Goal: Task Accomplishment & Management: Use online tool/utility

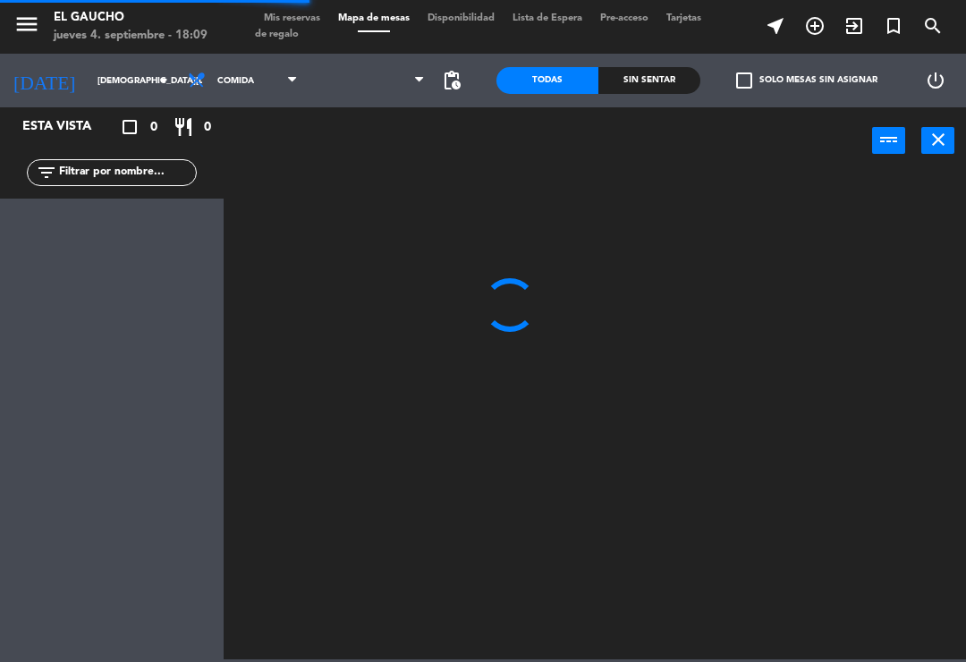
scroll to position [29, 0]
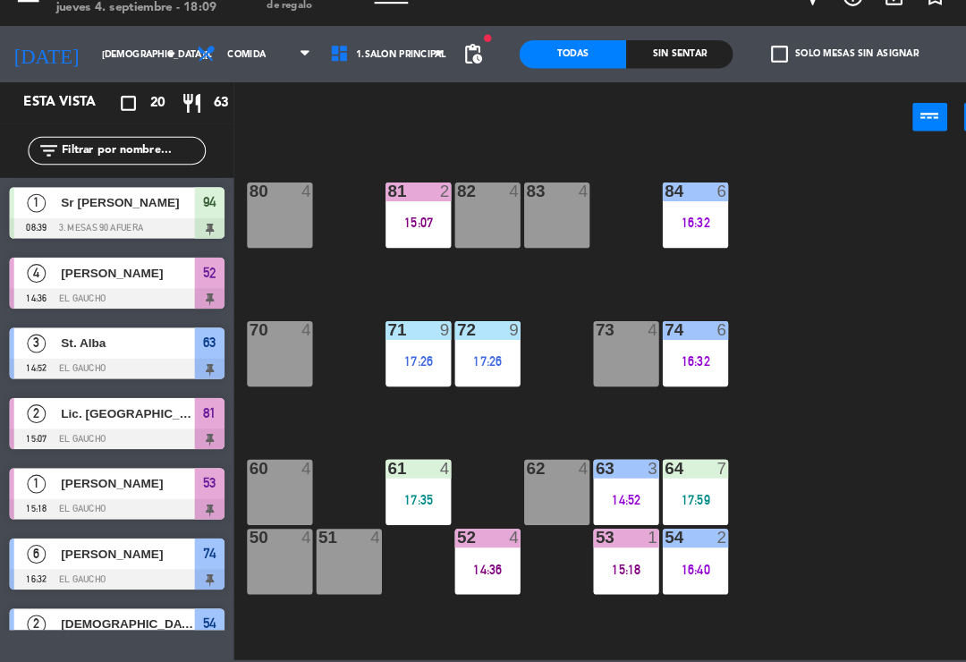
click at [409, 468] on div "61 4 17:35" at bounding box center [399, 499] width 63 height 63
click at [733, 405] on div "84 6 16:32 80 4 83 4 82 4 81 2 15:07 70 4 71 9 17:26 72 9 17:26 73 4 74 6 16:32…" at bounding box center [599, 415] width 732 height 487
click at [669, 556] on div "54 2 16:40" at bounding box center [664, 565] width 63 height 63
click at [758, 473] on div "84 6 16:32 80 4 83 4 82 4 81 2 15:07 70 4 71 9 17:26 72 9 17:26 73 4 74 6 16:32…" at bounding box center [599, 415] width 732 height 487
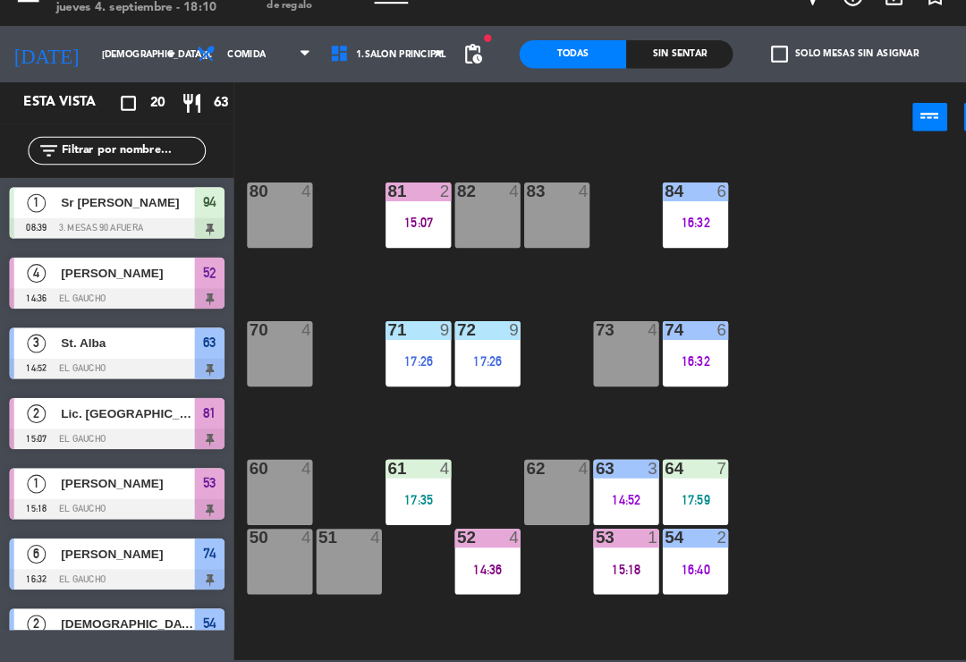
click at [781, 317] on div "84 6 16:32 80 4 83 4 82 4 81 2 15:07 70 4 71 9 17:26 72 9 17:26 73 4 74 6 16:32…" at bounding box center [599, 415] width 732 height 487
click at [434, 255] on div "84 6 16:32 80 4 83 4 82 4 81 2 15:07 70 4 71 9 17:26 72 9 17:26 73 4 74 6 16:32…" at bounding box center [599, 415] width 732 height 487
click at [409, 262] on div "84 6 16:32 80 4 83 4 82 4 81 2 15:07 70 4 71 9 17:26 72 9 17:26 73 4 74 6 16:32…" at bounding box center [599, 415] width 732 height 487
click at [396, 237] on div "81 2 15:07" at bounding box center [399, 234] width 63 height 63
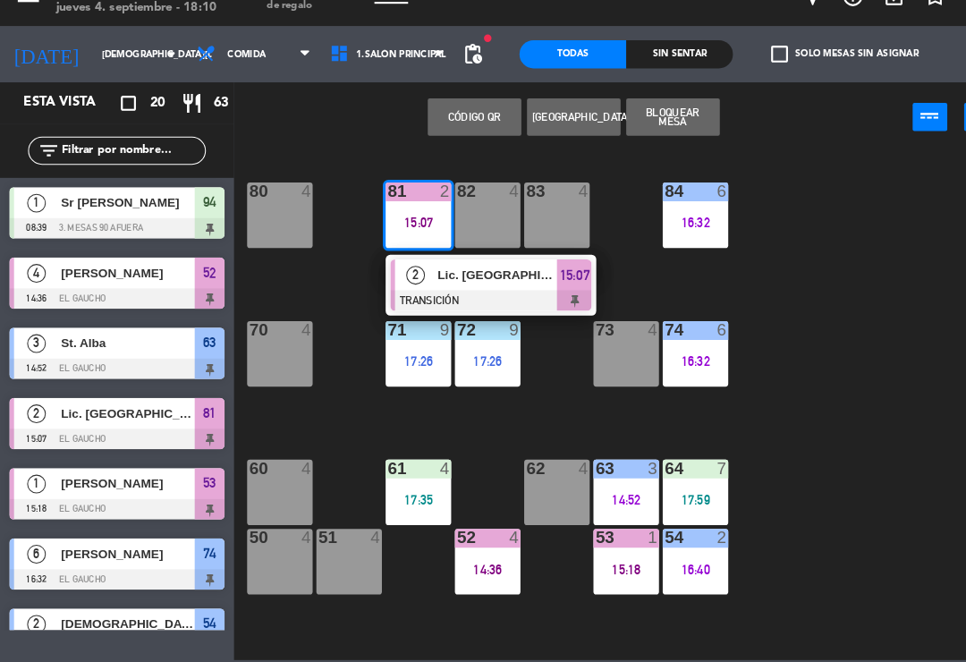
click at [450, 282] on span "Lic. [GEOGRAPHIC_DATA]" at bounding box center [475, 291] width 114 height 19
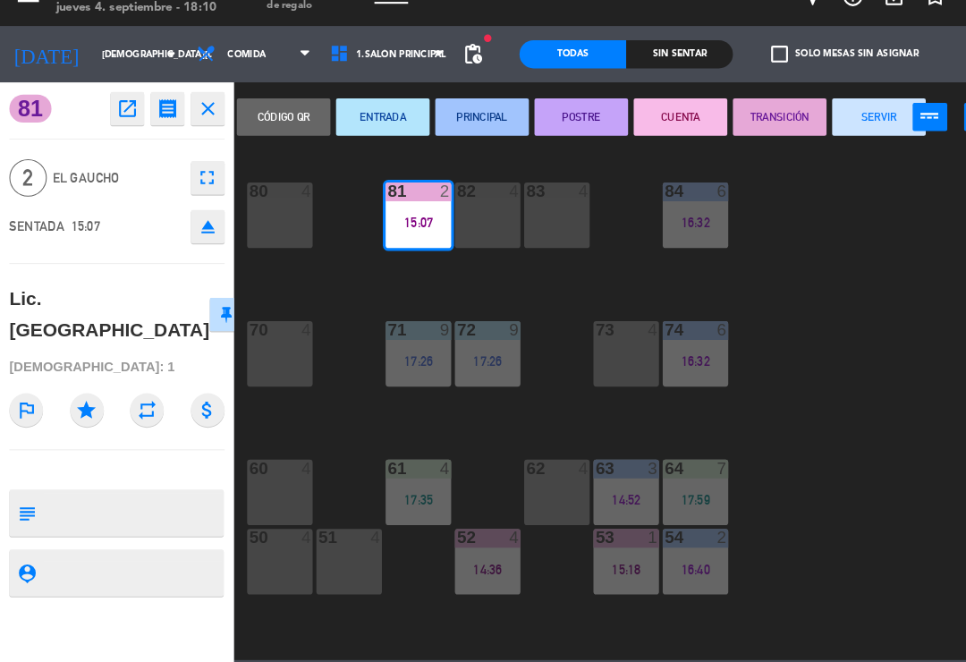
click at [827, 122] on button "SERVIR" at bounding box center [839, 140] width 89 height 36
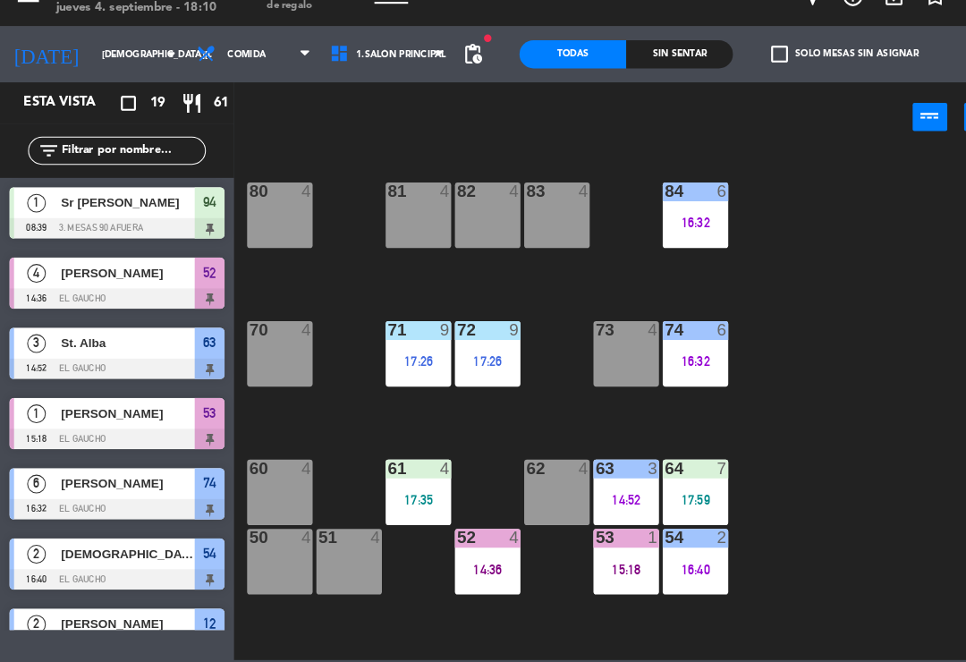
click at [527, 468] on div "62 4" at bounding box center [532, 499] width 63 height 63
click at [804, 403] on div "84 6 16:32 80 4 83 4 82 4 81 4 70 4 71 9 17:26 72 9 17:26 73 4 74 6 16:32 63 3 …" at bounding box center [599, 415] width 732 height 487
click at [590, 500] on div "14:52" at bounding box center [598, 506] width 63 height 13
click at [527, 468] on div "62 4" at bounding box center [532, 499] width 63 height 63
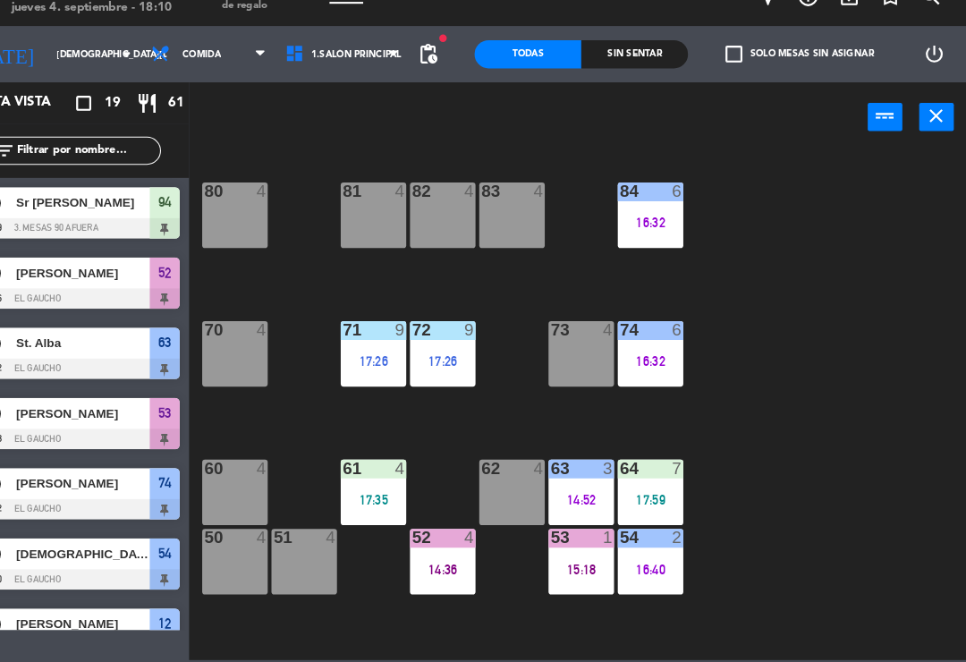
click at [801, 344] on div "84 6 16:32 80 4 83 4 82 4 81 4 70 4 71 9 17:26 72 9 17:26 73 4 74 6 16:32 63 3 …" at bounding box center [599, 415] width 732 height 487
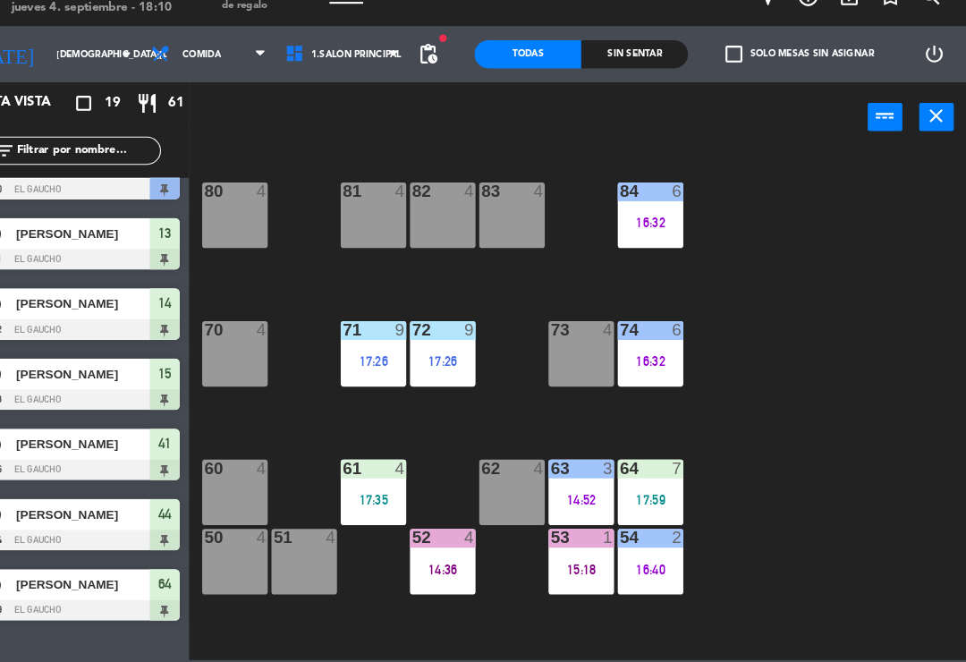
scroll to position [842, 0]
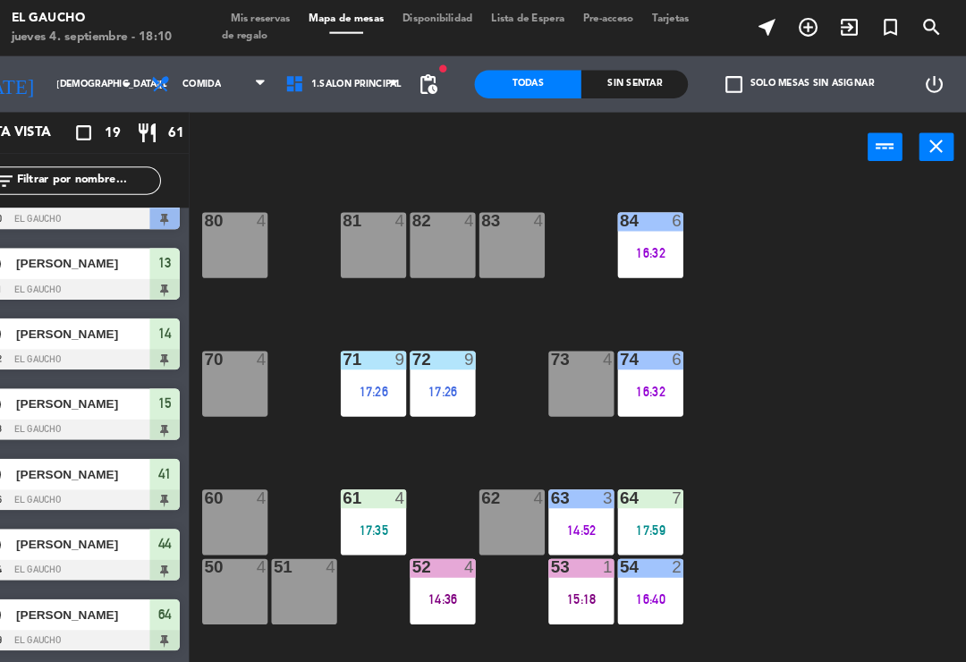
click at [256, 14] on span "Mis reservas" at bounding box center [292, 18] width 74 height 10
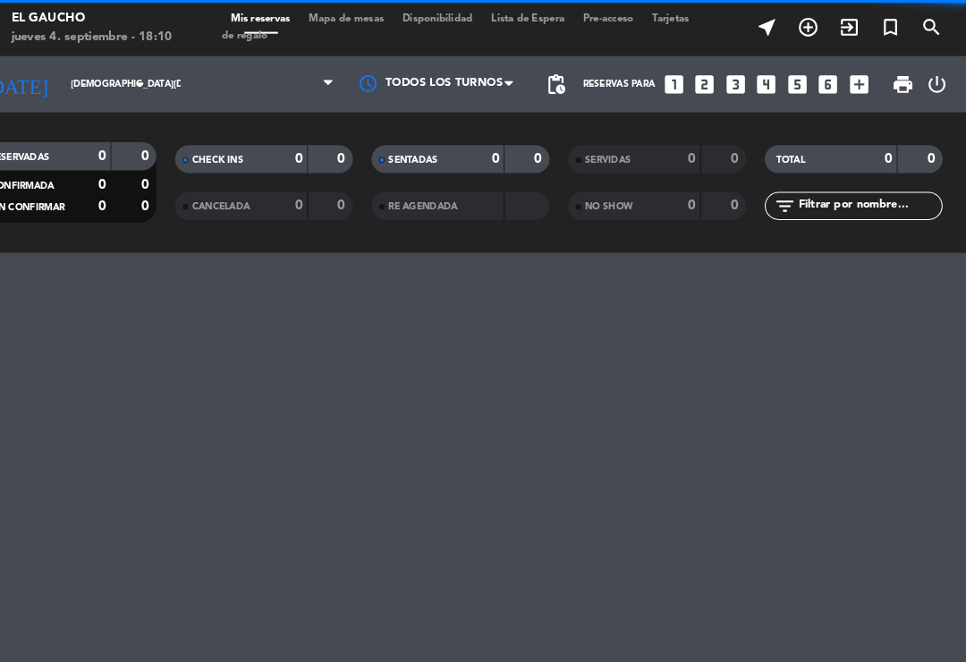
click at [255, 17] on span "Mis reservas" at bounding box center [292, 18] width 74 height 10
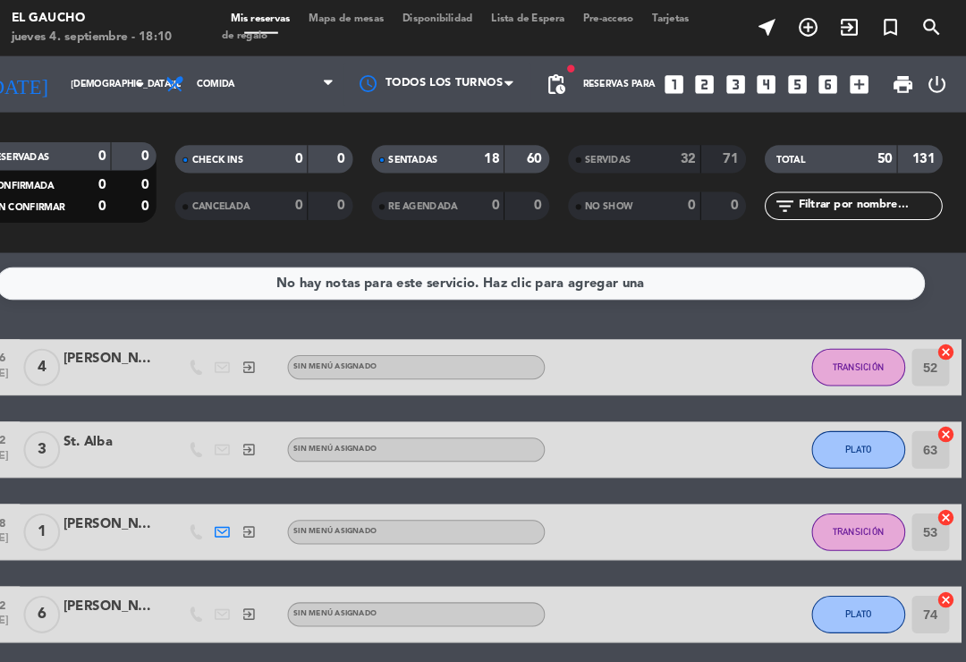
click at [602, 150] on span "SERVIDAS" at bounding box center [624, 152] width 44 height 9
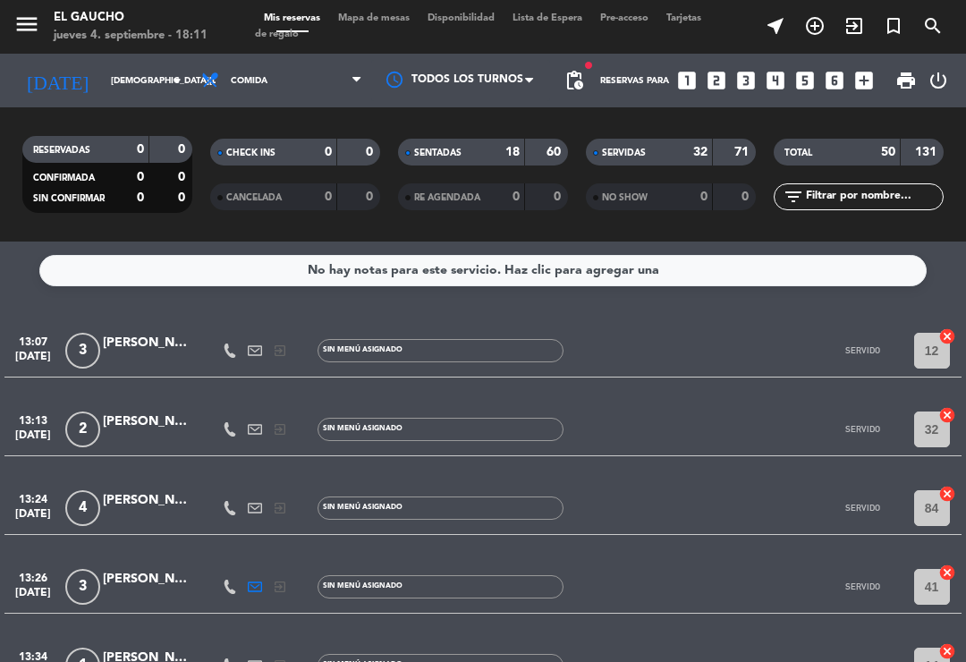
click at [378, 22] on span "Mapa de mesas" at bounding box center [373, 18] width 89 height 10
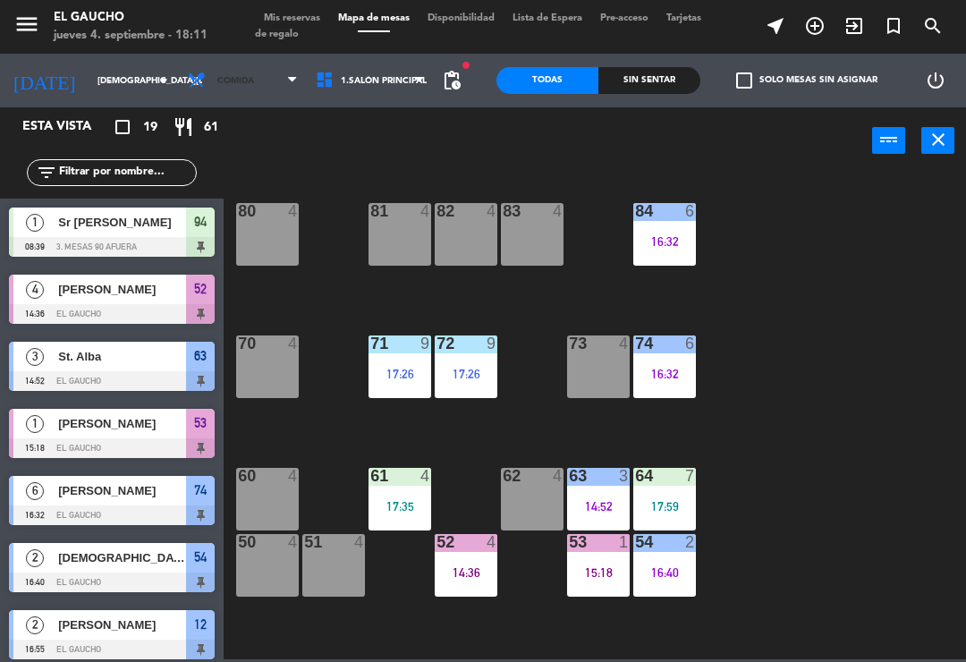
click at [260, 80] on span "Comida" at bounding box center [243, 80] width 128 height 39
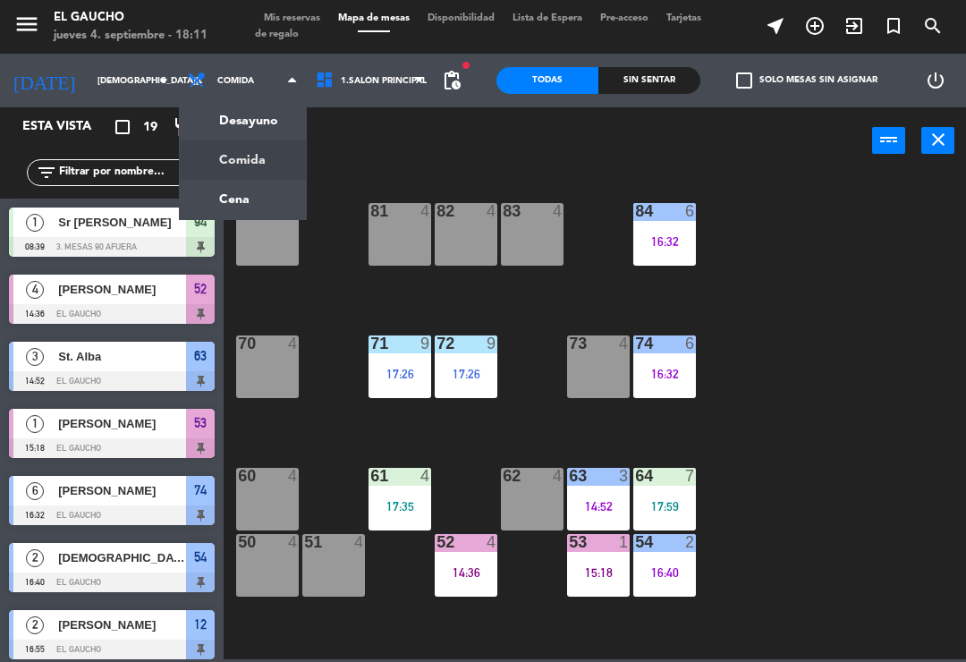
click at [237, 194] on ng-component "menu El Gaucho [DATE] 4. septiembre - 18:11 Mis reservas Mapa de mesas Disponib…" at bounding box center [483, 329] width 966 height 659
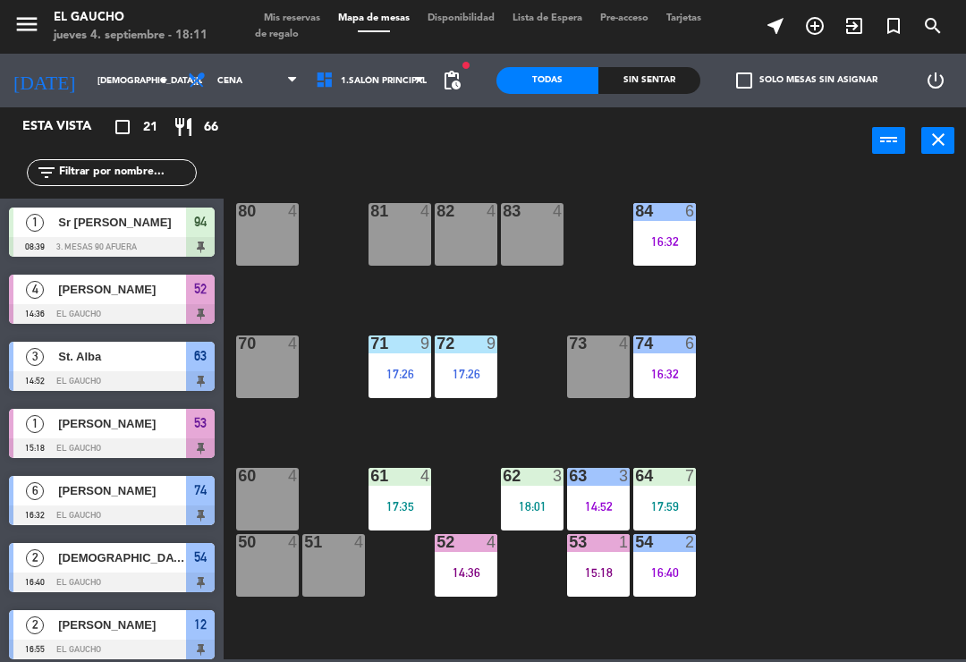
click at [161, 222] on span "Sr [PERSON_NAME]" at bounding box center [122, 222] width 128 height 19
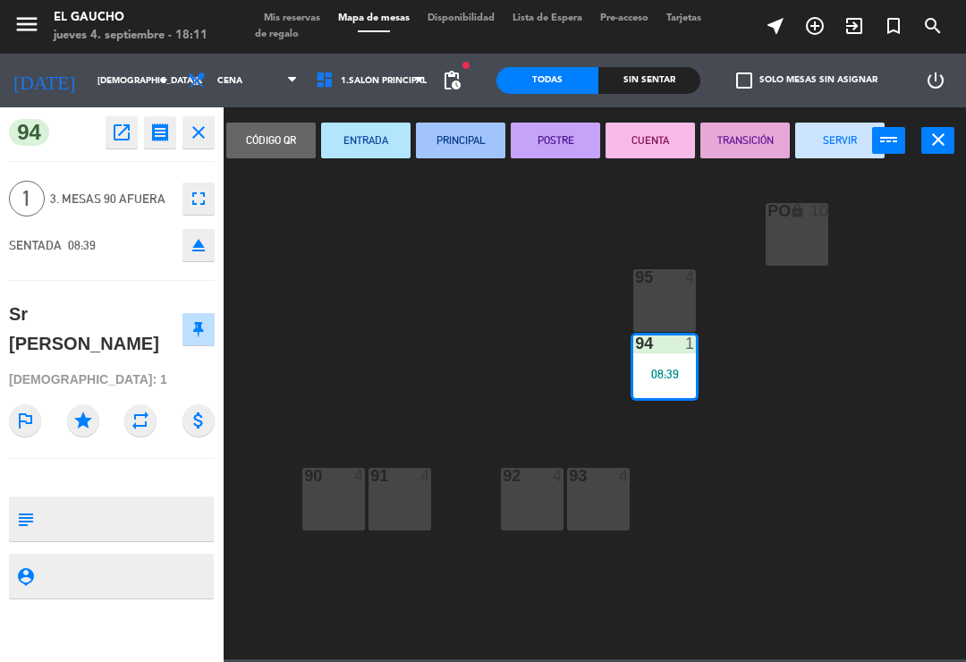
click at [824, 135] on button "SERVIR" at bounding box center [839, 140] width 89 height 36
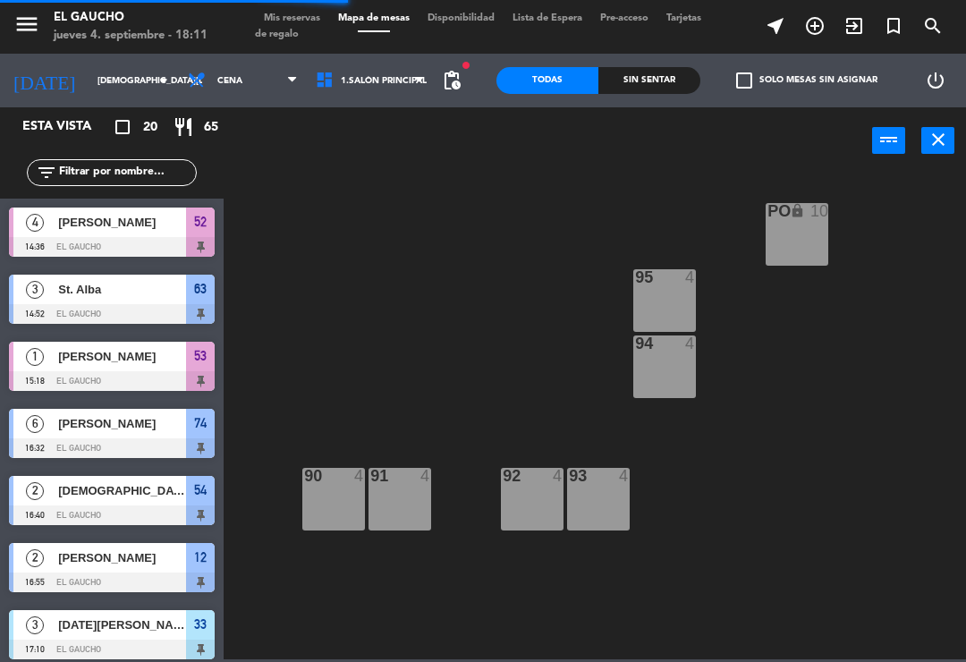
click at [86, 581] on div at bounding box center [112, 582] width 206 height 20
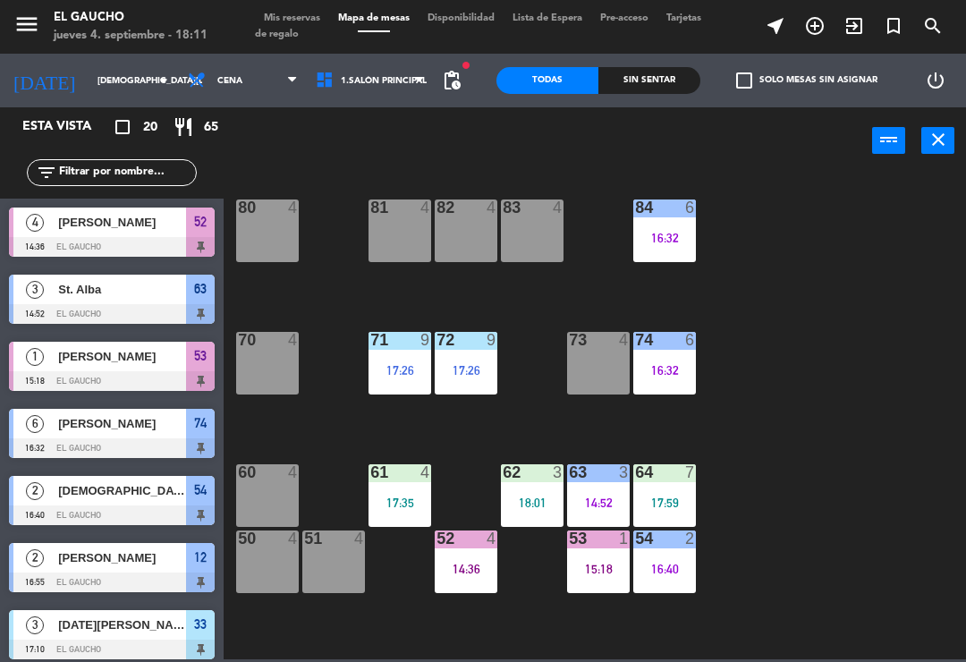
scroll to position [4, 0]
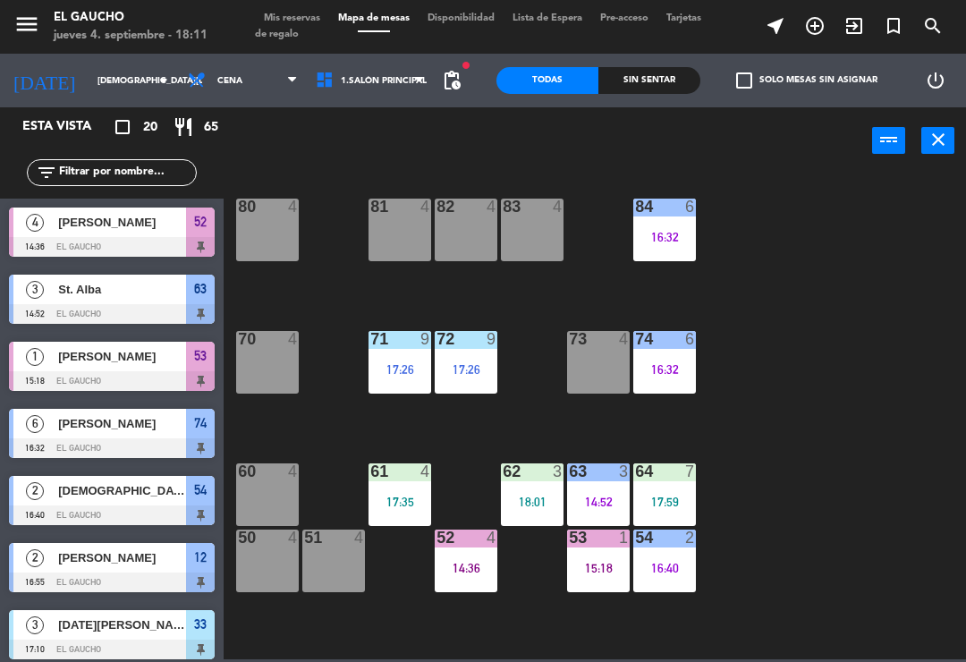
click at [543, 496] on div "18:01" at bounding box center [532, 501] width 63 height 13
click at [527, 495] on div "18:01" at bounding box center [532, 501] width 63 height 13
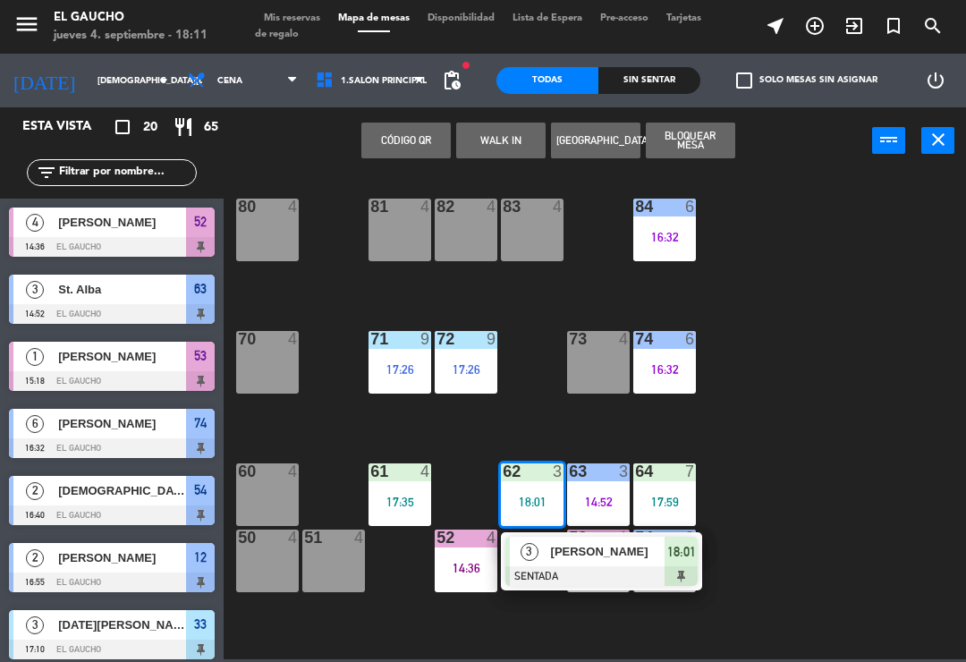
click at [546, 567] on div at bounding box center [601, 576] width 192 height 20
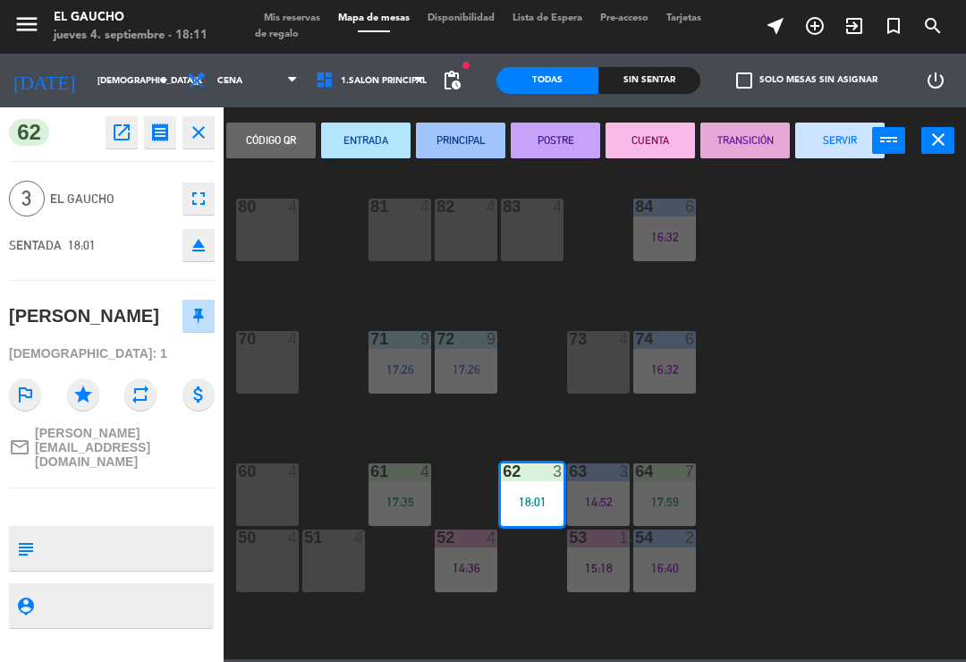
click at [462, 132] on button "PRINCIPAL" at bounding box center [460, 140] width 89 height 36
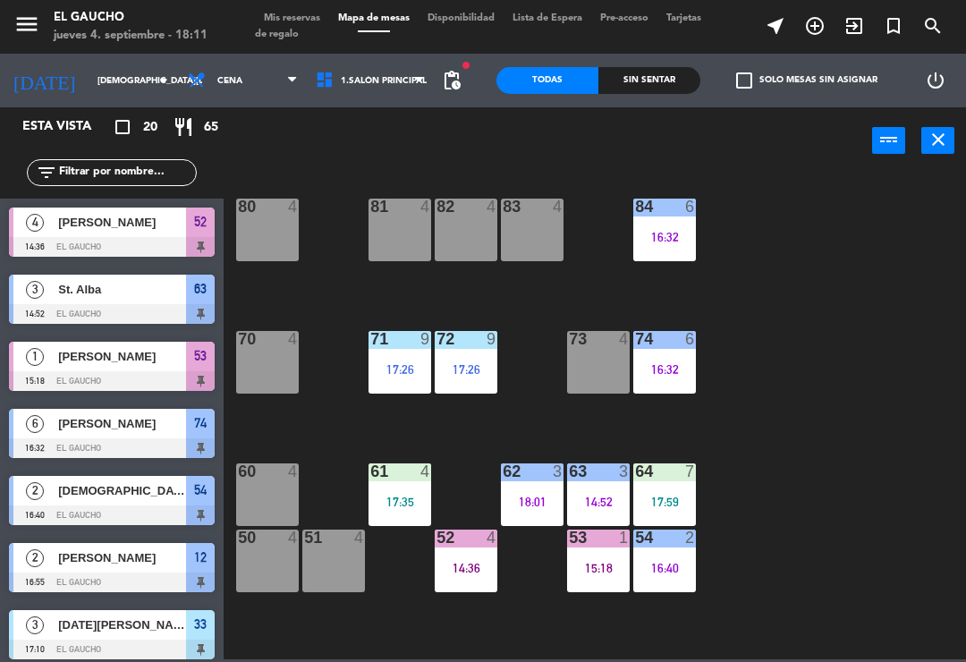
scroll to position [343, 0]
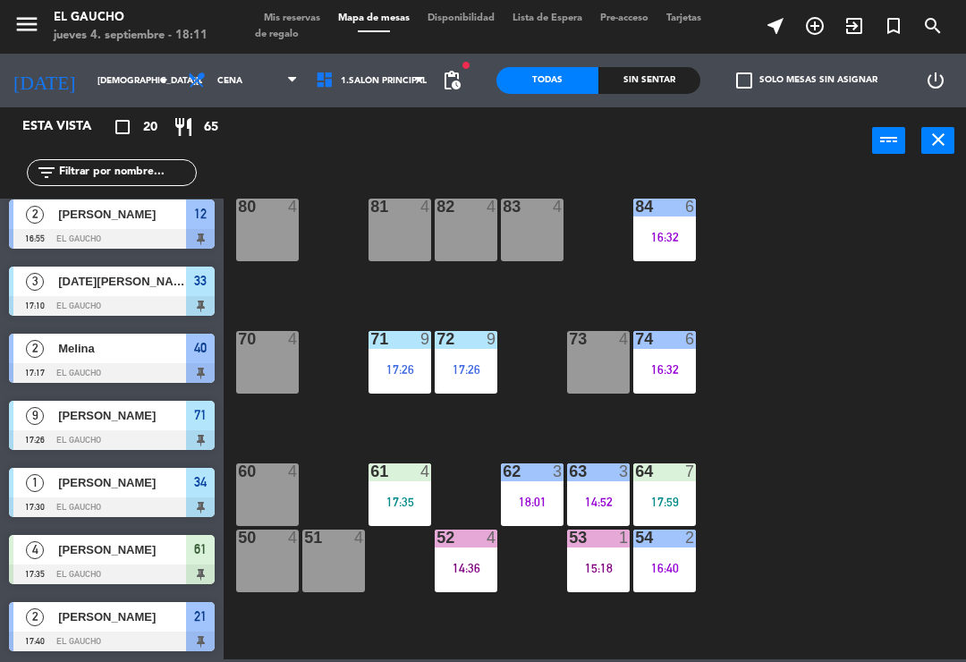
click at [395, 488] on div "61 4 17:35" at bounding box center [399, 494] width 63 height 63
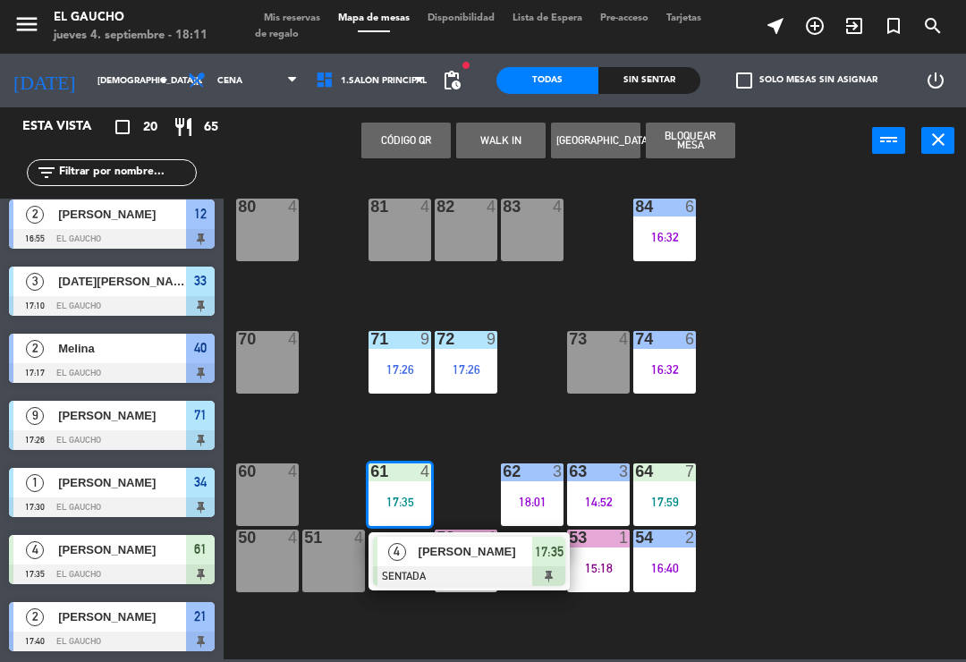
click at [426, 559] on span "[PERSON_NAME]" at bounding box center [475, 551] width 114 height 19
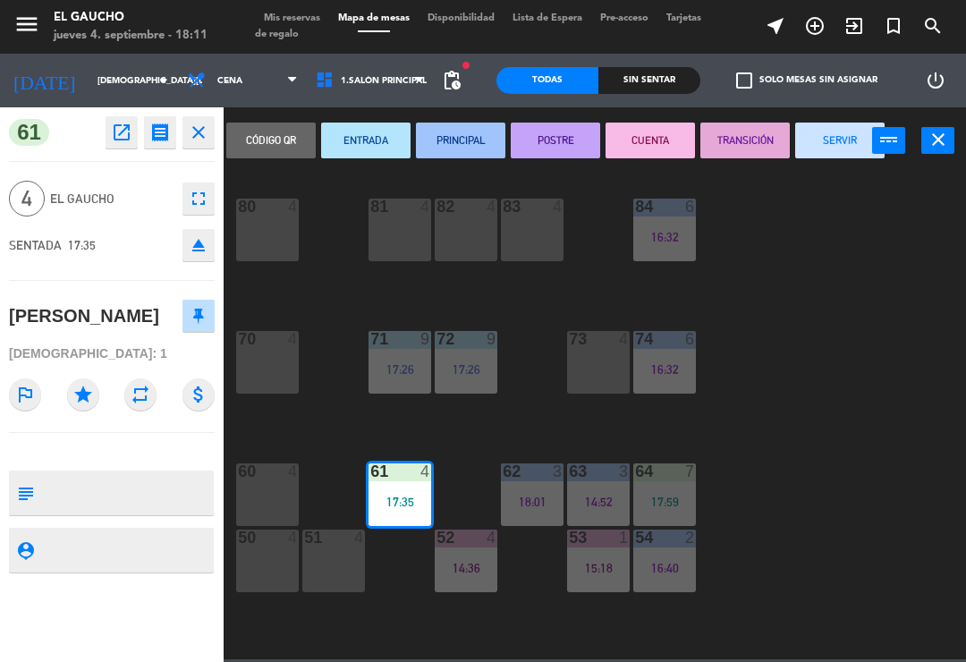
click at [450, 148] on button "PRINCIPAL" at bounding box center [460, 140] width 89 height 36
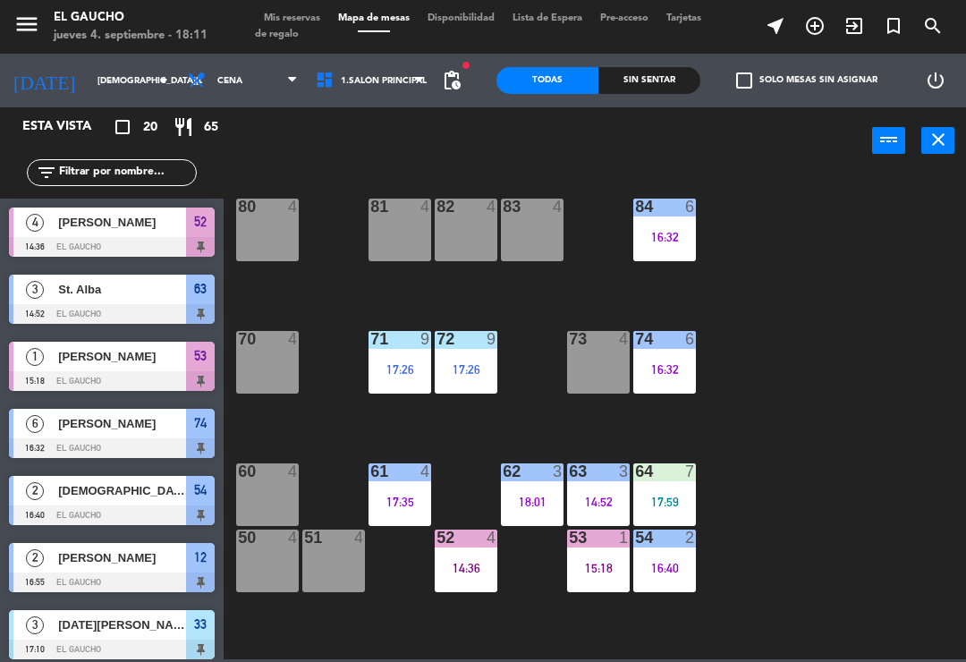
click at [665, 492] on div "64 7 17:59" at bounding box center [664, 494] width 63 height 63
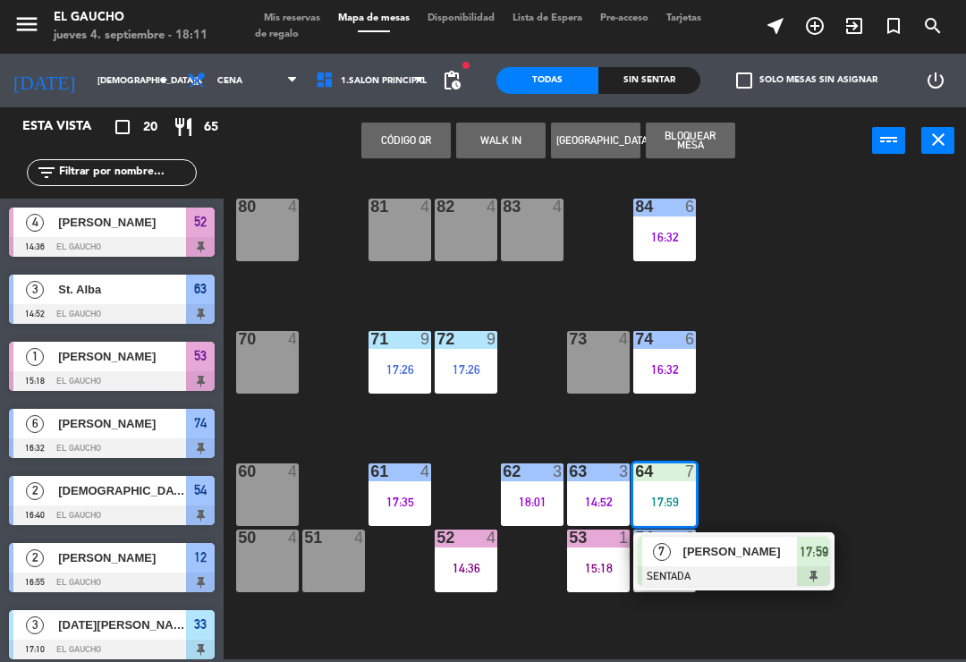
click at [726, 566] on div at bounding box center [734, 576] width 192 height 20
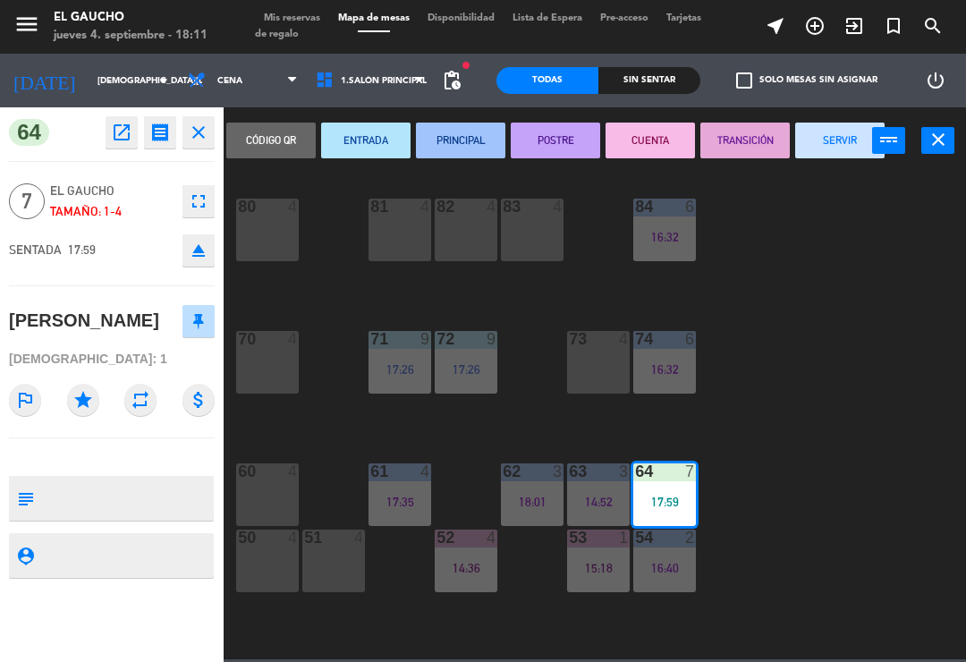
click at [351, 136] on button "ENTRADA" at bounding box center [365, 140] width 89 height 36
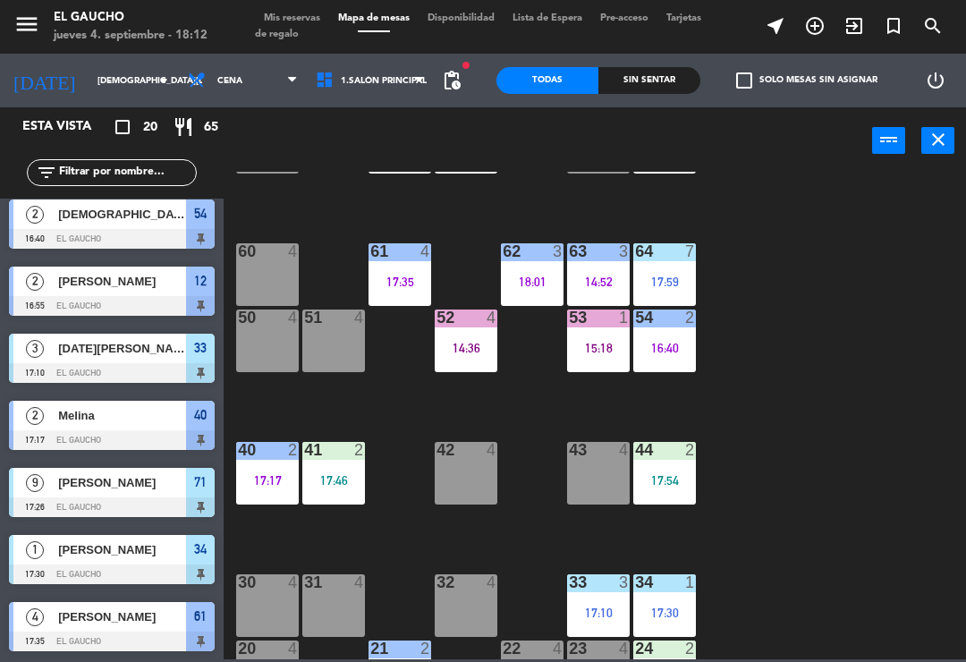
scroll to position [248, 0]
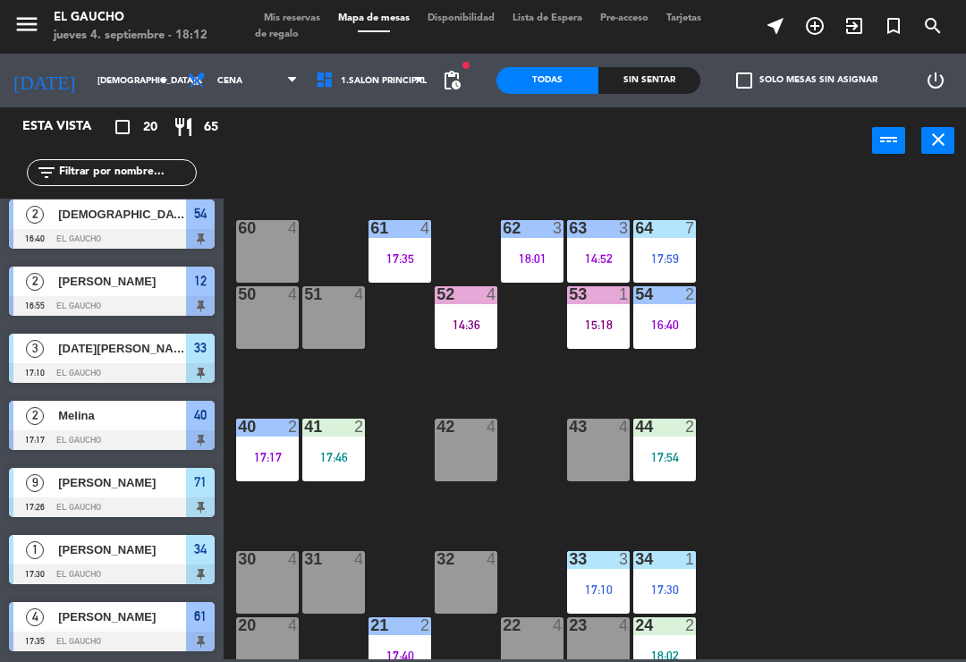
click at [672, 313] on div "54 2 16:40" at bounding box center [664, 317] width 63 height 63
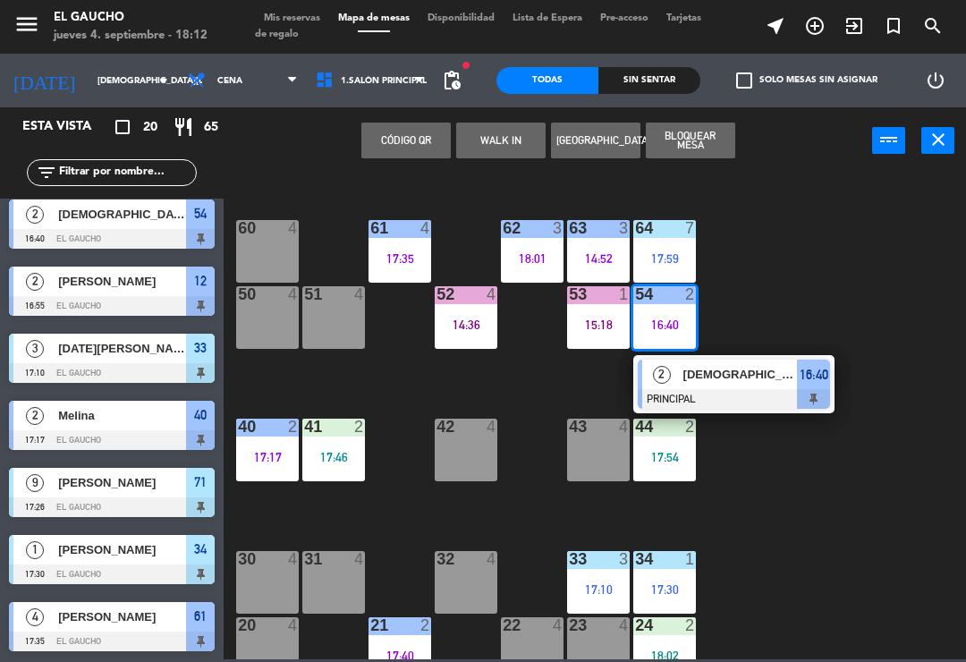
click at [716, 377] on span "[DEMOGRAPHIC_DATA][PERSON_NAME]" at bounding box center [740, 374] width 114 height 19
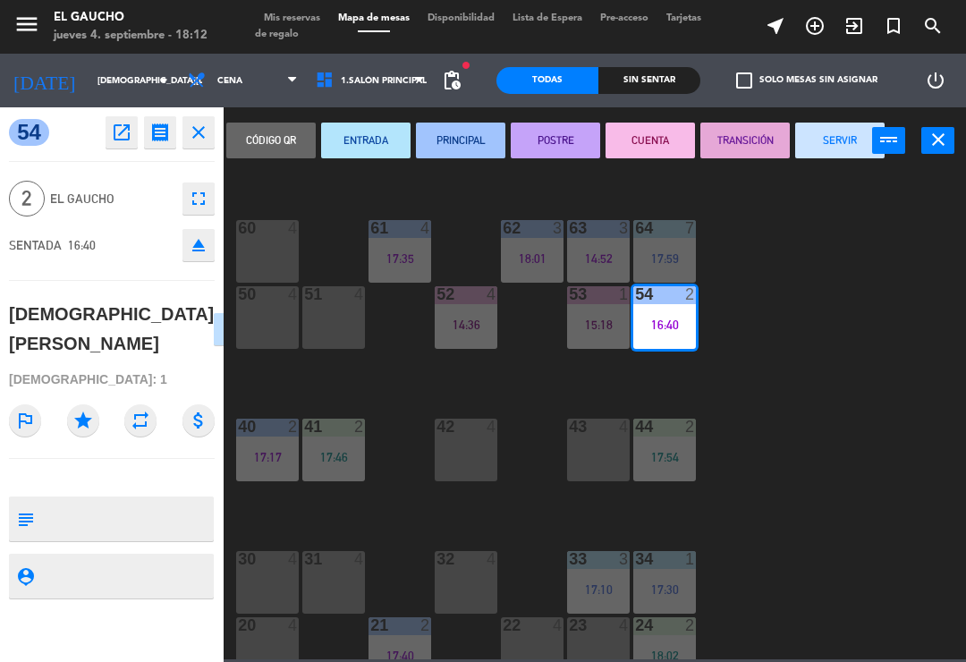
click at [731, 142] on button "TRANSICIÓN" at bounding box center [744, 140] width 89 height 36
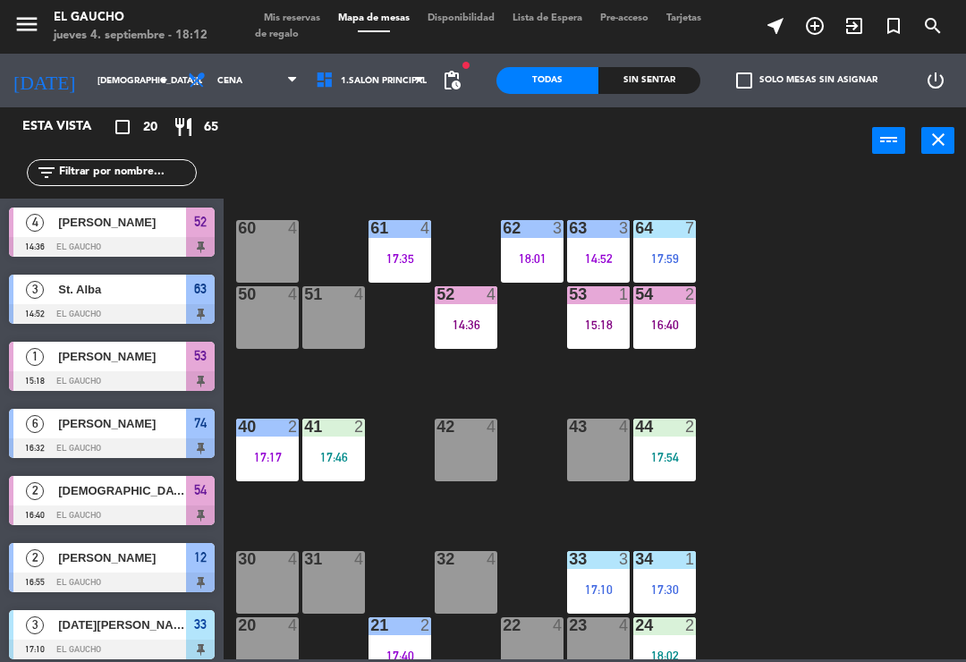
click at [262, 460] on div "17:17" at bounding box center [267, 457] width 63 height 13
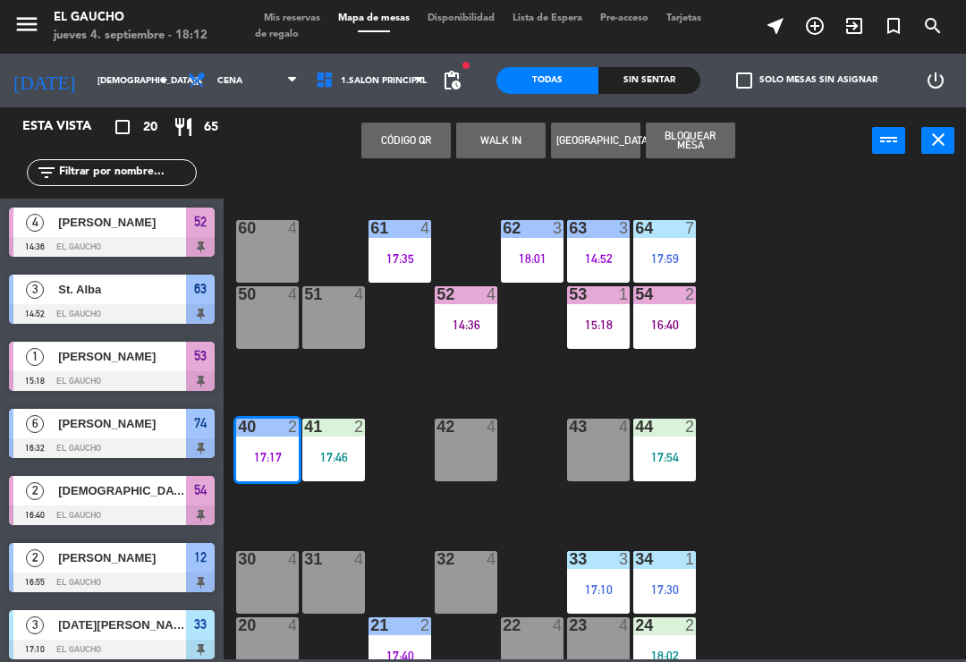
click at [784, 272] on div "84 6 16:32 80 4 83 4 82 4 81 4 70 4 71 9 17:26 72 9 17:26 73 4 74 6 16:32 63 3 …" at bounding box center [599, 415] width 732 height 487
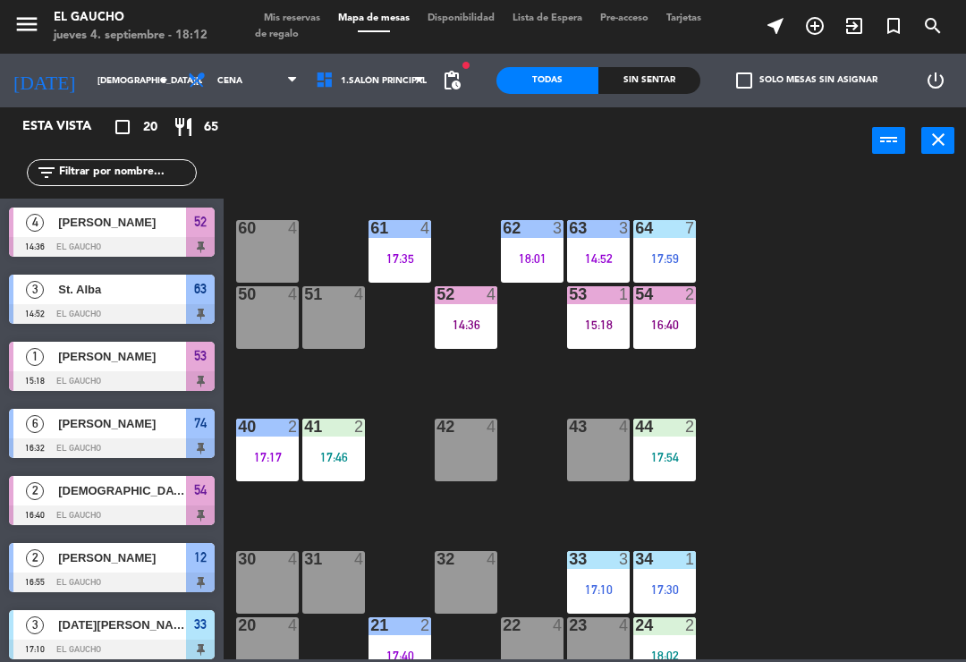
click at [243, 471] on div "40 2 17:17" at bounding box center [267, 449] width 63 height 63
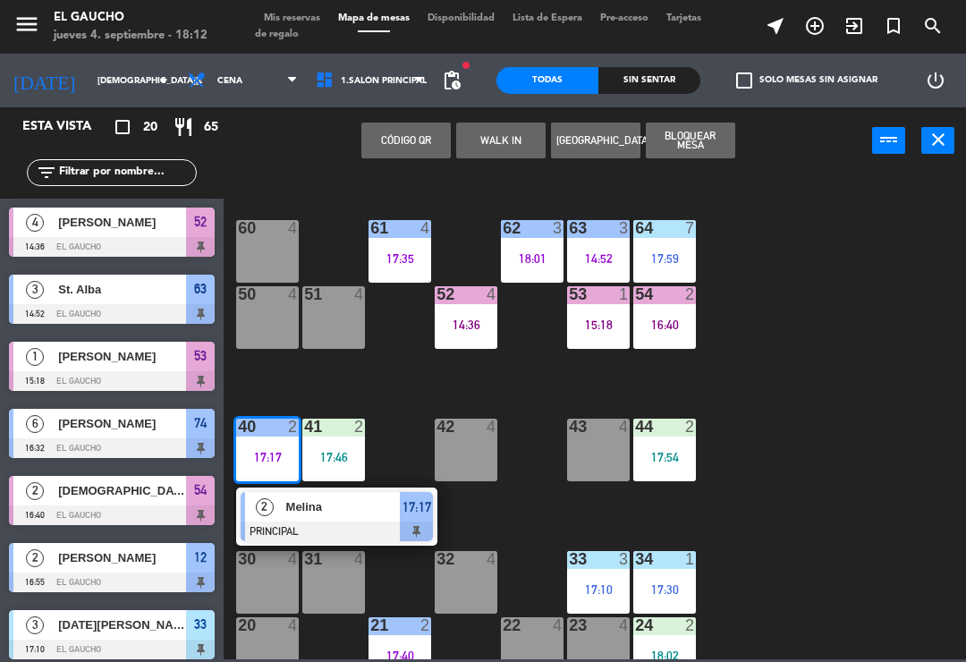
click at [313, 523] on div at bounding box center [337, 531] width 192 height 20
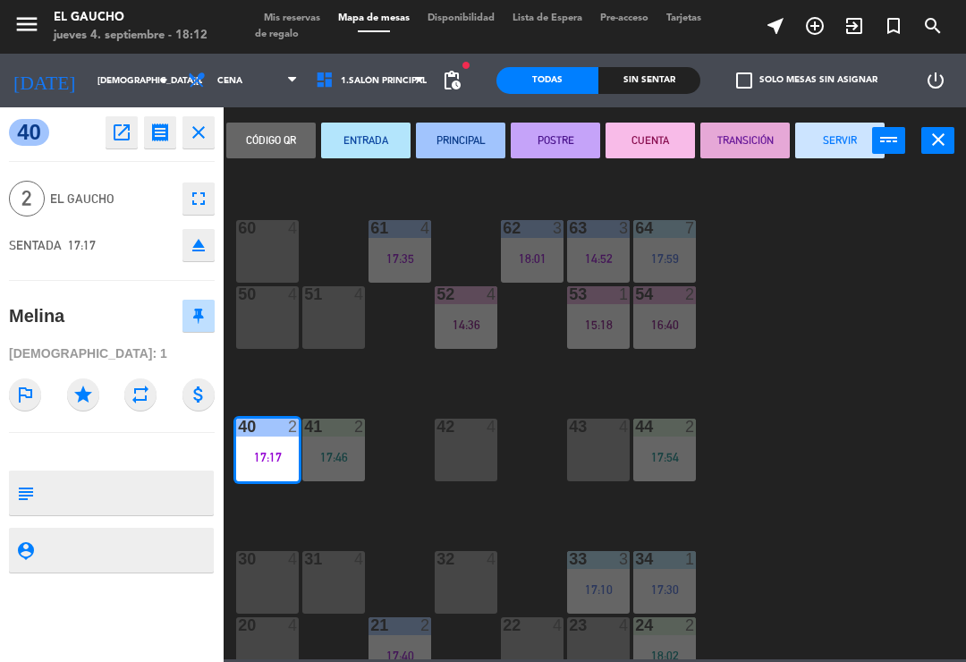
click at [850, 144] on button "SERVIR" at bounding box center [839, 140] width 89 height 36
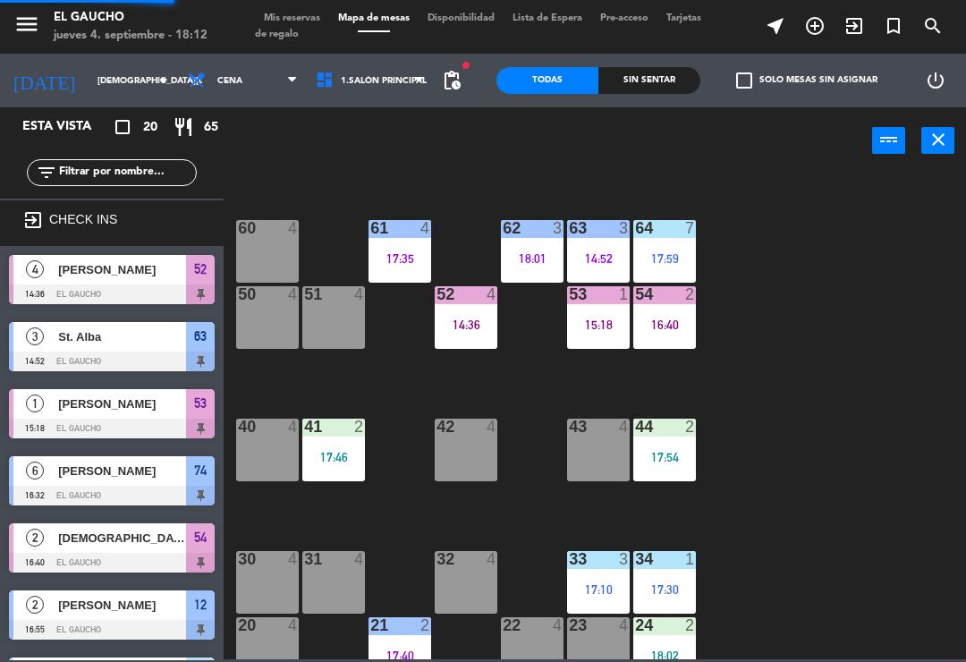
scroll to position [0, 0]
click at [333, 463] on div "17:46" at bounding box center [333, 457] width 63 height 13
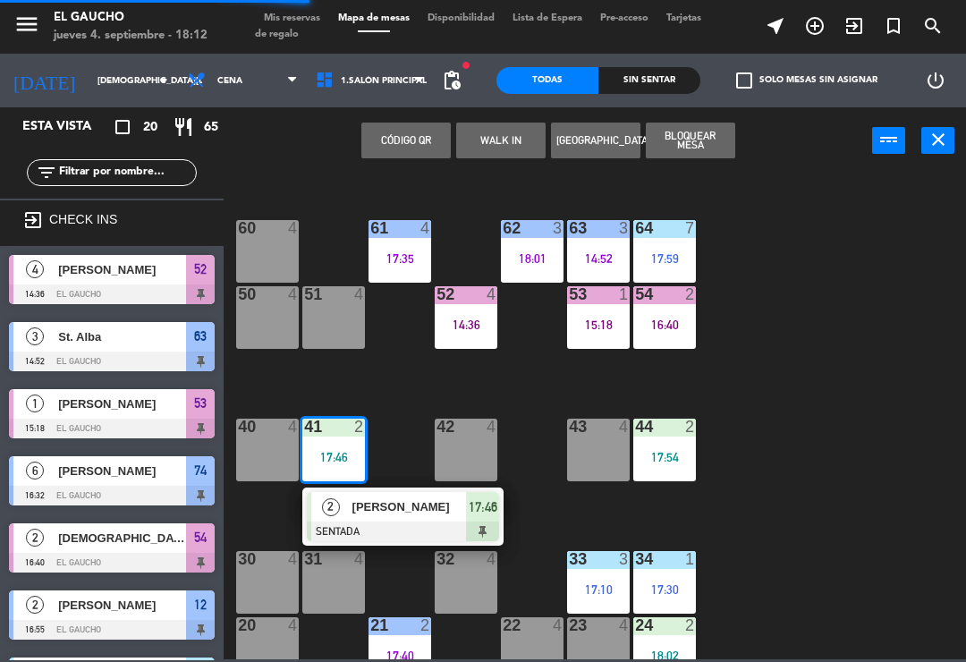
click at [387, 511] on span "[PERSON_NAME]" at bounding box center [409, 506] width 114 height 19
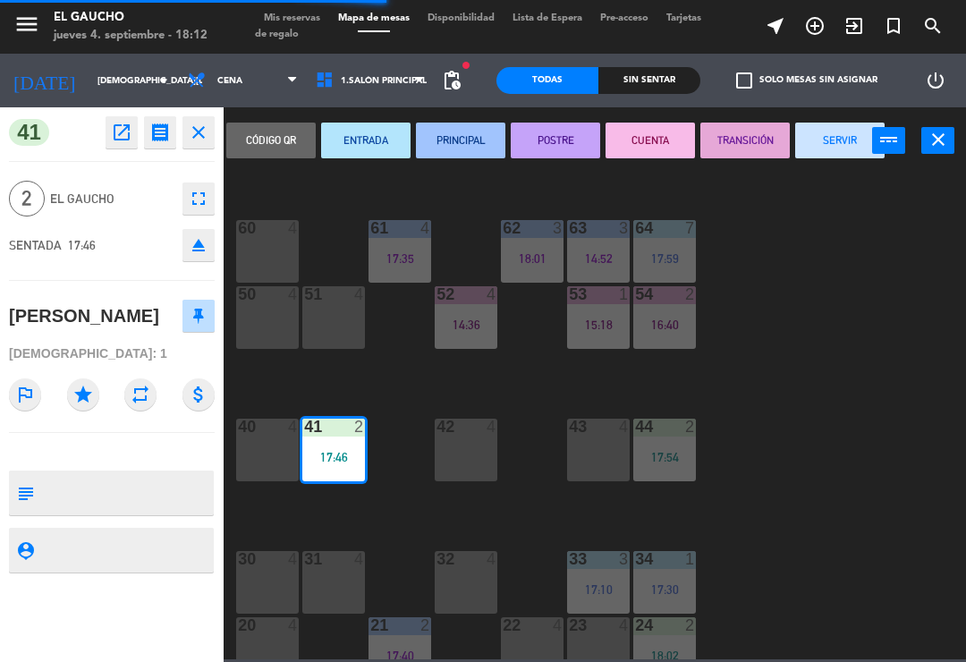
click at [463, 139] on button "PRINCIPAL" at bounding box center [460, 140] width 89 height 36
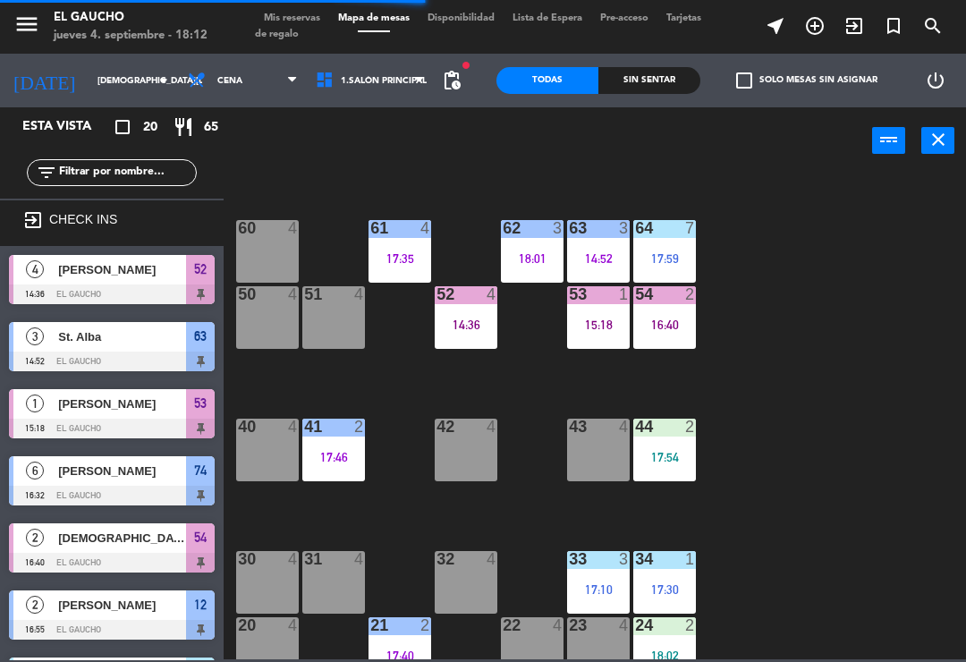
scroll to position [158, 0]
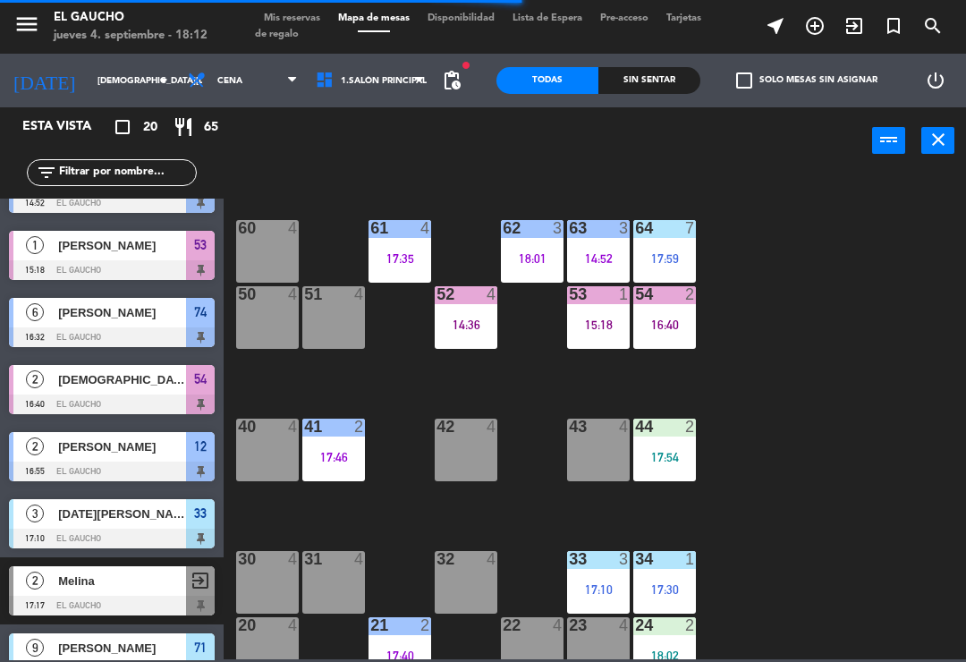
click at [663, 466] on div "44 2 17:54" at bounding box center [664, 449] width 63 height 63
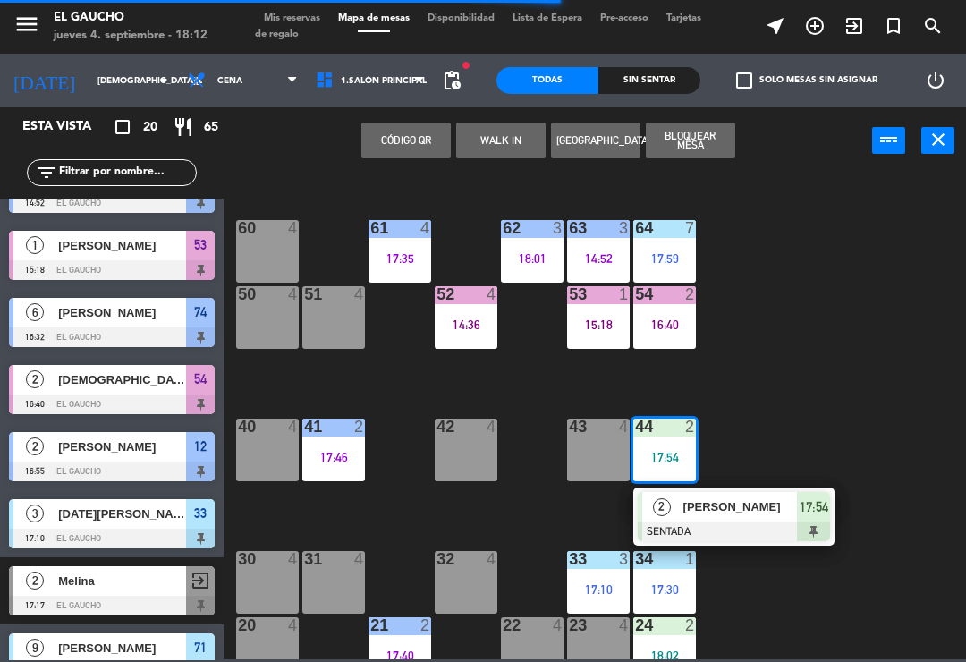
click at [748, 505] on span "[PERSON_NAME]" at bounding box center [740, 506] width 114 height 19
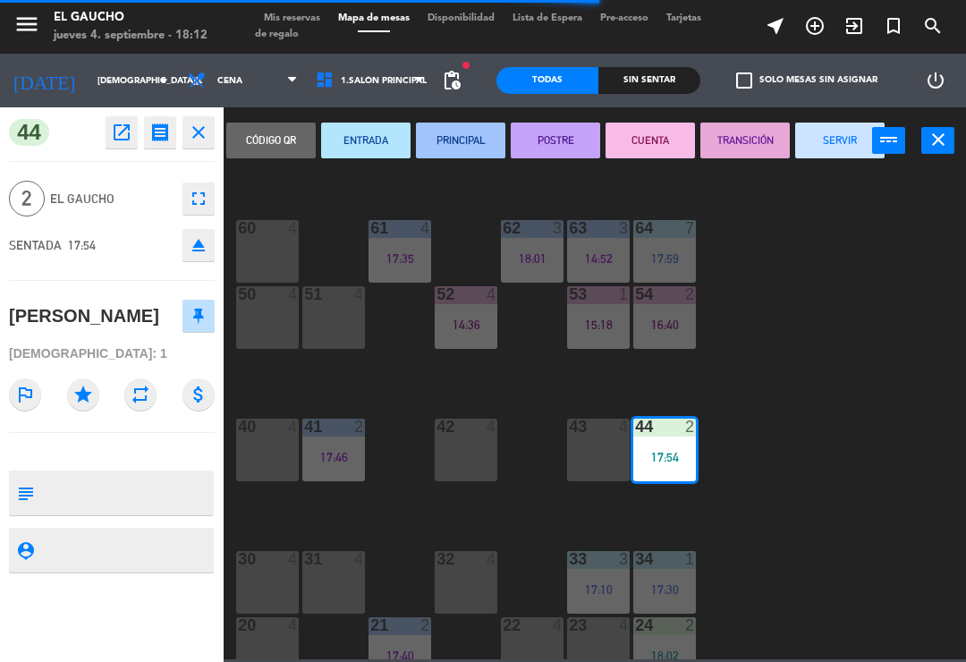
click at [459, 138] on button "PRINCIPAL" at bounding box center [460, 140] width 89 height 36
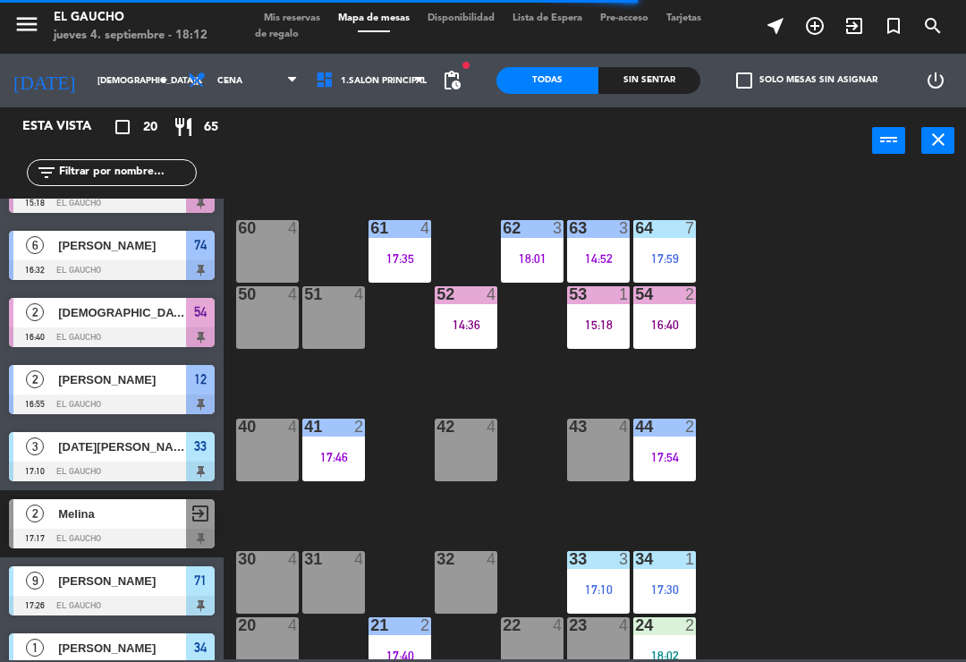
scroll to position [282, 0]
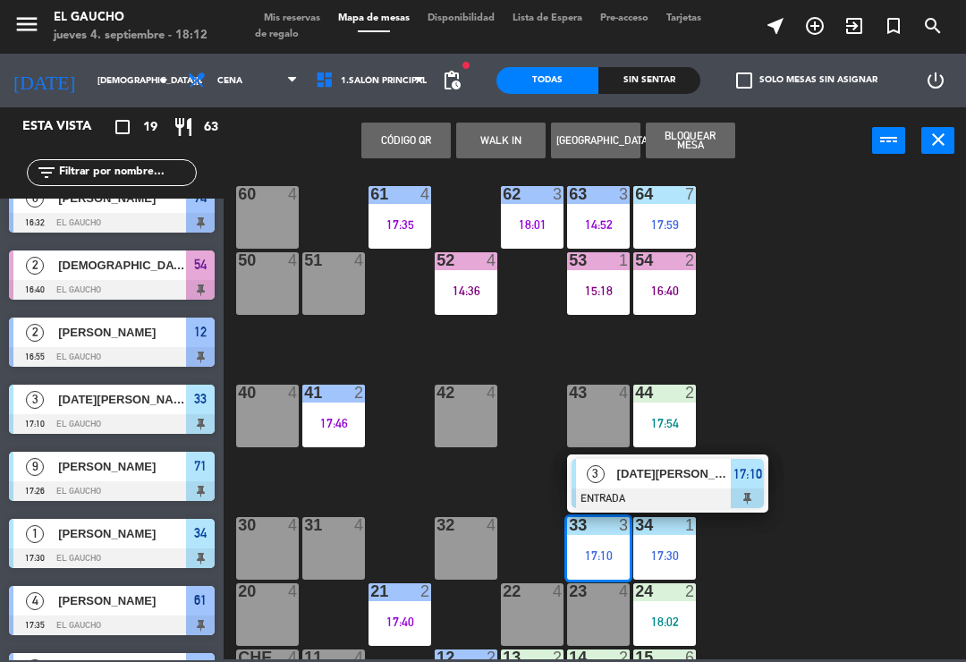
click at [678, 487] on div "[DATE][PERSON_NAME]" at bounding box center [673, 474] width 116 height 30
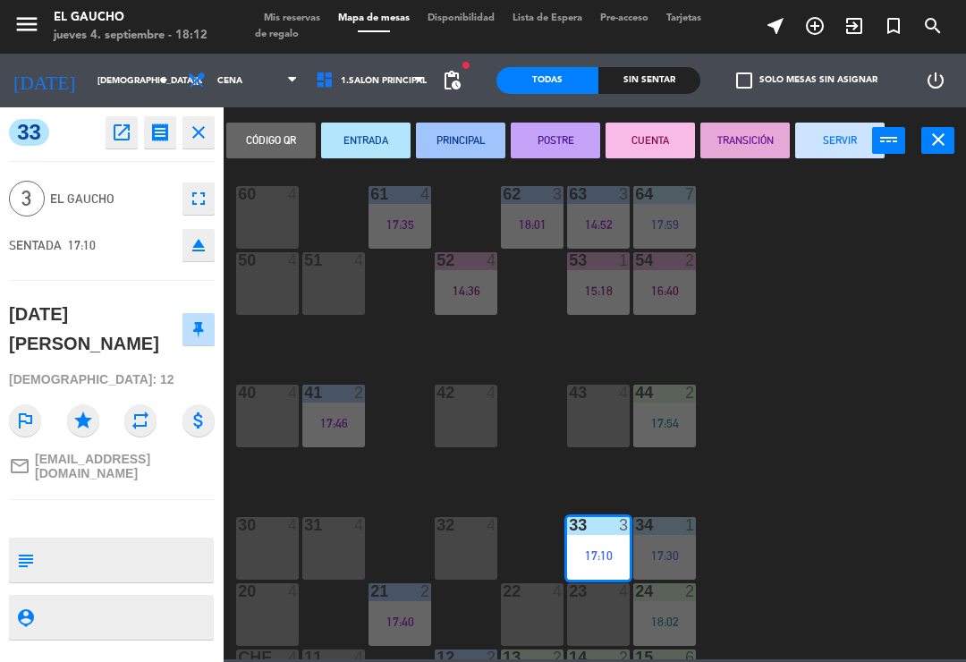
click at [456, 145] on button "PRINCIPAL" at bounding box center [460, 140] width 89 height 36
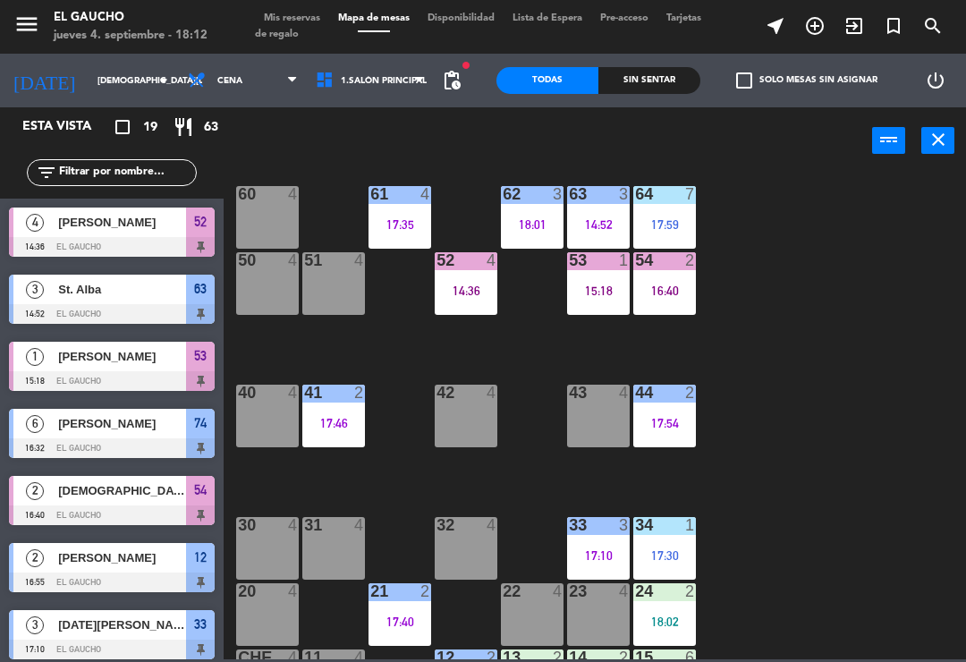
click at [680, 549] on div "17:30" at bounding box center [664, 555] width 63 height 13
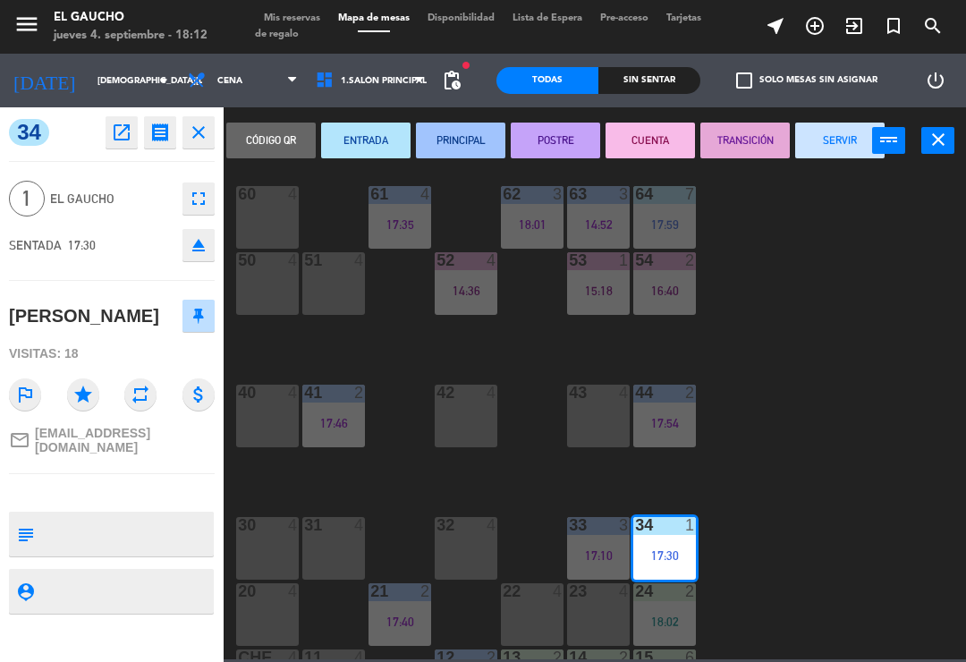
click at [453, 144] on button "PRINCIPAL" at bounding box center [460, 140] width 89 height 36
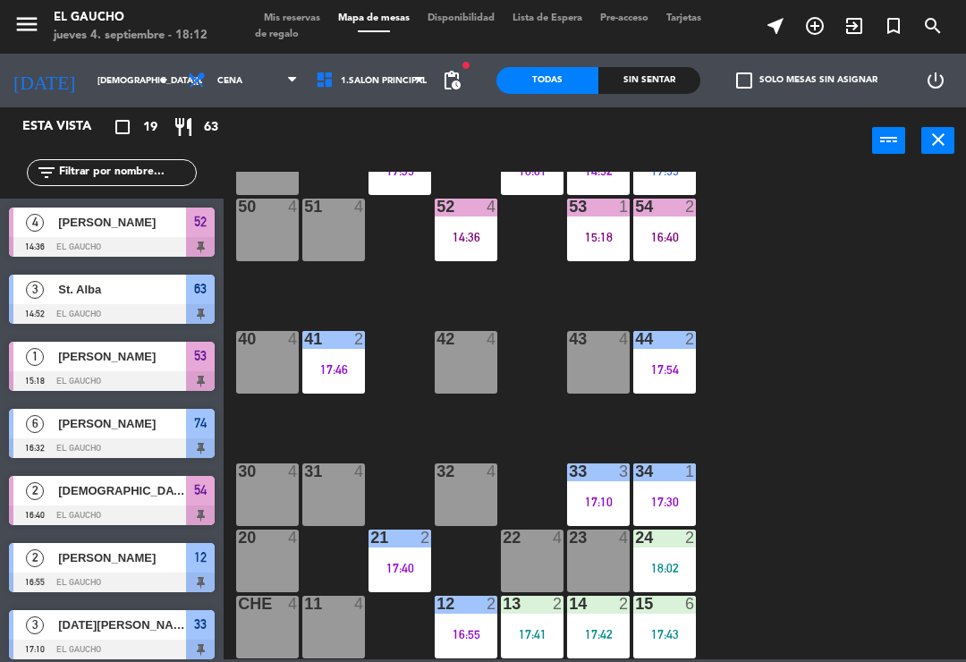
scroll to position [335, 0]
click at [659, 562] on div "18:02" at bounding box center [664, 568] width 63 height 13
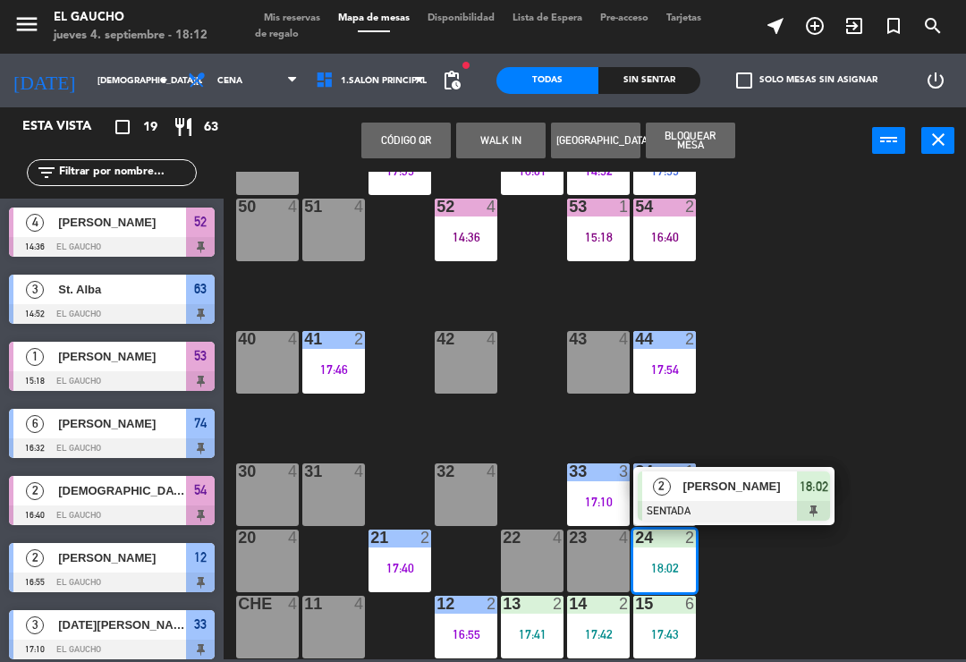
click at [754, 496] on div "[PERSON_NAME]" at bounding box center [739, 486] width 116 height 30
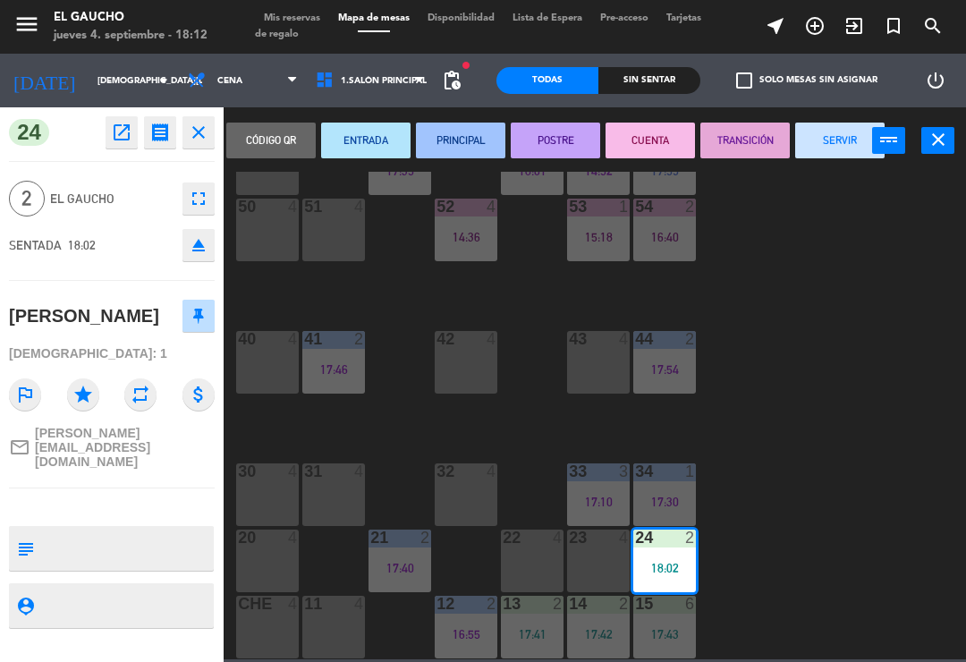
click at [453, 139] on button "PRINCIPAL" at bounding box center [460, 140] width 89 height 36
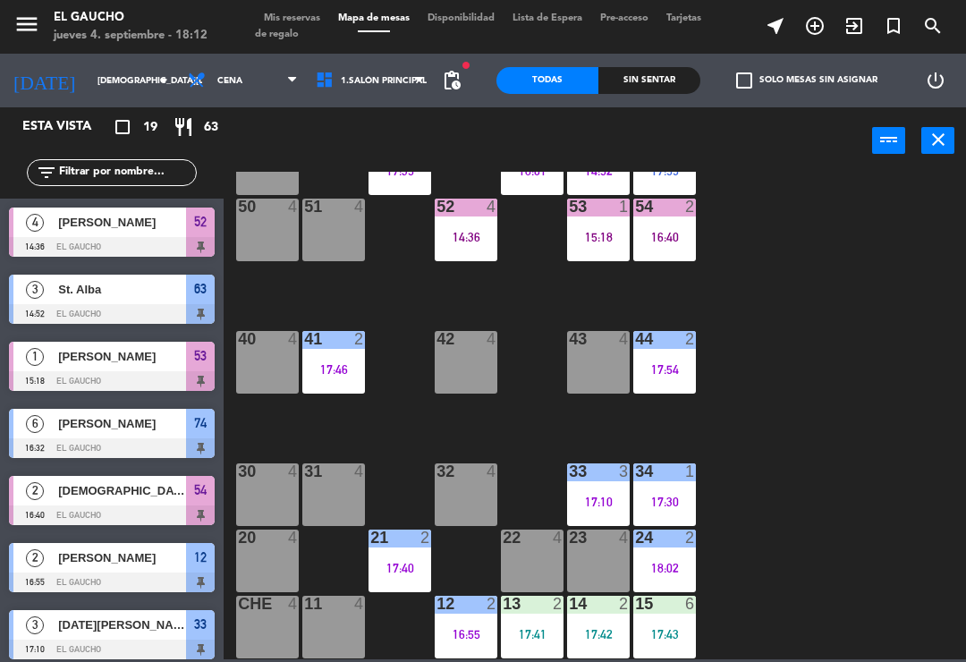
scroll to position [386, 0]
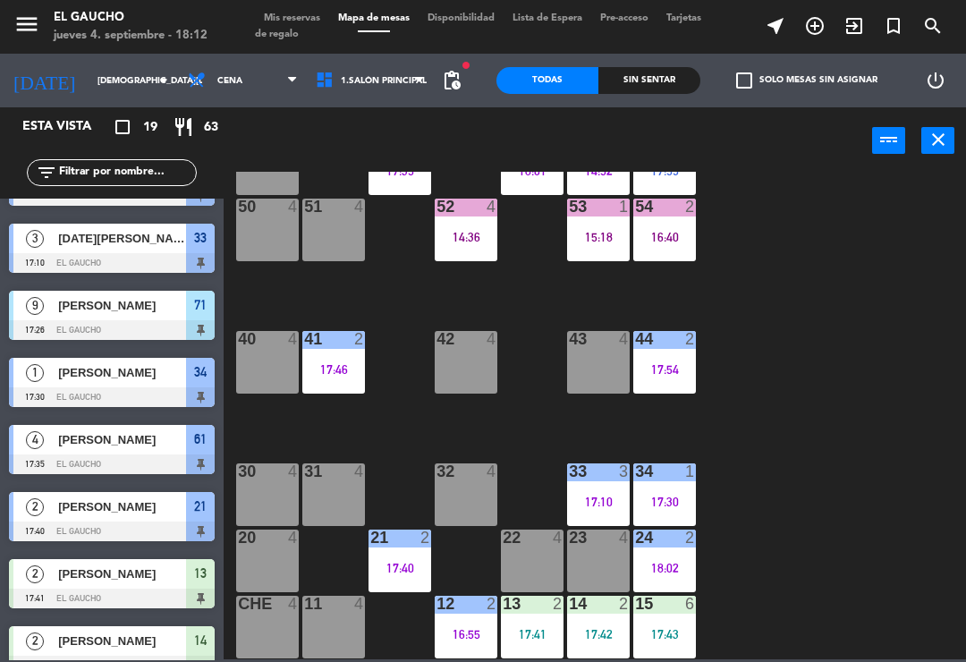
click at [664, 621] on div "15 6 17:43" at bounding box center [664, 627] width 63 height 63
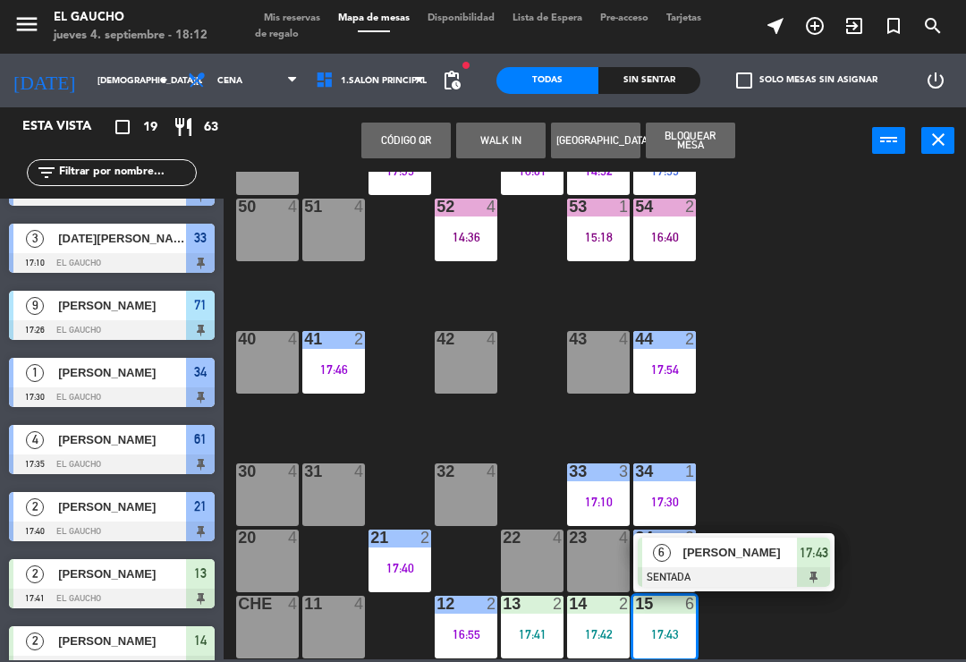
click at [774, 562] on span "[PERSON_NAME]" at bounding box center [740, 552] width 114 height 19
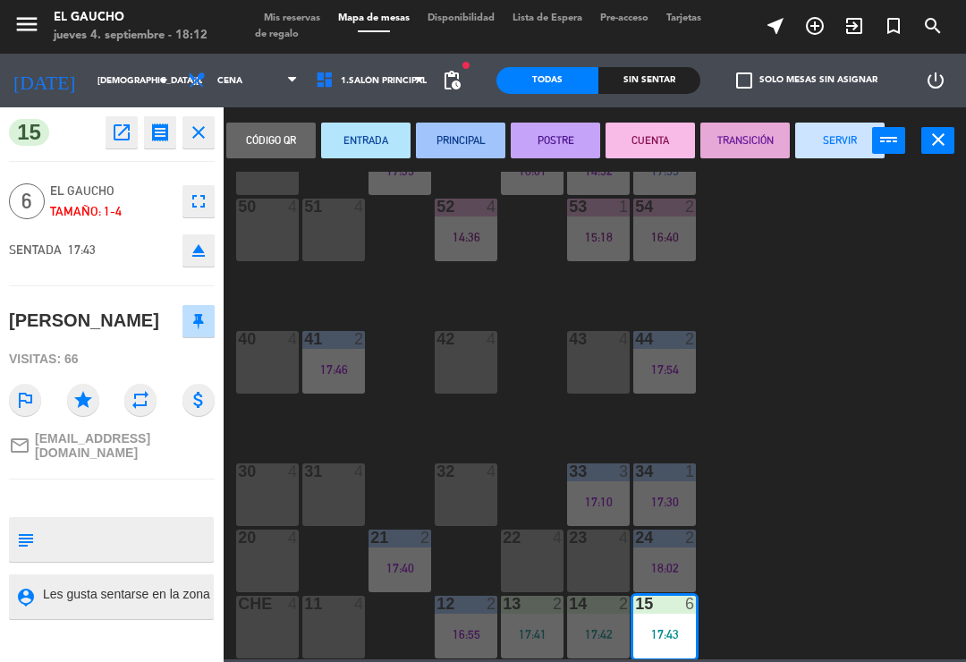
click at [448, 142] on button "PRINCIPAL" at bounding box center [460, 140] width 89 height 36
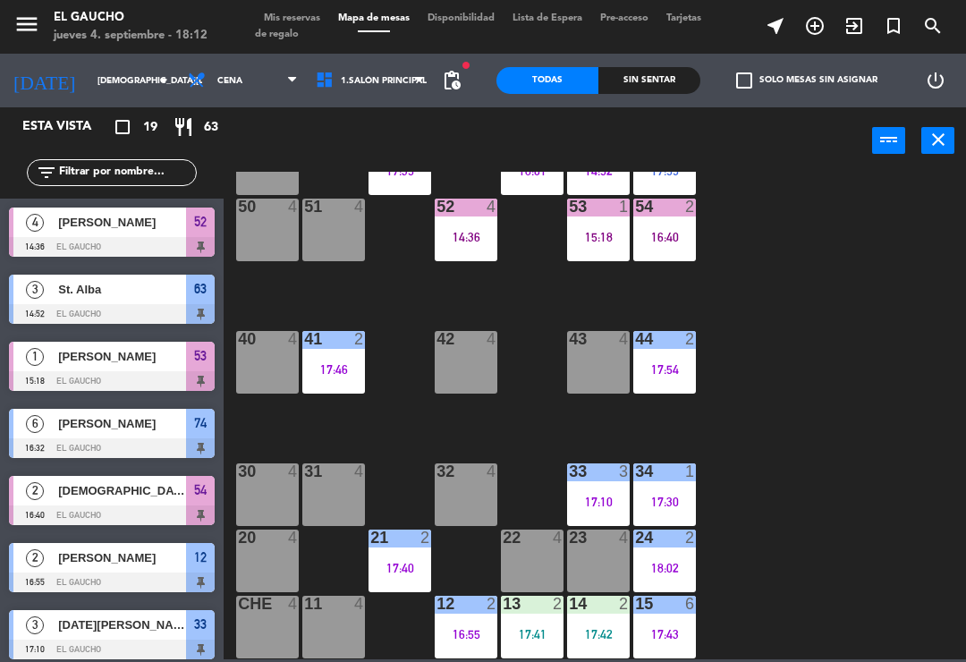
scroll to position [51, 0]
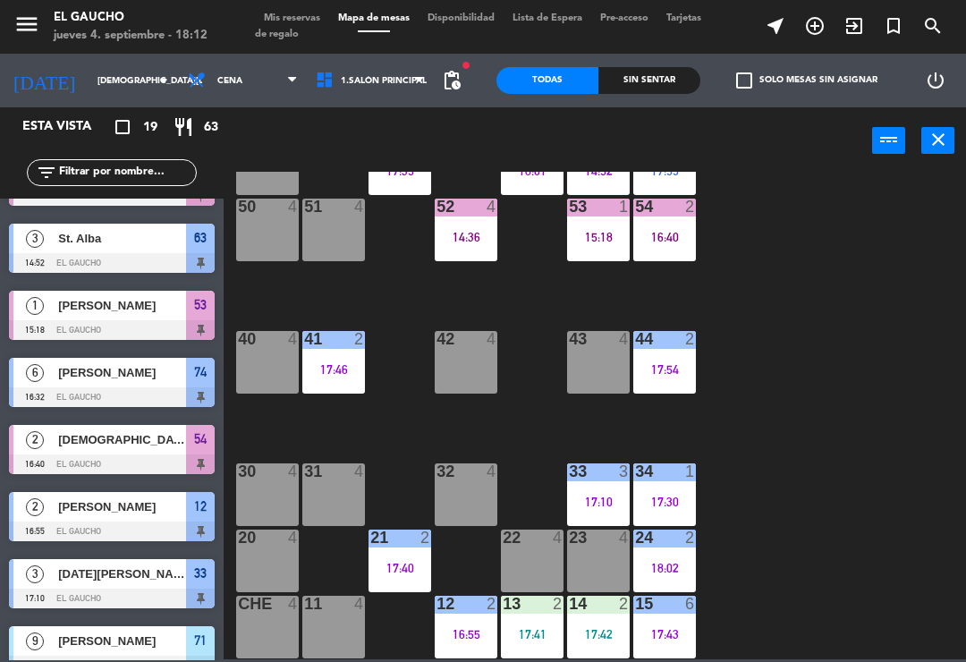
click at [589, 628] on div "17:42" at bounding box center [598, 634] width 63 height 13
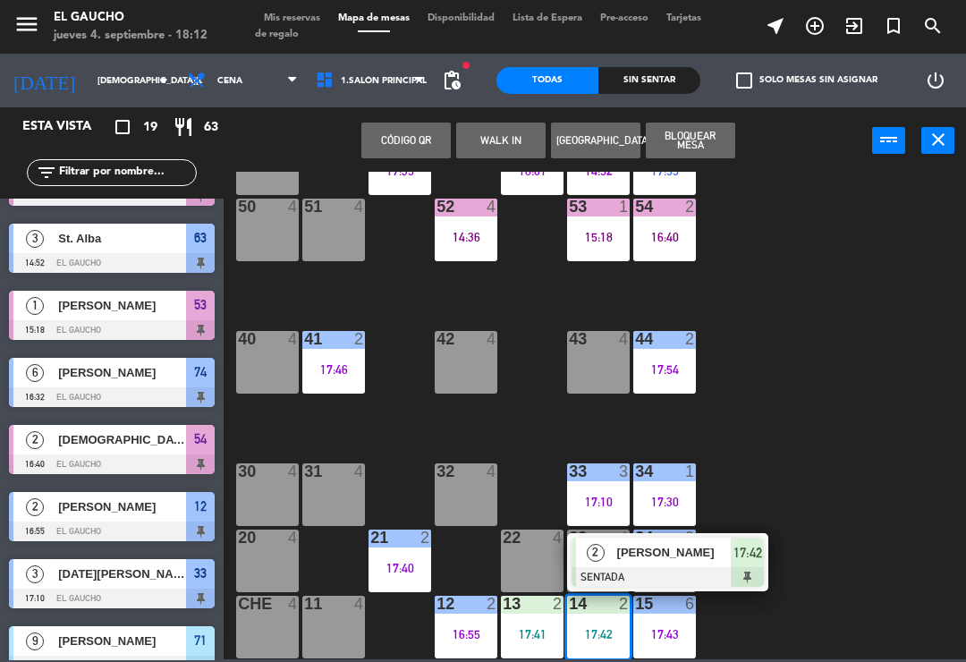
click at [644, 558] on span "[PERSON_NAME]" at bounding box center [674, 552] width 114 height 19
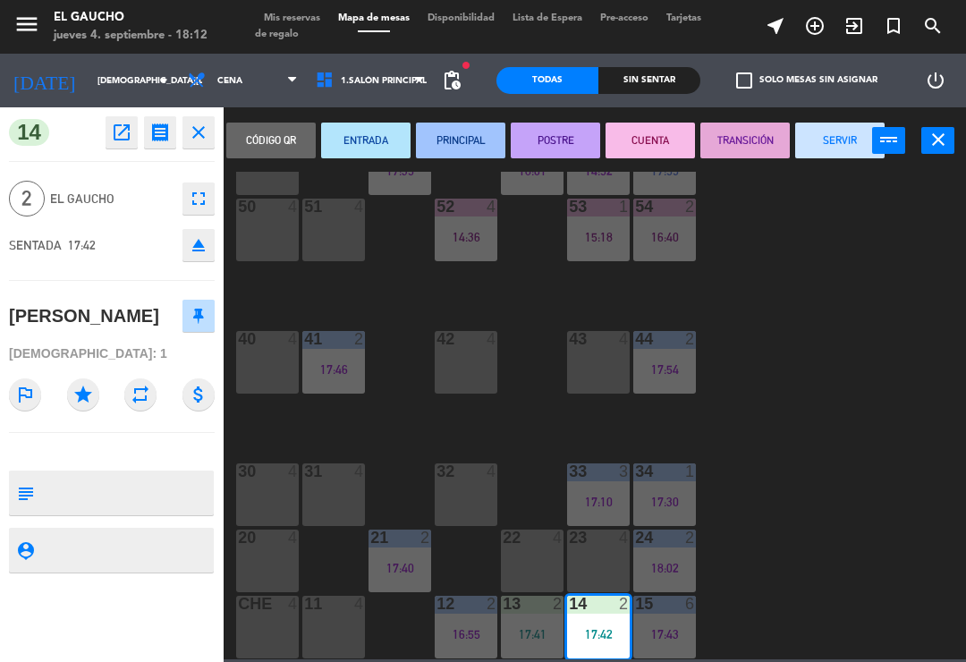
click at [463, 133] on button "PRINCIPAL" at bounding box center [460, 140] width 89 height 36
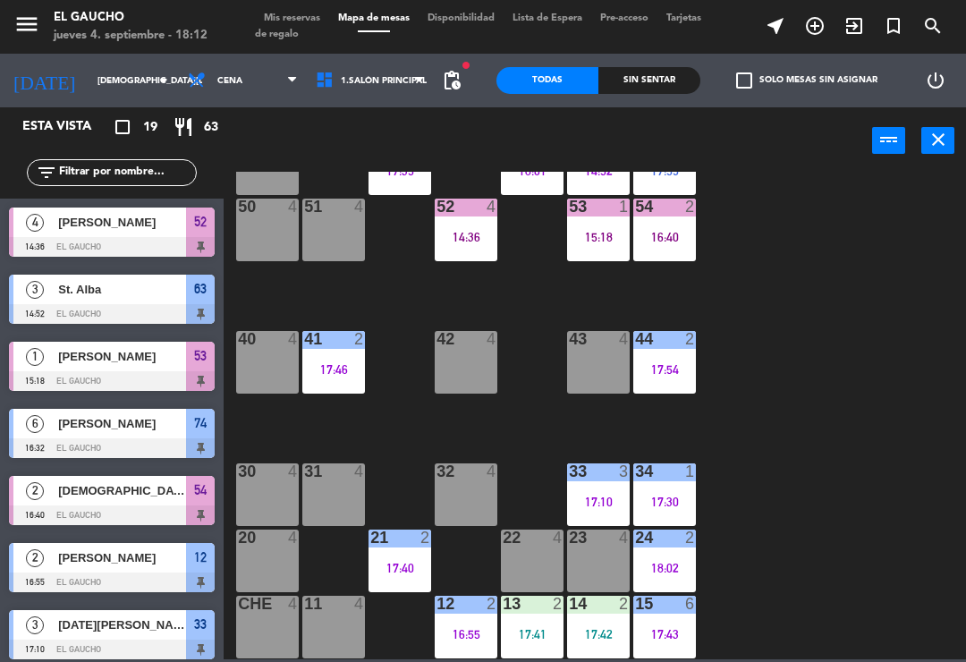
click at [530, 630] on div "17:41" at bounding box center [532, 634] width 63 height 13
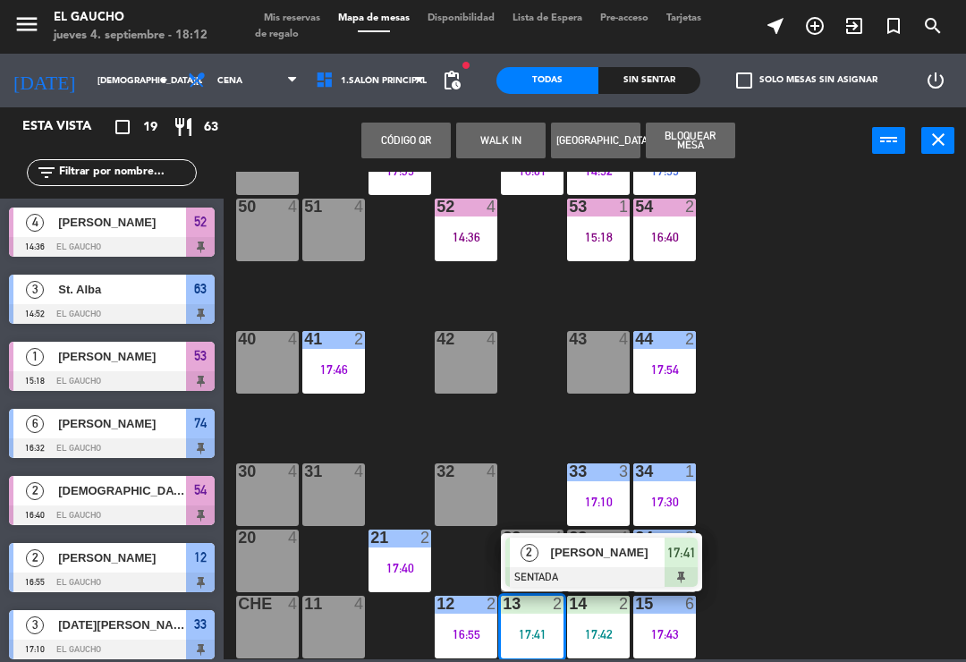
click at [600, 556] on span "[PERSON_NAME]" at bounding box center [608, 552] width 114 height 19
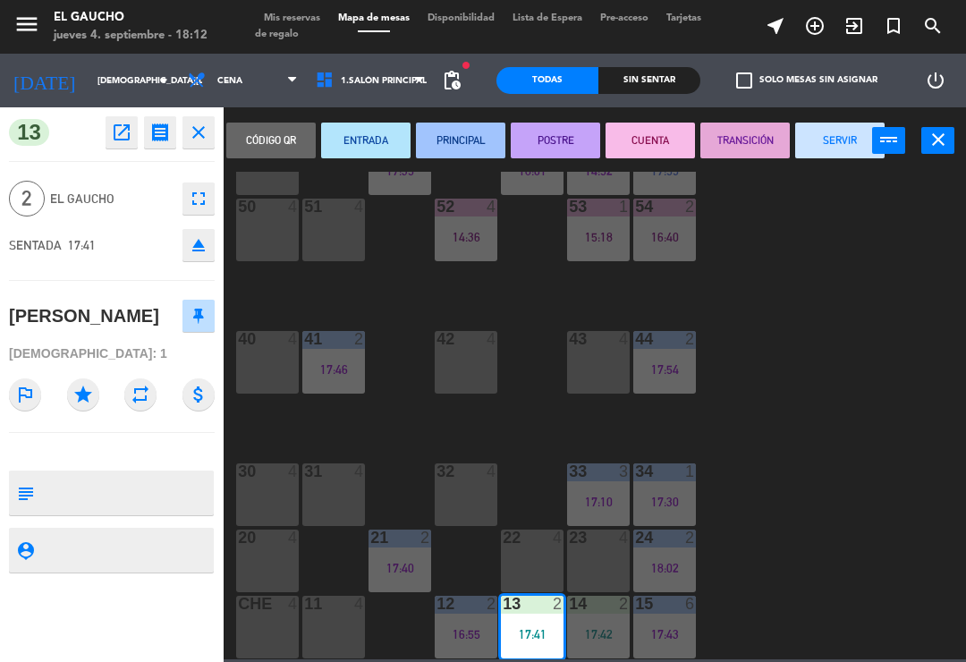
click at [465, 134] on button "PRINCIPAL" at bounding box center [460, 140] width 89 height 36
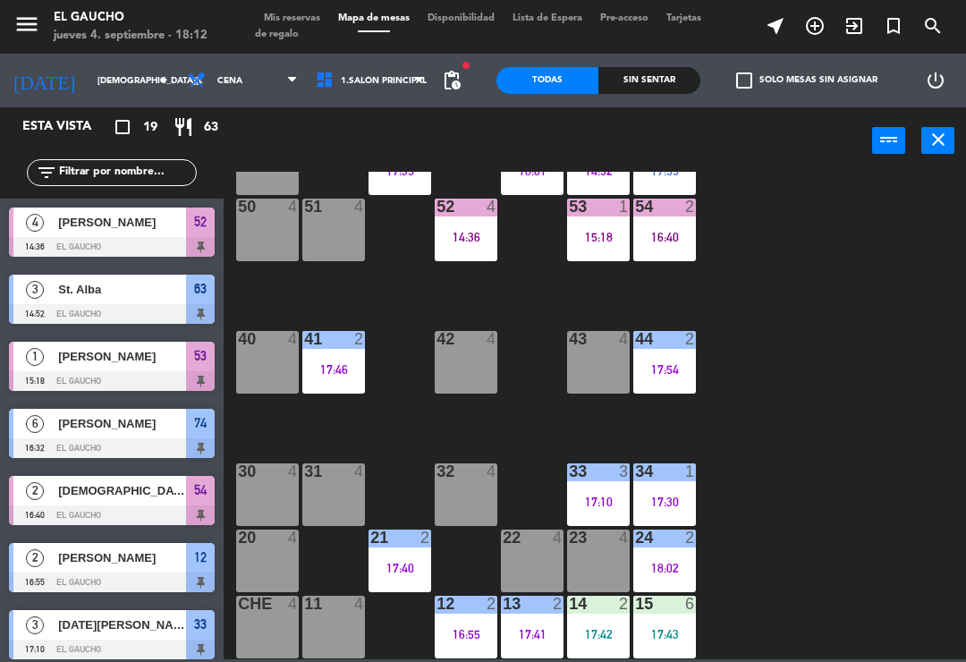
click at [460, 621] on div "12 2 16:55" at bounding box center [466, 627] width 63 height 63
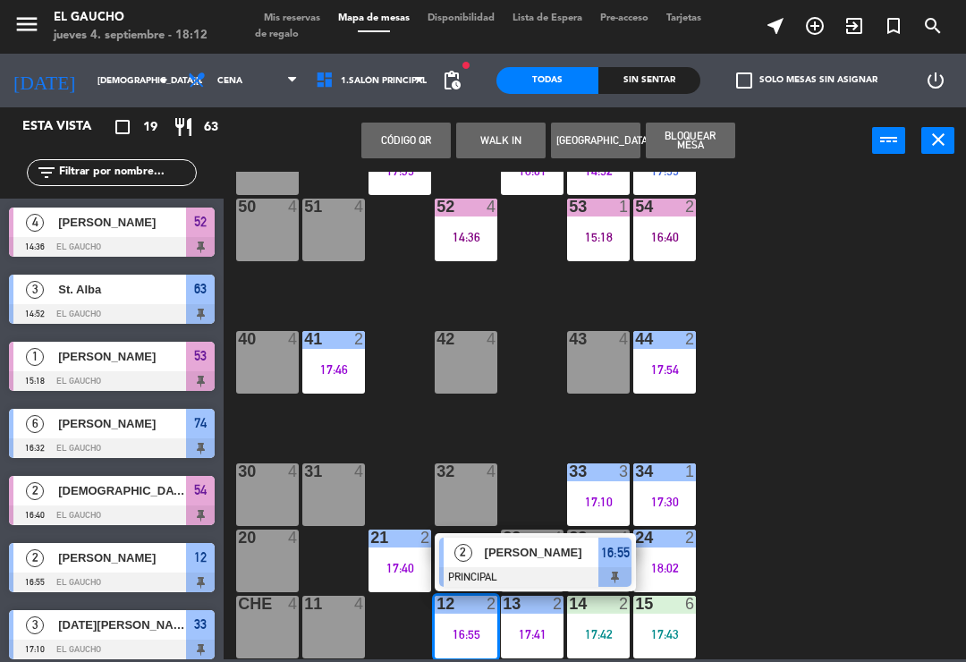
click at [518, 569] on div at bounding box center [535, 577] width 192 height 20
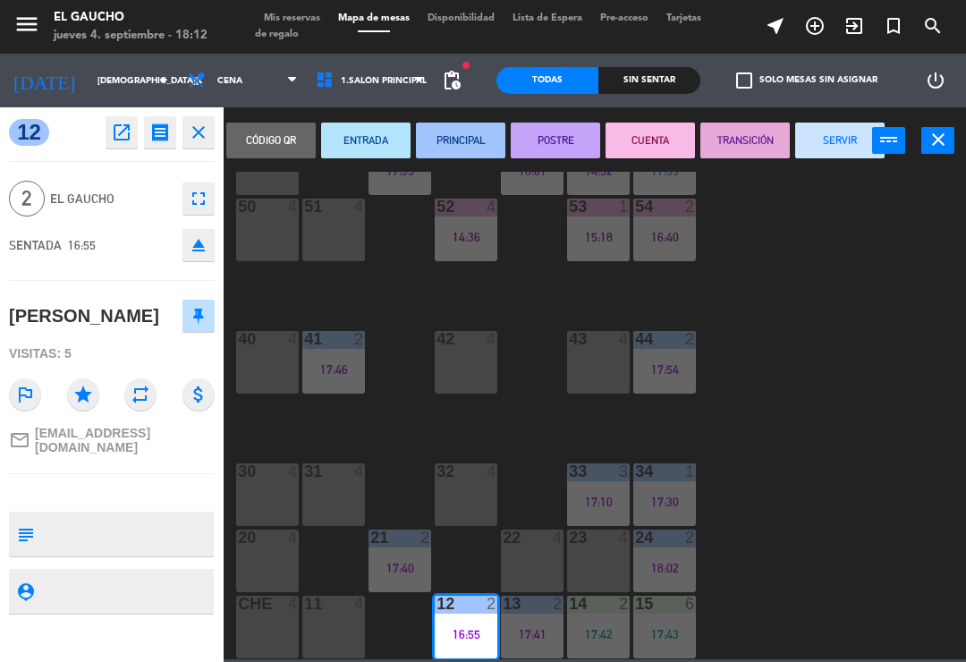
click at [849, 148] on button "SERVIR" at bounding box center [839, 140] width 89 height 36
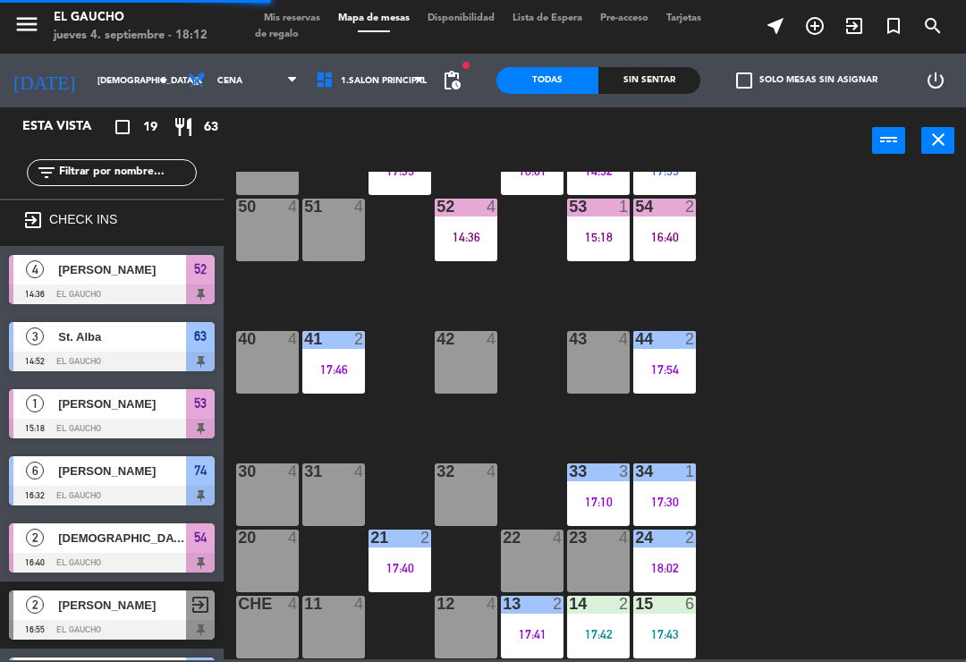
click at [416, 579] on div "21 2 17:40" at bounding box center [399, 560] width 63 height 63
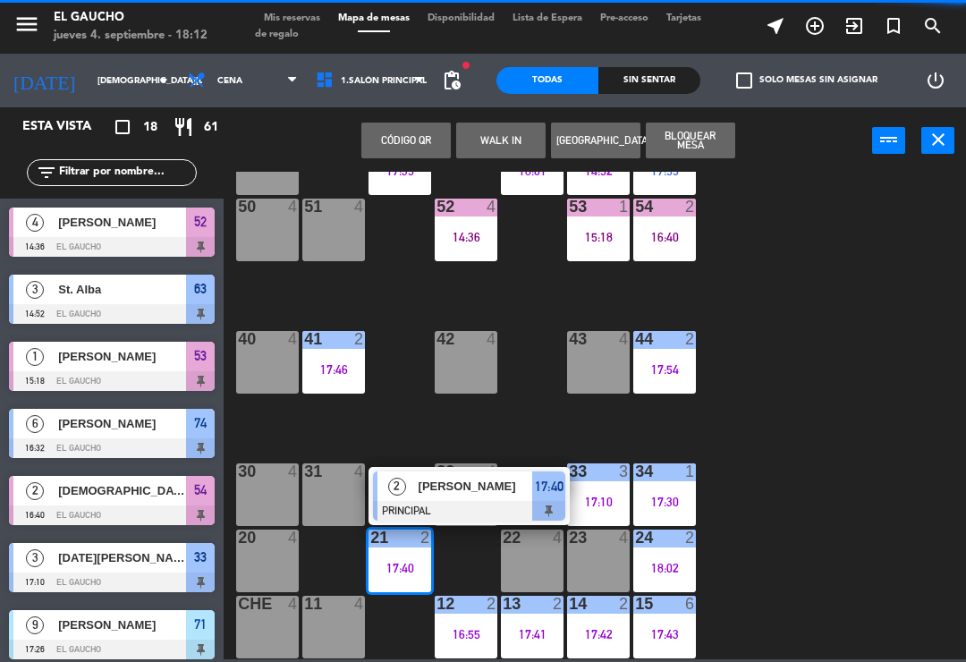
click at [499, 495] on span "[PERSON_NAME]" at bounding box center [475, 486] width 114 height 19
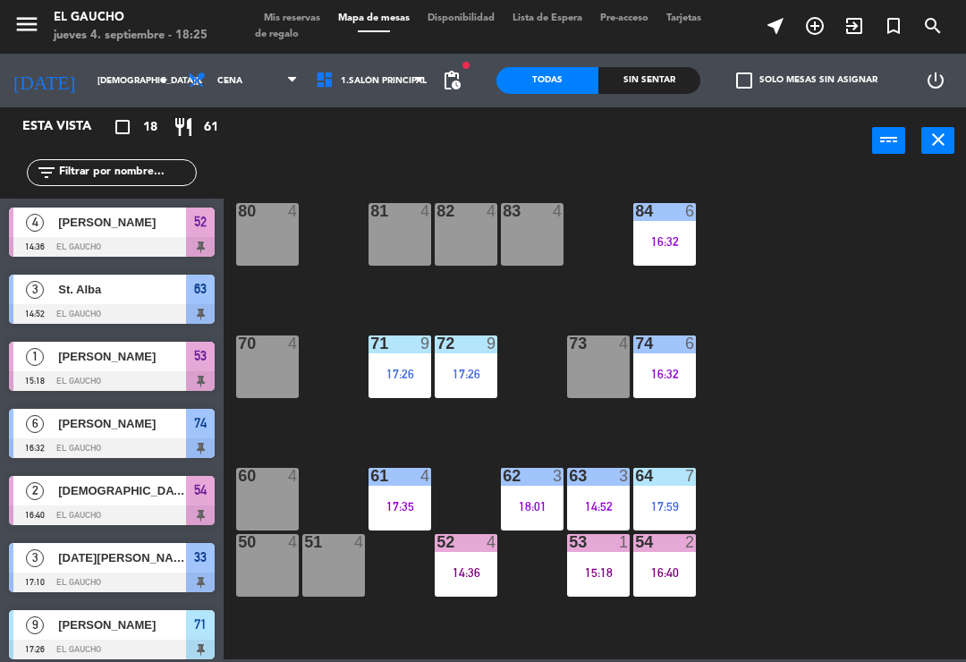
click at [689, 579] on div "54 2 16:40" at bounding box center [664, 565] width 63 height 63
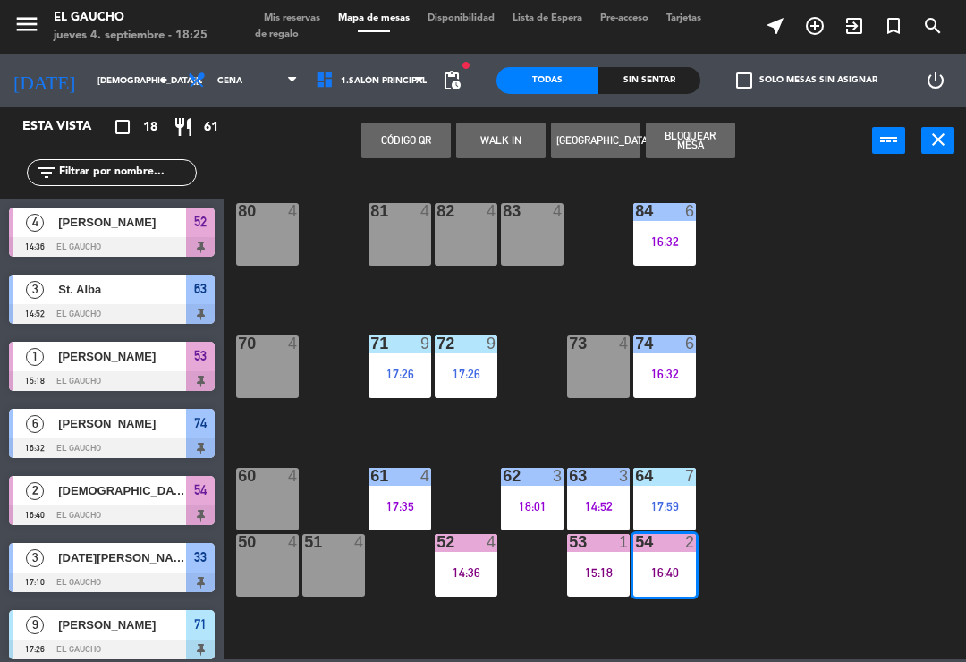
click at [827, 410] on div "84 6 16:32 80 4 83 4 82 4 81 4 70 4 71 9 17:26 72 9 17:26 73 4 74 6 16:32 63 3 …" at bounding box center [599, 415] width 732 height 487
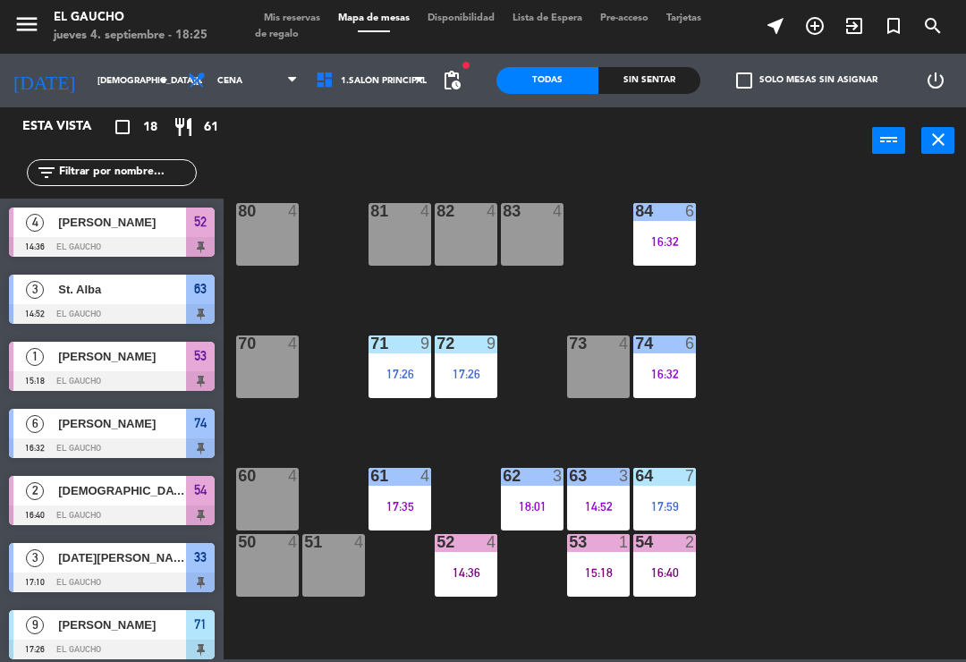
click at [679, 586] on div "54 2 16:40" at bounding box center [664, 565] width 63 height 63
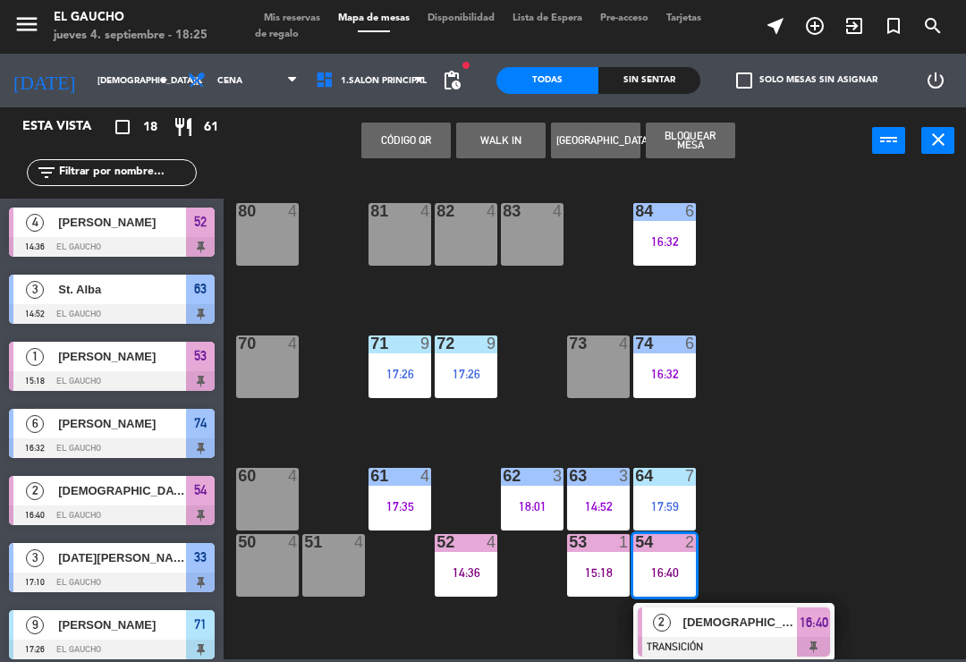
click at [748, 623] on span "[DEMOGRAPHIC_DATA][PERSON_NAME]" at bounding box center [740, 621] width 114 height 19
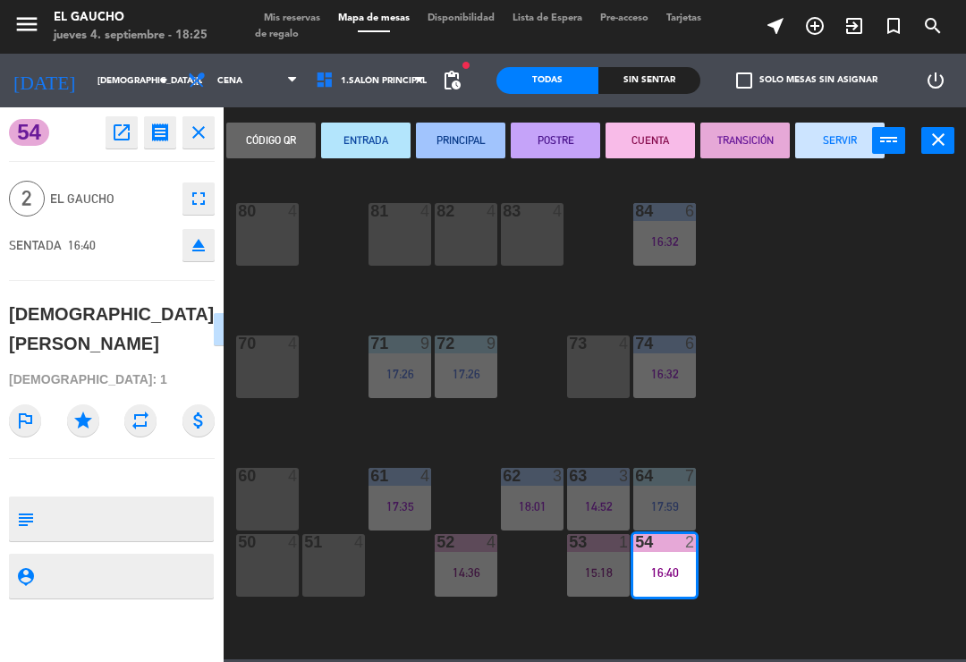
click at [833, 143] on button "SERVIR" at bounding box center [839, 140] width 89 height 36
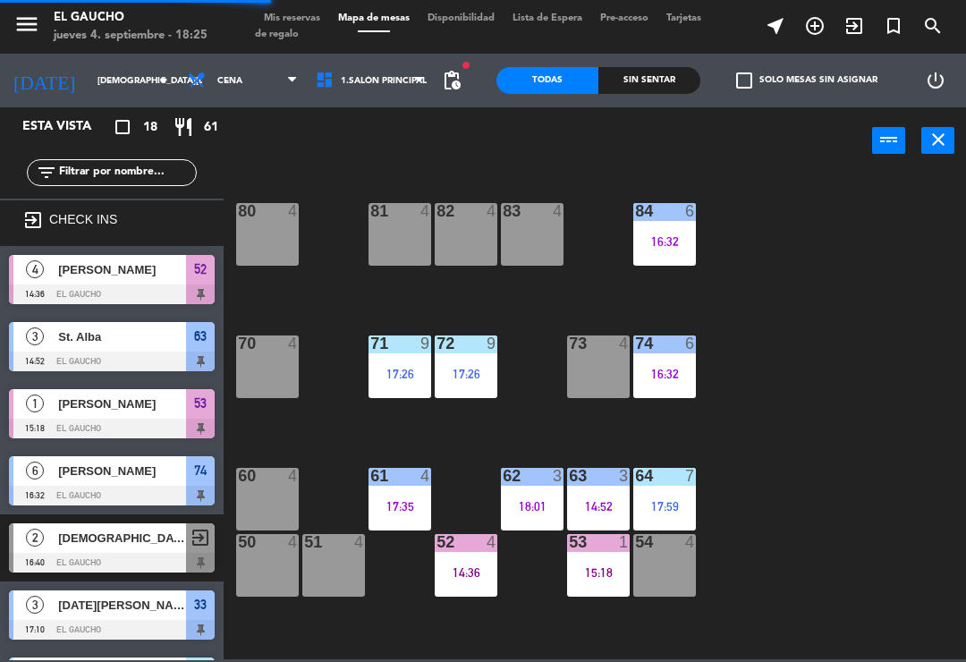
click at [592, 509] on div "14:52" at bounding box center [598, 506] width 63 height 13
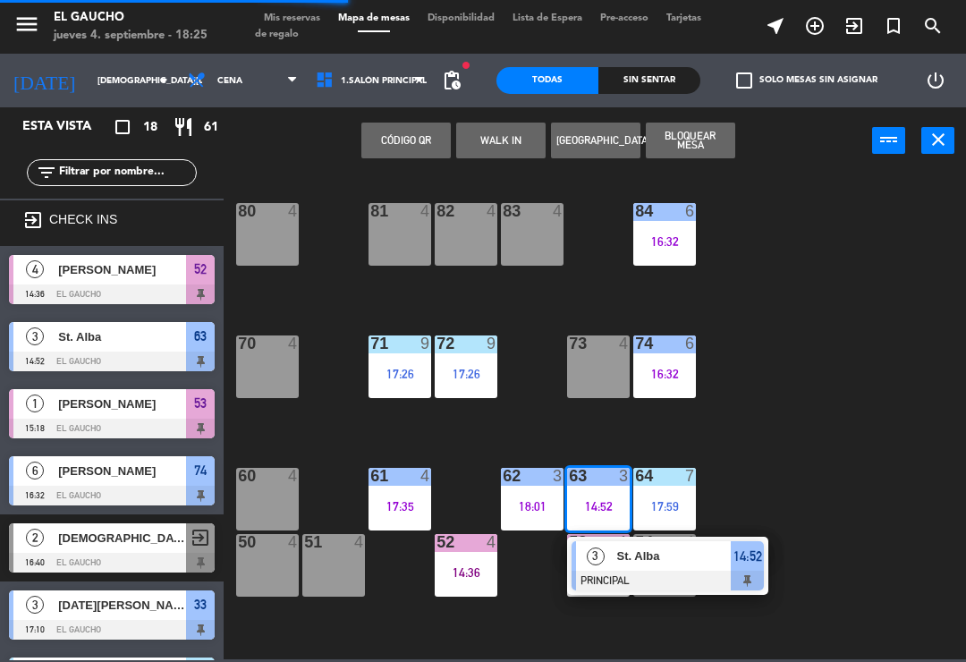
click at [676, 574] on div at bounding box center [667, 580] width 192 height 20
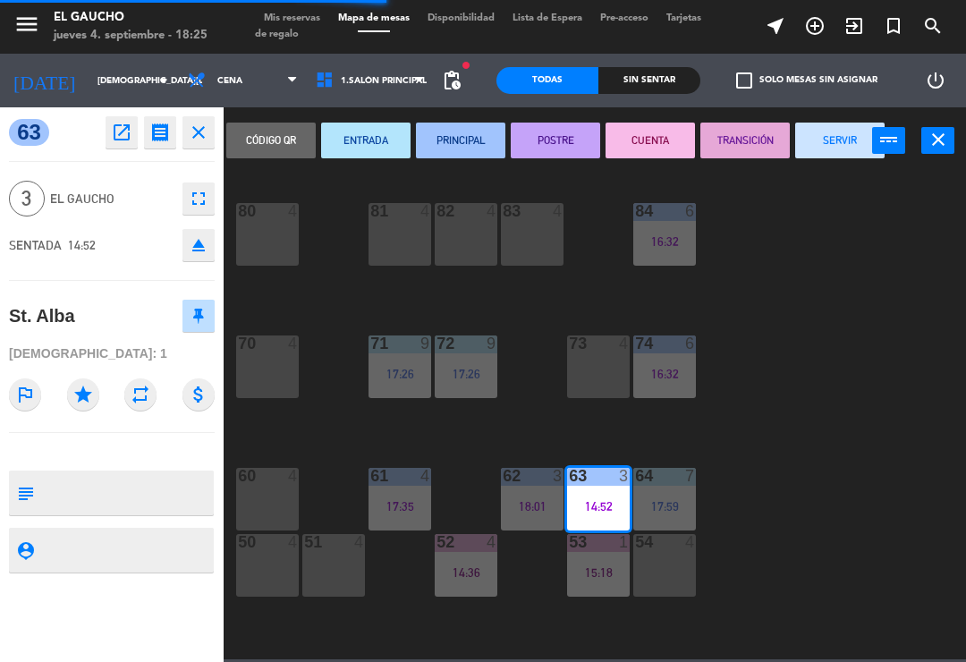
click at [838, 139] on button "SERVIR" at bounding box center [839, 140] width 89 height 36
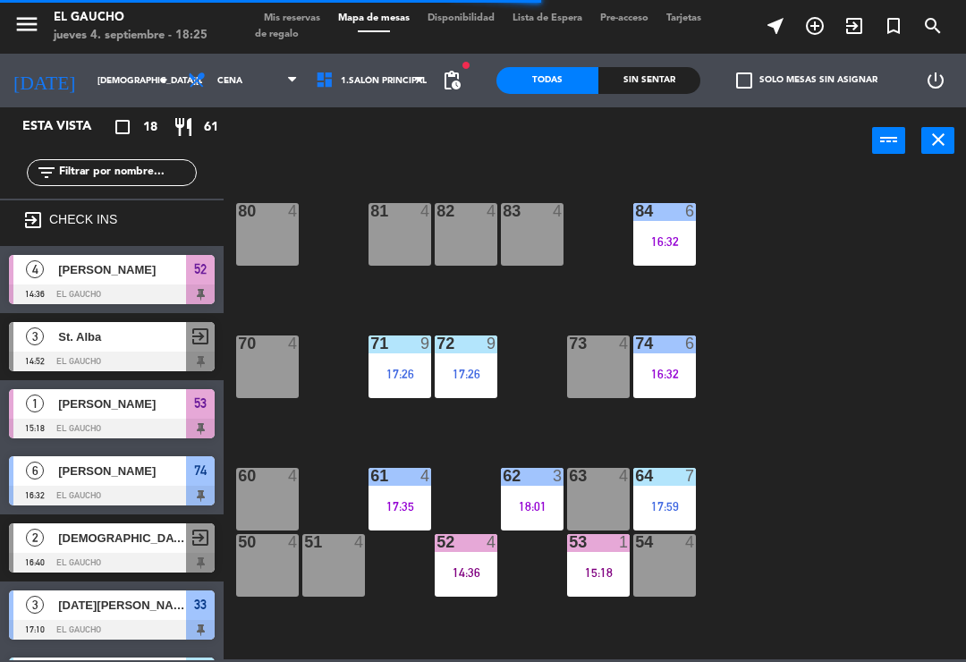
click at [607, 575] on div "15:18" at bounding box center [598, 572] width 63 height 13
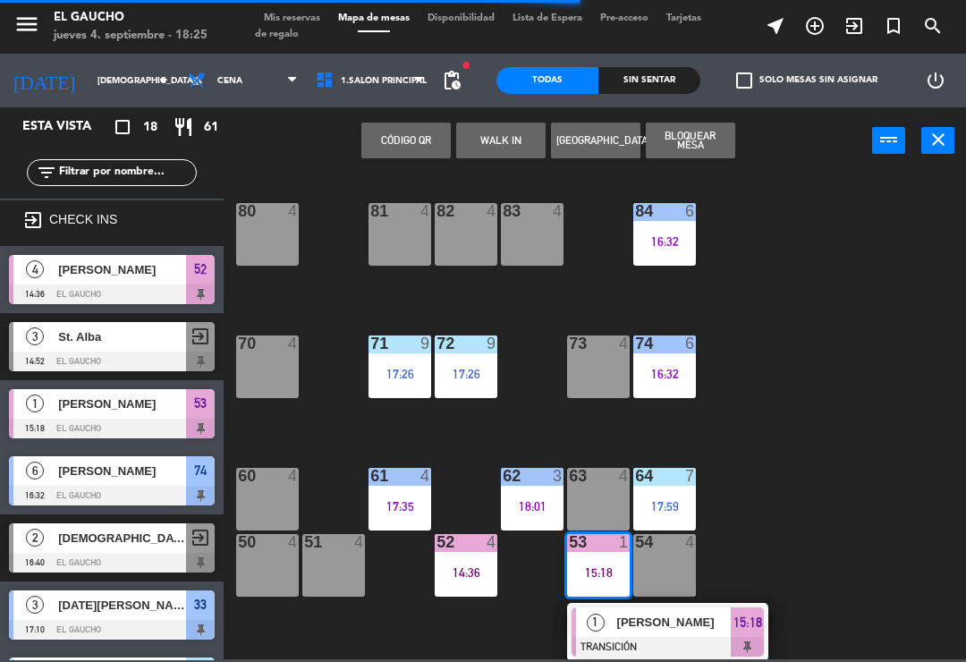
click at [690, 614] on span "[PERSON_NAME]" at bounding box center [674, 621] width 114 height 19
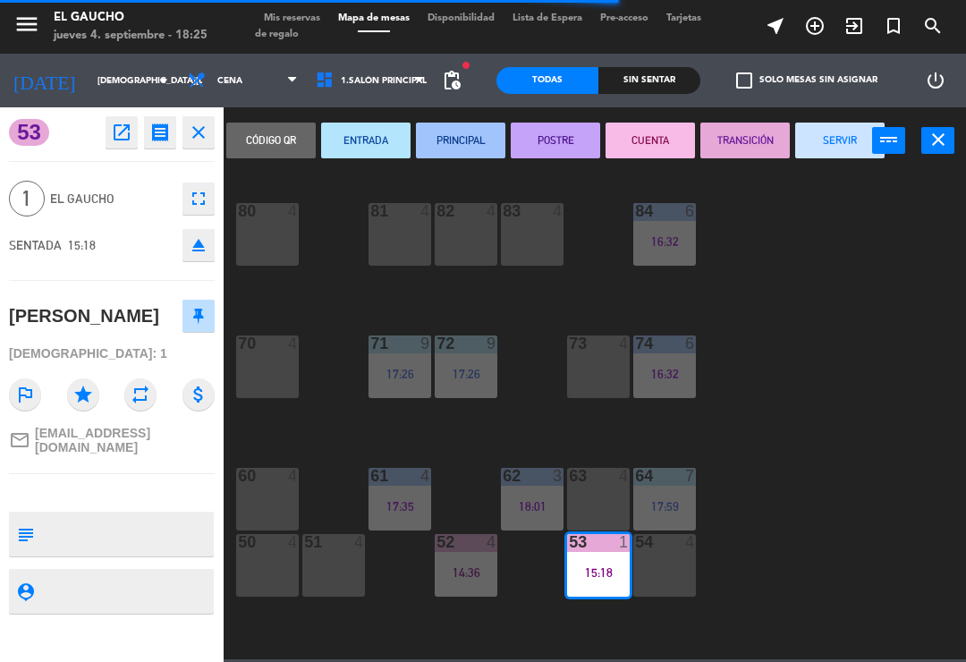
click at [832, 139] on button "SERVIR" at bounding box center [839, 140] width 89 height 36
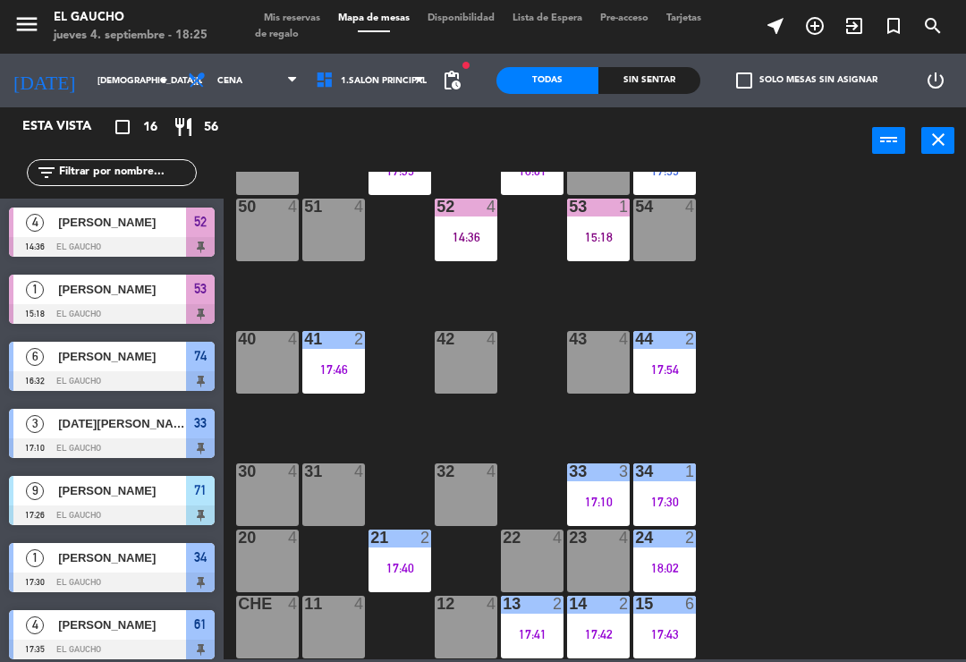
scroll to position [335, 0]
click at [680, 501] on div "17:30" at bounding box center [664, 501] width 63 height 13
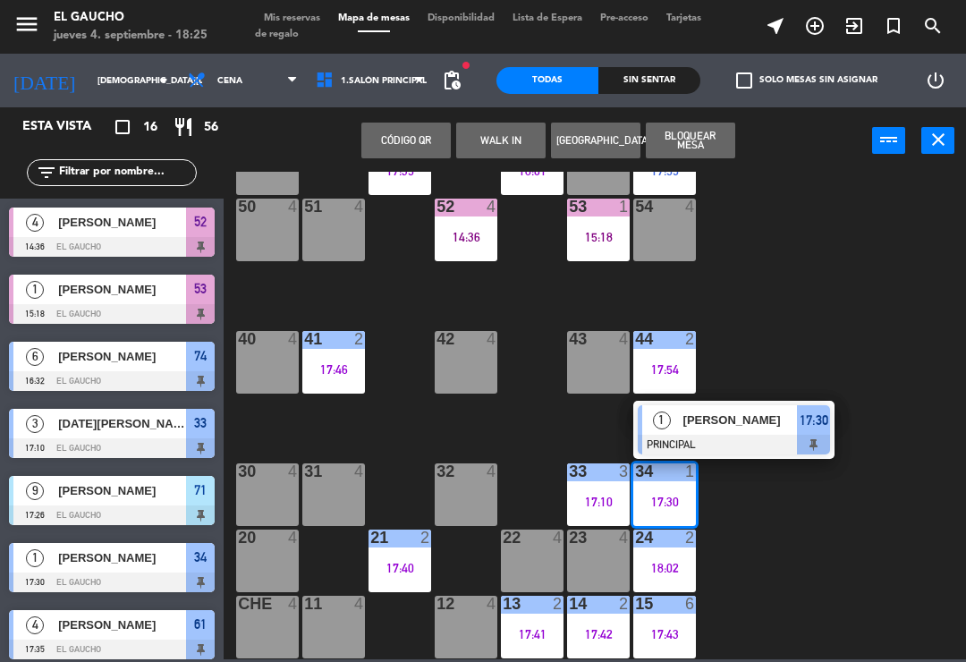
click at [763, 434] on div "[PERSON_NAME]" at bounding box center [739, 420] width 116 height 30
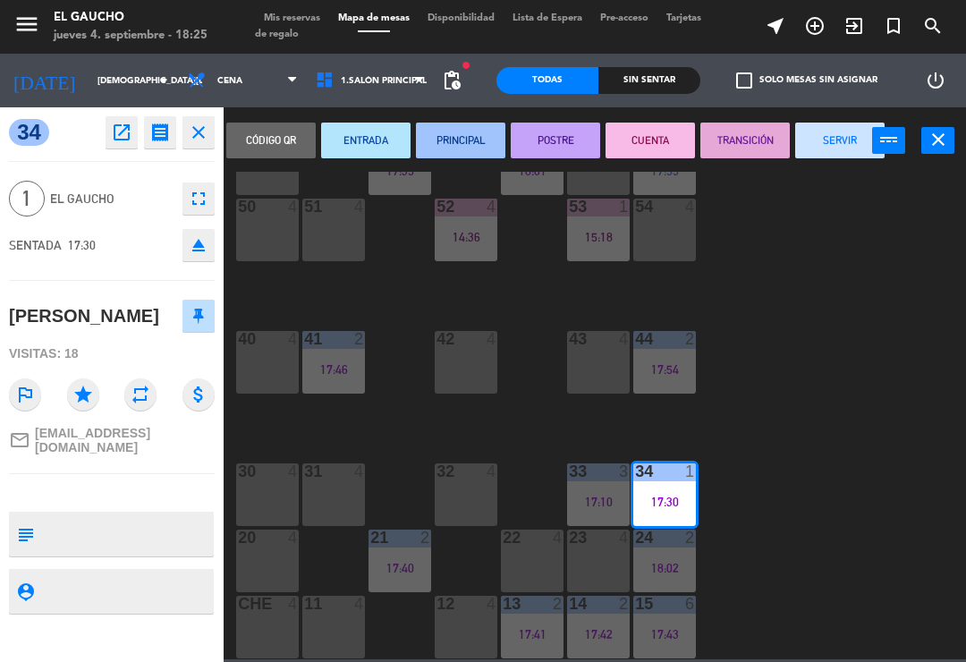
click at [832, 135] on button "SERVIR" at bounding box center [839, 140] width 89 height 36
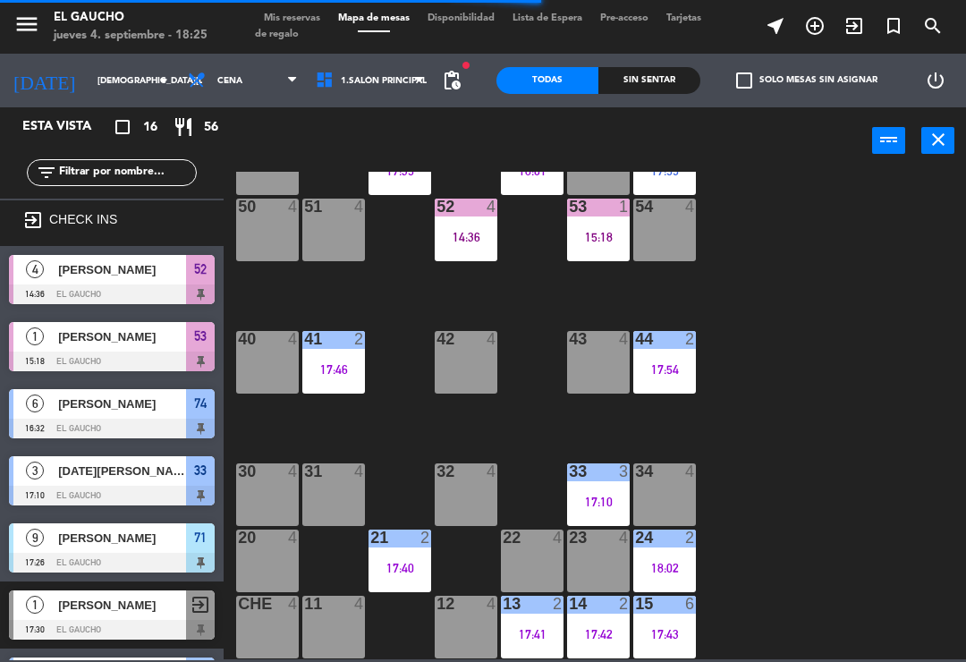
click at [395, 562] on div "17:40" at bounding box center [399, 568] width 63 height 13
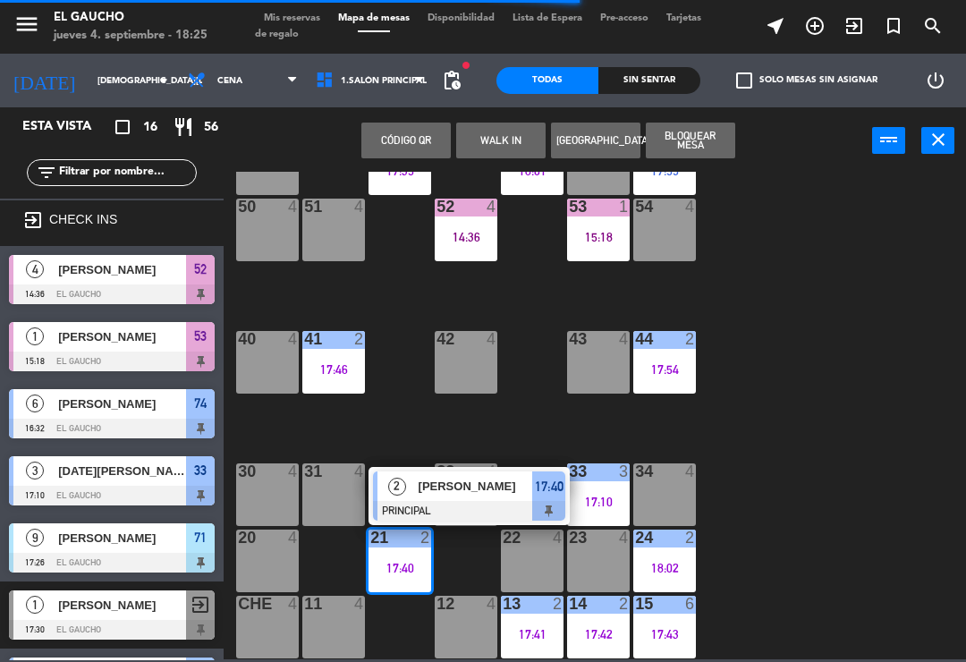
click at [426, 481] on span "[PERSON_NAME]" at bounding box center [475, 486] width 114 height 19
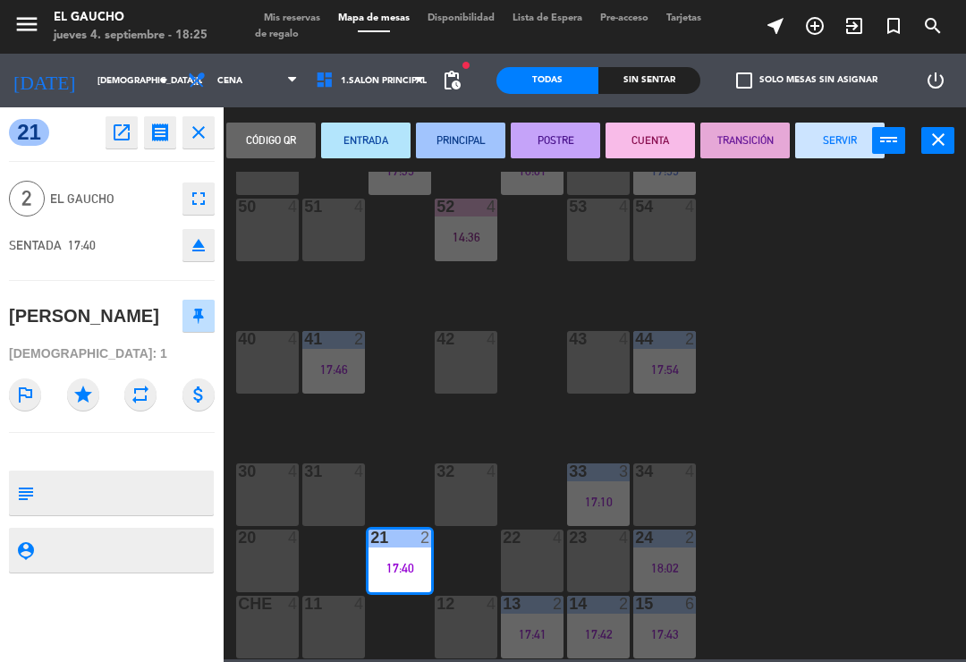
click at [835, 146] on button "SERVIR" at bounding box center [839, 140] width 89 height 36
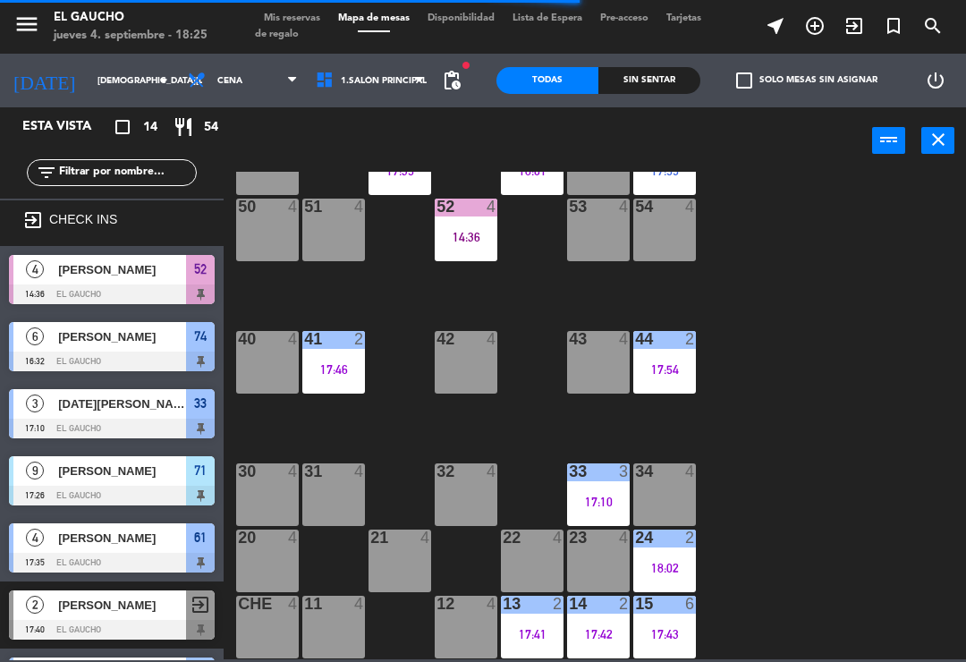
click at [529, 631] on div "17:41" at bounding box center [532, 634] width 63 height 13
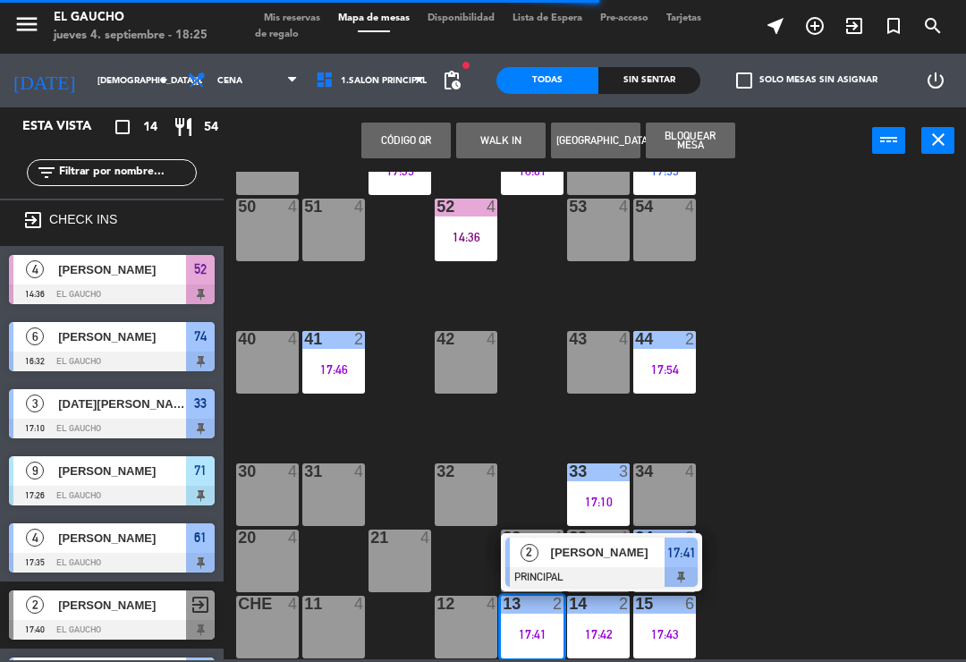
click at [539, 570] on div at bounding box center [601, 577] width 192 height 20
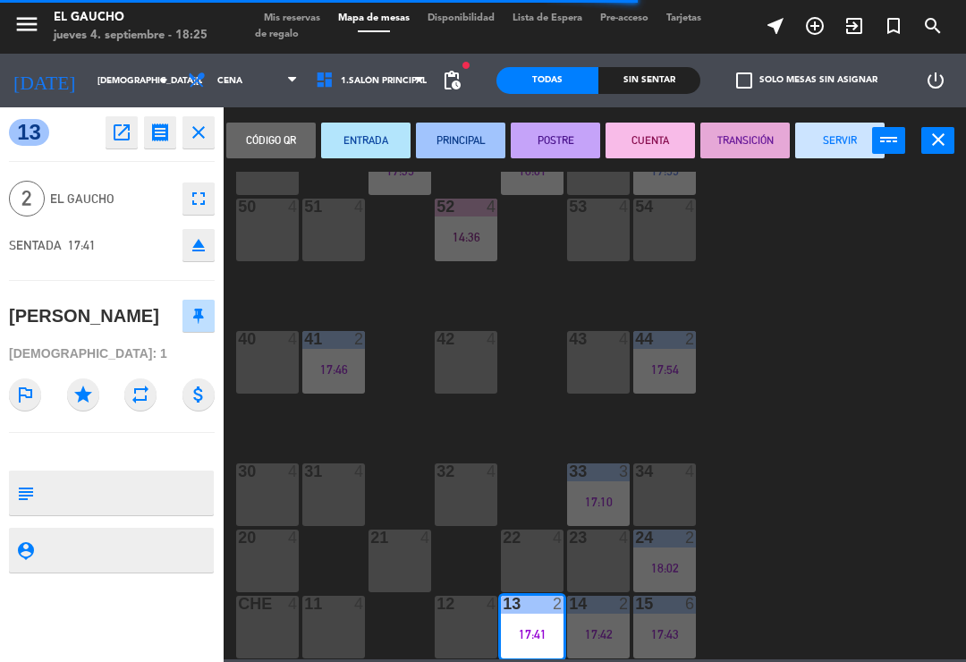
click at [831, 145] on button "SERVIR" at bounding box center [839, 140] width 89 height 36
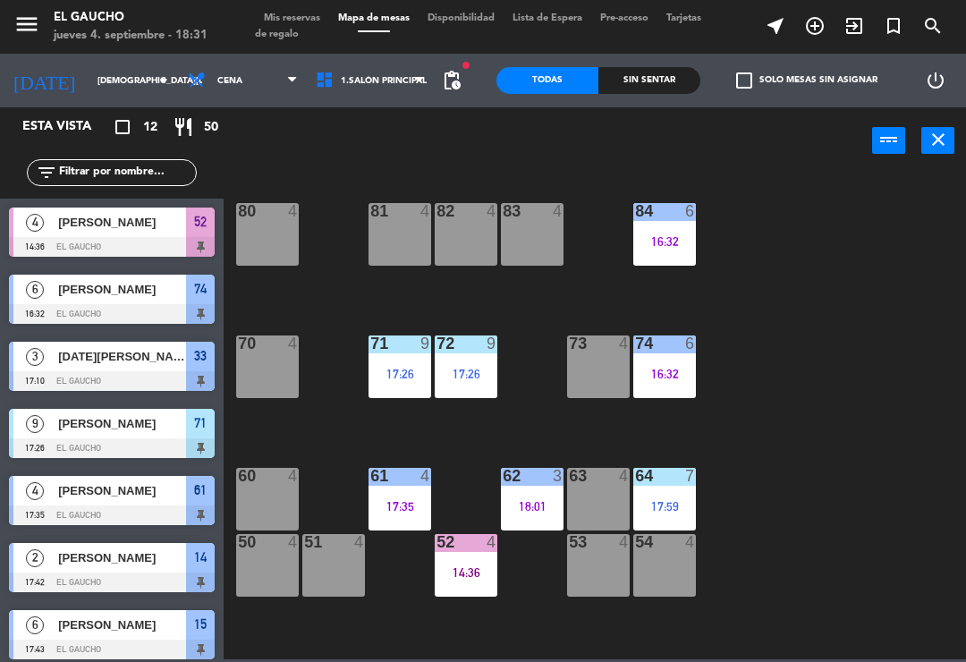
scroll to position [0, 0]
click at [410, 245] on div "81 4" at bounding box center [399, 234] width 63 height 63
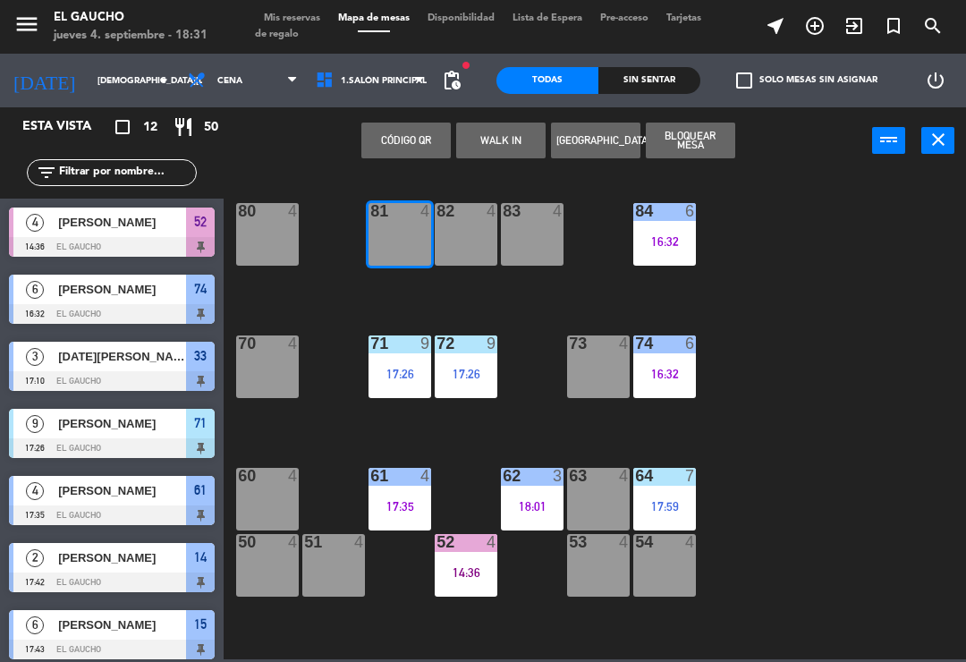
click at [384, 249] on div "81 4" at bounding box center [399, 234] width 63 height 63
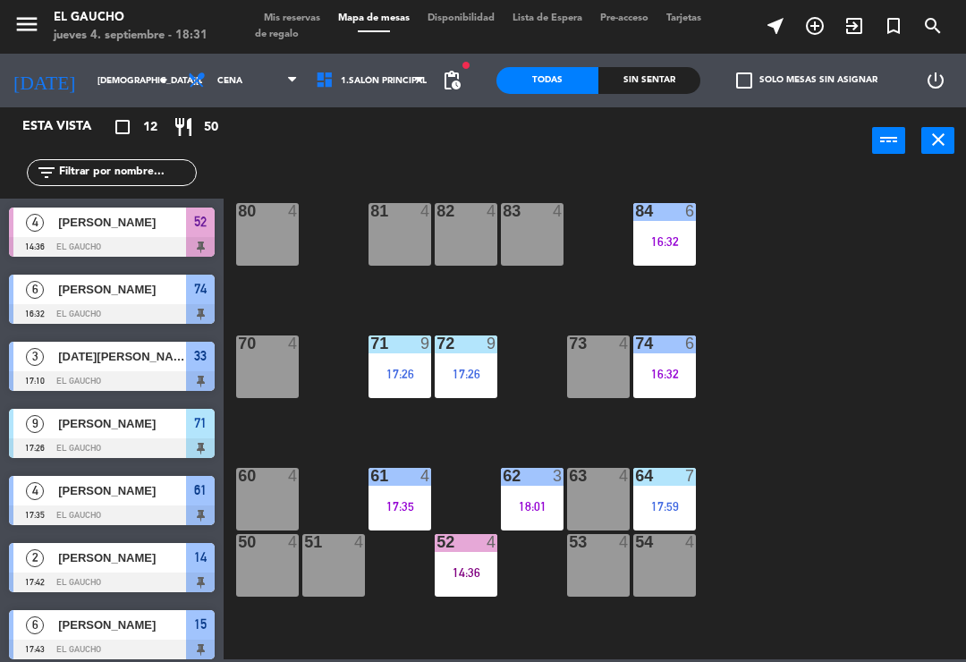
click at [388, 244] on div "81 4" at bounding box center [399, 234] width 63 height 63
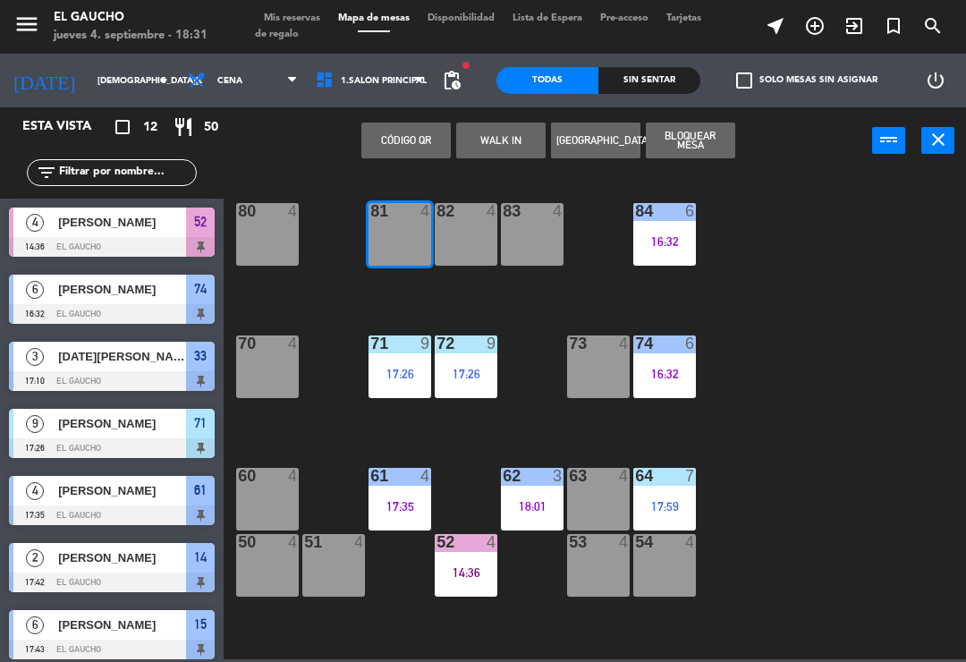
click at [485, 139] on button "WALK IN" at bounding box center [500, 140] width 89 height 36
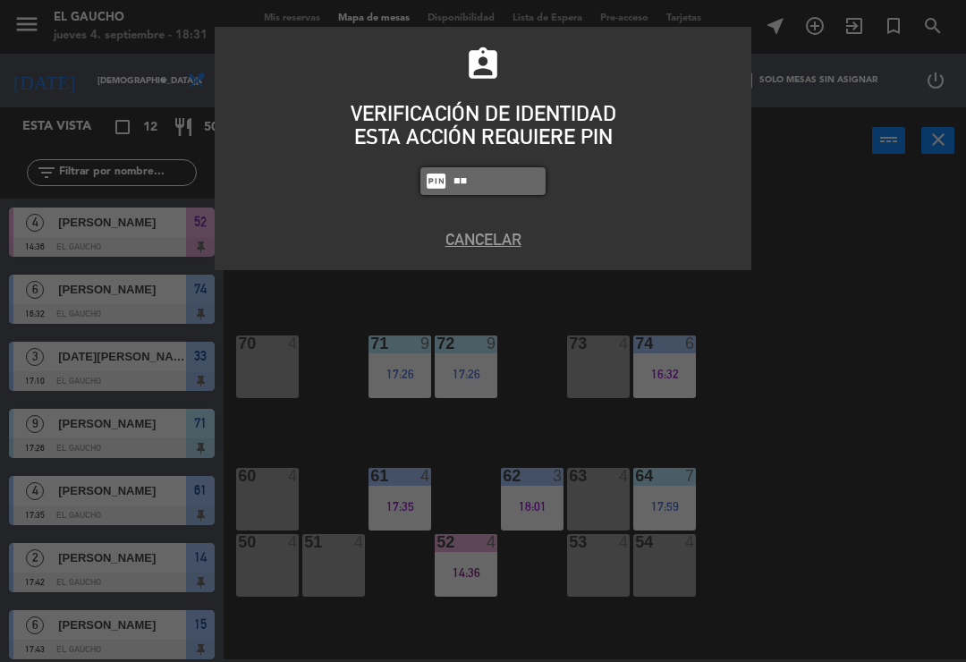
type input "3"
type input "3124"
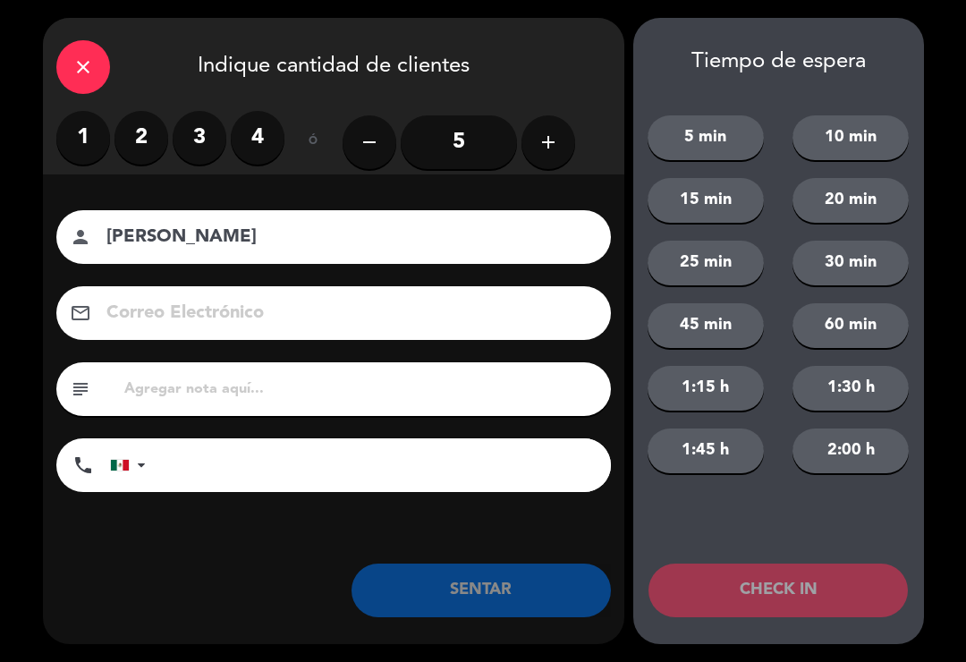
type input "[PERSON_NAME]"
click at [266, 139] on label "4" at bounding box center [258, 138] width 54 height 54
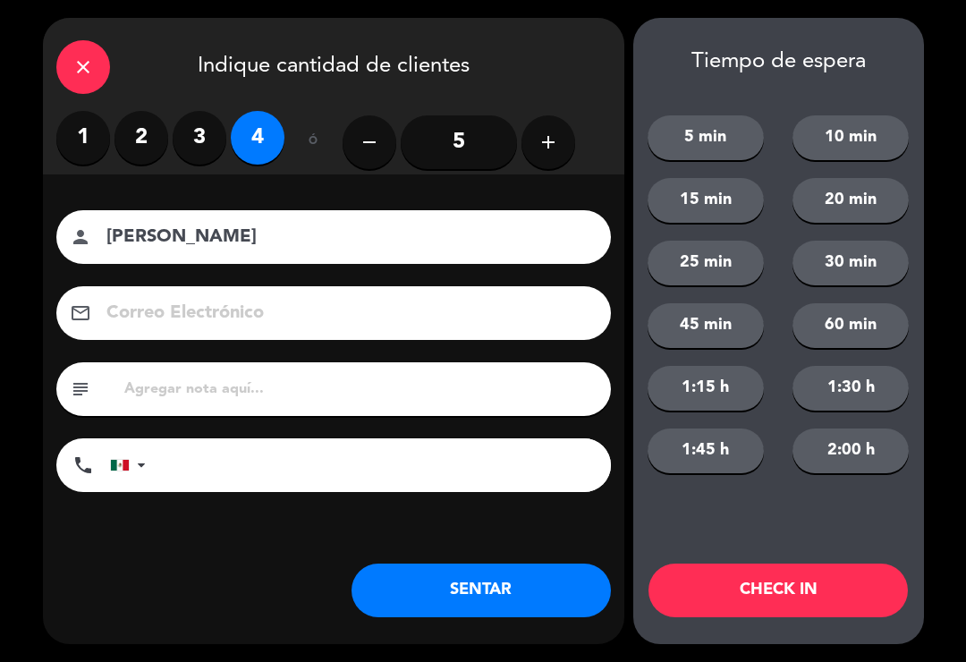
click at [486, 596] on button "SENTAR" at bounding box center [480, 590] width 259 height 54
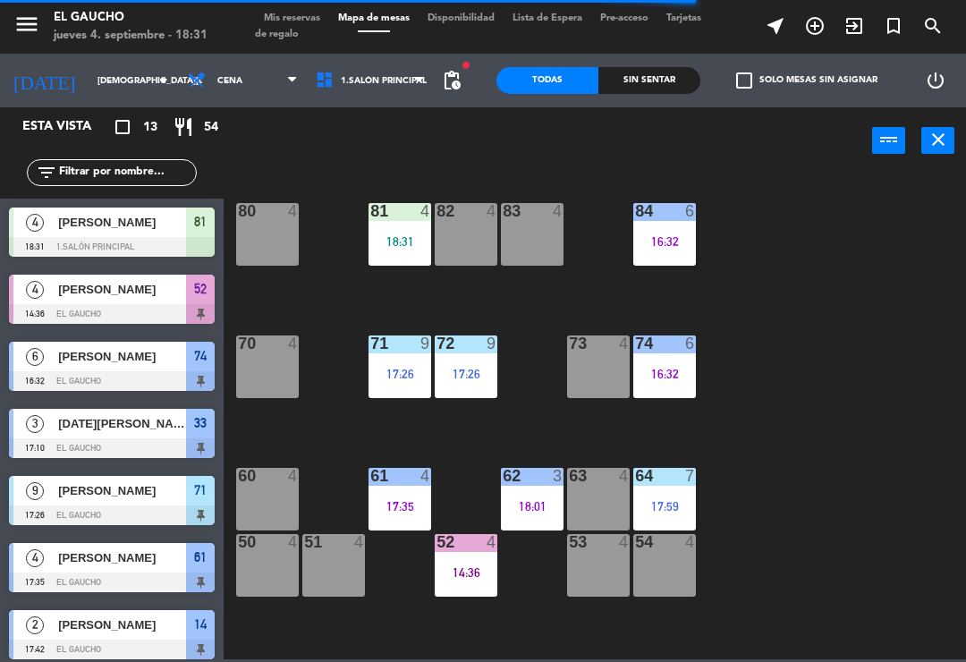
click at [668, 376] on div "16:32" at bounding box center [664, 373] width 63 height 13
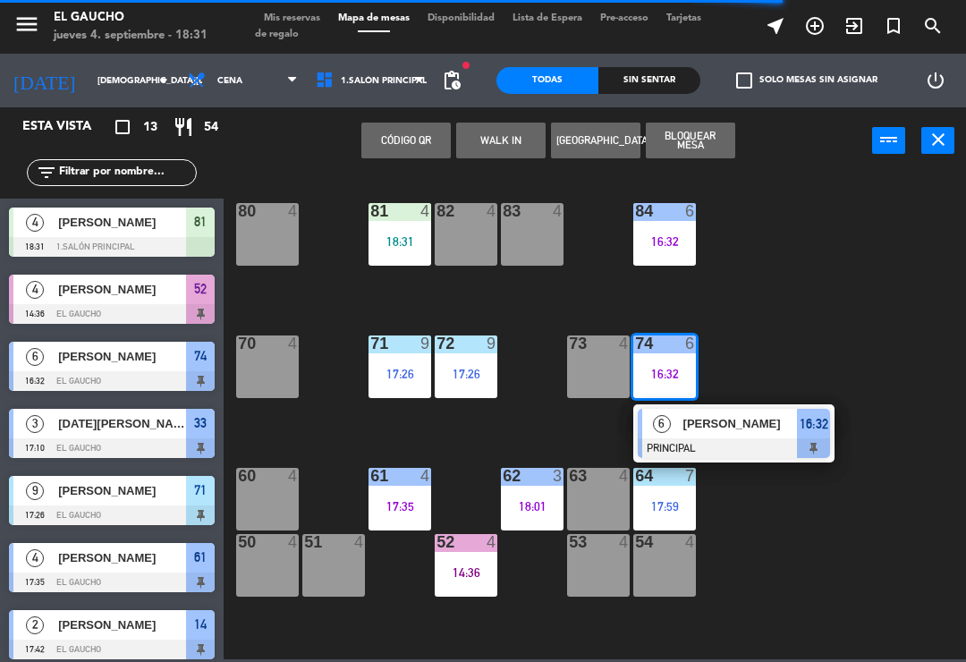
click at [756, 446] on div at bounding box center [734, 448] width 192 height 20
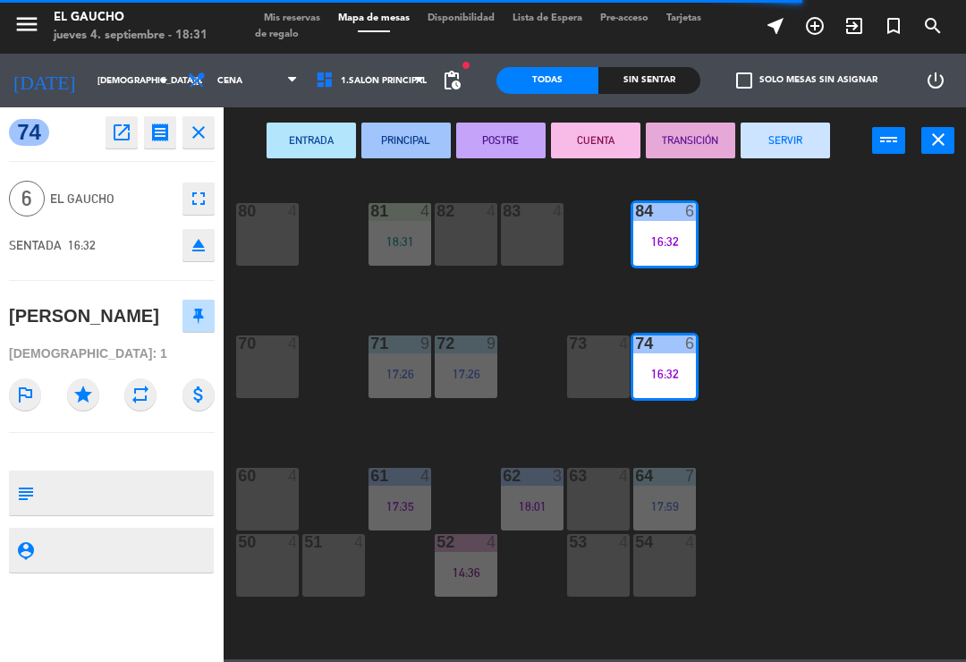
click at [668, 139] on button "TRANSICIÓN" at bounding box center [690, 140] width 89 height 36
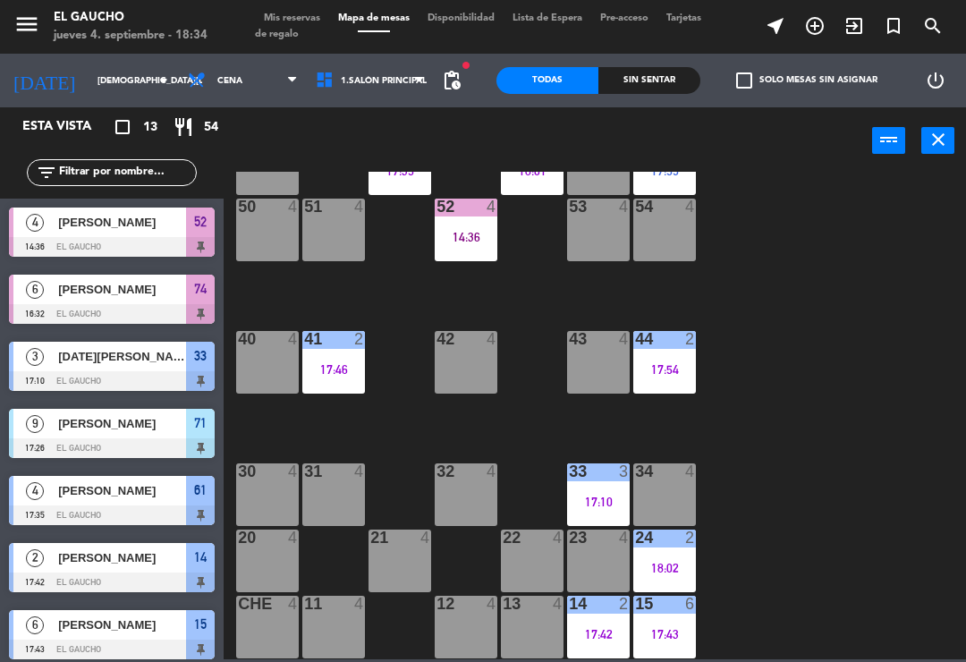
scroll to position [335, 0]
click at [264, 484] on div "30 4" at bounding box center [267, 494] width 63 height 63
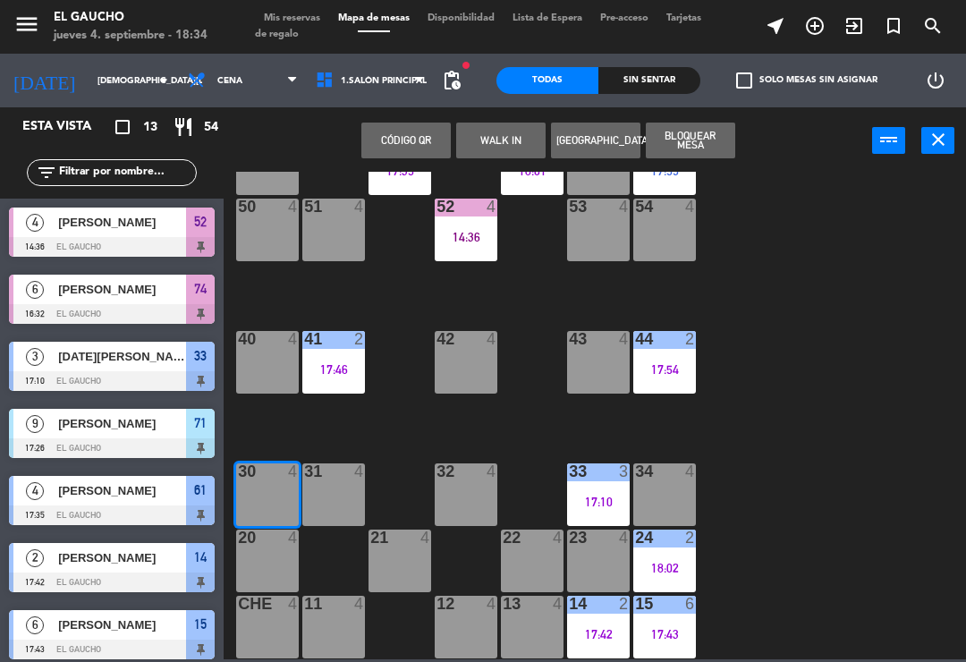
click at [507, 138] on button "WALK IN" at bounding box center [500, 140] width 89 height 36
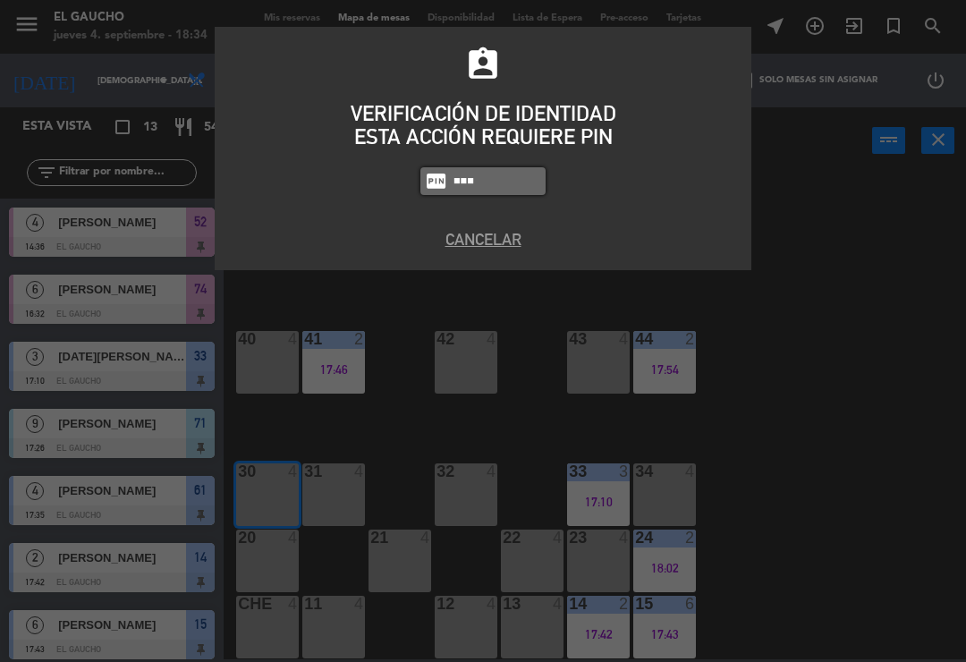
type input "0009"
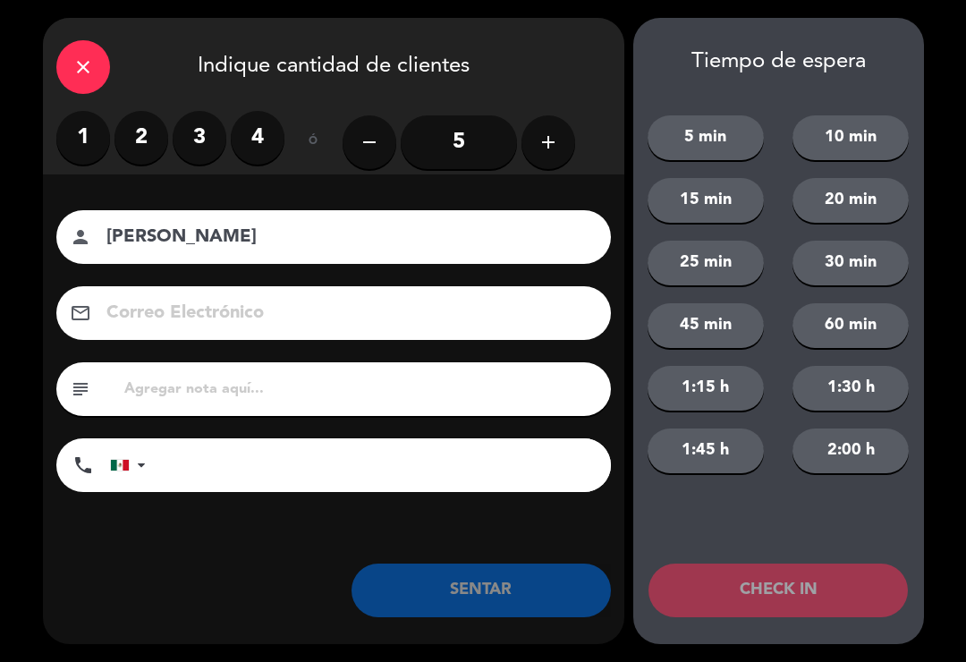
click at [259, 145] on label "4" at bounding box center [258, 138] width 54 height 54
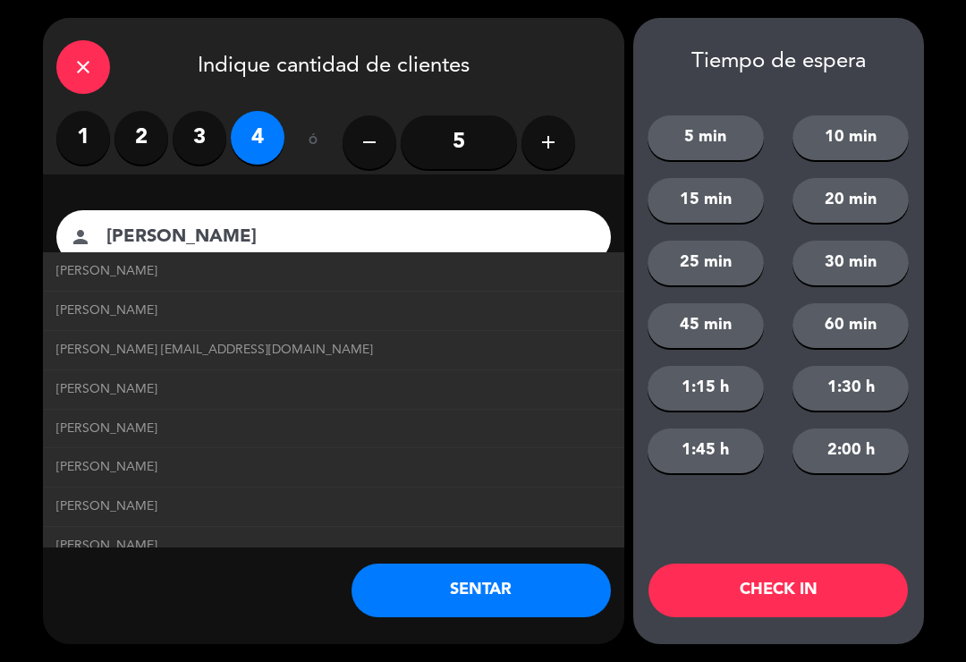
click at [342, 352] on link "[PERSON_NAME] [EMAIL_ADDRESS][DOMAIN_NAME]" at bounding box center [333, 350] width 554 height 21
type input "[PERSON_NAME]"
type input "[EMAIL_ADDRESS][DOMAIN_NAME]"
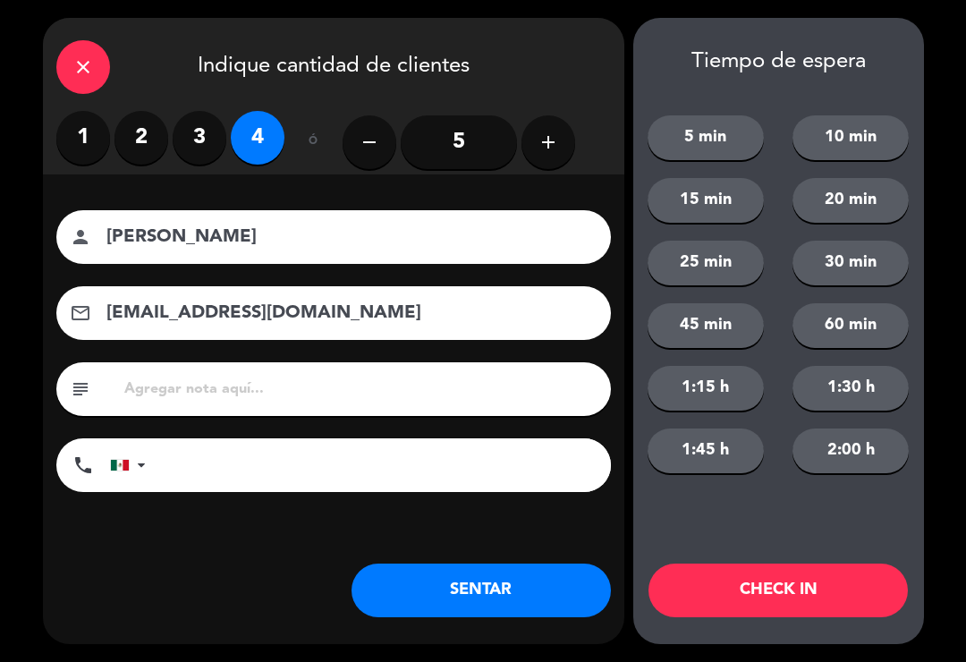
click at [492, 594] on button "SENTAR" at bounding box center [480, 590] width 259 height 54
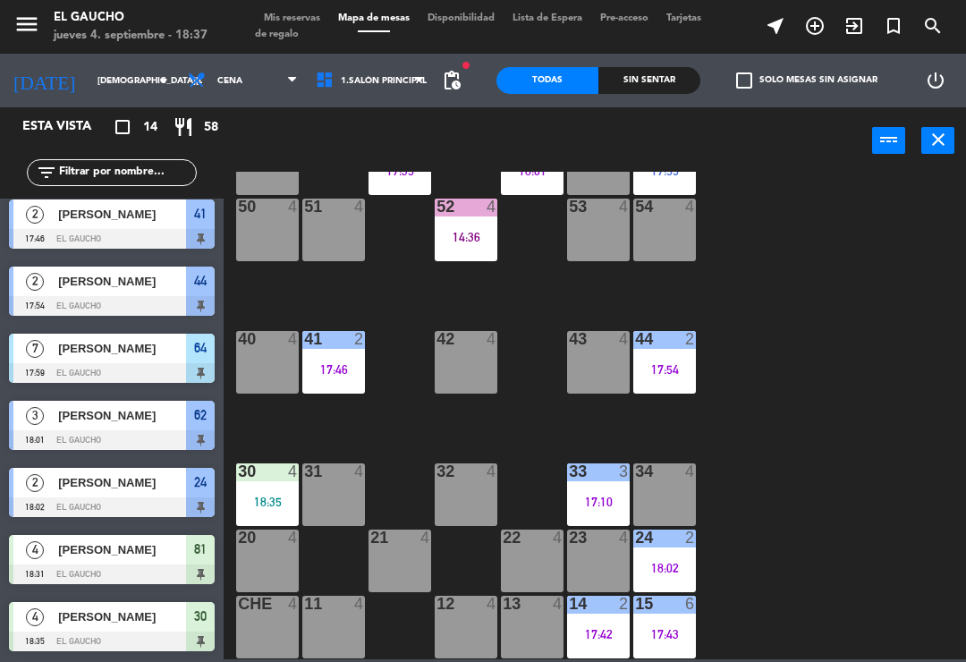
scroll to position [477, 0]
click at [132, 487] on span "[PERSON_NAME]" at bounding box center [122, 482] width 128 height 19
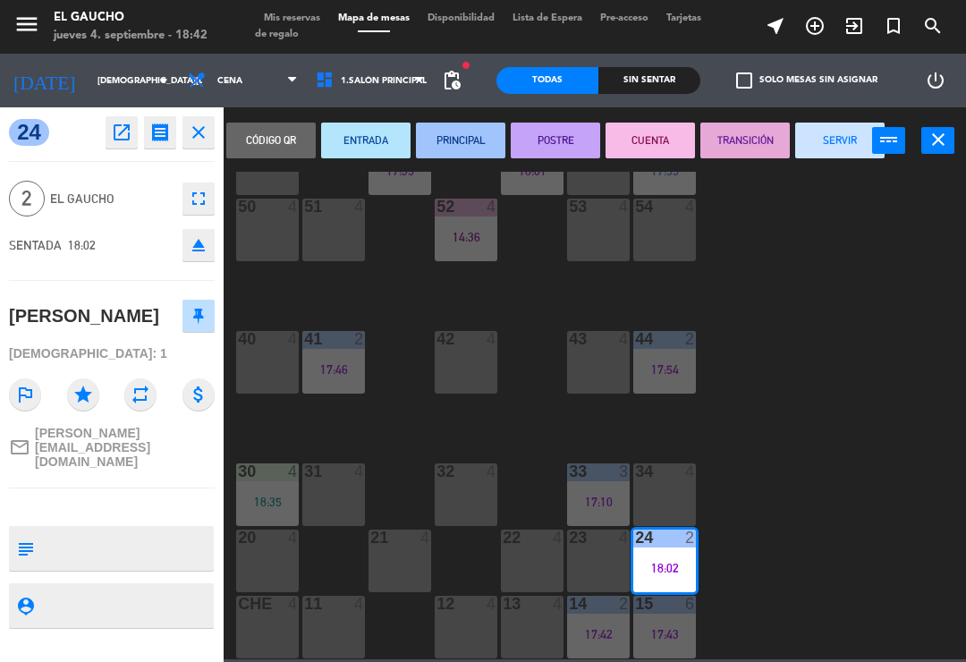
click at [847, 131] on button "SERVIR" at bounding box center [839, 140] width 89 height 36
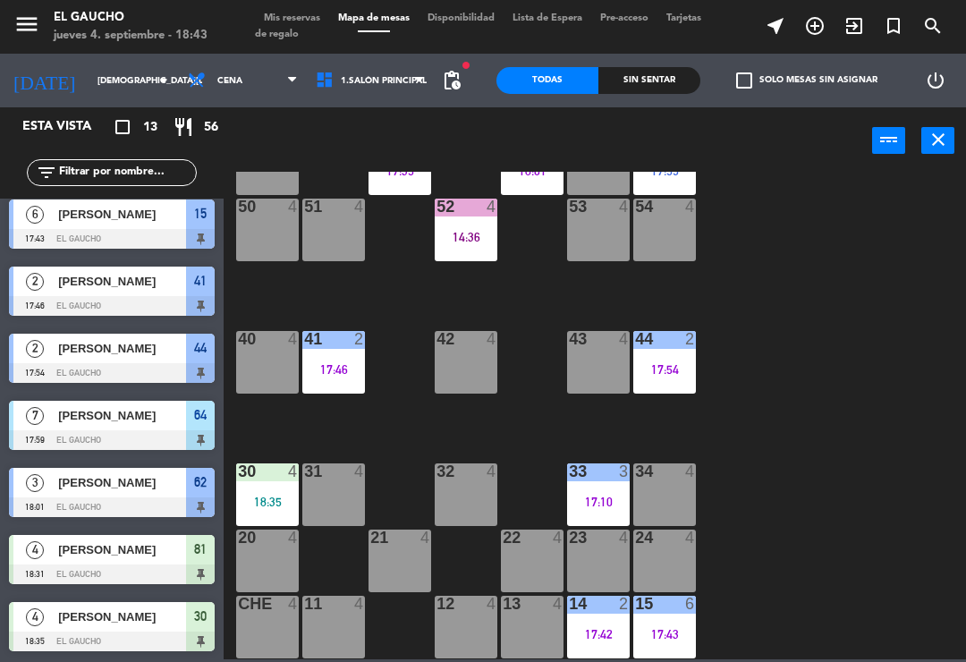
scroll to position [410, 0]
click at [271, 79] on span "Cena" at bounding box center [243, 80] width 128 height 39
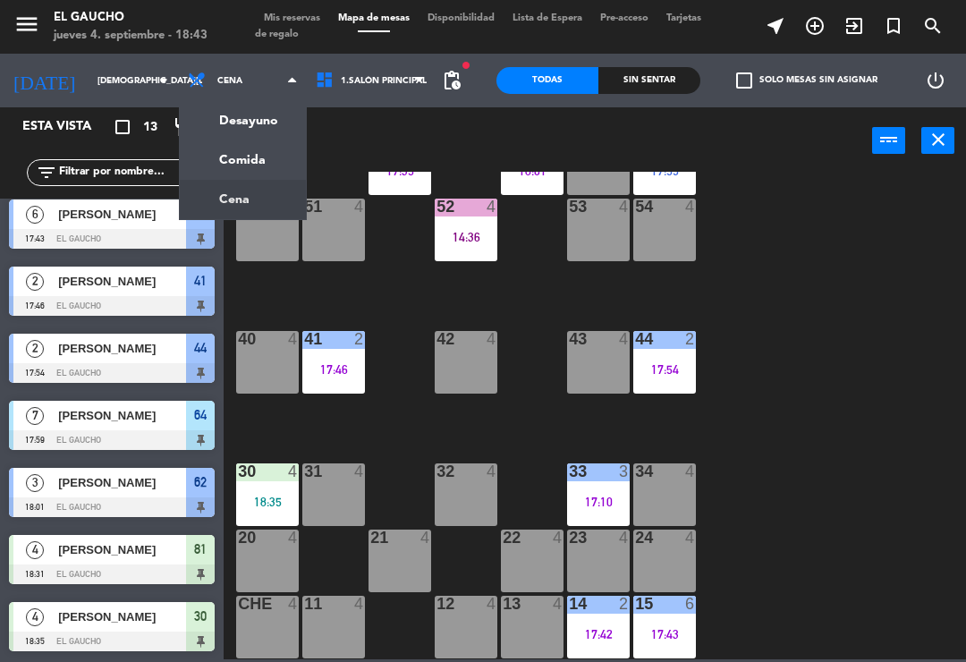
click at [256, 156] on ng-component "menu El Gaucho [DATE] 4. septiembre - 18:43 Mis reservas Mapa de mesas Disponib…" at bounding box center [483, 329] width 966 height 659
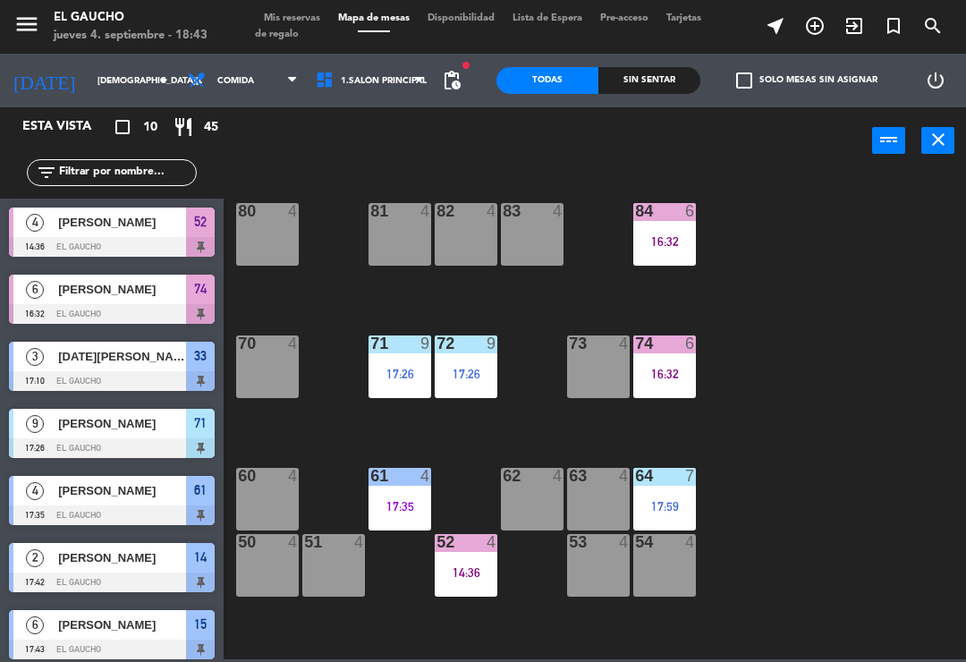
scroll to position [0, 0]
click at [288, 78] on icon at bounding box center [292, 80] width 8 height 14
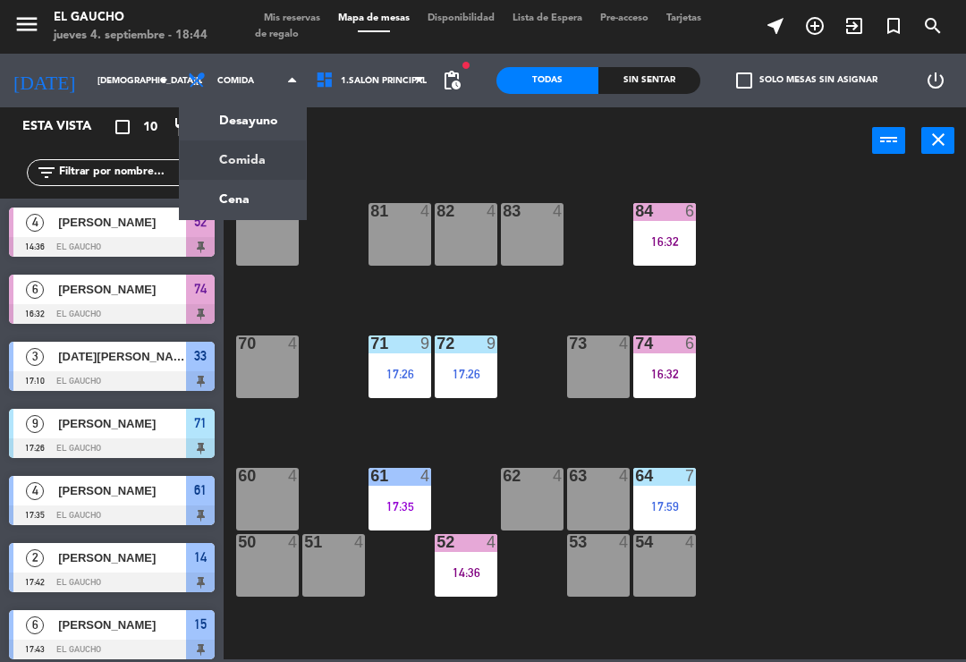
click at [257, 160] on ng-component "menu El Gaucho [DATE] 4. septiembre - 18:44 Mis reservas Mapa de mesas Disponib…" at bounding box center [483, 329] width 966 height 659
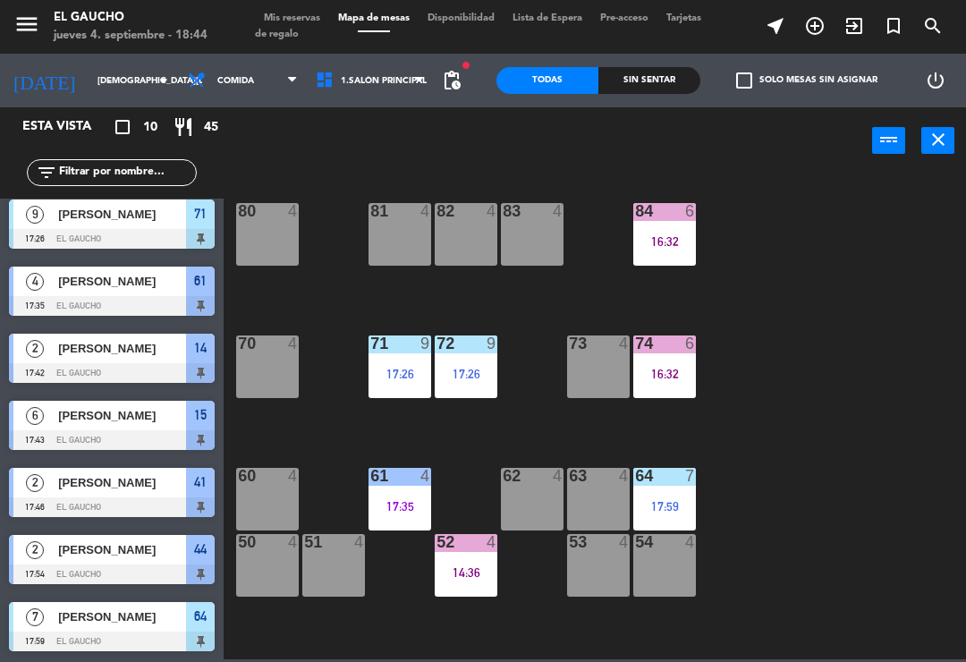
scroll to position [209, 0]
click at [288, 88] on icon at bounding box center [292, 80] width 8 height 14
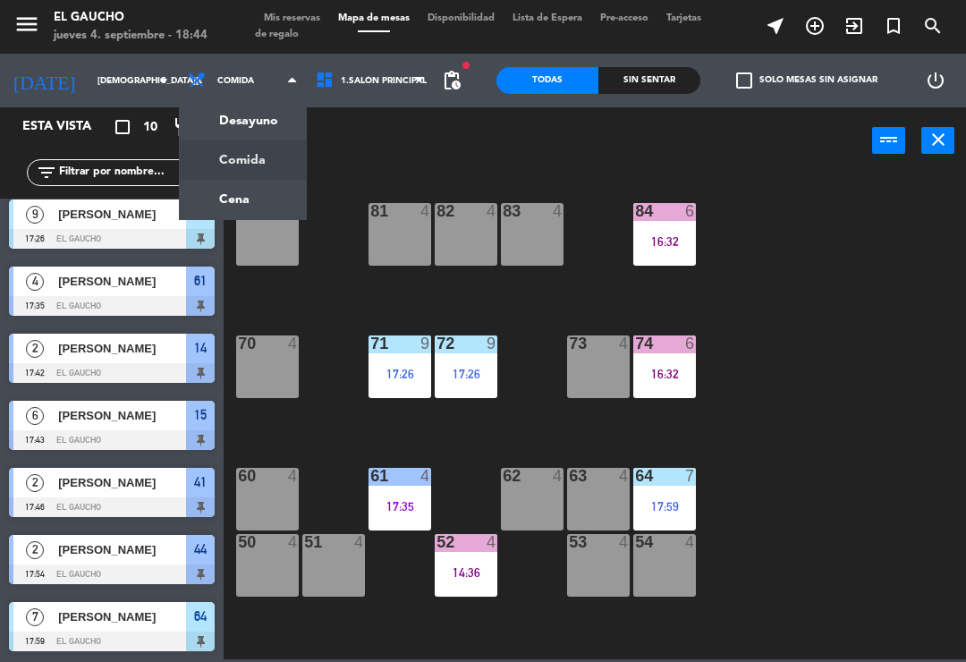
click at [232, 196] on ng-component "menu El Gaucho [DATE] 4. septiembre - 18:44 Mis reservas Mapa de mesas Disponib…" at bounding box center [483, 329] width 966 height 659
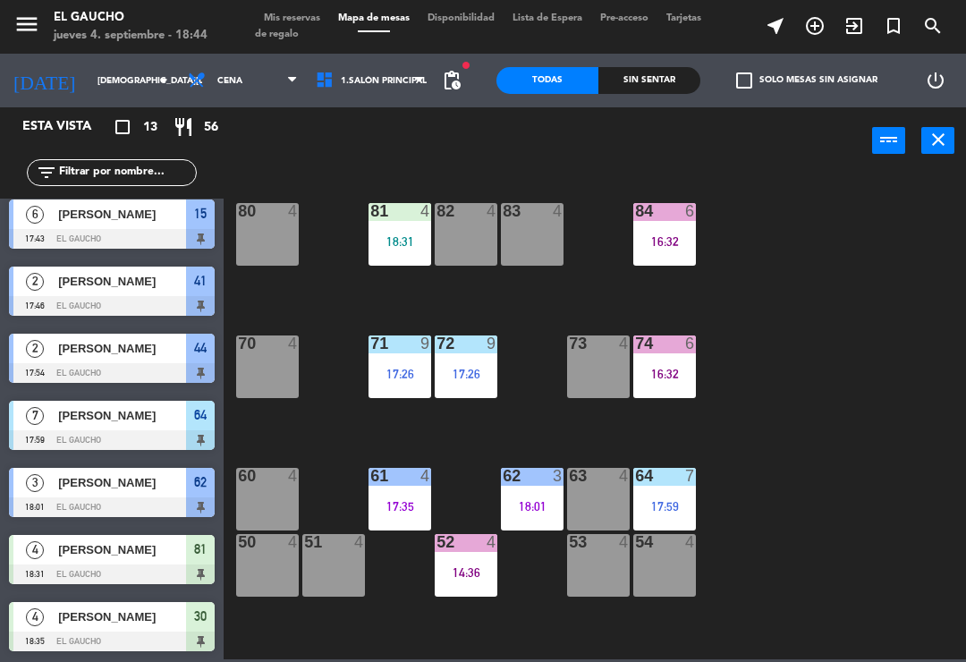
scroll to position [410, 0]
click at [160, 616] on span "[PERSON_NAME]" at bounding box center [122, 616] width 128 height 19
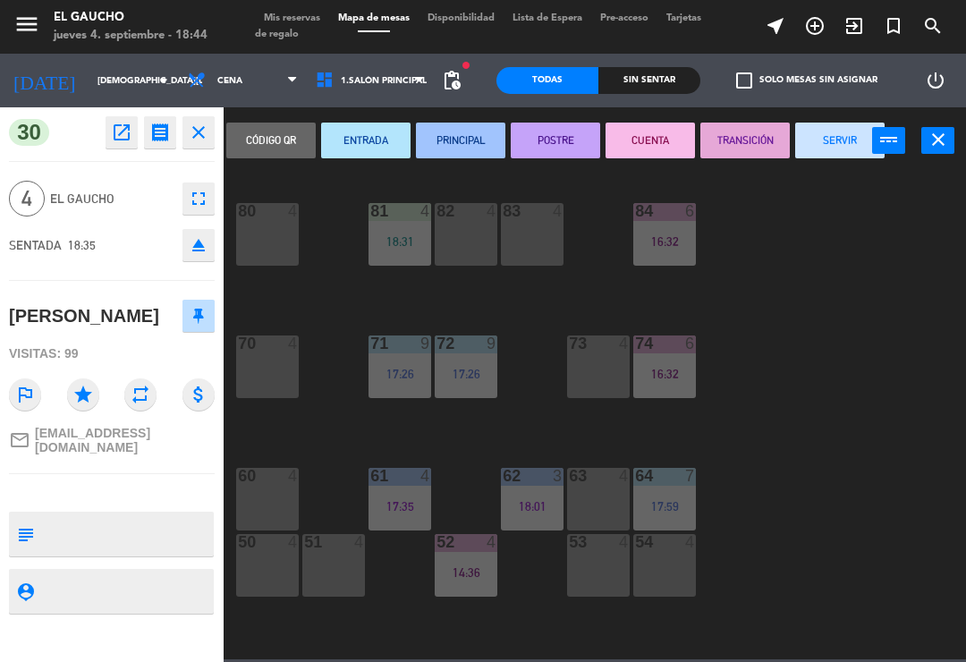
click at [376, 140] on button "ENTRADA" at bounding box center [365, 140] width 89 height 36
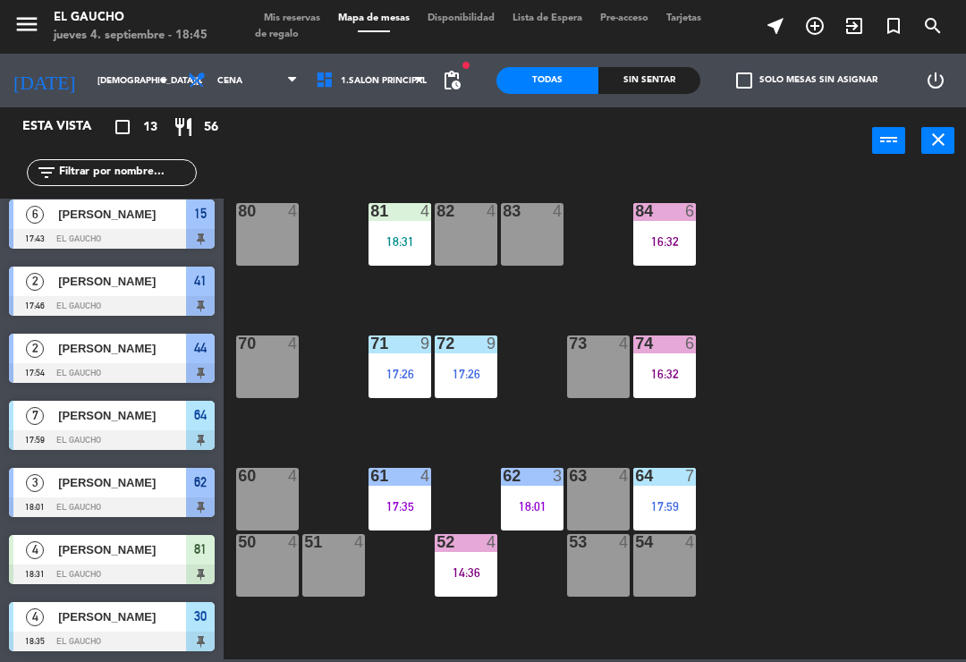
click at [155, 291] on div "[PERSON_NAME]" at bounding box center [121, 281] width 130 height 30
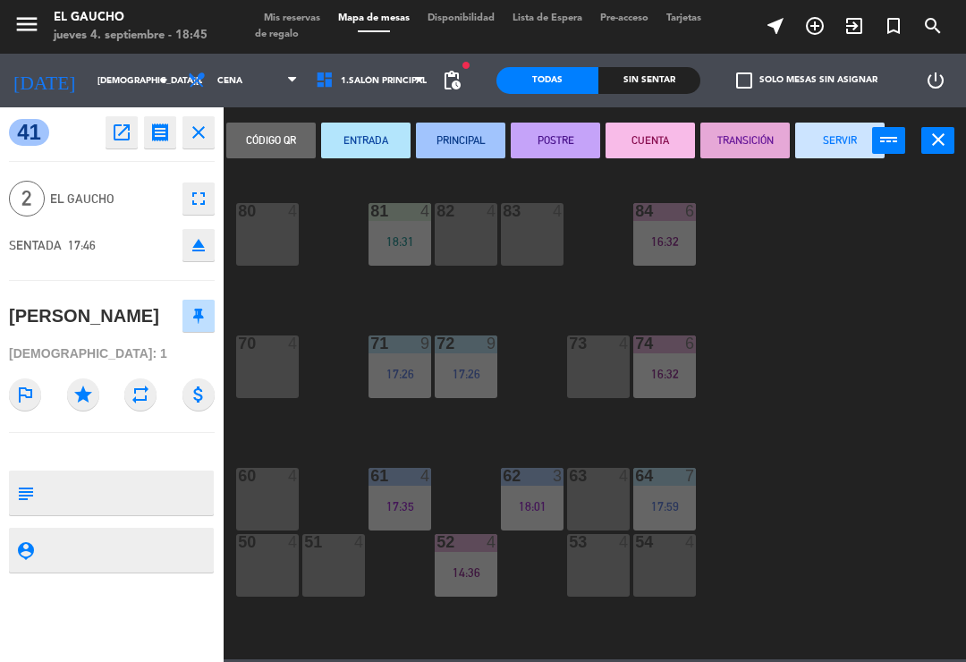
click at [649, 130] on button "CUENTA" at bounding box center [649, 140] width 89 height 36
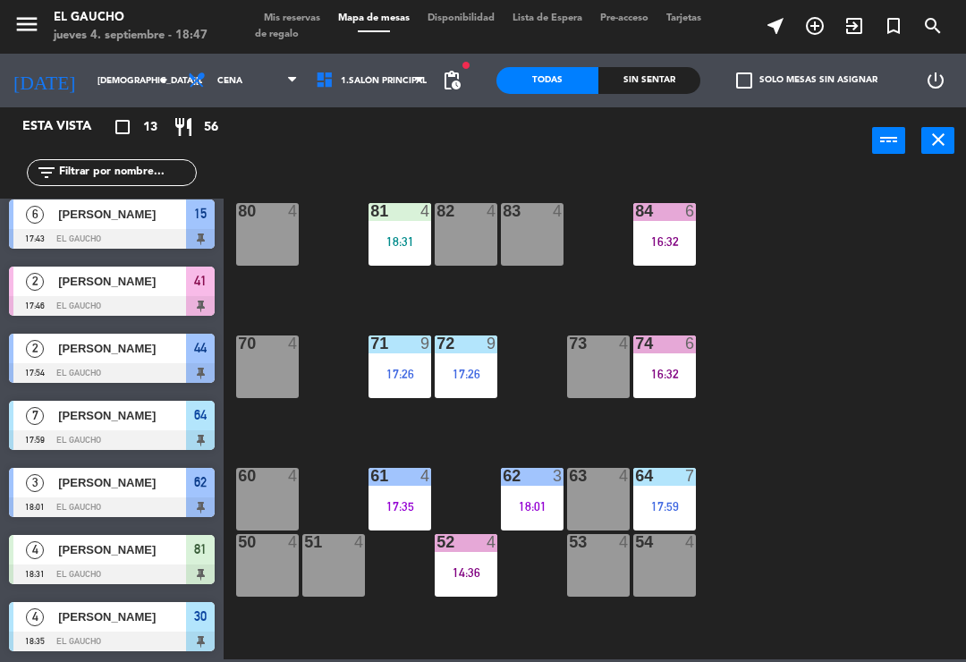
click at [131, 275] on span "[PERSON_NAME]" at bounding box center [122, 281] width 128 height 19
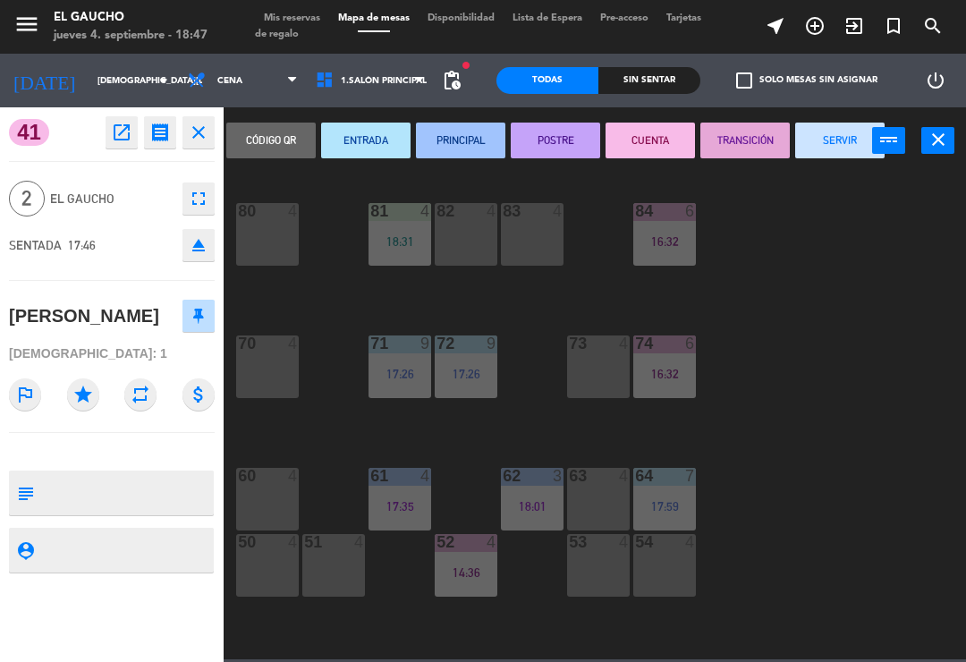
click at [851, 131] on button "SERVIR" at bounding box center [839, 140] width 89 height 36
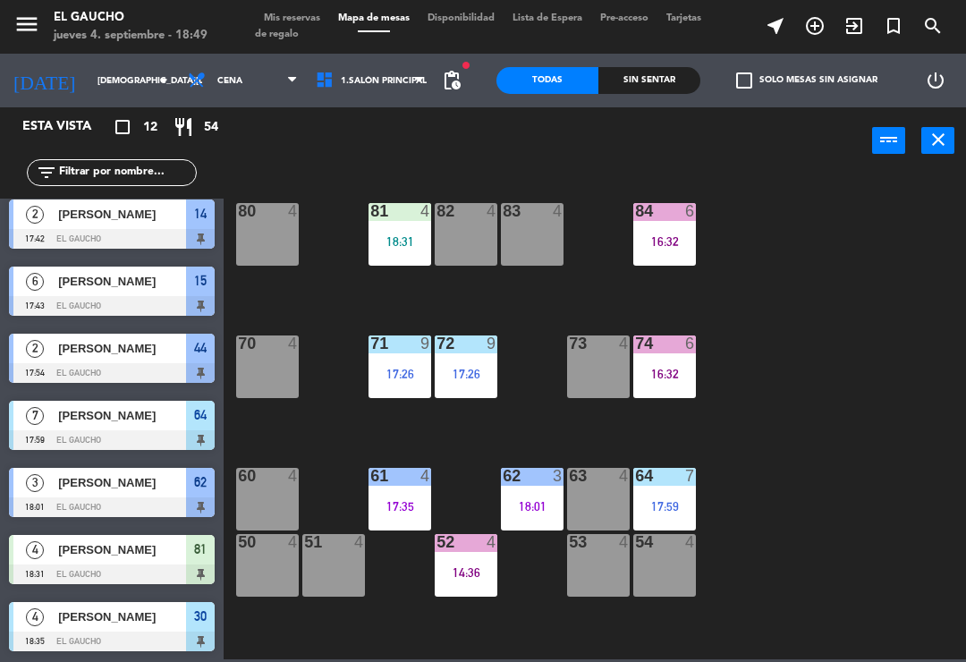
scroll to position [343, 0]
click at [144, 493] on div "[PERSON_NAME]" at bounding box center [121, 483] width 130 height 30
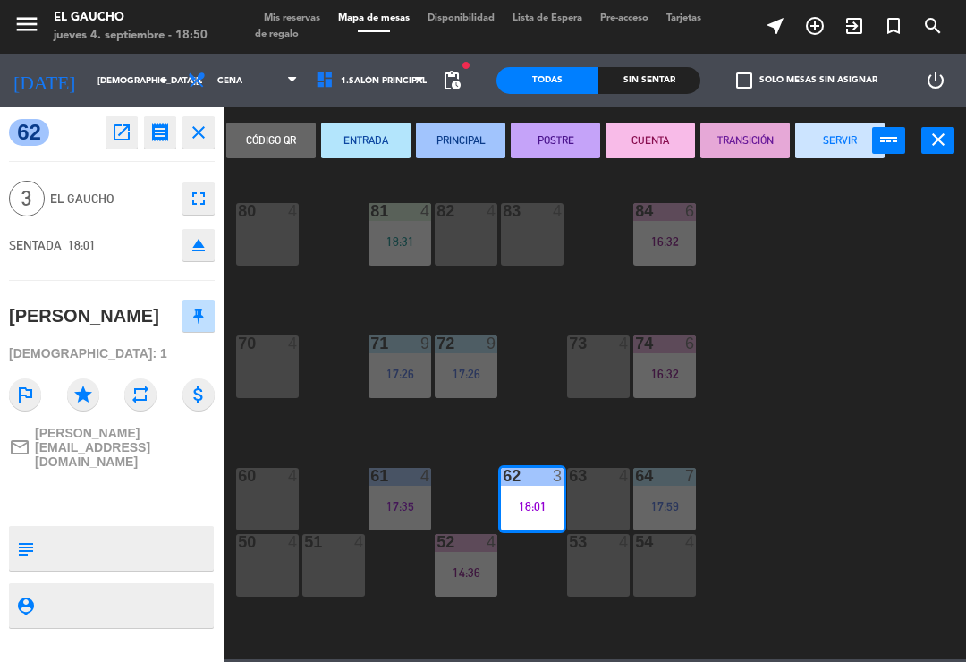
click at [850, 135] on button "SERVIR" at bounding box center [839, 140] width 89 height 36
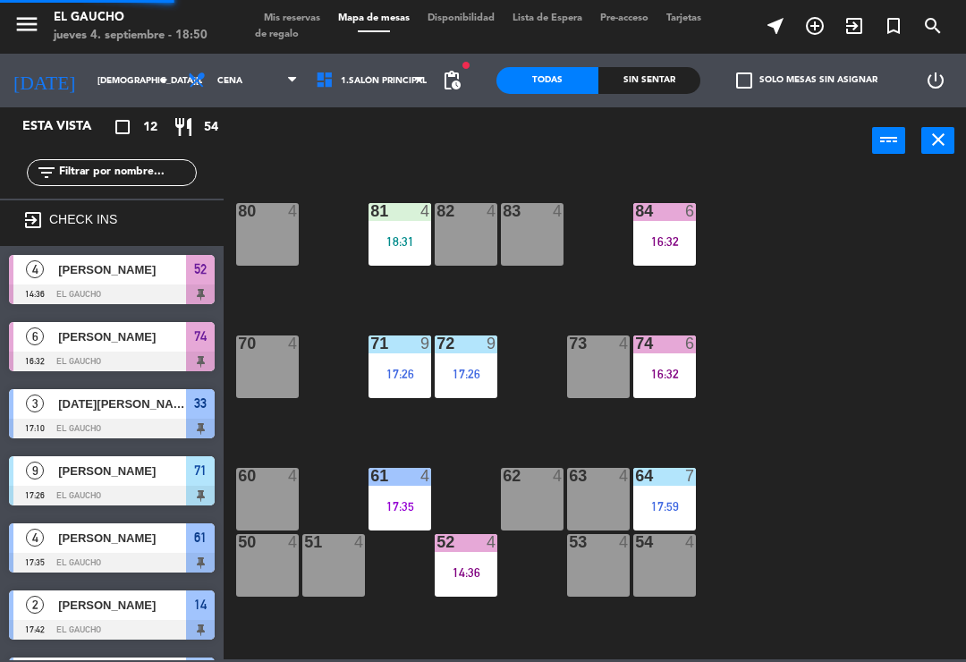
scroll to position [105, 0]
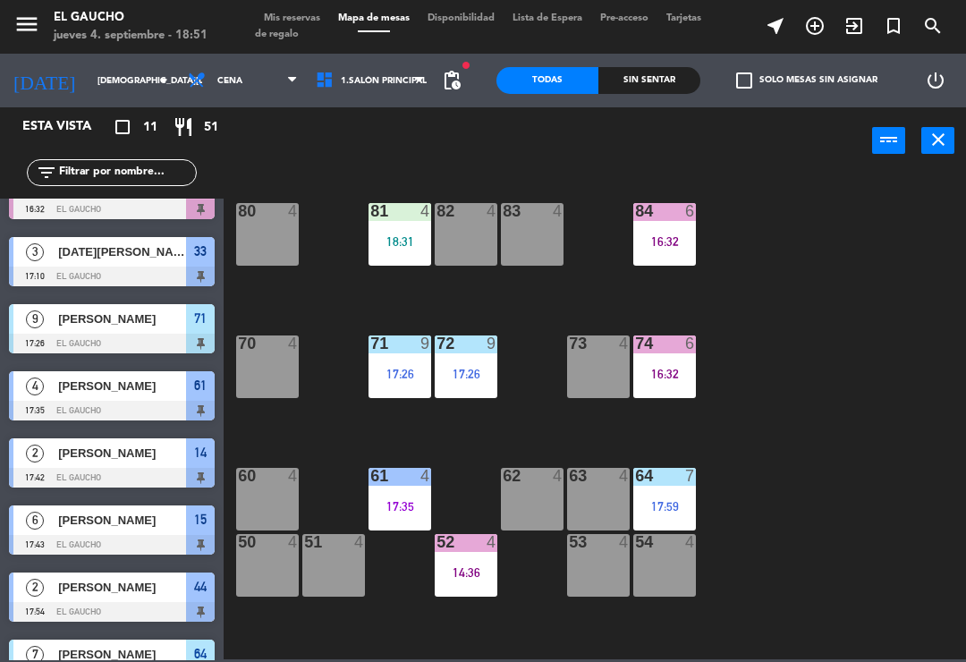
click at [137, 596] on span "[PERSON_NAME]" at bounding box center [122, 587] width 128 height 19
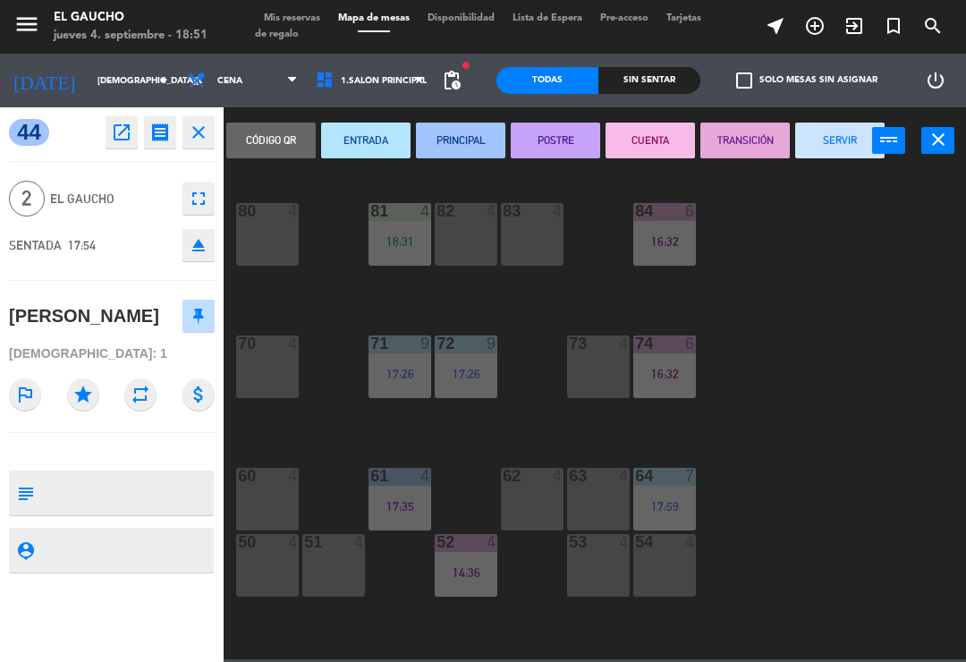
click at [658, 138] on button "CUENTA" at bounding box center [649, 140] width 89 height 36
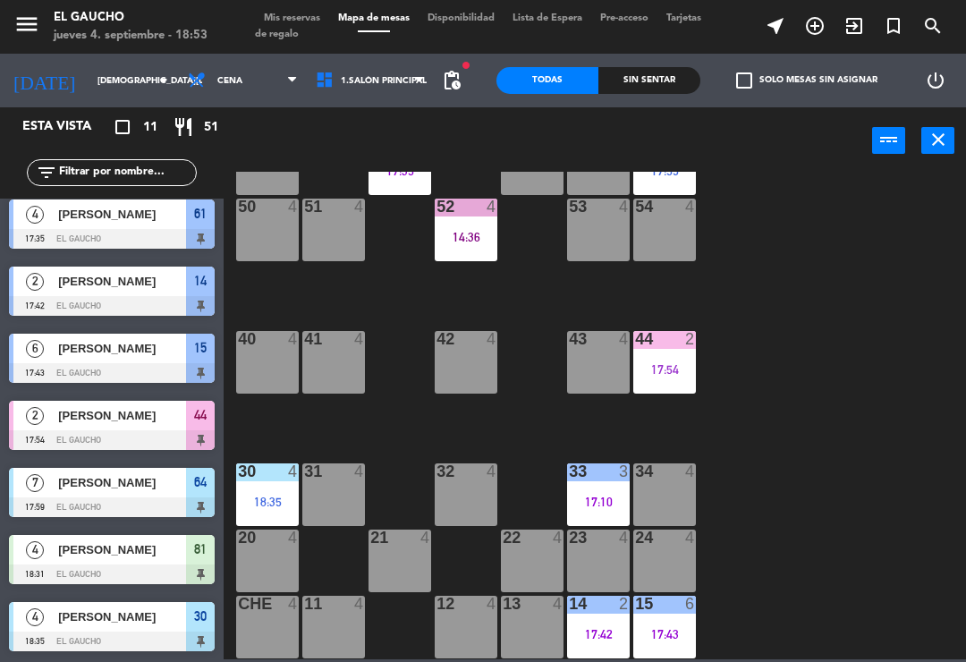
scroll to position [335, 0]
click at [528, 557] on div "22 4" at bounding box center [532, 560] width 63 height 63
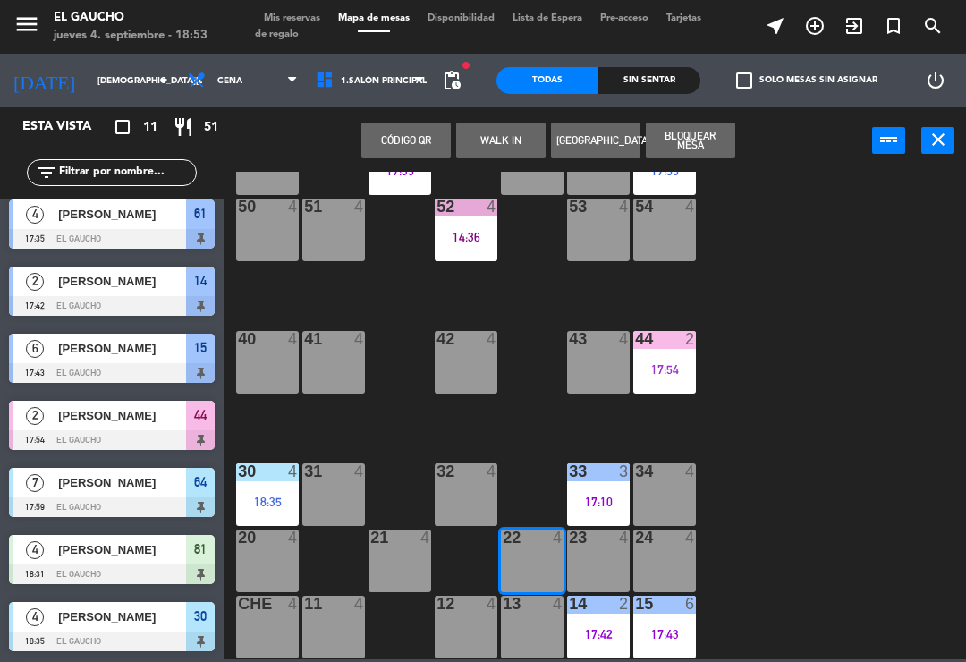
click at [500, 127] on button "WALK IN" at bounding box center [500, 140] width 89 height 36
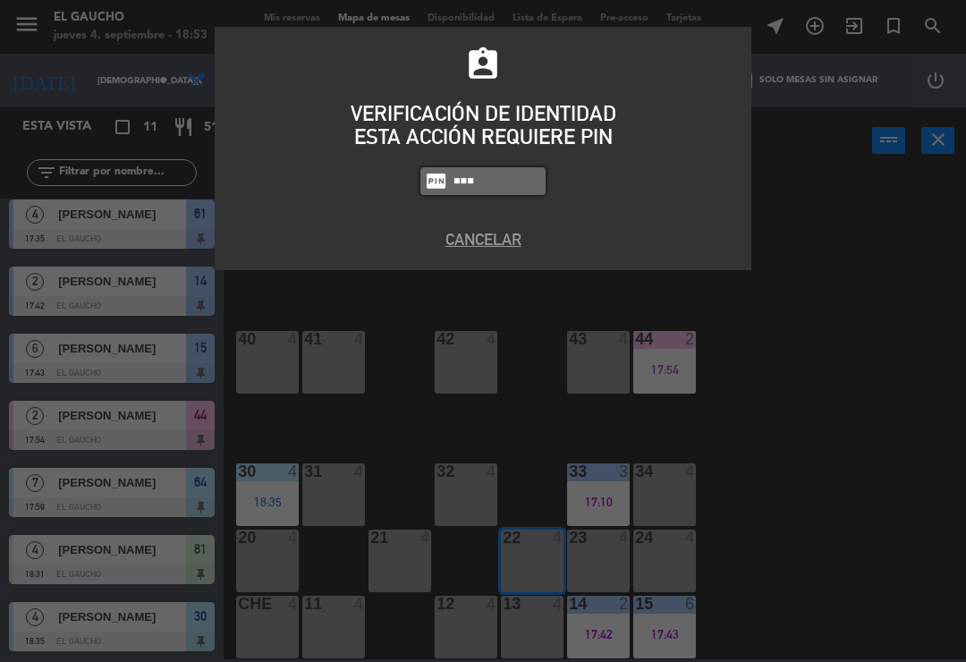
type input "0009"
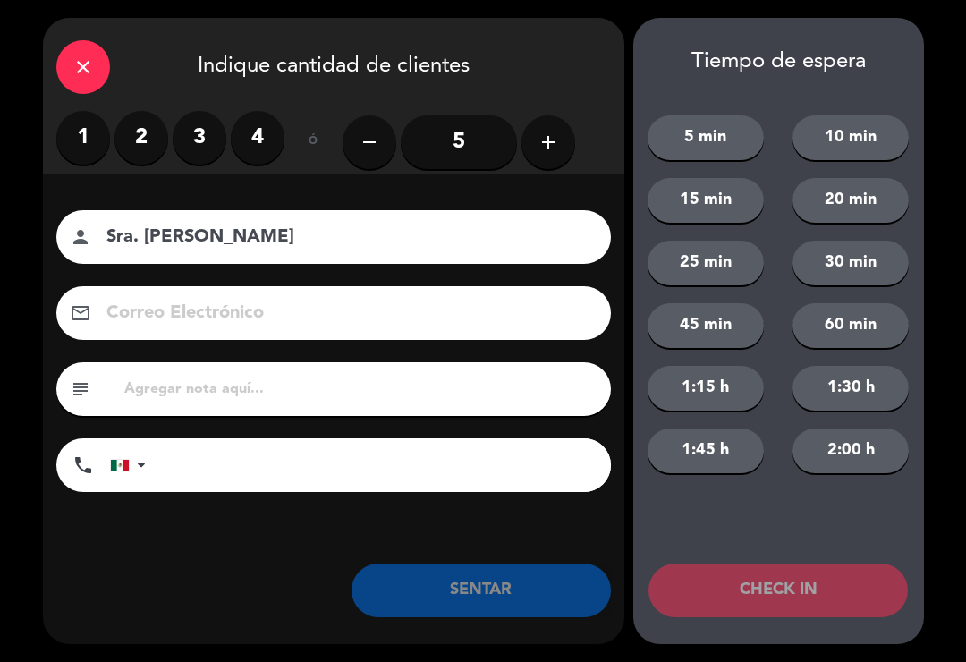
type input "Sra. [PERSON_NAME]"
click at [543, 138] on icon "add" at bounding box center [547, 141] width 21 height 21
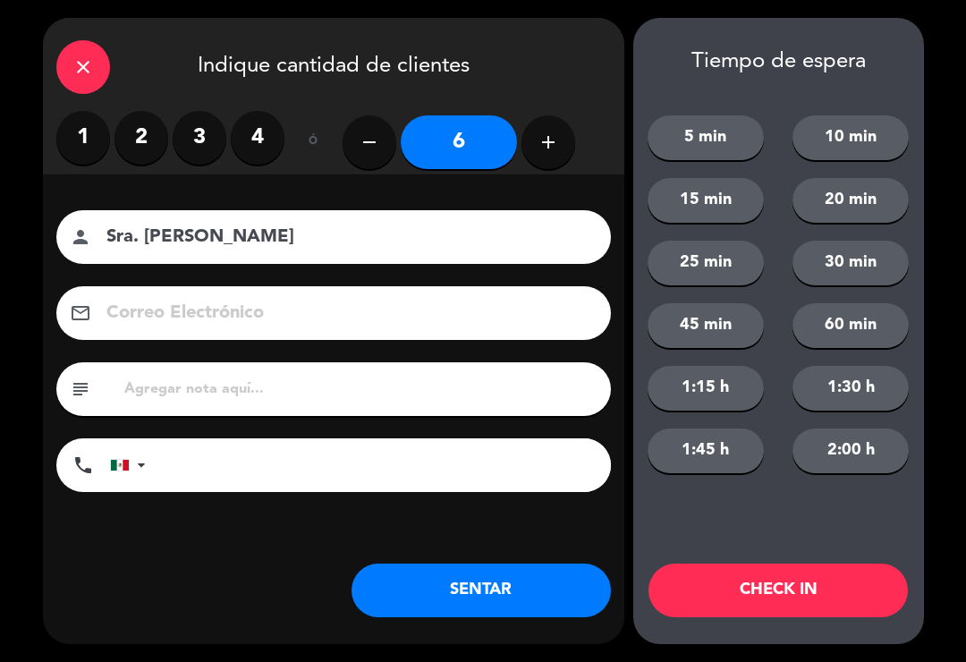
click at [535, 584] on button "SENTAR" at bounding box center [480, 590] width 259 height 54
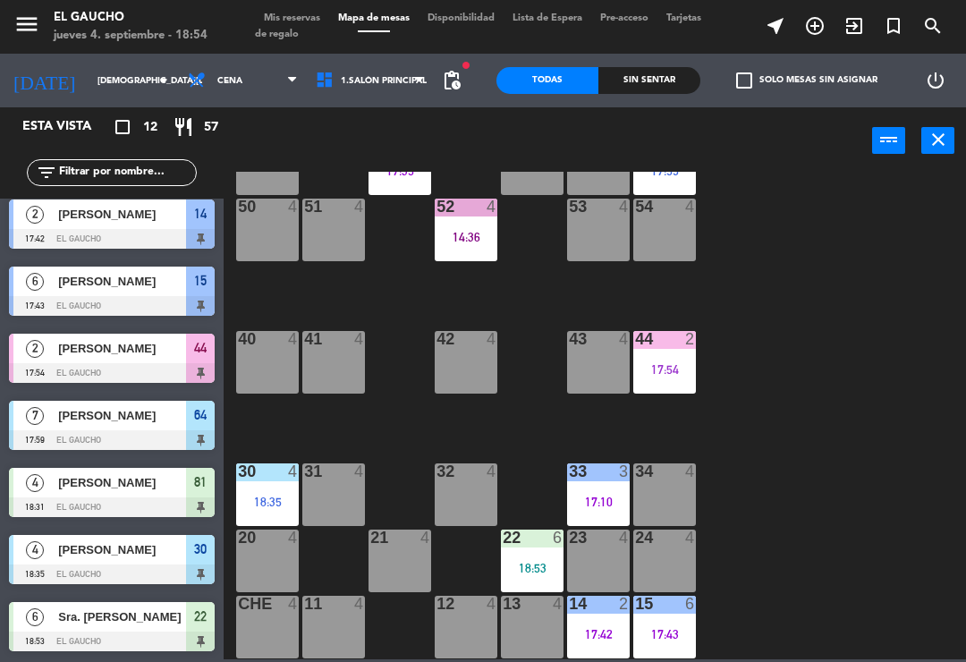
scroll to position [343, 0]
click at [156, 356] on span "[PERSON_NAME]" at bounding box center [122, 348] width 128 height 19
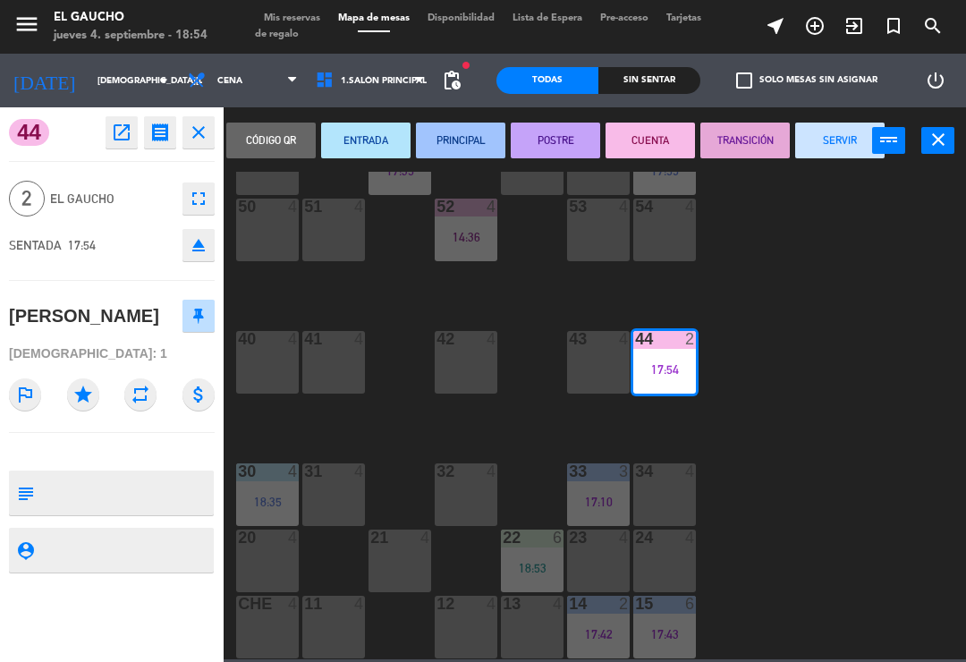
click at [840, 133] on button "SERVIR" at bounding box center [839, 140] width 89 height 36
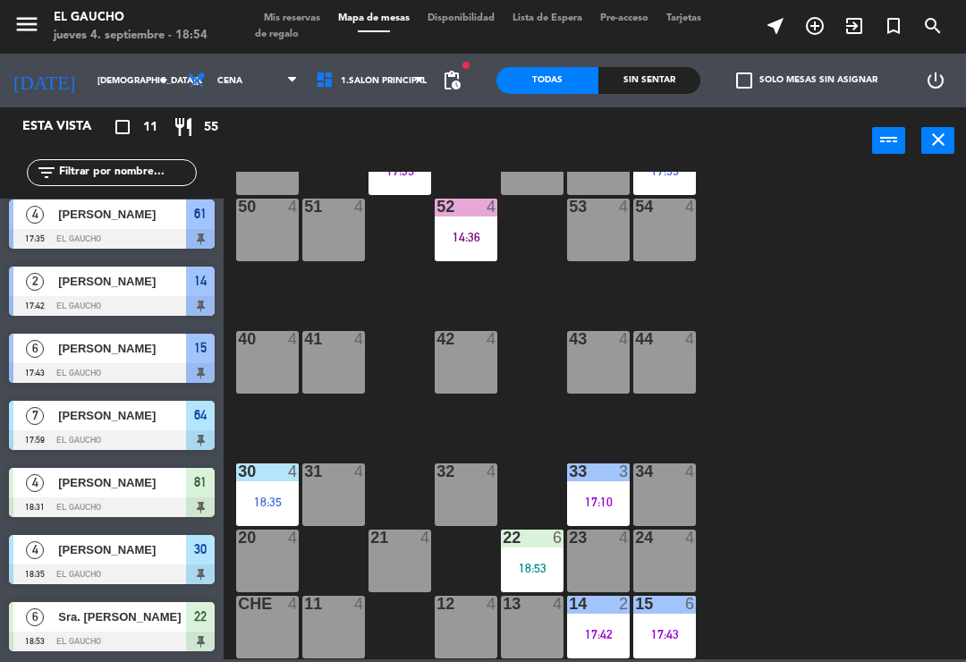
scroll to position [276, 0]
click at [669, 486] on div "34 4" at bounding box center [664, 494] width 63 height 63
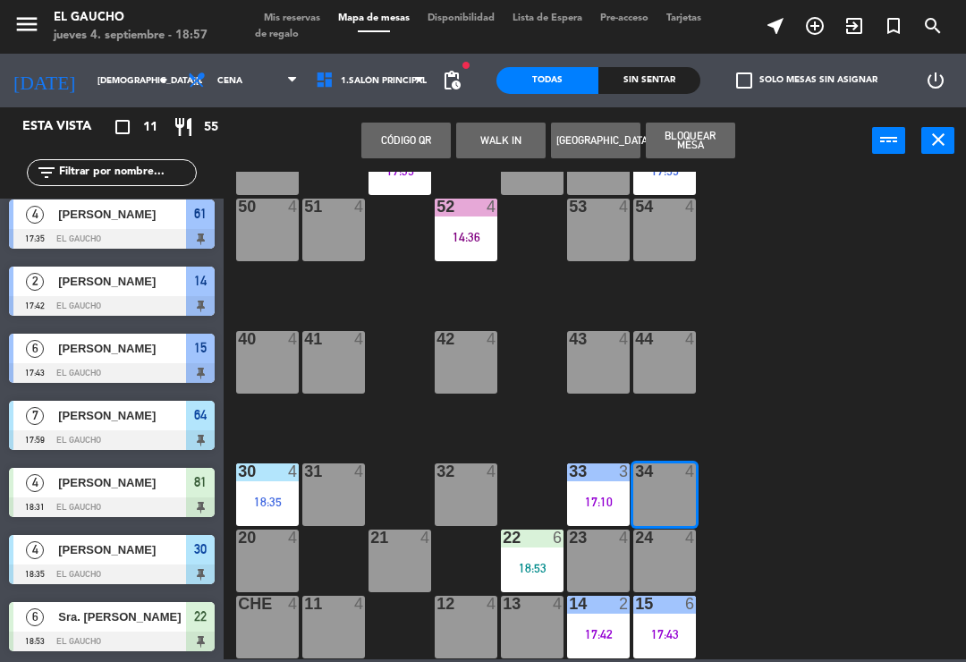
click at [503, 136] on button "WALK IN" at bounding box center [500, 140] width 89 height 36
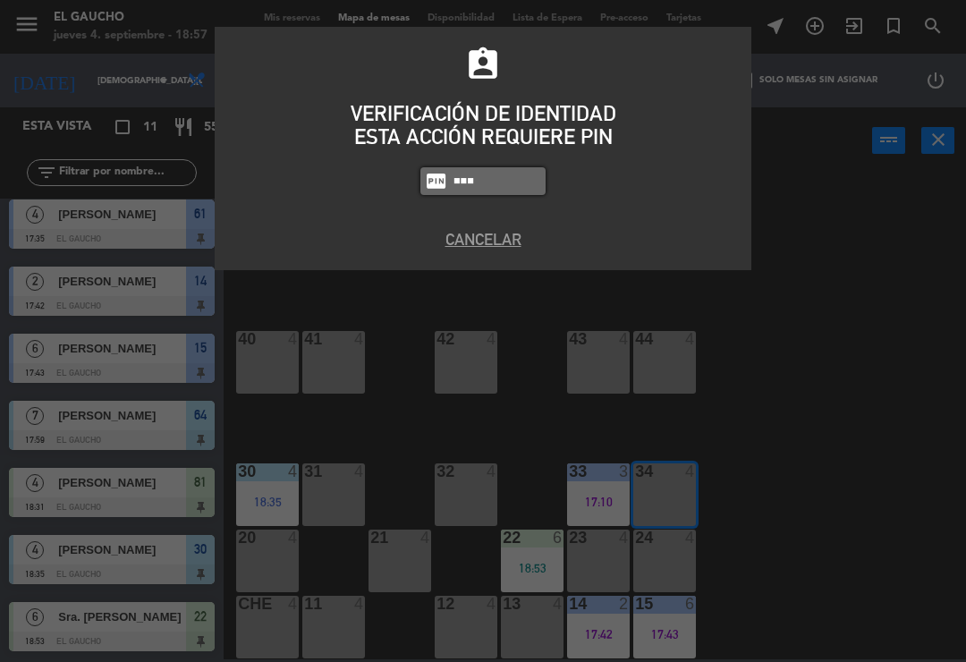
type input "0009"
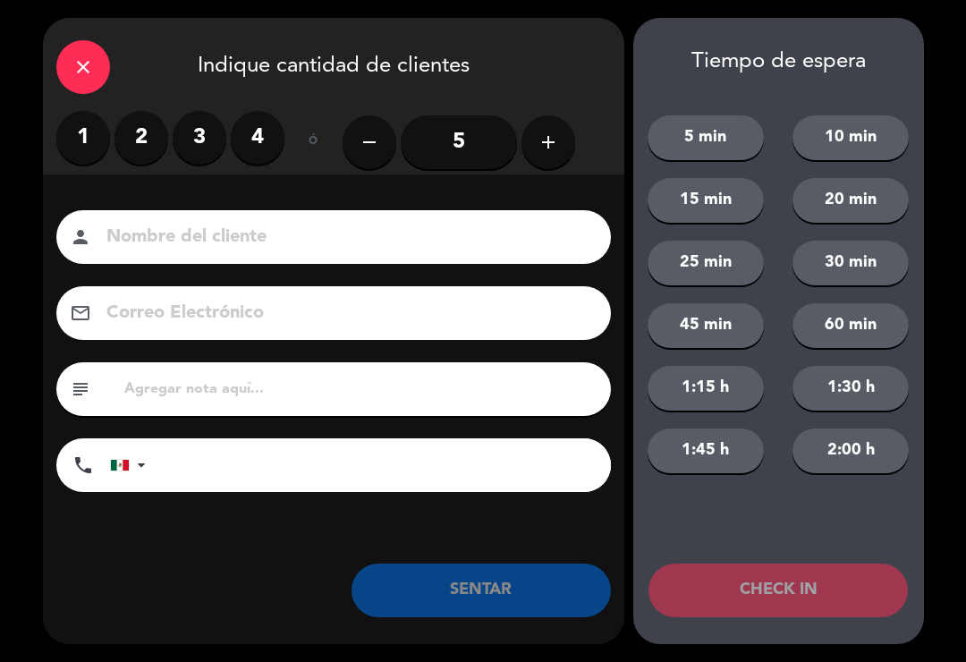
click at [90, 146] on label "1" at bounding box center [83, 138] width 54 height 54
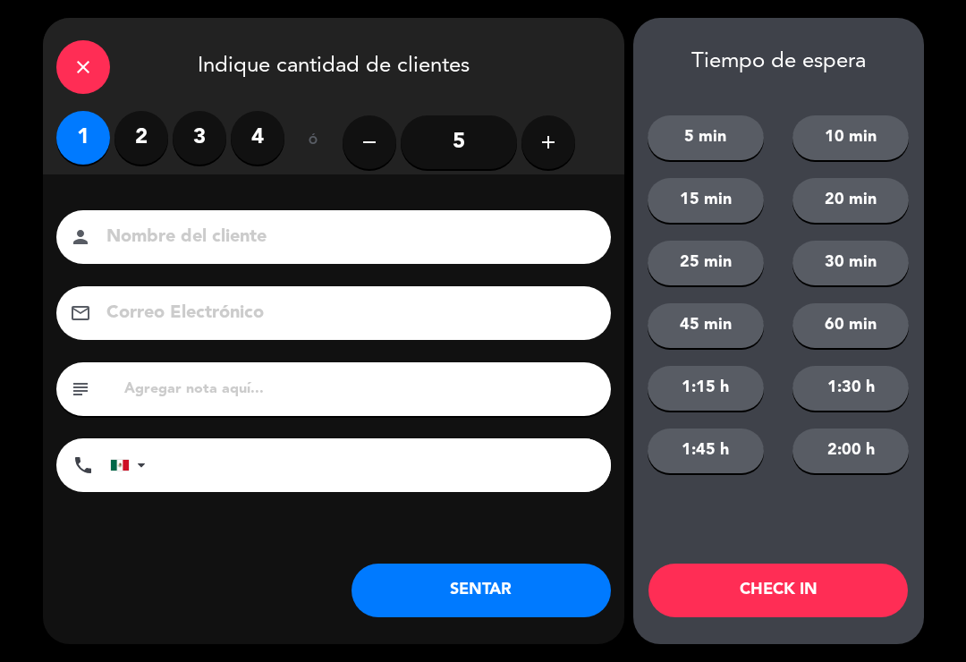
click at [135, 249] on input at bounding box center [346, 237] width 483 height 31
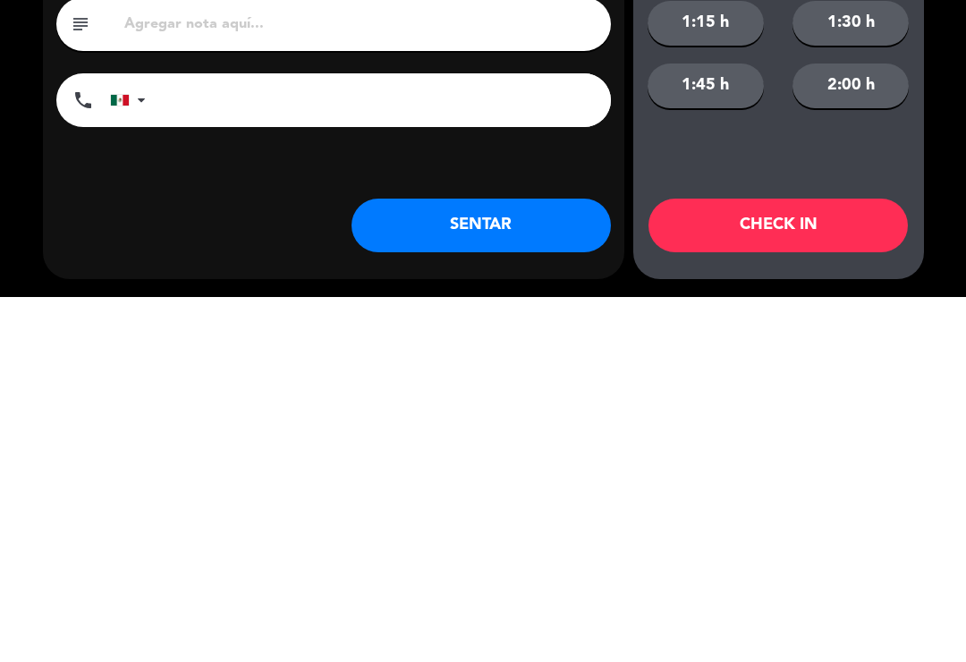
type input "[PERSON_NAME]"
click at [517, 563] on button "SENTAR" at bounding box center [480, 590] width 259 height 54
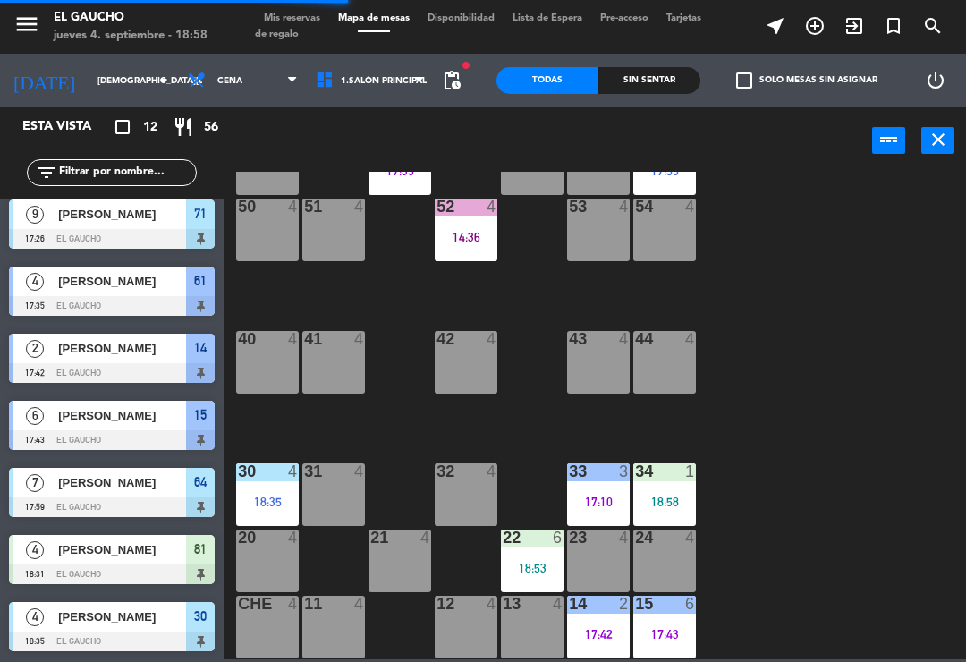
scroll to position [0, 0]
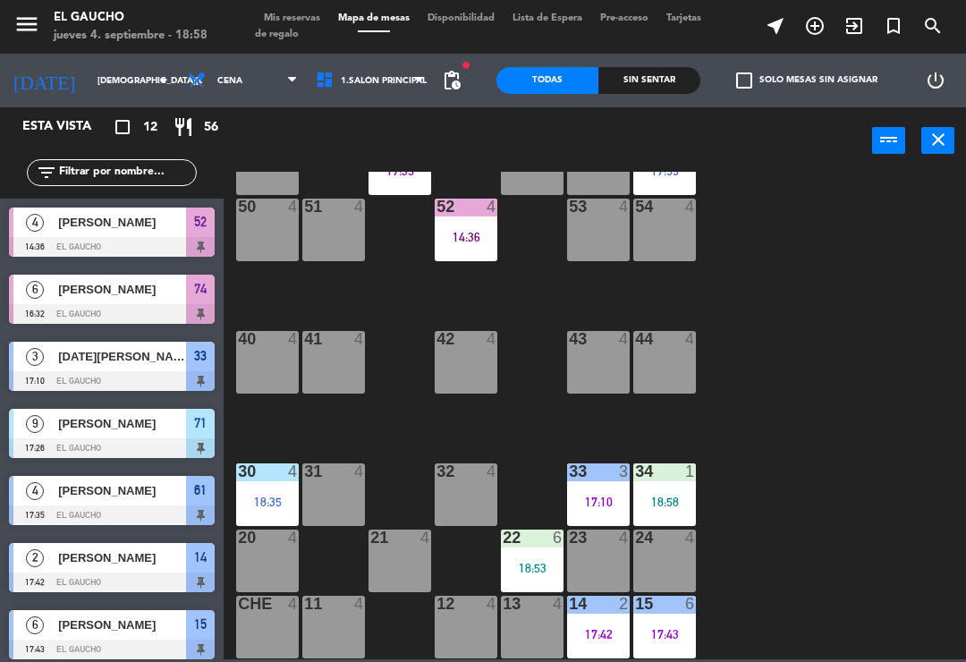
click at [465, 483] on div "32 4" at bounding box center [466, 494] width 63 height 63
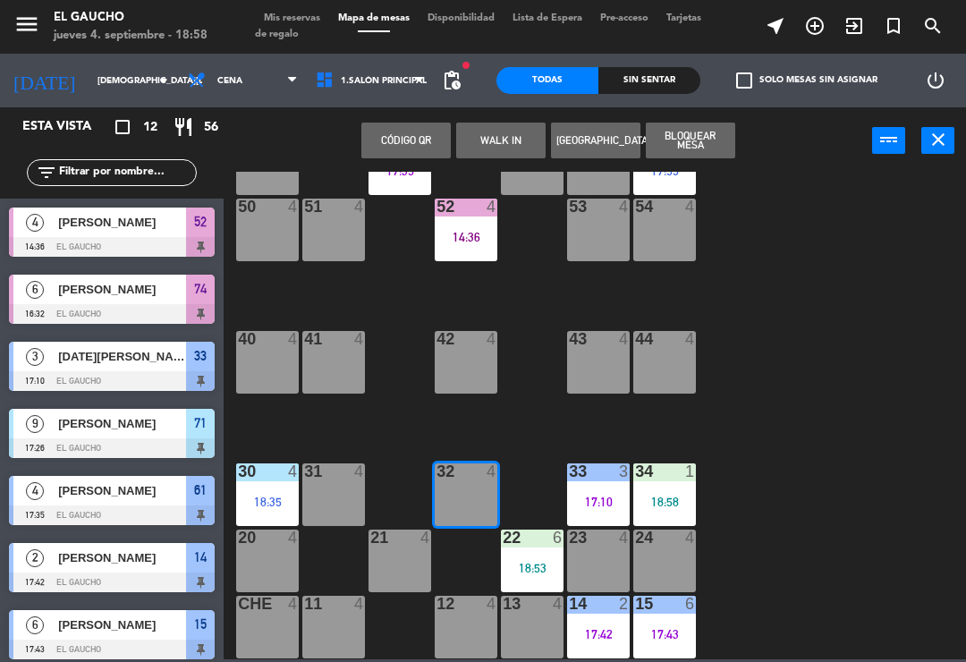
click at [514, 139] on button "WALK IN" at bounding box center [500, 140] width 89 height 36
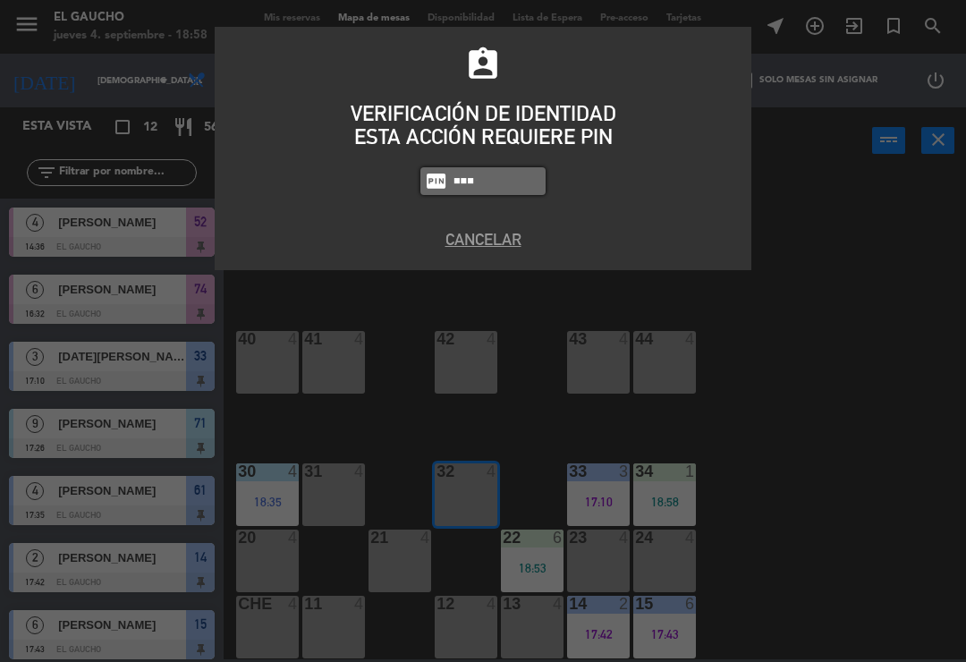
type input "0009"
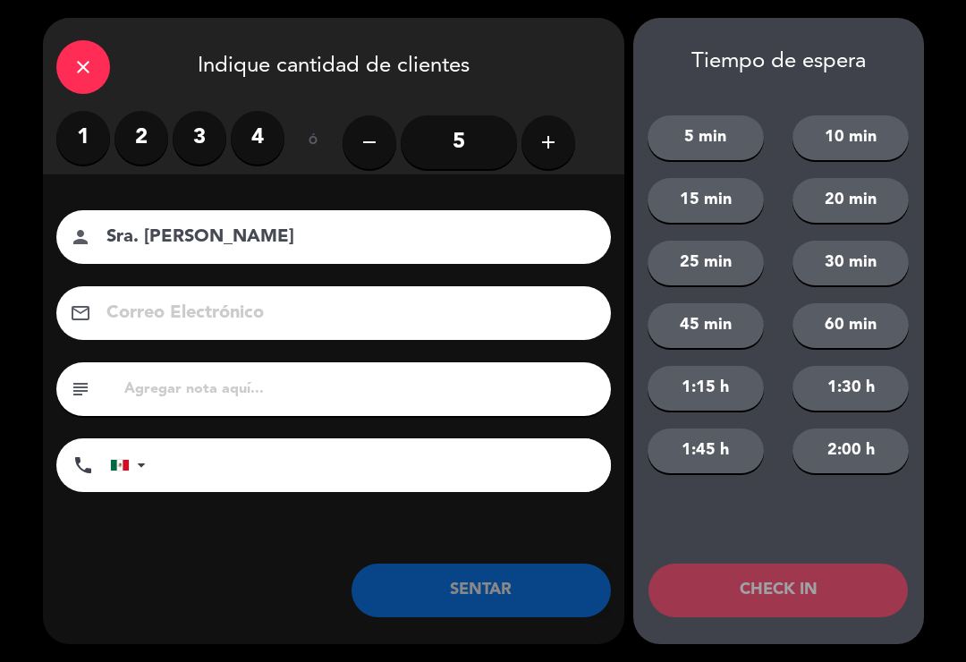
type input "Sra. [PERSON_NAME]"
click at [202, 130] on label "3" at bounding box center [200, 138] width 54 height 54
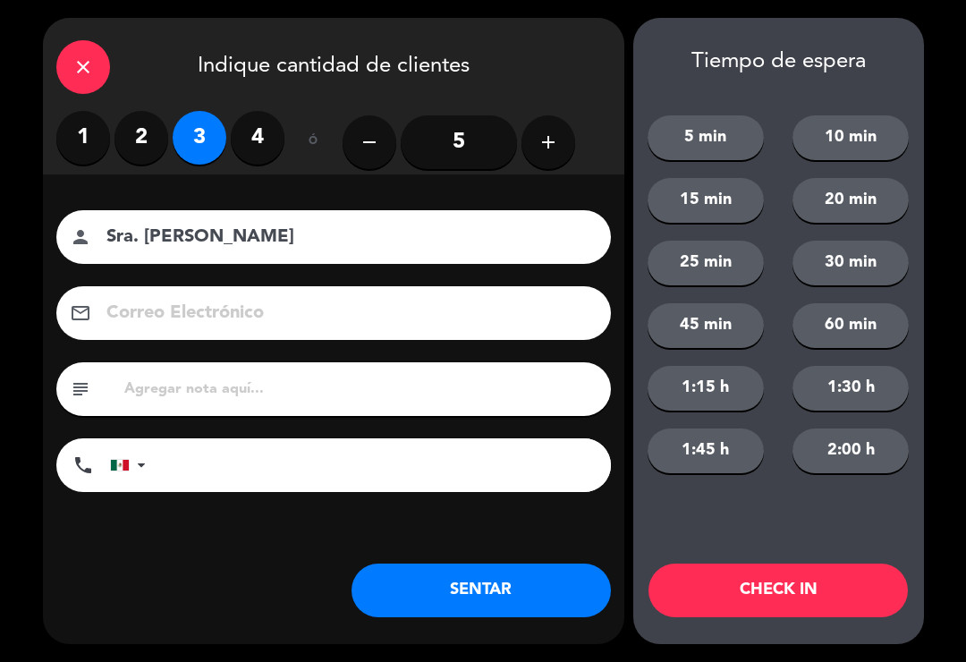
click at [536, 586] on button "SENTAR" at bounding box center [480, 590] width 259 height 54
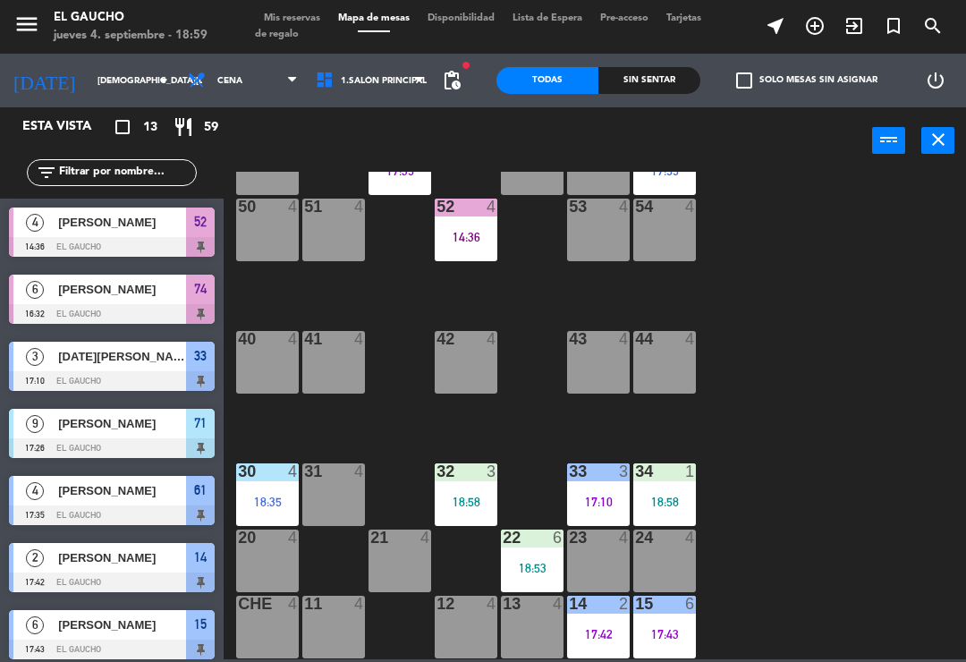
click at [260, 367] on div "40 4" at bounding box center [267, 362] width 63 height 63
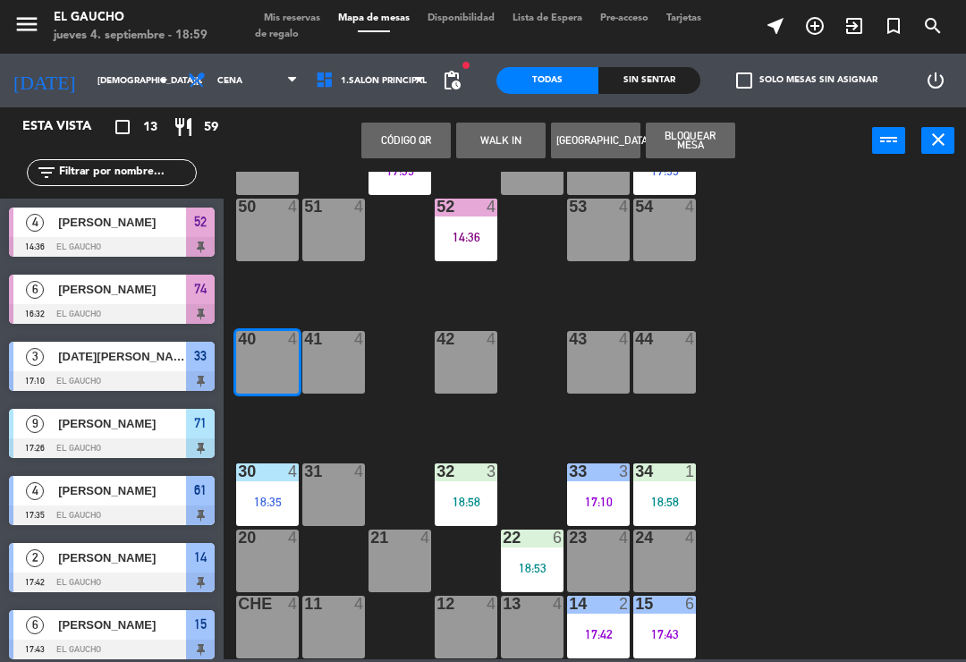
click at [496, 133] on button "WALK IN" at bounding box center [500, 140] width 89 height 36
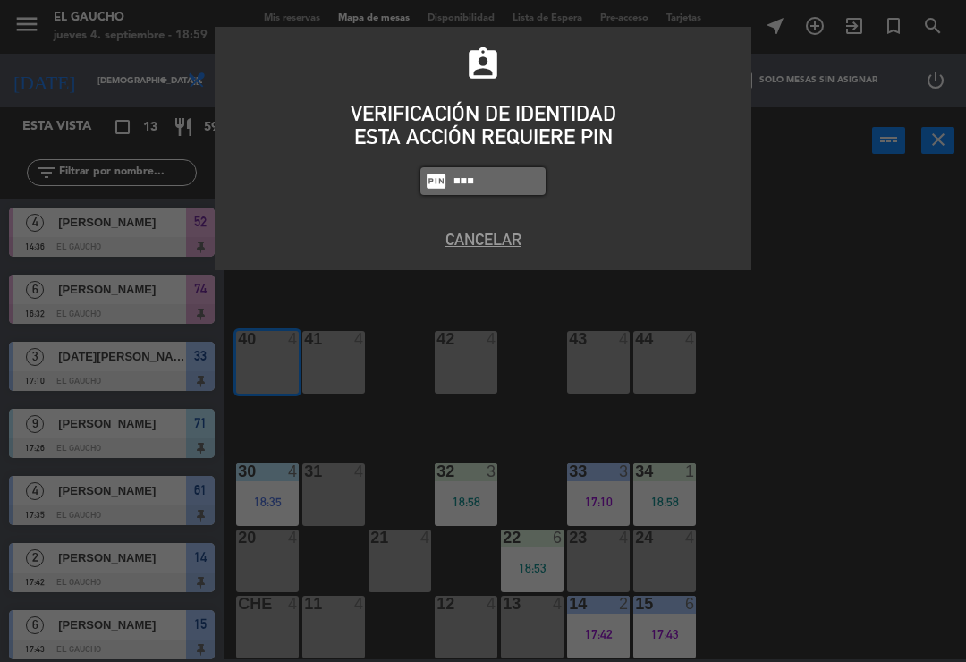
type input "0009"
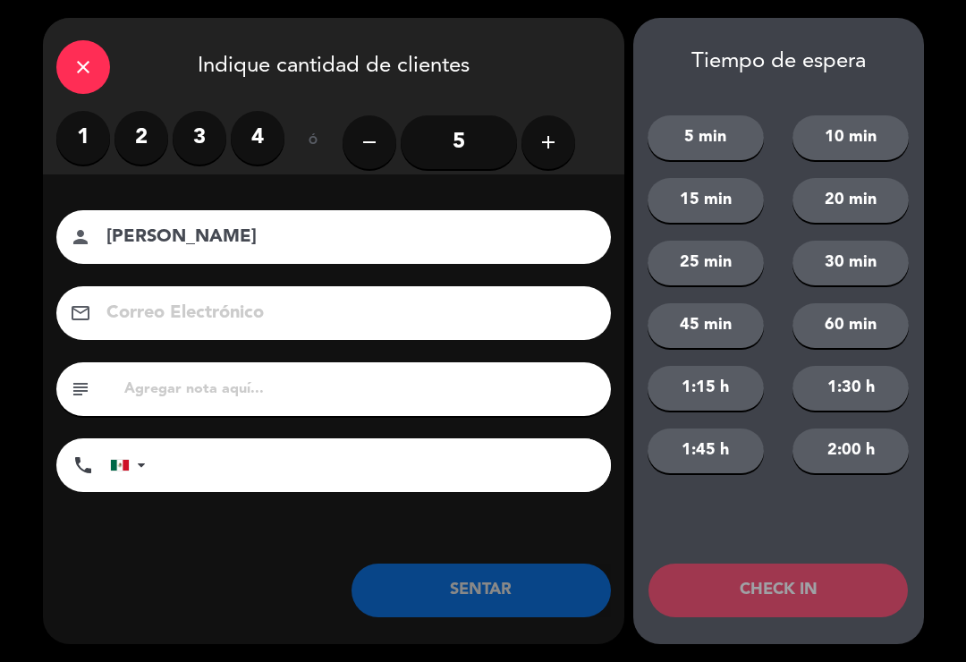
type input "[PERSON_NAME]"
click at [207, 144] on label "3" at bounding box center [200, 138] width 54 height 54
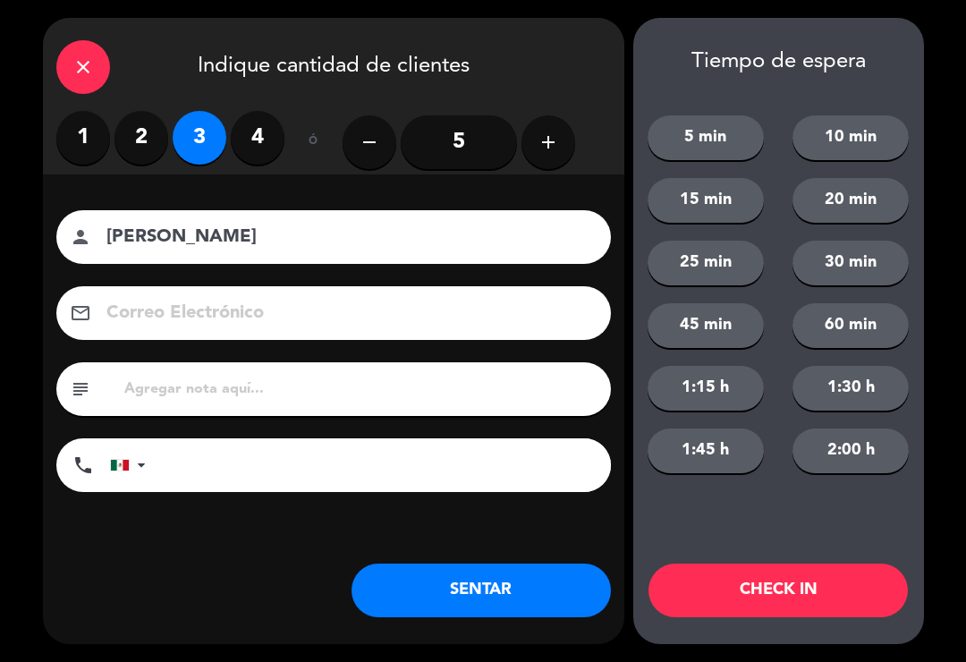
click at [532, 583] on button "SENTAR" at bounding box center [480, 590] width 259 height 54
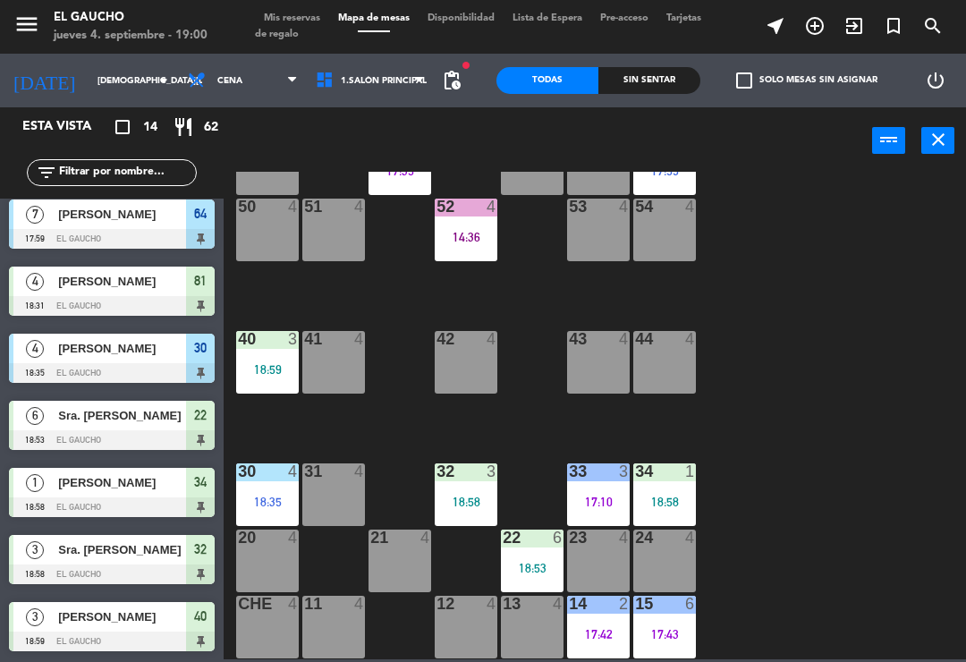
scroll to position [477, 0]
click at [138, 618] on span "[PERSON_NAME]" at bounding box center [122, 616] width 128 height 19
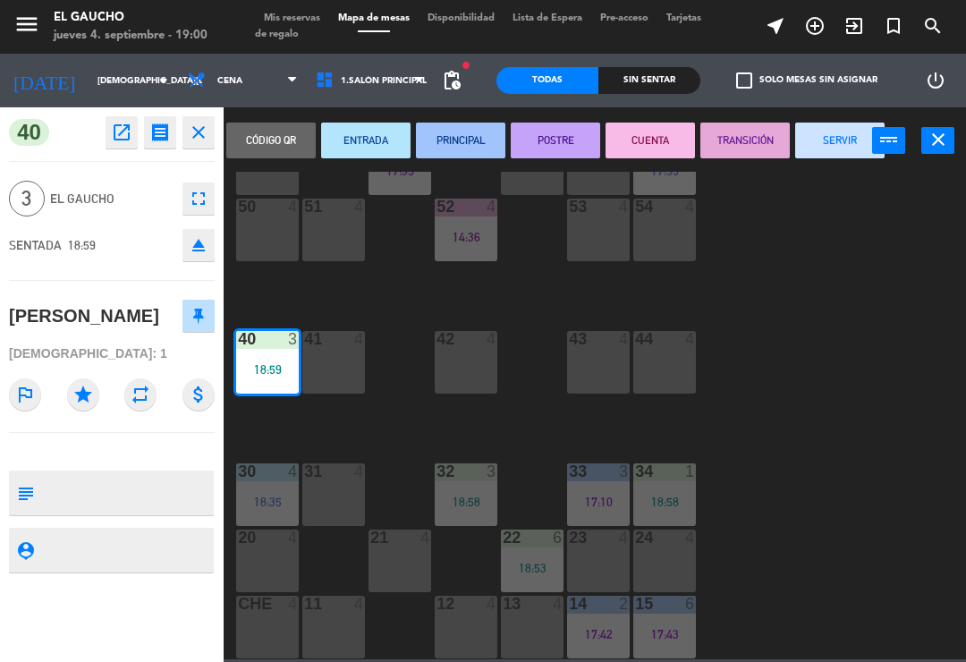
click at [198, 125] on icon "close" at bounding box center [198, 132] width 21 height 21
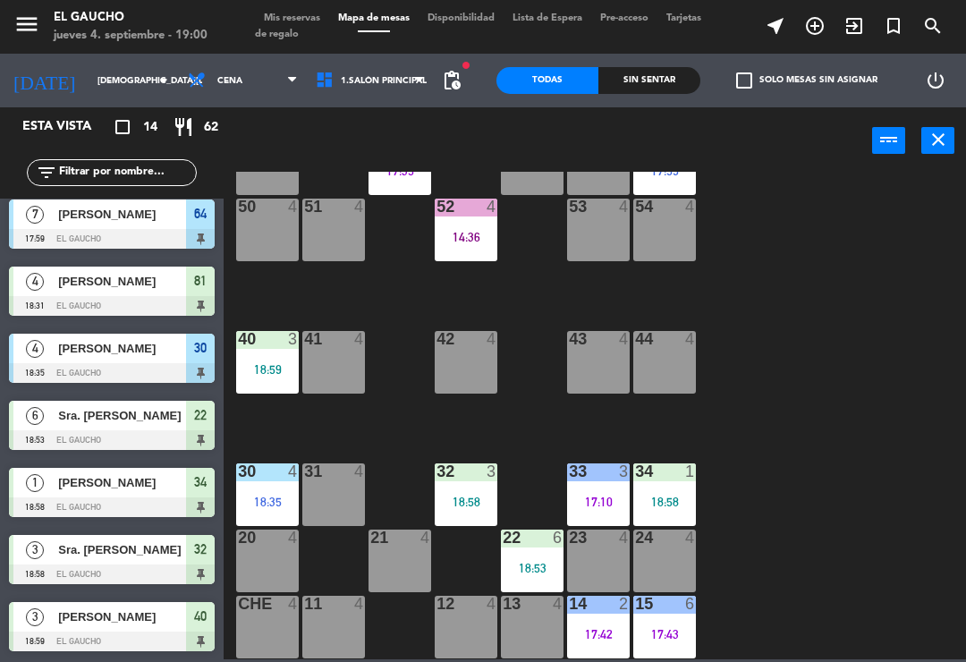
click at [148, 618] on span "[PERSON_NAME]" at bounding box center [122, 616] width 128 height 19
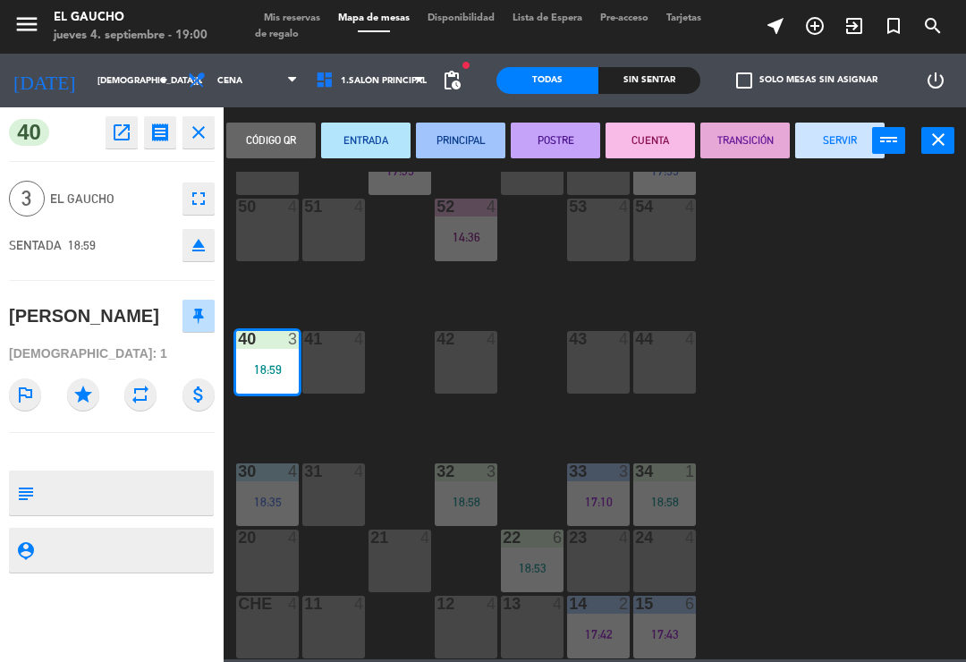
click at [347, 132] on button "ENTRADA" at bounding box center [365, 140] width 89 height 36
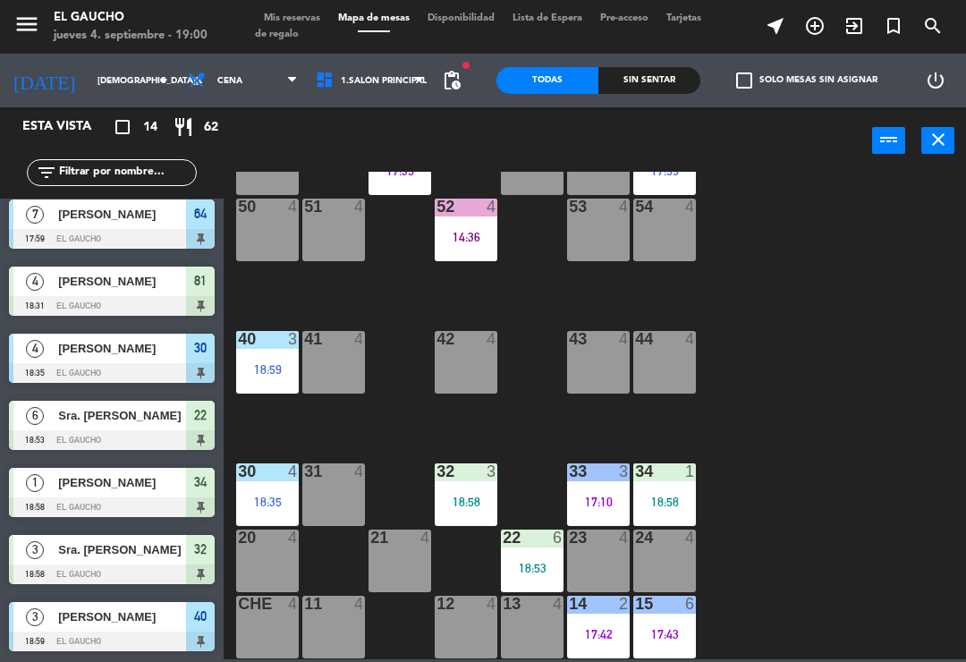
click at [114, 629] on div "[PERSON_NAME]" at bounding box center [121, 617] width 130 height 30
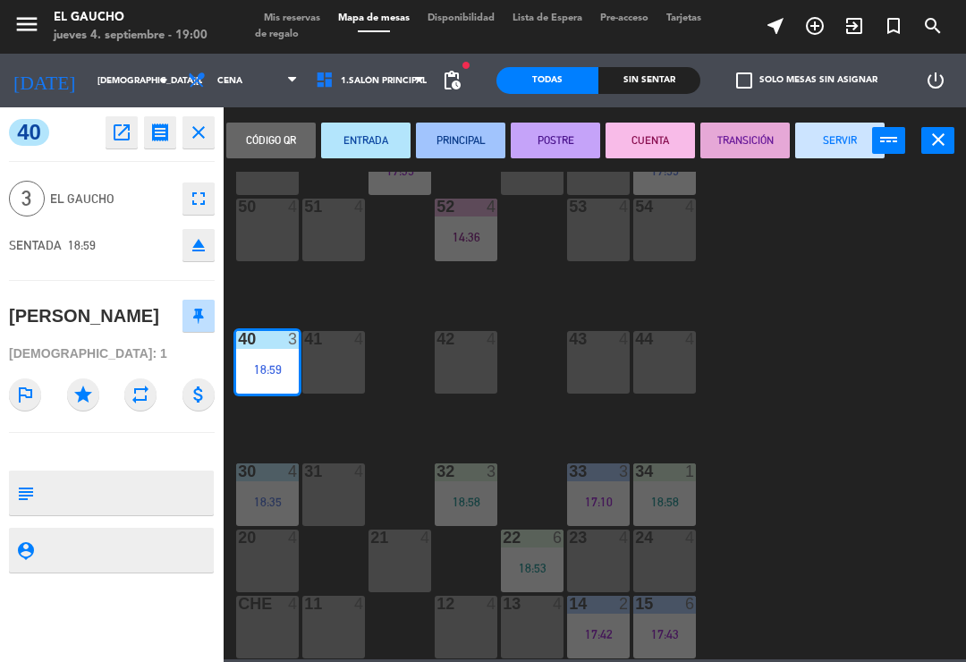
click at [828, 129] on button "SERVIR" at bounding box center [839, 140] width 89 height 36
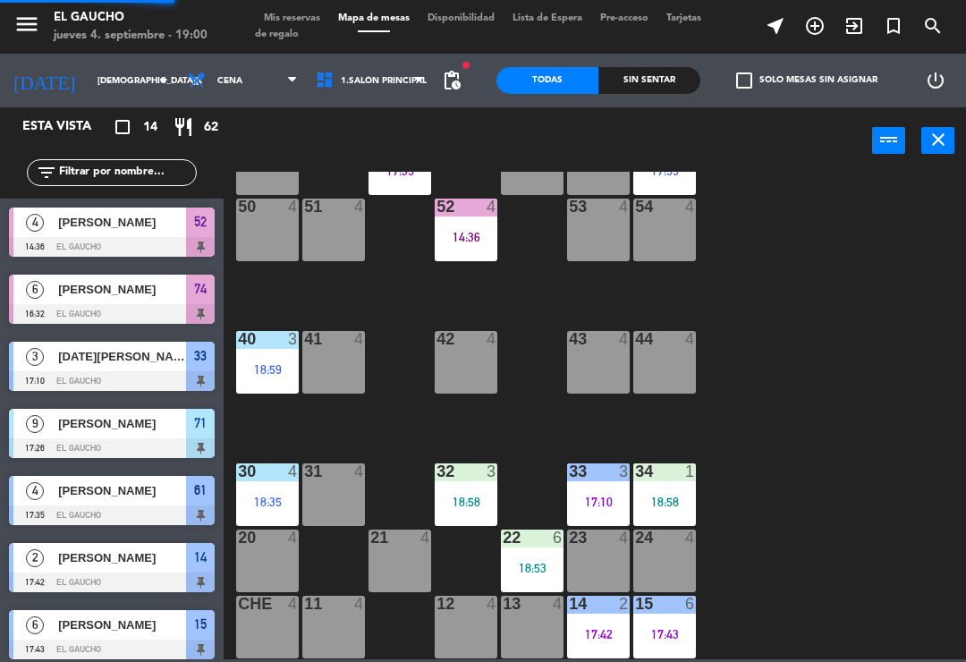
scroll to position [269, 0]
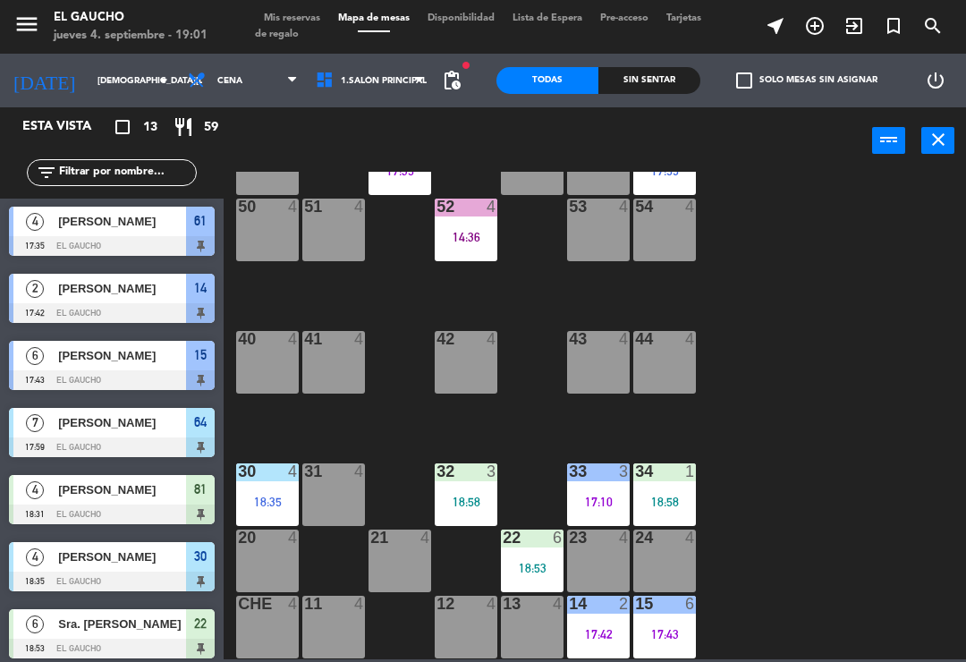
click at [465, 621] on div "12 4" at bounding box center [466, 627] width 63 height 63
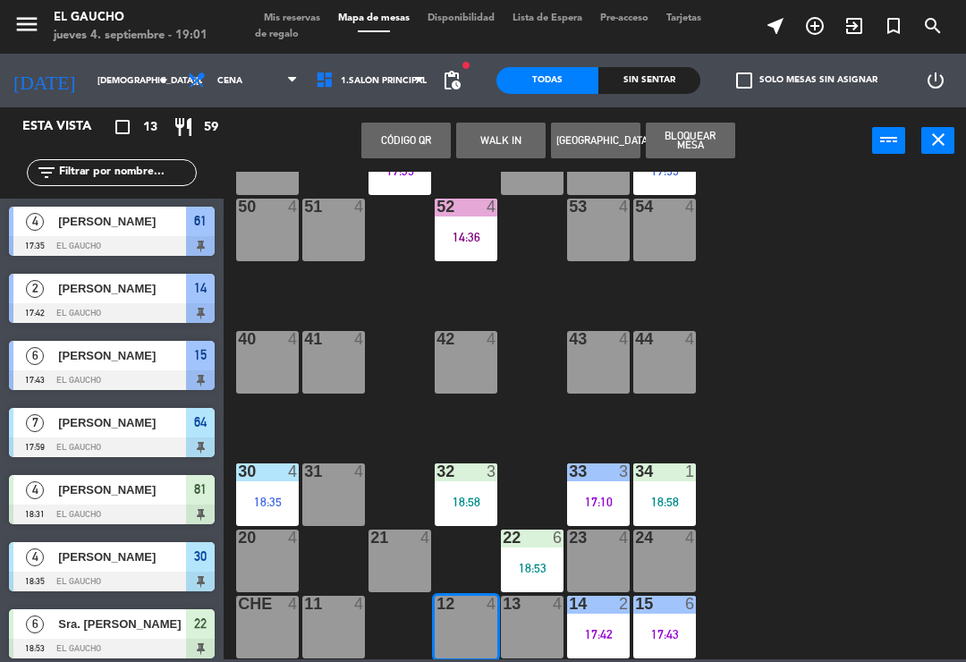
click at [494, 133] on button "WALK IN" at bounding box center [500, 140] width 89 height 36
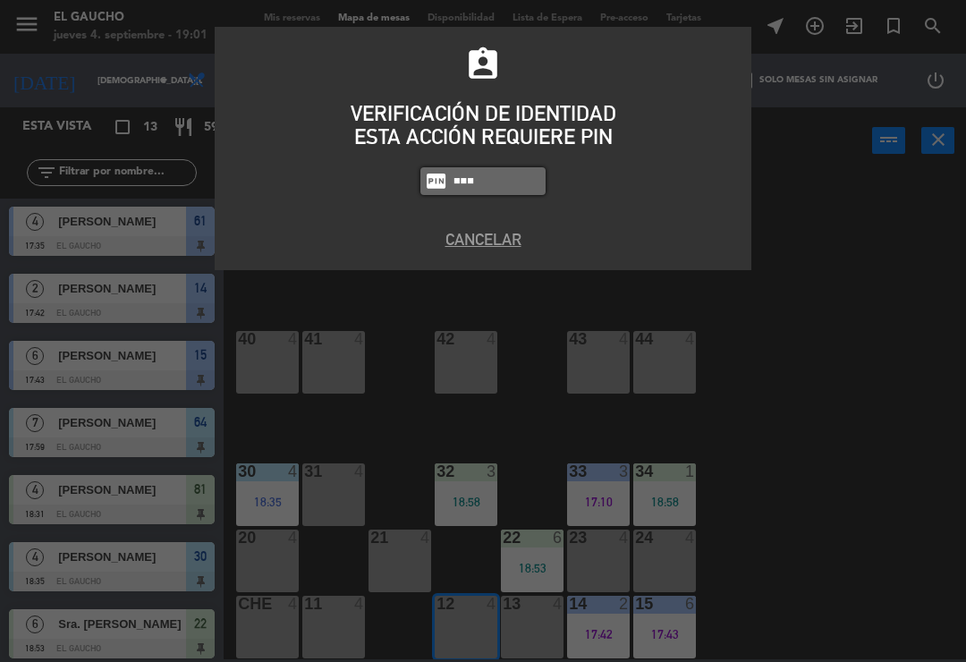
type input "0008"
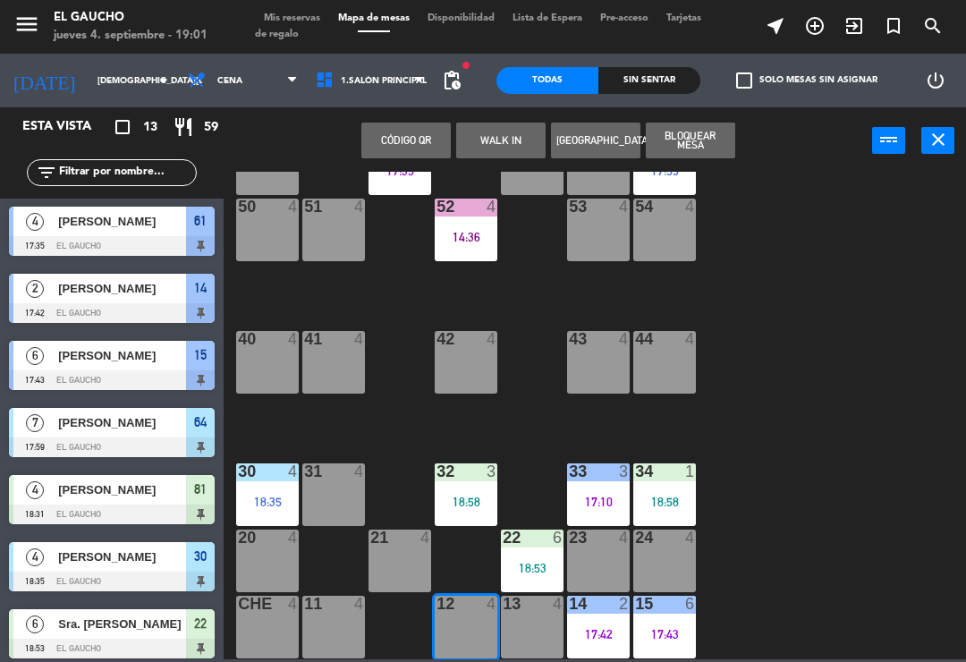
click at [509, 141] on button "WALK IN" at bounding box center [500, 140] width 89 height 36
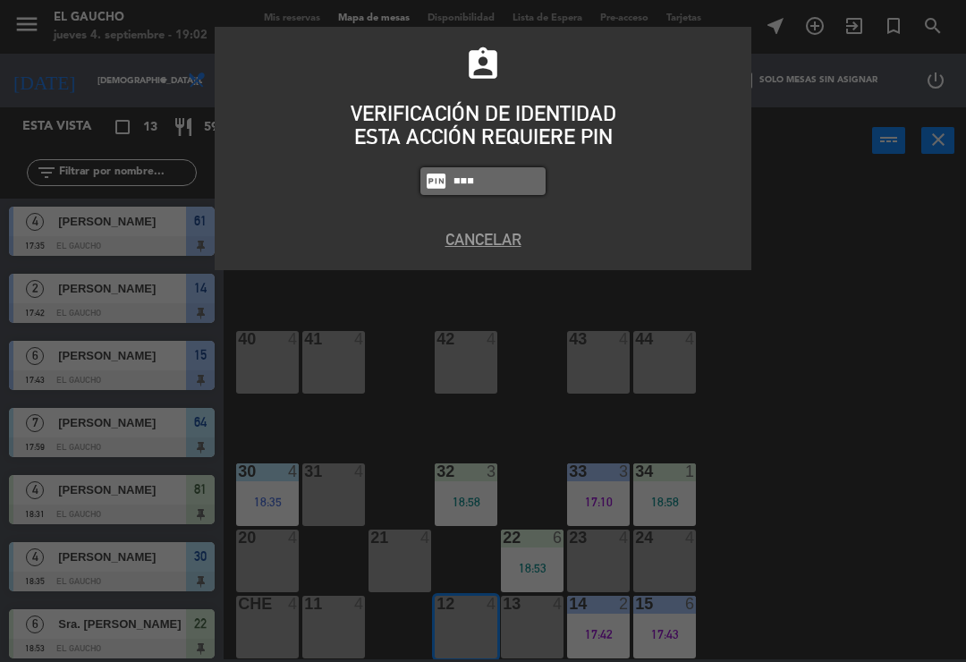
type input "0009"
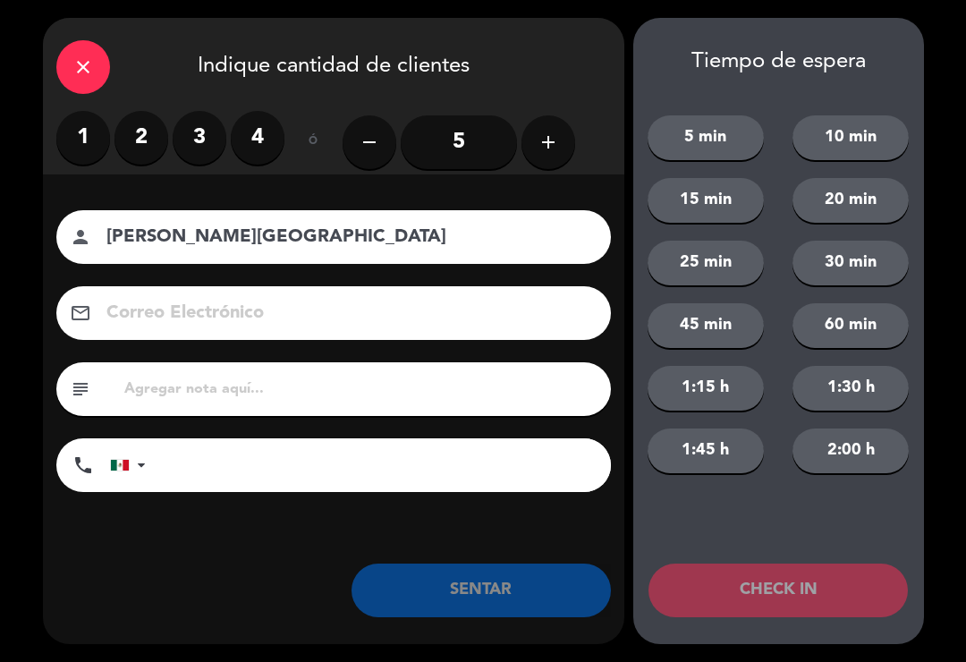
type input "[PERSON_NAME][GEOGRAPHIC_DATA]"
click at [132, 126] on label "2" at bounding box center [141, 138] width 54 height 54
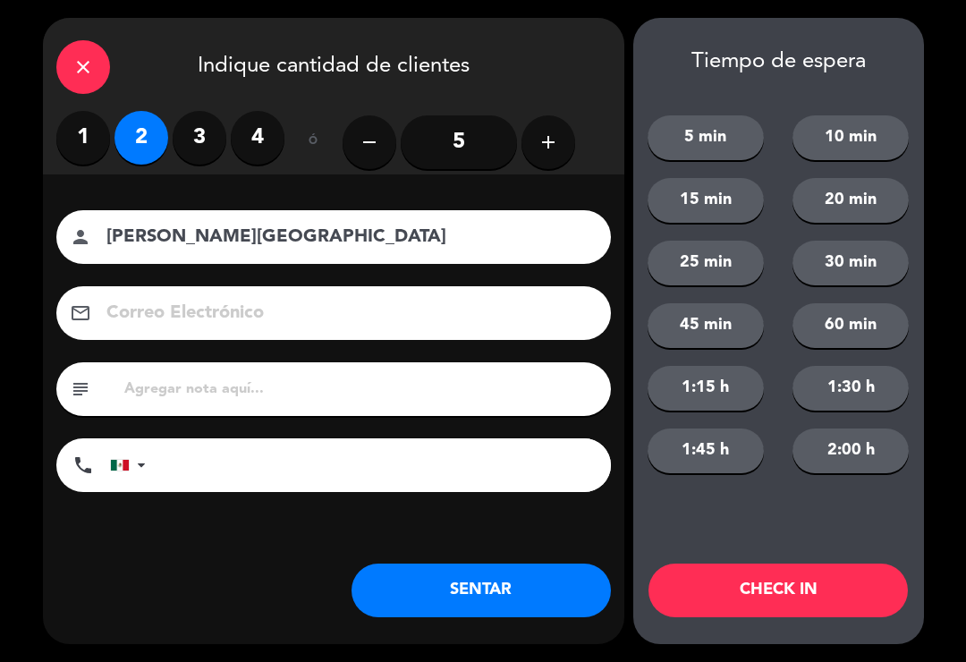
click at [506, 592] on button "SENTAR" at bounding box center [480, 590] width 259 height 54
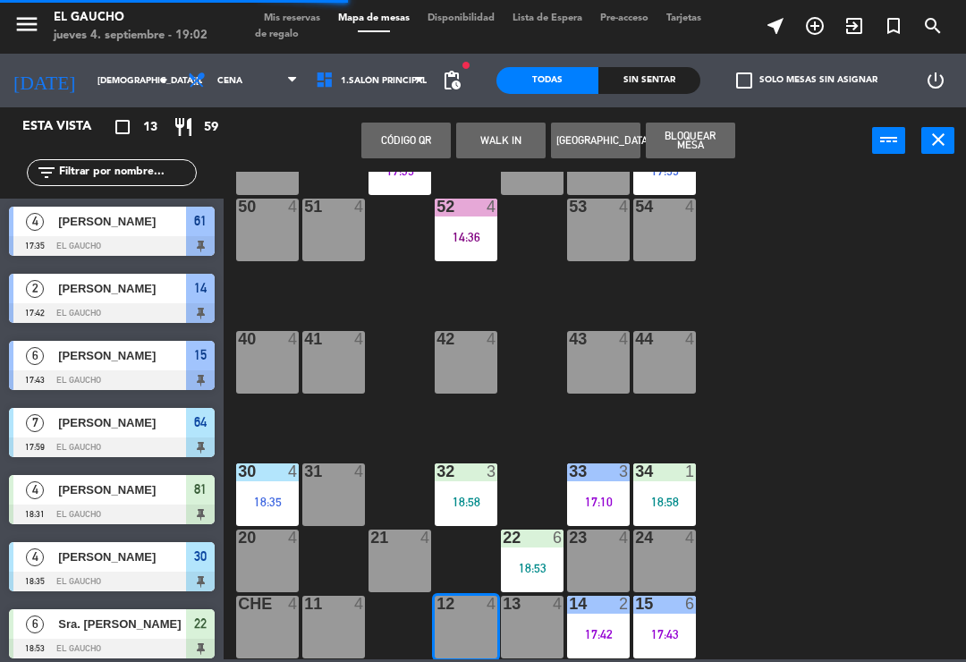
scroll to position [0, 0]
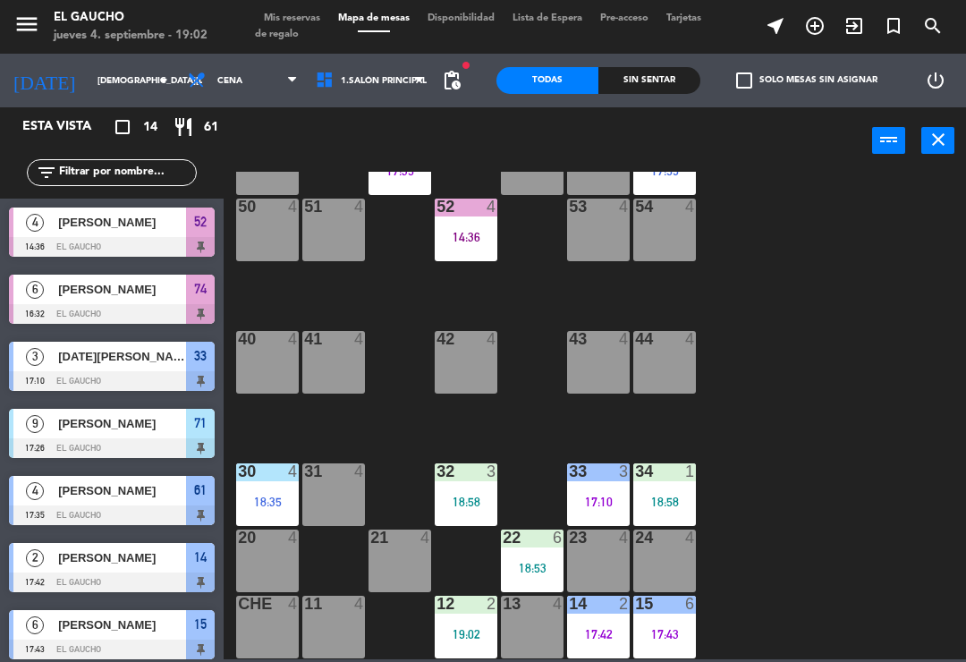
click at [331, 362] on div "41 4" at bounding box center [333, 362] width 63 height 63
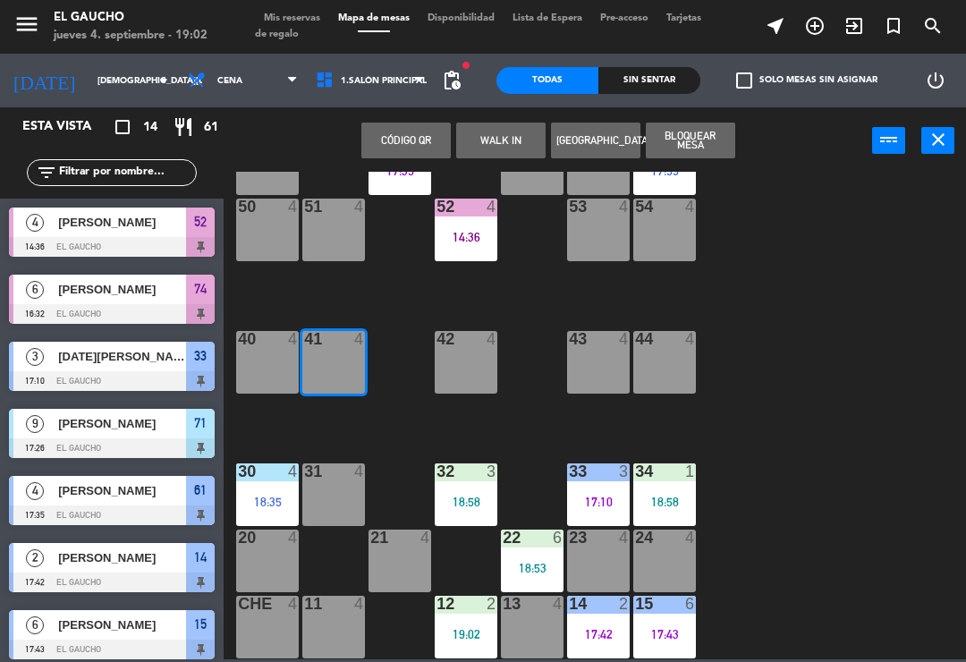
click at [489, 134] on button "WALK IN" at bounding box center [500, 140] width 89 height 36
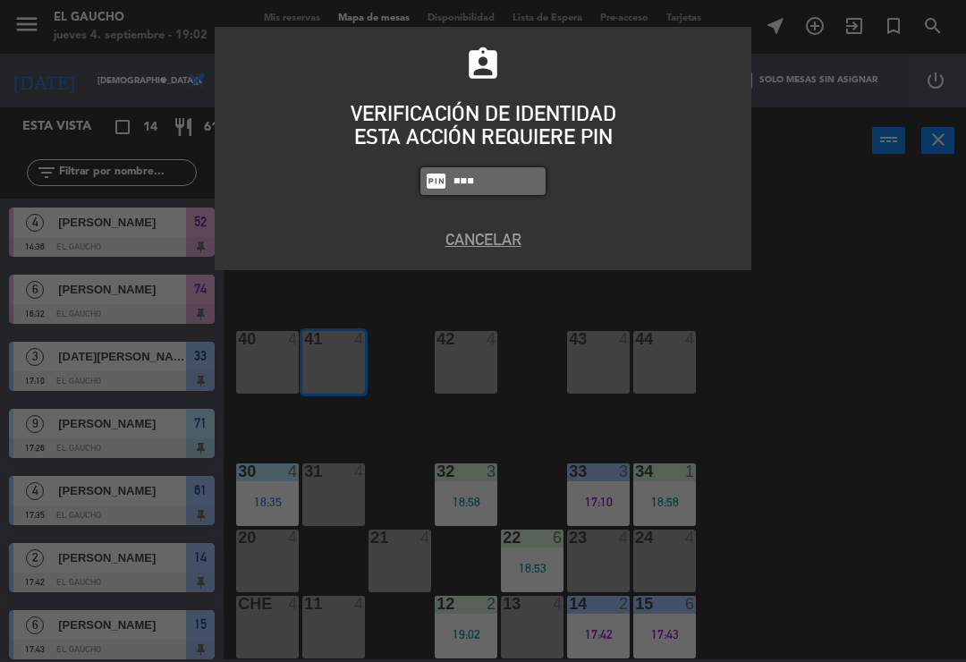
type input "0009"
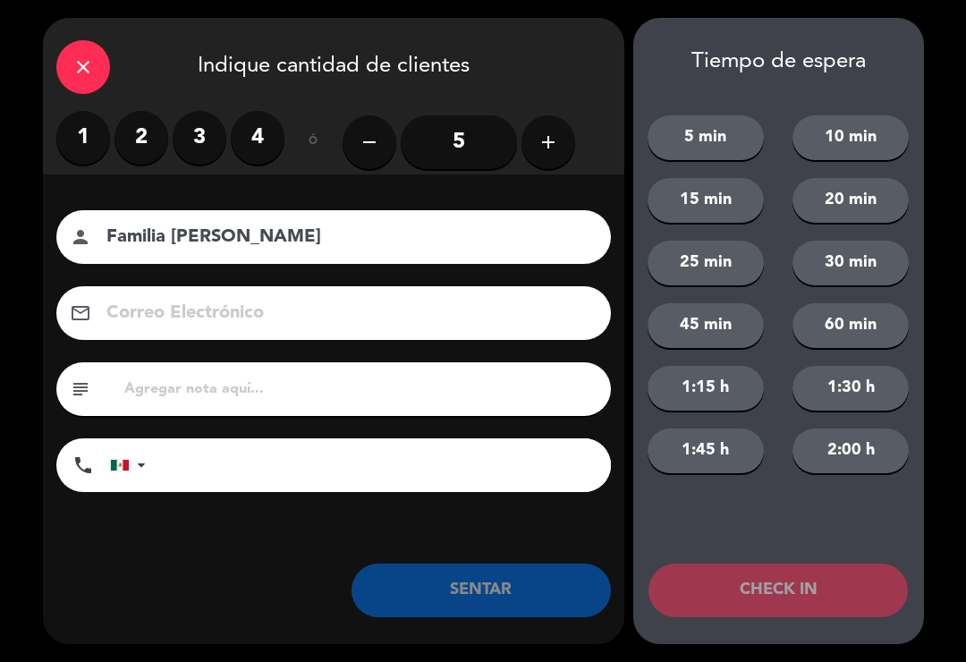
type input "Familia [PERSON_NAME]"
click at [202, 146] on label "3" at bounding box center [200, 138] width 54 height 54
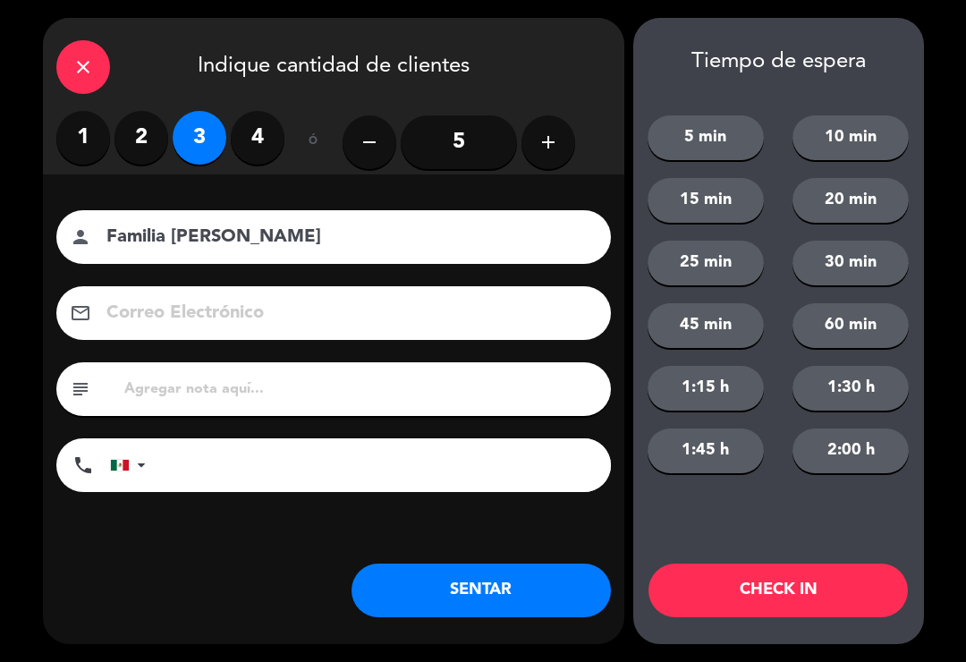
click at [434, 594] on button "SENTAR" at bounding box center [480, 590] width 259 height 54
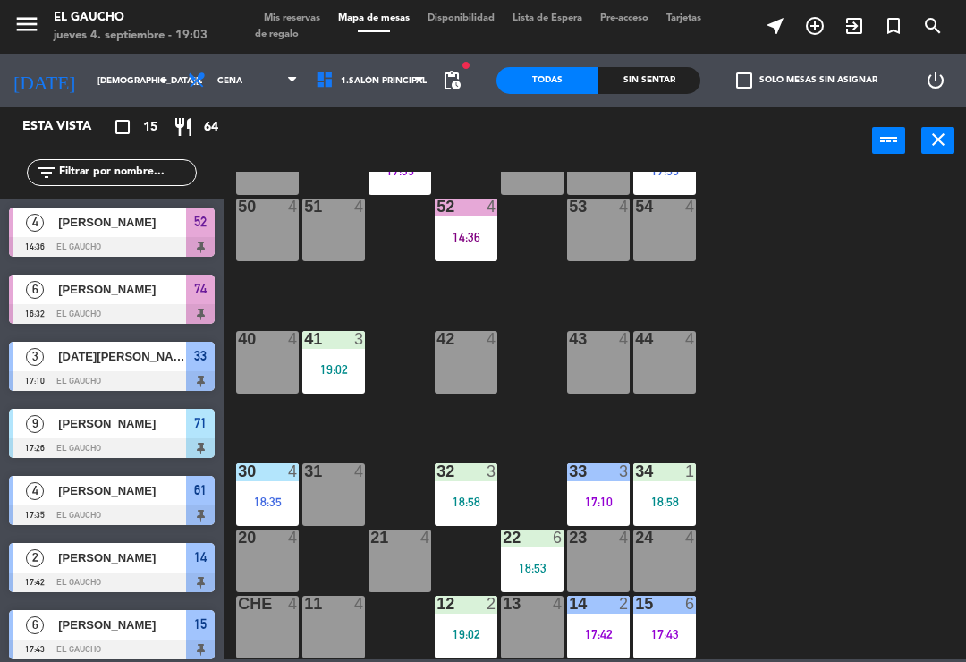
click at [454, 495] on div "18:58" at bounding box center [466, 501] width 63 height 13
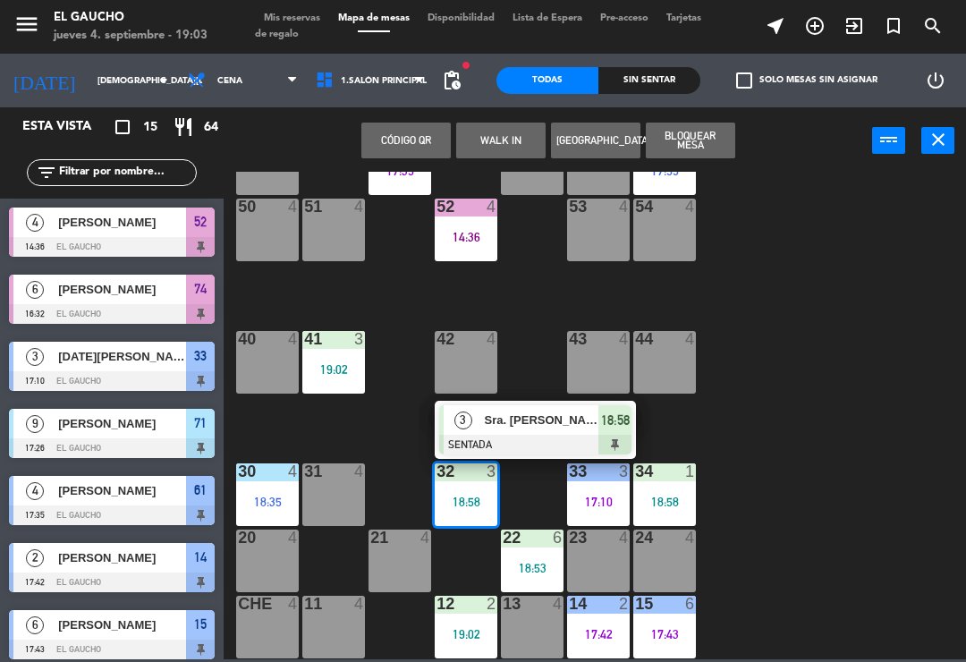
click at [789, 369] on div "84 6 16:32 80 4 83 4 82 4 81 4 18:31 70 4 71 9 17:26 72 9 17:26 73 4 74 6 16:32…" at bounding box center [599, 415] width 732 height 487
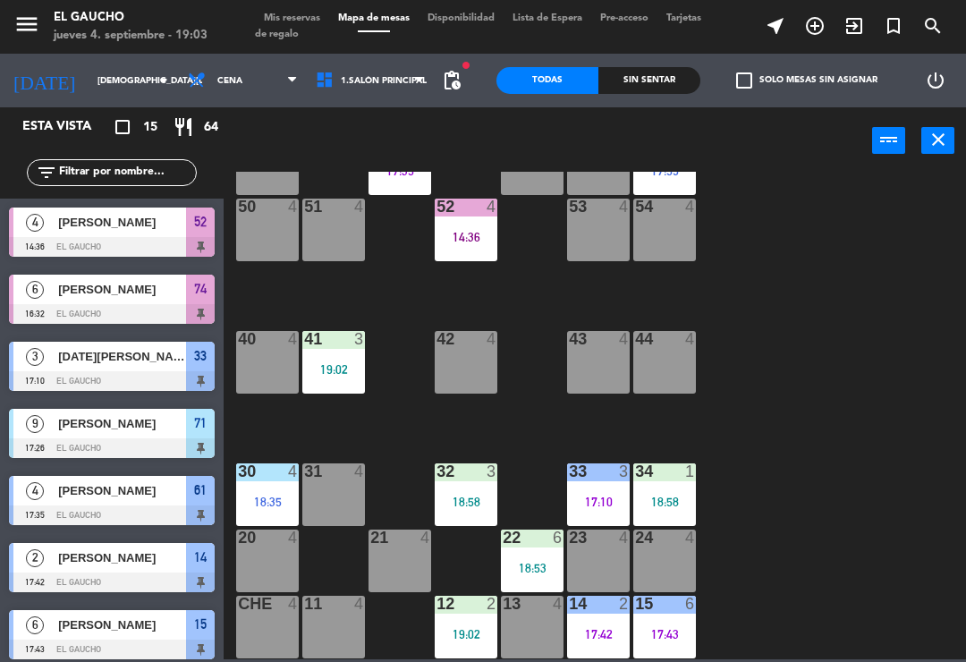
click at [598, 495] on div "17:10" at bounding box center [598, 501] width 63 height 13
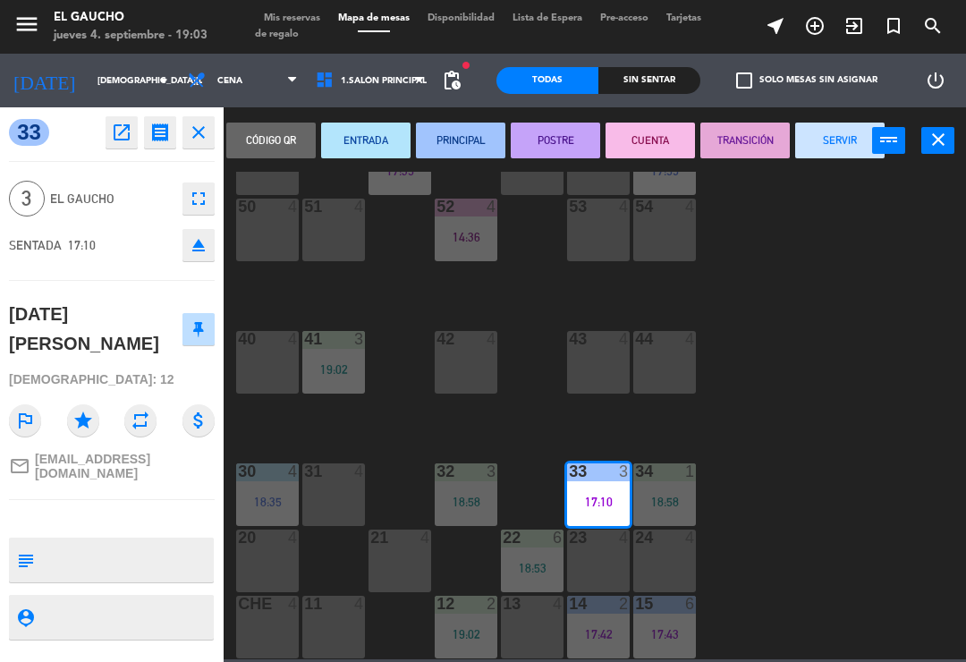
click at [658, 136] on button "CUENTA" at bounding box center [649, 140] width 89 height 36
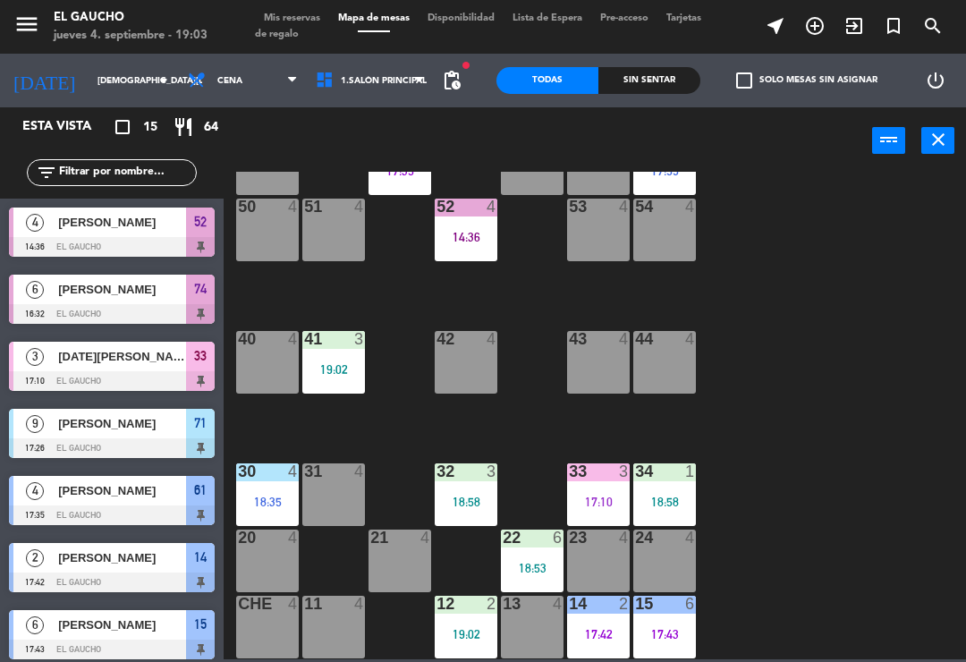
click at [343, 374] on div "19:02" at bounding box center [333, 369] width 63 height 13
click at [749, 275] on div "84 6 16:32 80 4 83 4 82 4 81 4 18:31 70 4 71 9 17:26 72 9 17:26 73 4 74 6 16:32…" at bounding box center [599, 415] width 732 height 487
click at [252, 520] on div "30 4 18:35" at bounding box center [267, 494] width 63 height 63
click at [384, 436] on div "84 6 16:32 80 4 83 4 82 4 81 4 18:31 70 4 71 9 17:26 72 9 17:26 73 4 74 6 16:32…" at bounding box center [599, 415] width 732 height 487
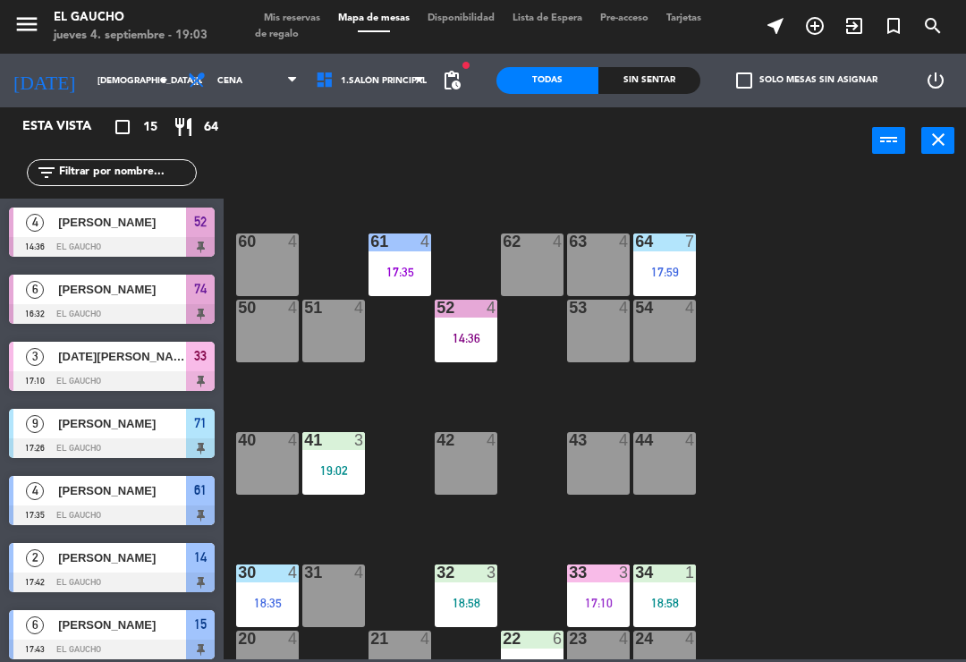
scroll to position [192, 0]
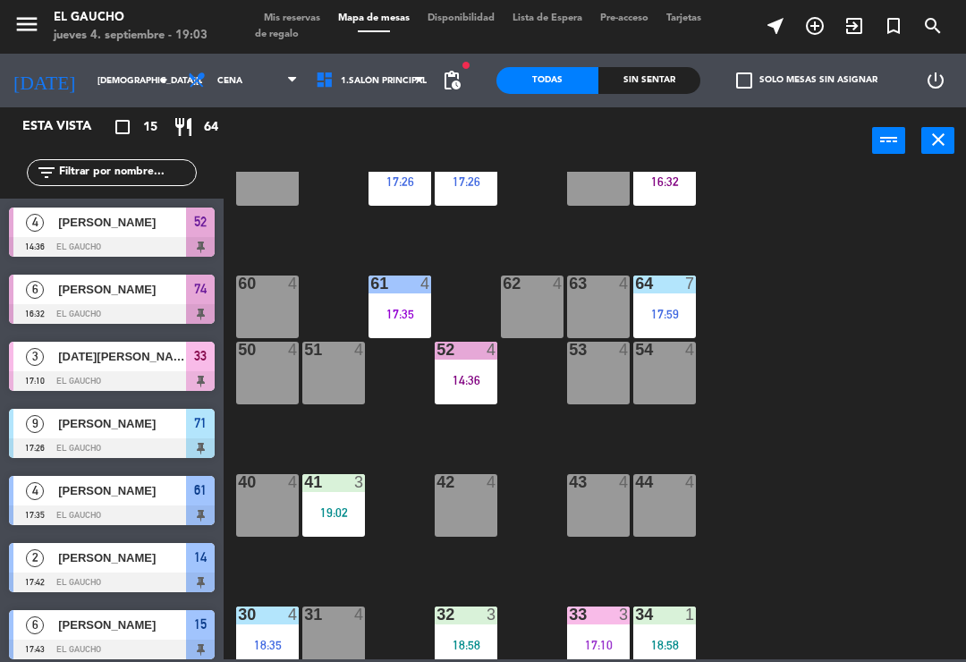
click at [672, 313] on div "17:59" at bounding box center [664, 314] width 63 height 13
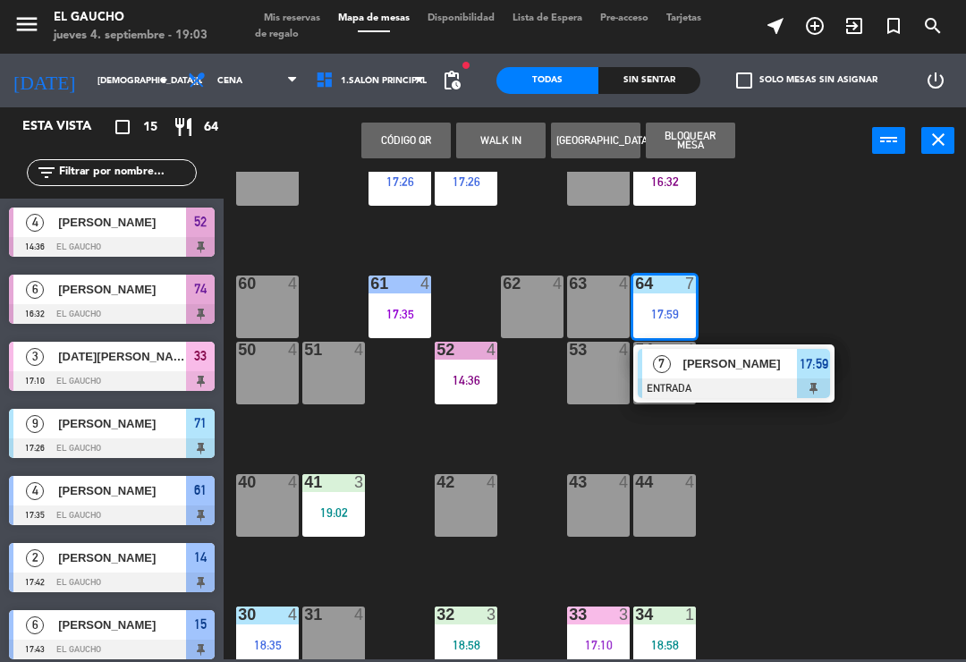
click at [731, 362] on span "[PERSON_NAME]" at bounding box center [740, 363] width 114 height 19
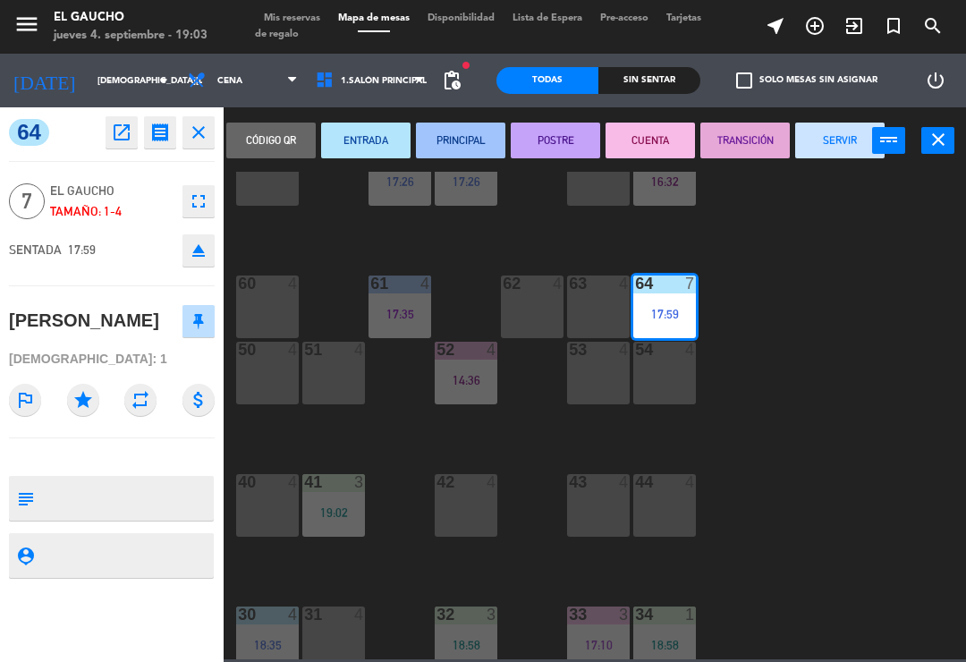
click at [460, 147] on button "PRINCIPAL" at bounding box center [460, 140] width 89 height 36
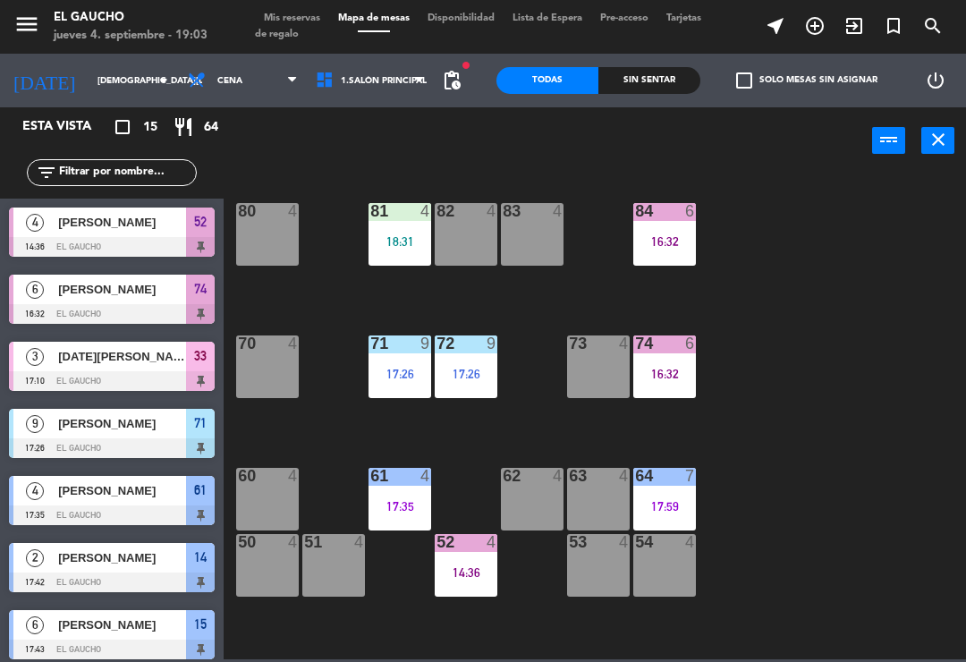
scroll to position [0, 0]
click at [672, 375] on div "16:32" at bounding box center [664, 373] width 63 height 13
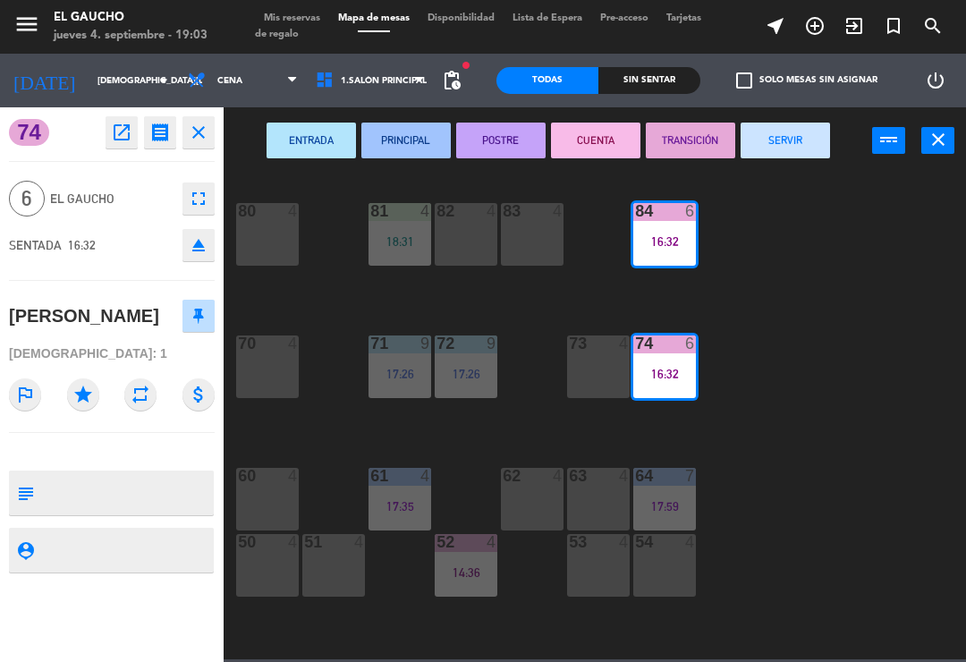
click at [807, 146] on button "SERVIR" at bounding box center [784, 140] width 89 height 36
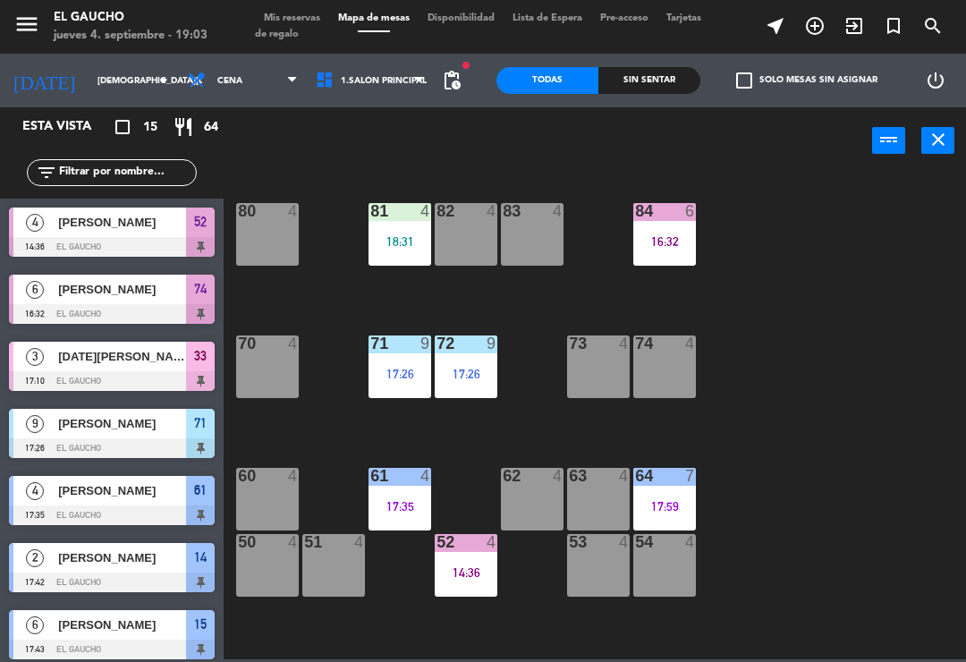
click at [402, 253] on div "81 4 18:31" at bounding box center [399, 234] width 63 height 63
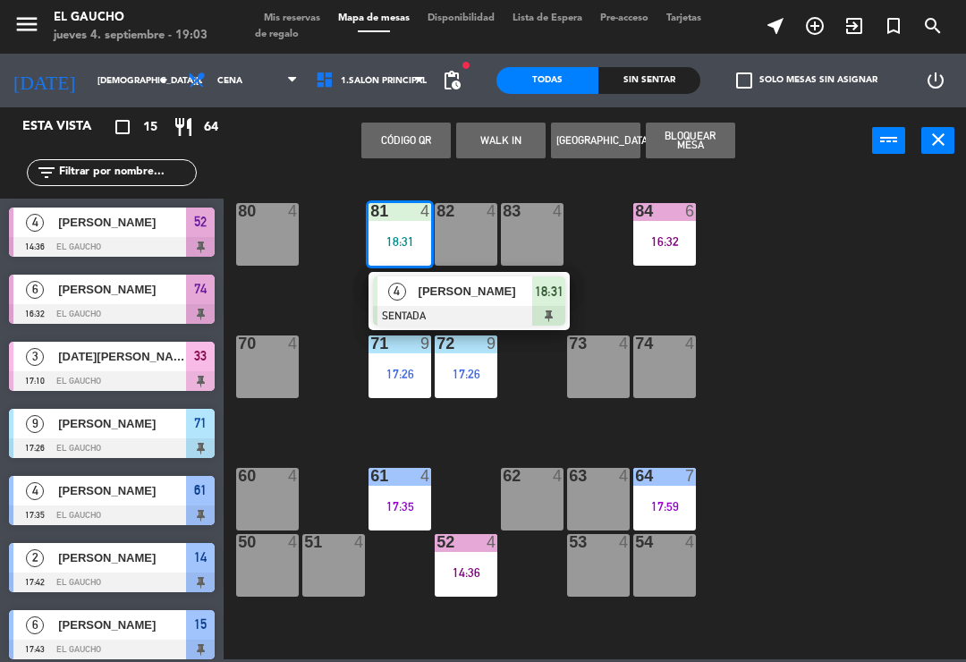
click at [468, 291] on span "[PERSON_NAME]" at bounding box center [475, 291] width 114 height 19
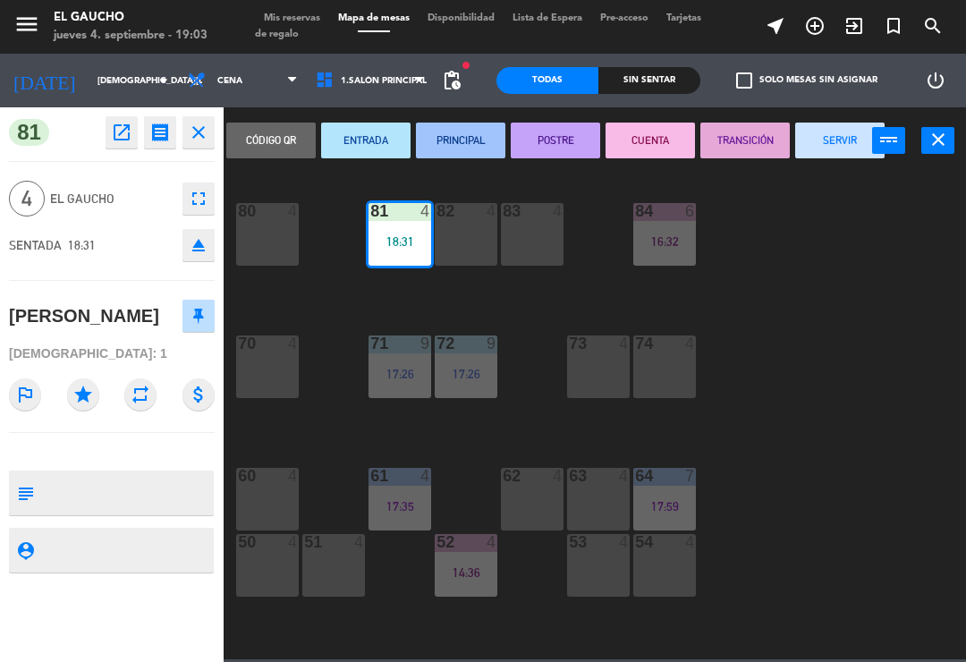
click at [448, 149] on button "PRINCIPAL" at bounding box center [460, 140] width 89 height 36
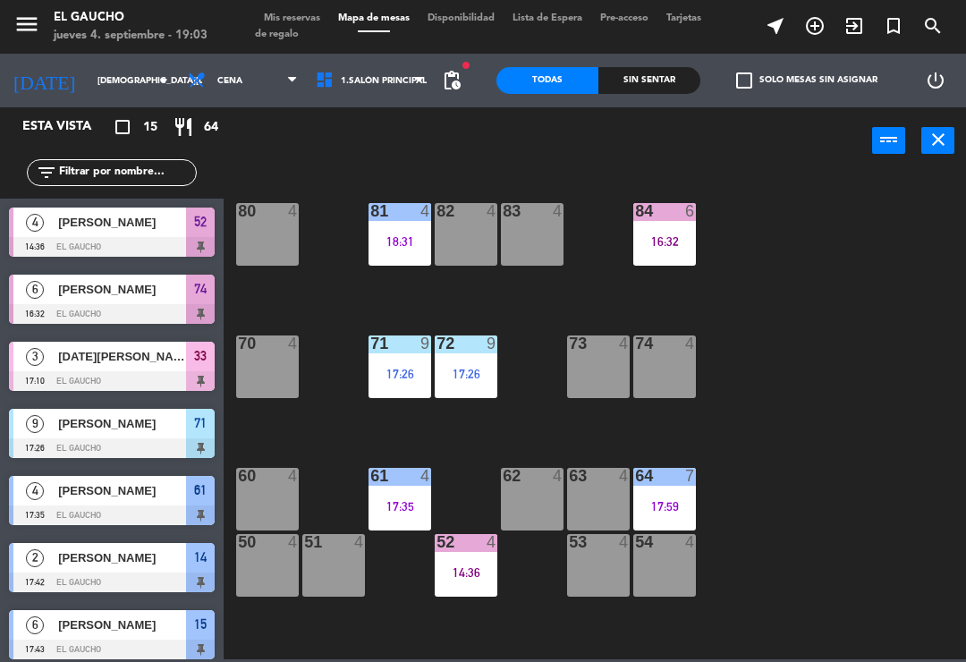
click at [474, 367] on div "17:26" at bounding box center [466, 373] width 63 height 13
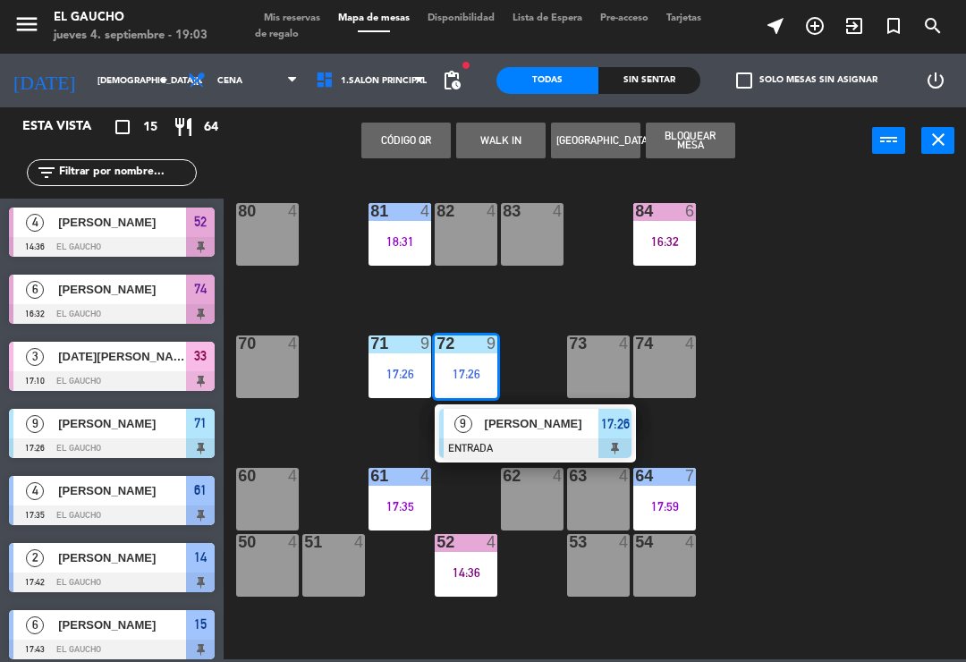
click at [497, 439] on div at bounding box center [535, 448] width 192 height 20
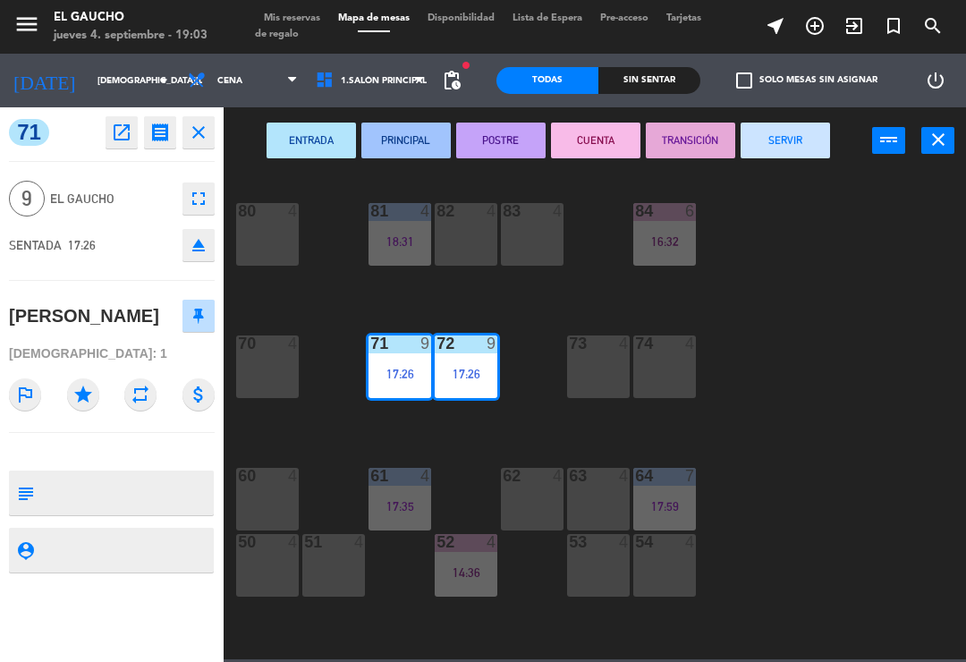
click at [376, 145] on button "PRINCIPAL" at bounding box center [405, 140] width 89 height 36
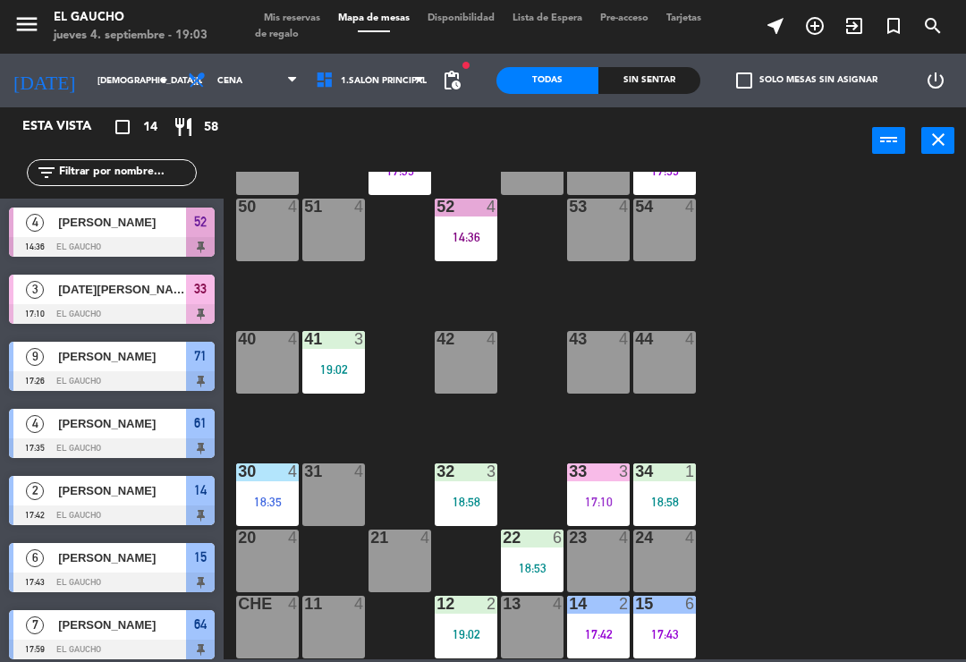
scroll to position [335, 0]
click at [520, 565] on div "18:53" at bounding box center [532, 568] width 63 height 13
click at [761, 422] on div "84 4 80 4 83 4 82 4 81 4 18:31 70 4 71 9 17:26 72 9 17:26 73 4 74 4 63 4 62 4 6…" at bounding box center [599, 415] width 732 height 487
click at [457, 649] on div "12 2 19:02" at bounding box center [466, 627] width 63 height 63
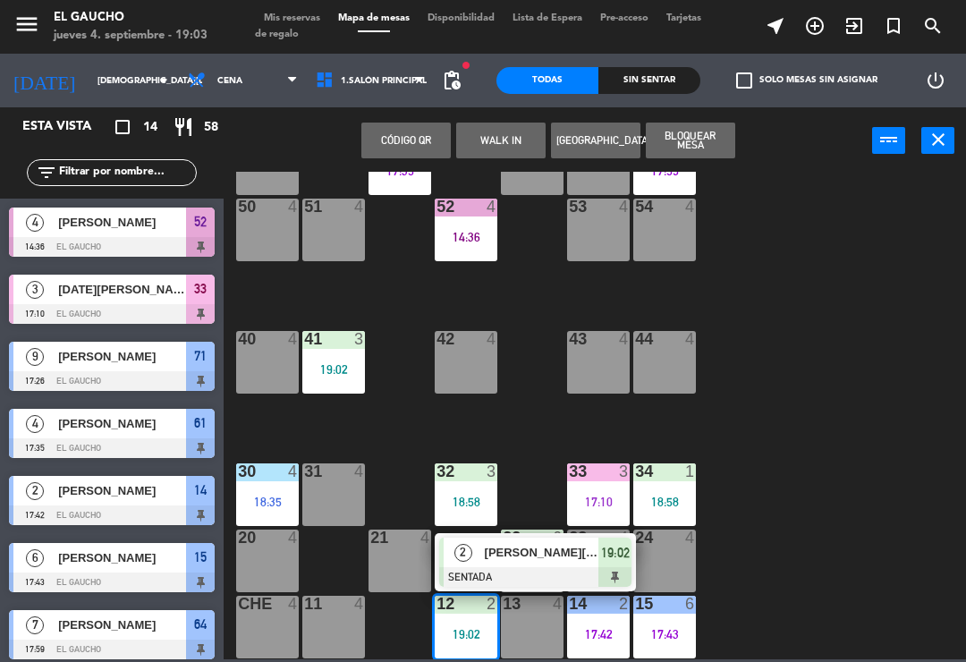
click at [807, 420] on div "84 4 80 4 83 4 82 4 81 4 18:31 70 4 71 9 17:26 72 9 17:26 73 4 74 4 63 4 62 4 6…" at bounding box center [599, 415] width 732 height 487
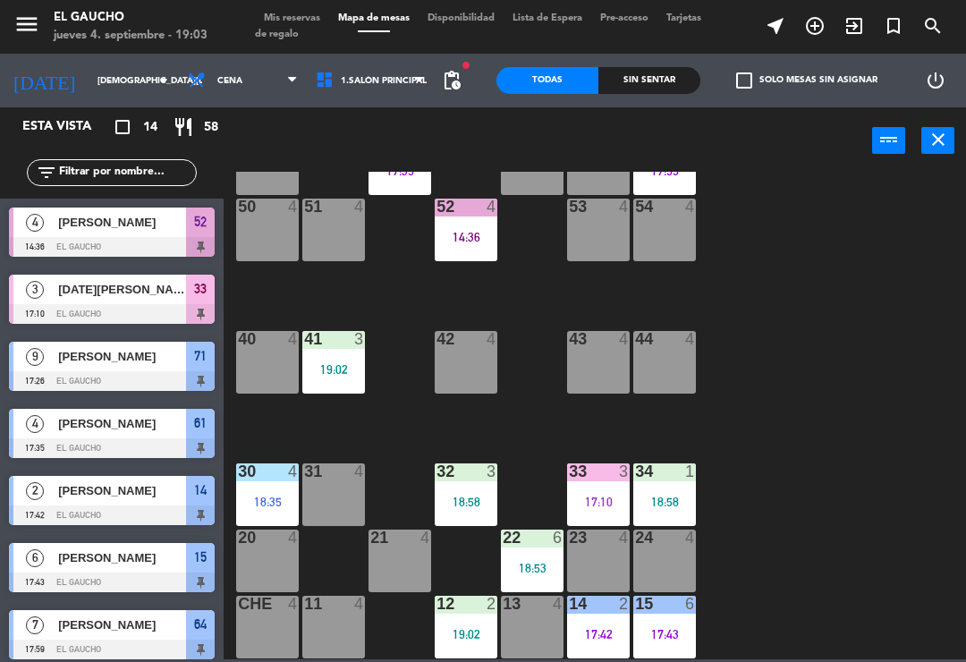
click at [540, 567] on div "18:53" at bounding box center [532, 568] width 63 height 13
click at [756, 469] on div "84 4 80 4 83 4 82 4 81 4 18:31 70 4 71 9 17:26 72 9 17:26 73 4 74 4 63 4 62 4 6…" at bounding box center [599, 415] width 732 height 487
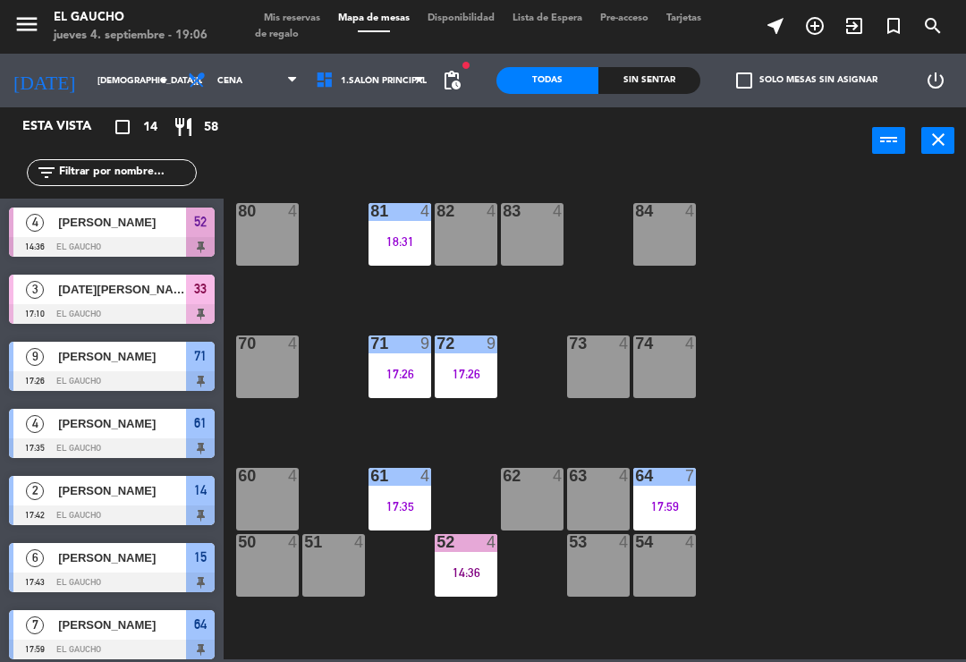
scroll to position [0, 0]
click at [261, 233] on div "80 4" at bounding box center [267, 234] width 63 height 63
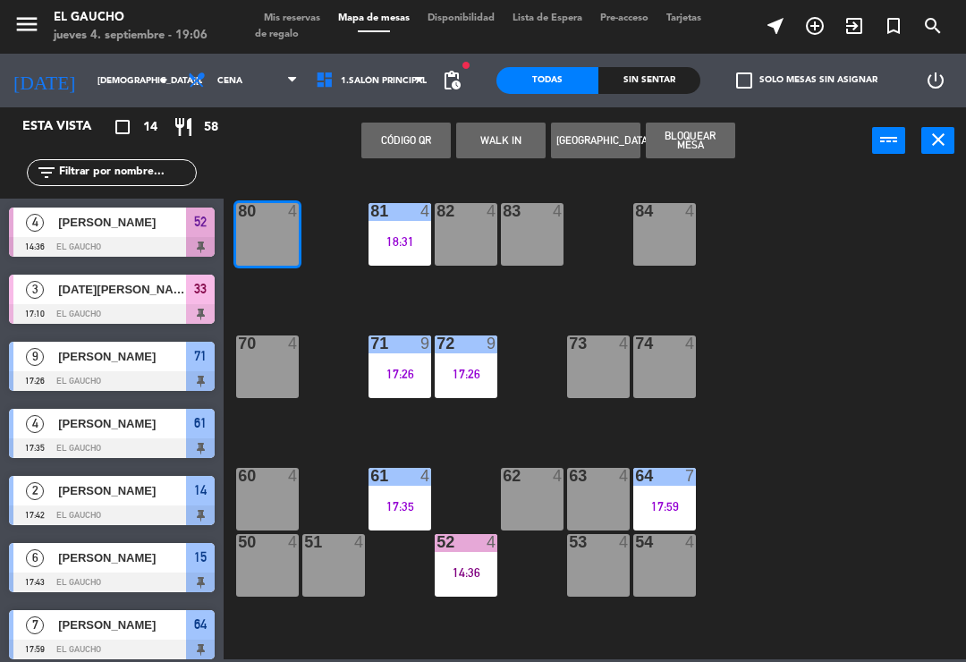
click at [502, 141] on button "WALK IN" at bounding box center [500, 140] width 89 height 36
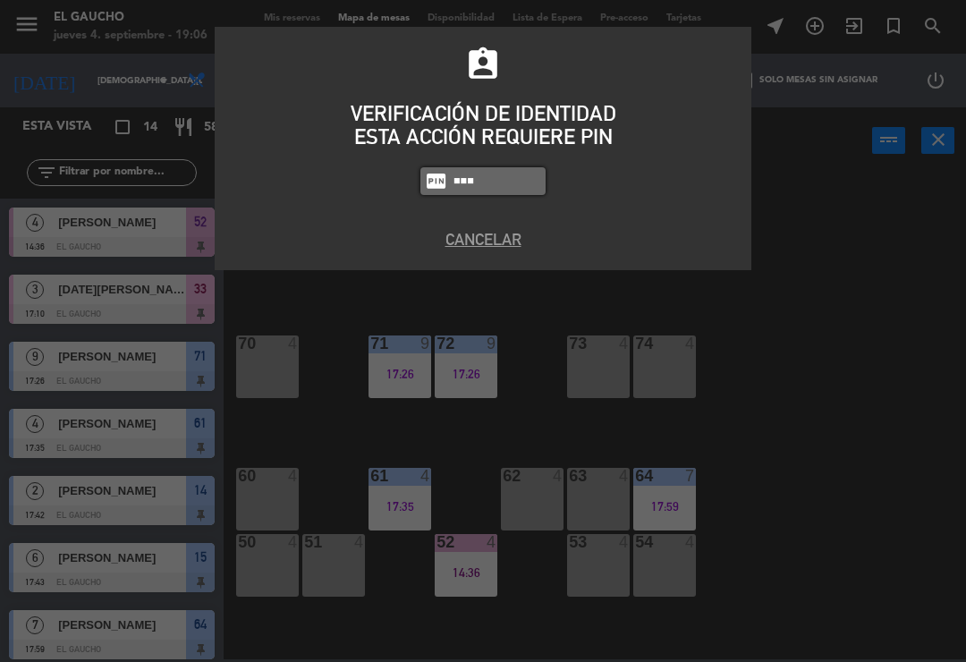
type input "3124"
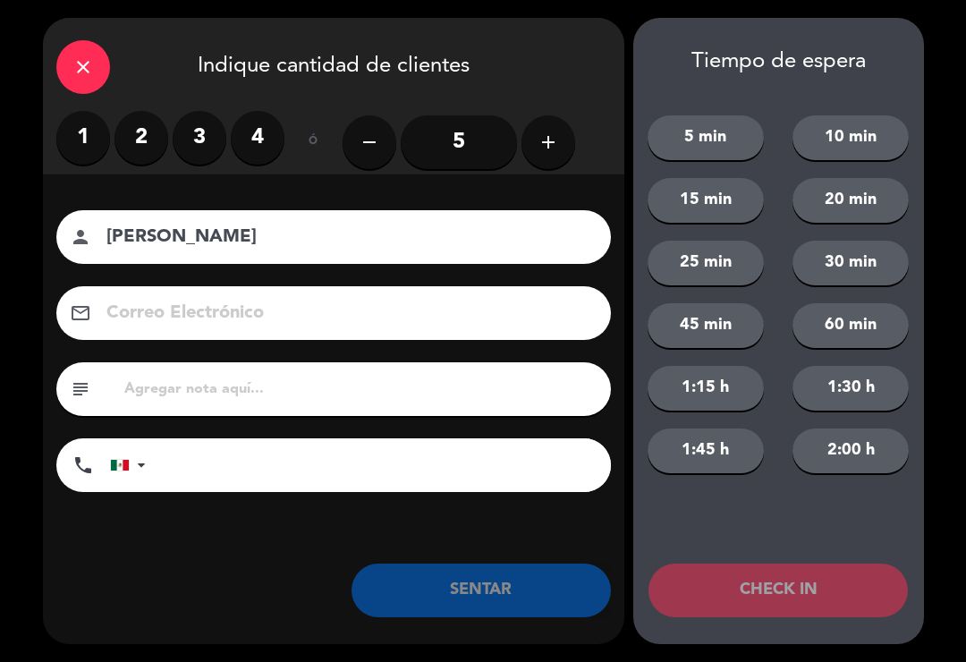
type input "[PERSON_NAME]"
click at [460, 146] on input "5" at bounding box center [459, 142] width 116 height 54
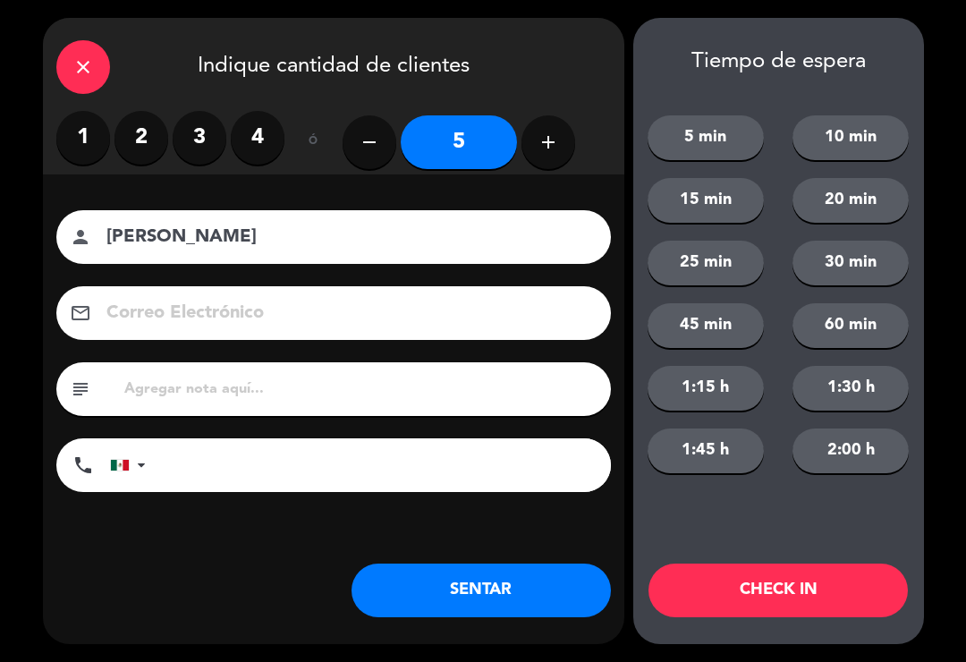
click at [495, 603] on button "SENTAR" at bounding box center [480, 590] width 259 height 54
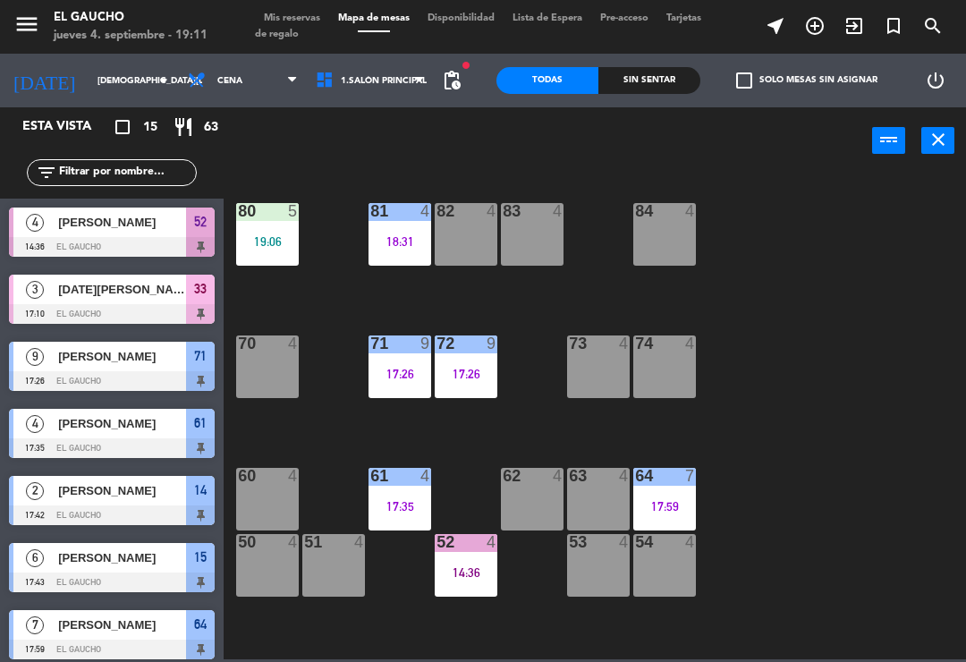
click at [403, 488] on div "61 4 17:35" at bounding box center [399, 499] width 63 height 63
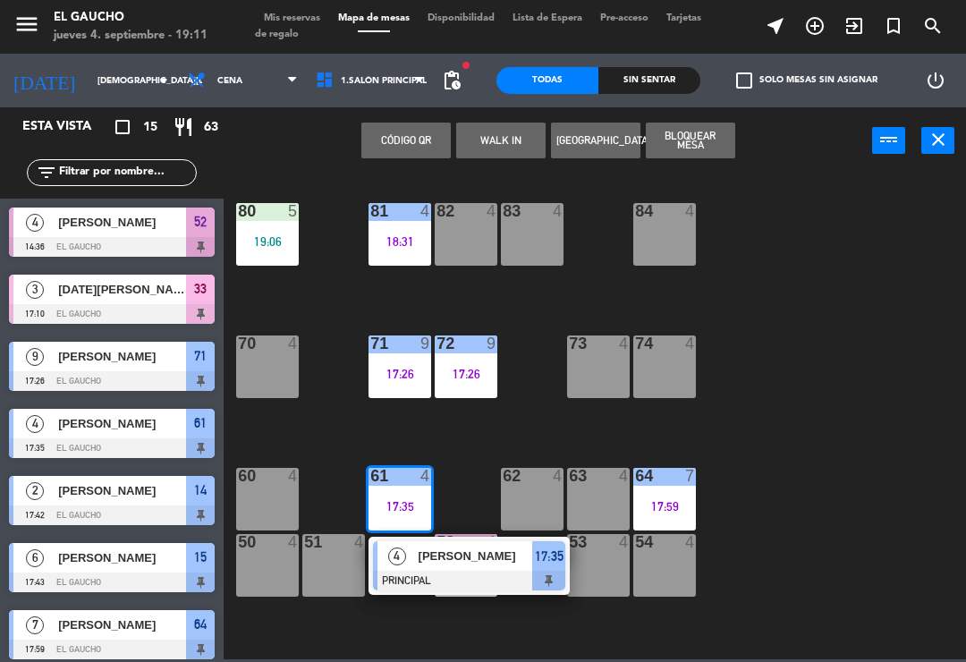
click at [434, 575] on div at bounding box center [469, 580] width 192 height 20
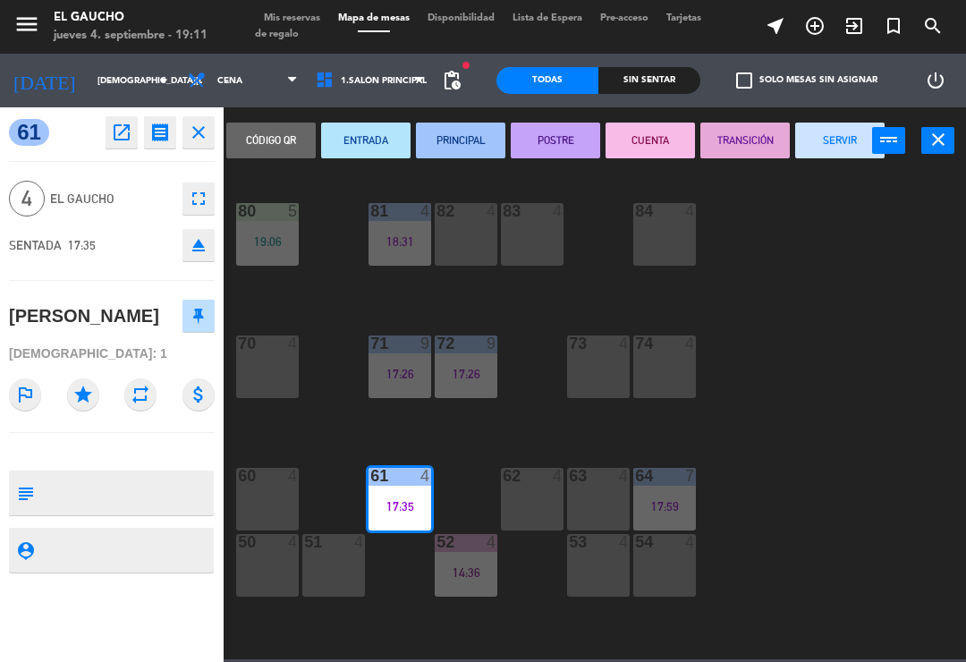
click at [837, 145] on button "SERVIR" at bounding box center [839, 140] width 89 height 36
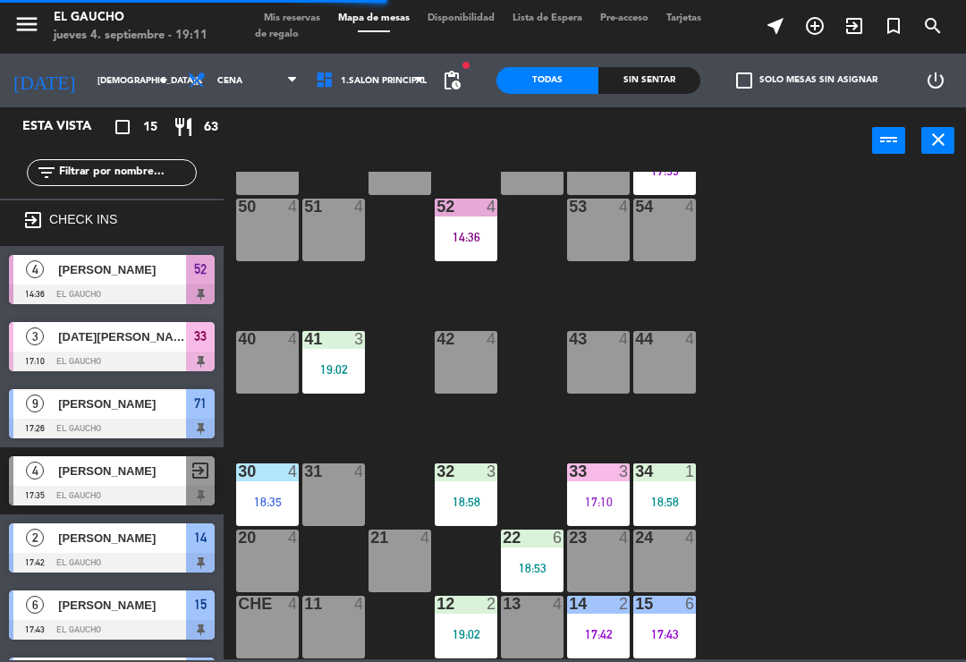
scroll to position [335, 0]
click at [592, 511] on div "33 3 17:10" at bounding box center [598, 494] width 63 height 63
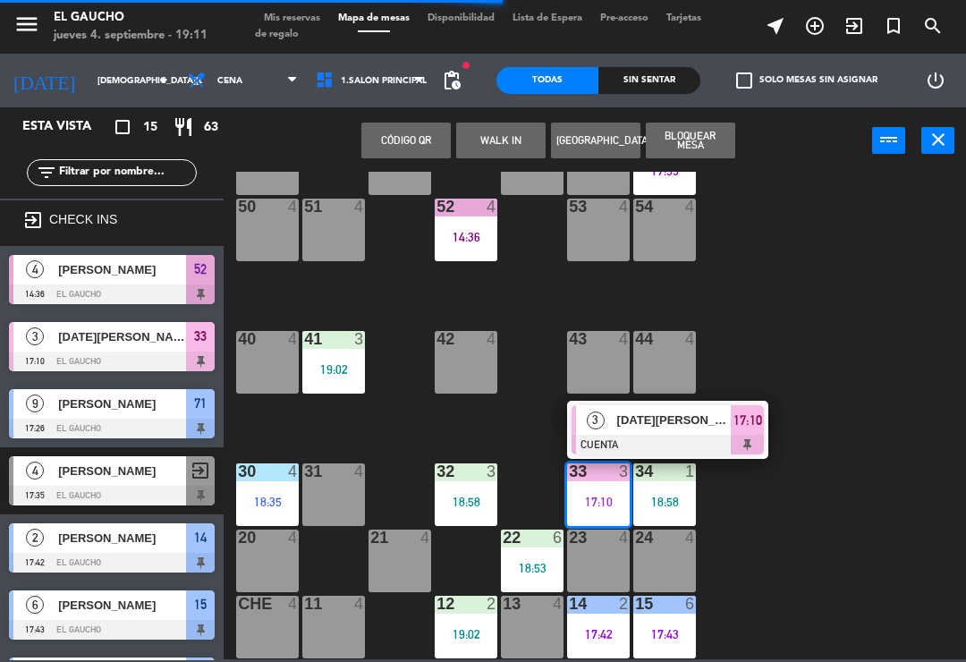
click at [701, 437] on div at bounding box center [667, 445] width 192 height 20
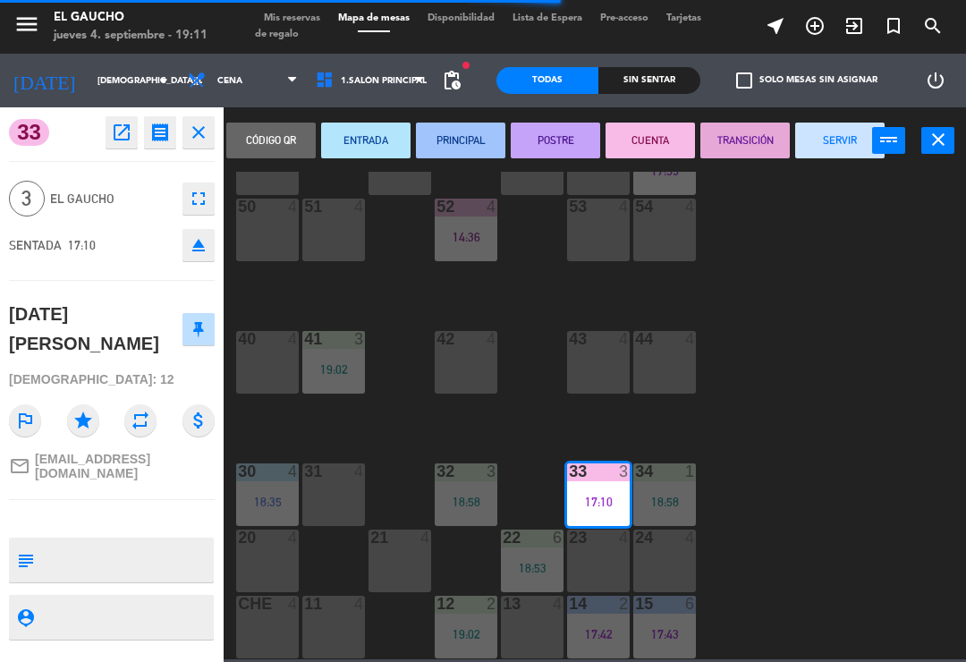
click at [830, 143] on button "SERVIR" at bounding box center [839, 140] width 89 height 36
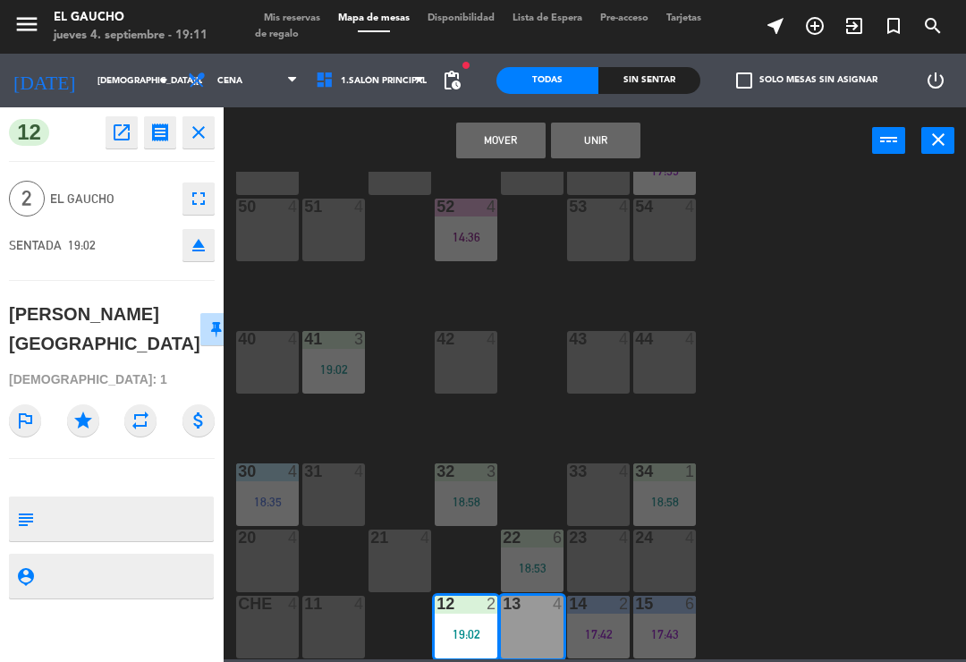
click at [508, 146] on button "Mover" at bounding box center [500, 140] width 89 height 36
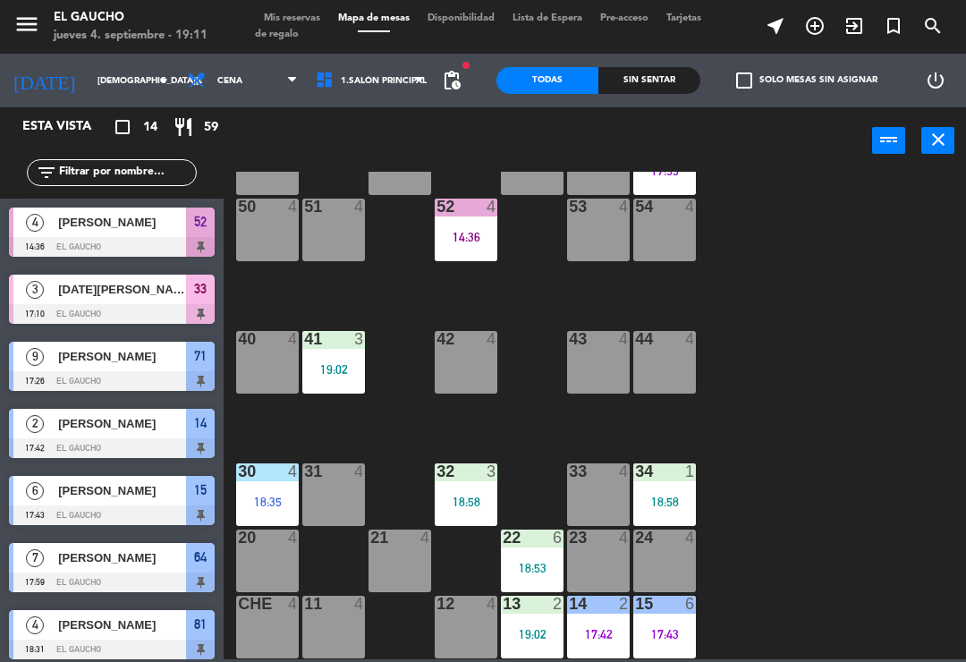
scroll to position [202, 0]
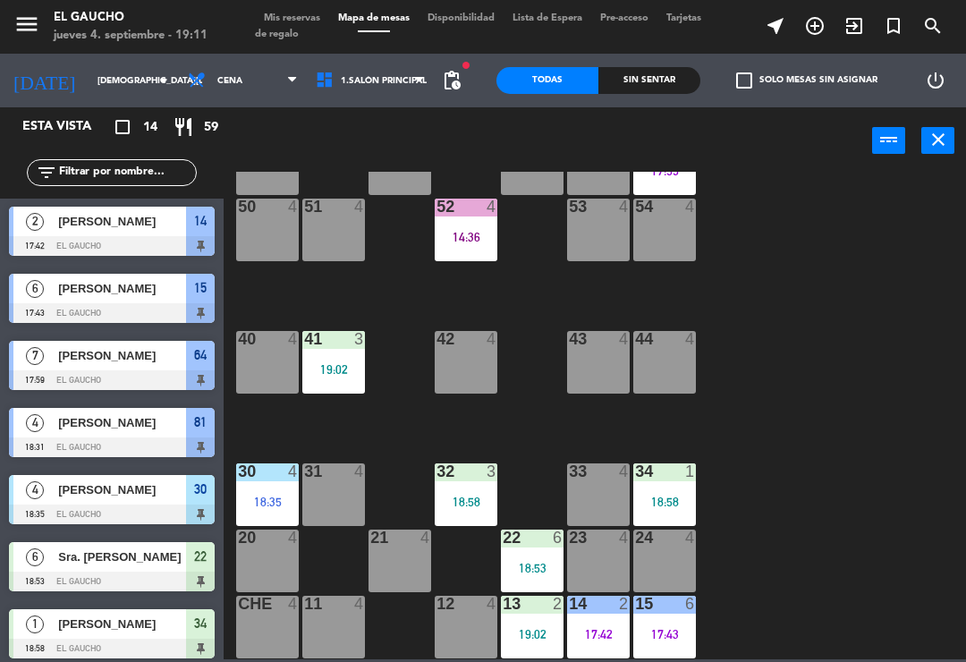
click at [595, 633] on div "17:42" at bounding box center [598, 634] width 63 height 13
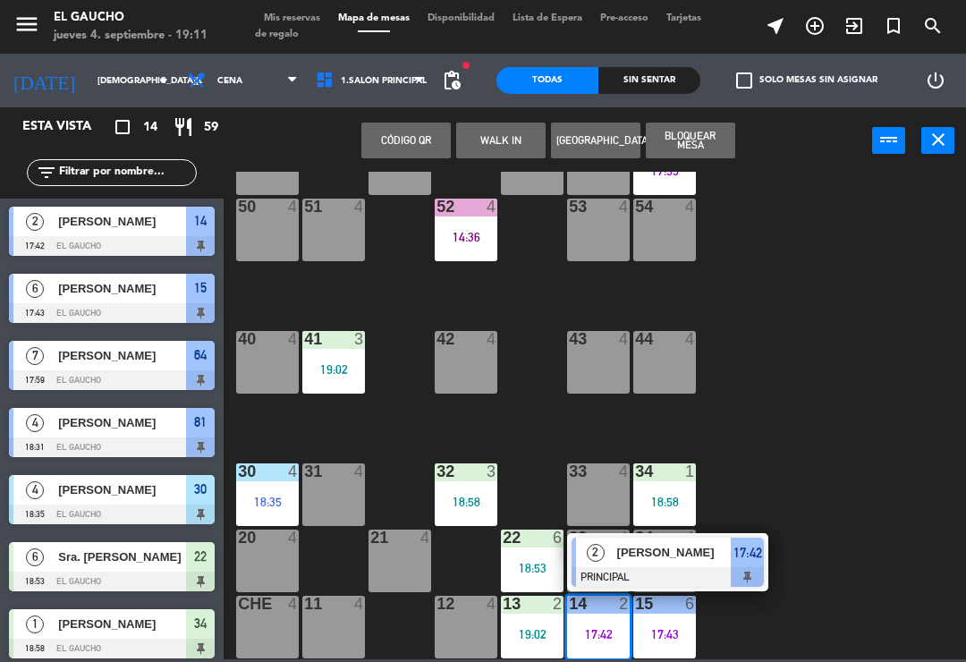
click at [646, 570] on div at bounding box center [667, 577] width 192 height 20
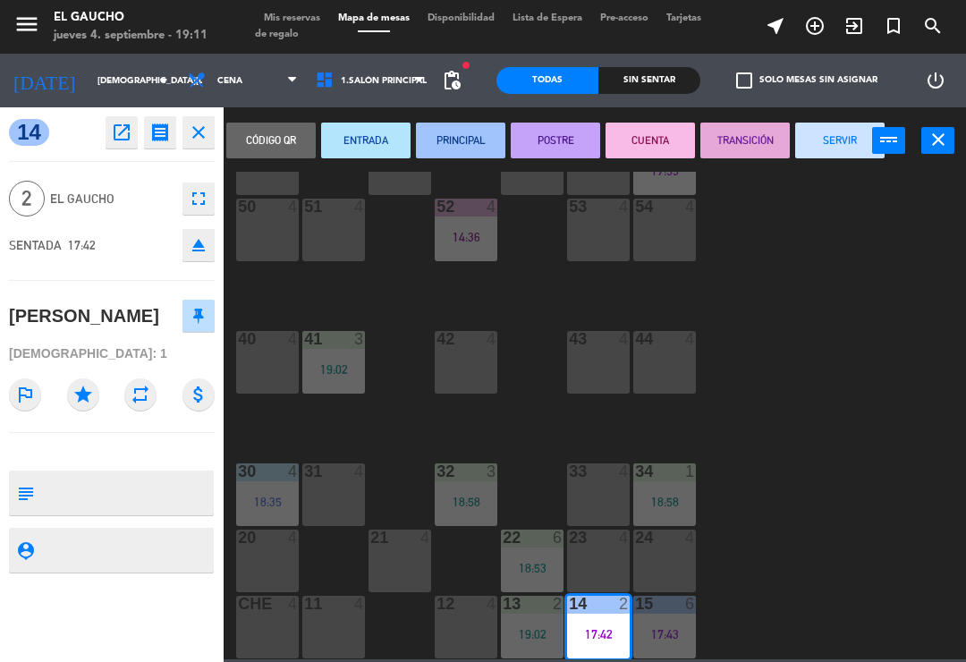
click at [836, 143] on button "SERVIR" at bounding box center [839, 140] width 89 height 36
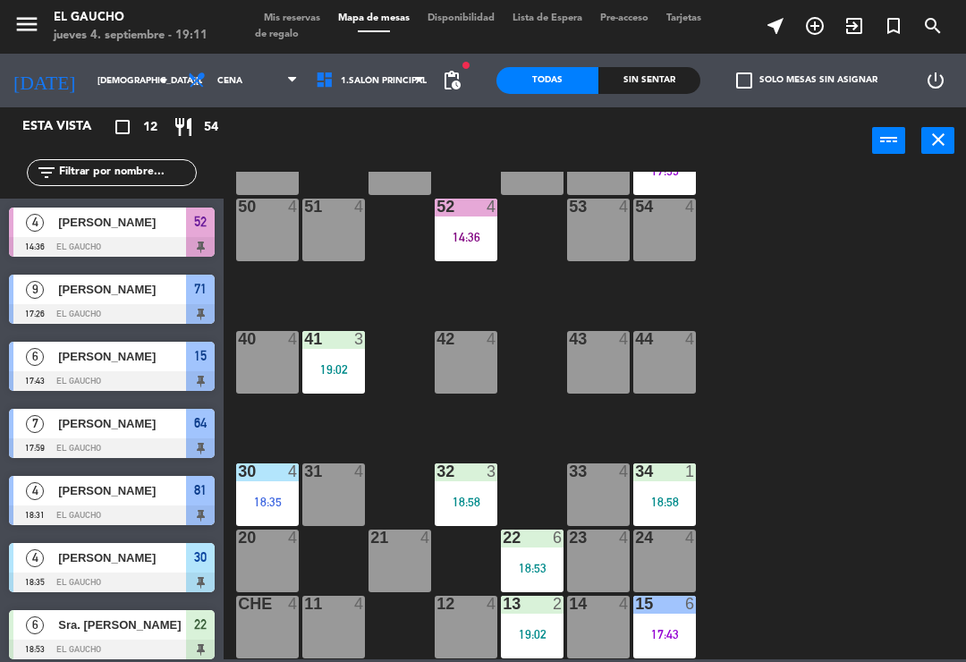
click at [536, 629] on div "19:02" at bounding box center [532, 634] width 63 height 13
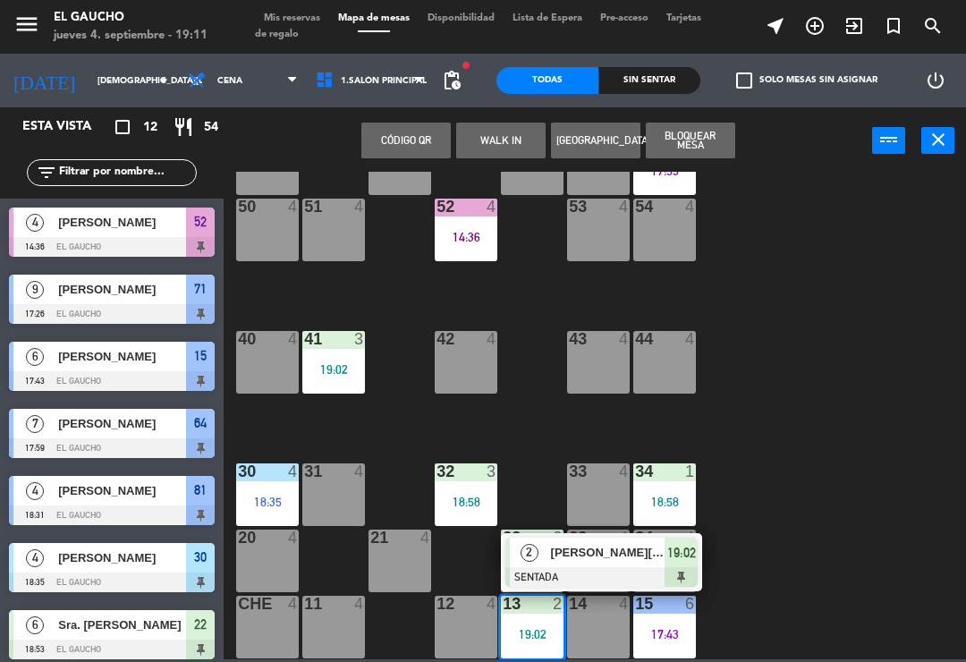
click at [605, 544] on span "[PERSON_NAME][GEOGRAPHIC_DATA]" at bounding box center [608, 552] width 114 height 19
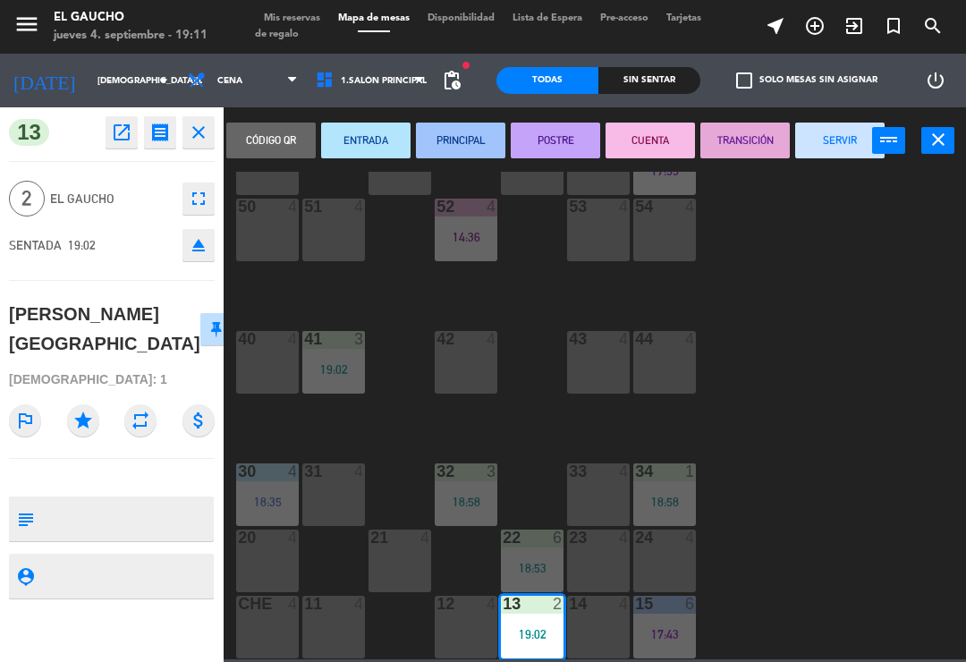
click at [467, 145] on button "PRINCIPAL" at bounding box center [460, 140] width 89 height 36
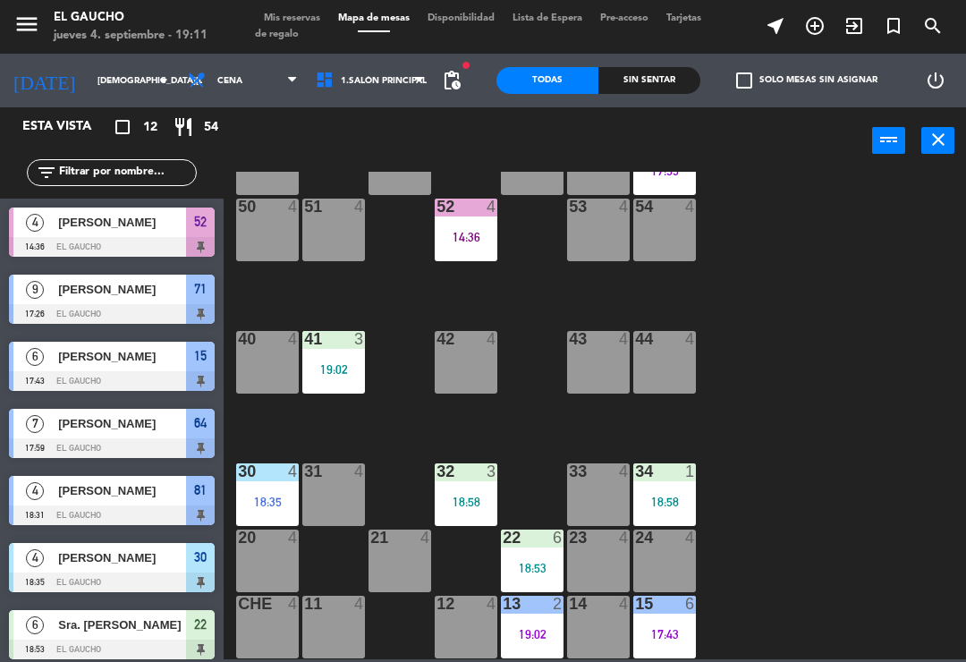
scroll to position [156, 0]
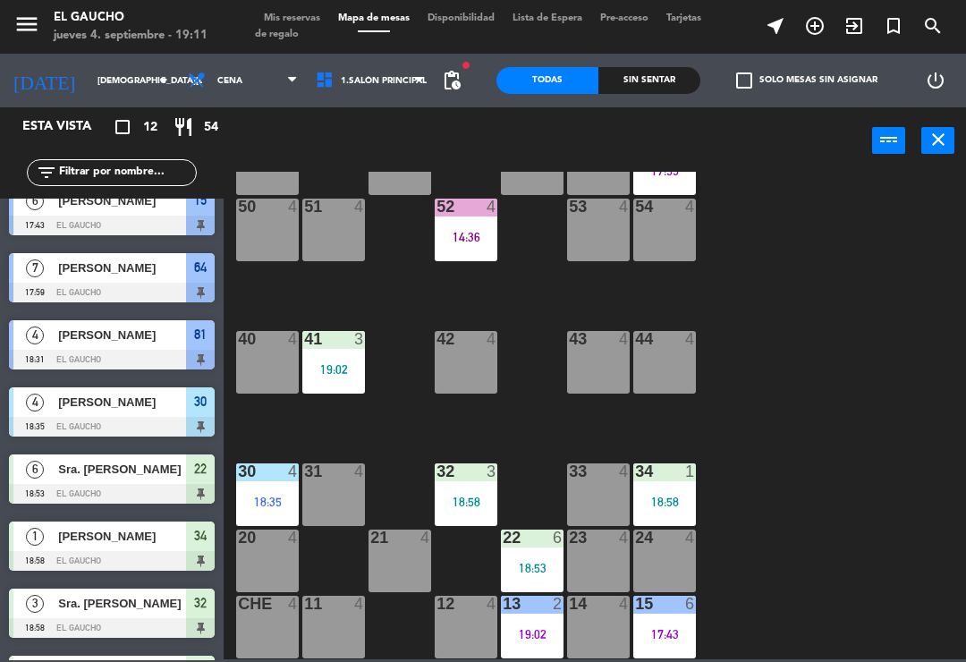
click at [680, 496] on div "18:58" at bounding box center [664, 501] width 63 height 13
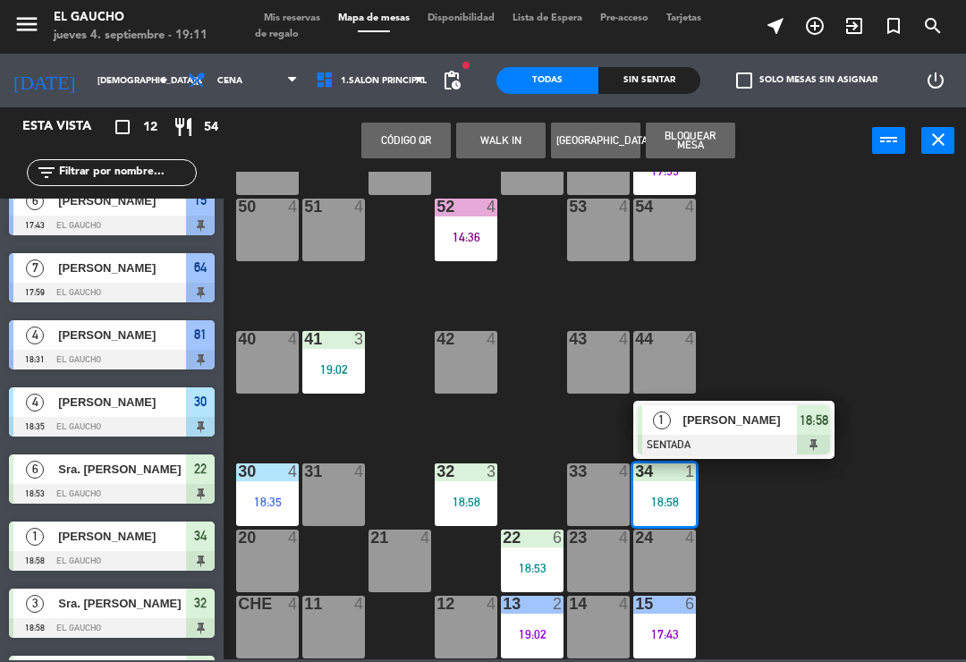
click at [766, 429] on span "[PERSON_NAME]" at bounding box center [740, 419] width 114 height 19
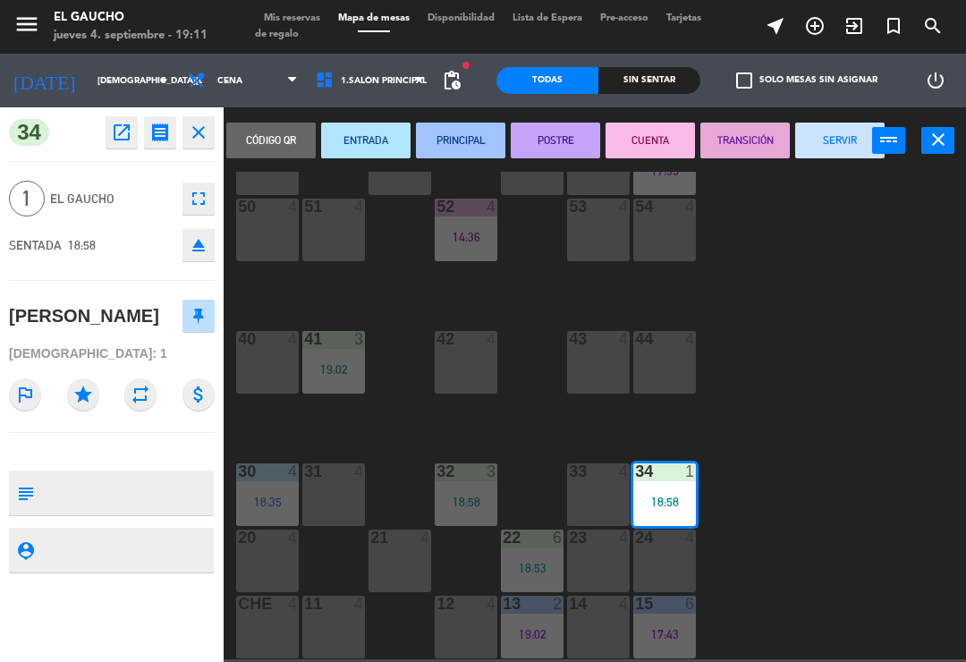
click at [370, 136] on button "ENTRADA" at bounding box center [365, 140] width 89 height 36
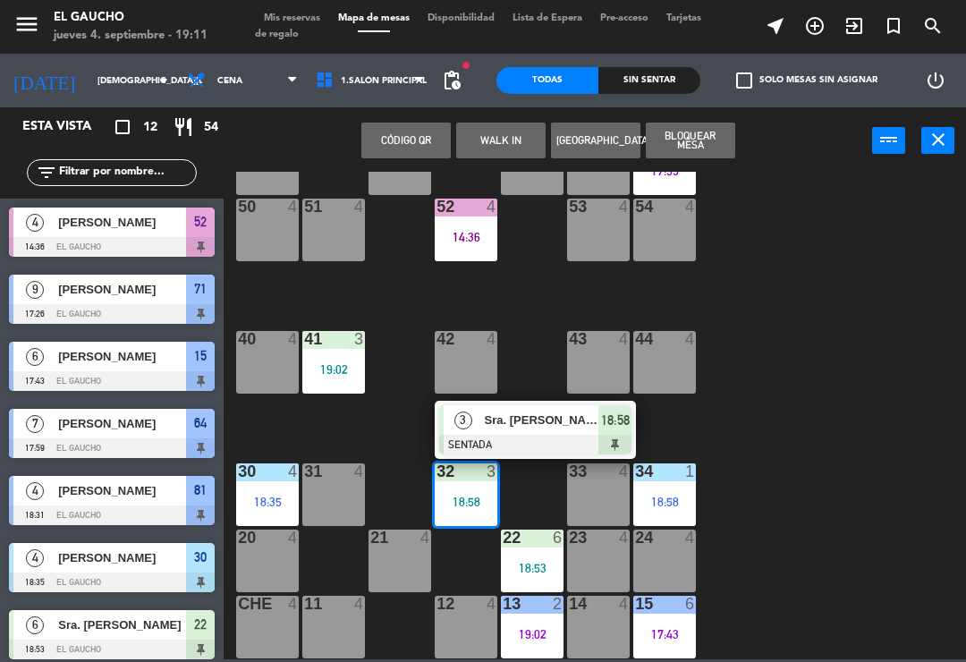
click at [544, 429] on span "Sra. [PERSON_NAME]" at bounding box center [542, 419] width 114 height 19
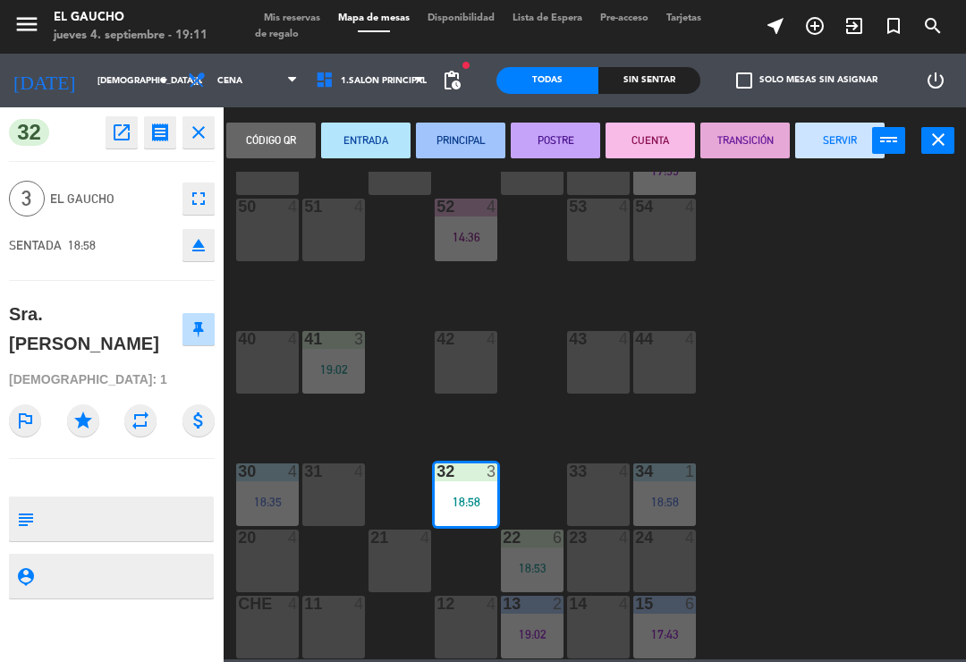
click at [364, 142] on button "ENTRADA" at bounding box center [365, 140] width 89 height 36
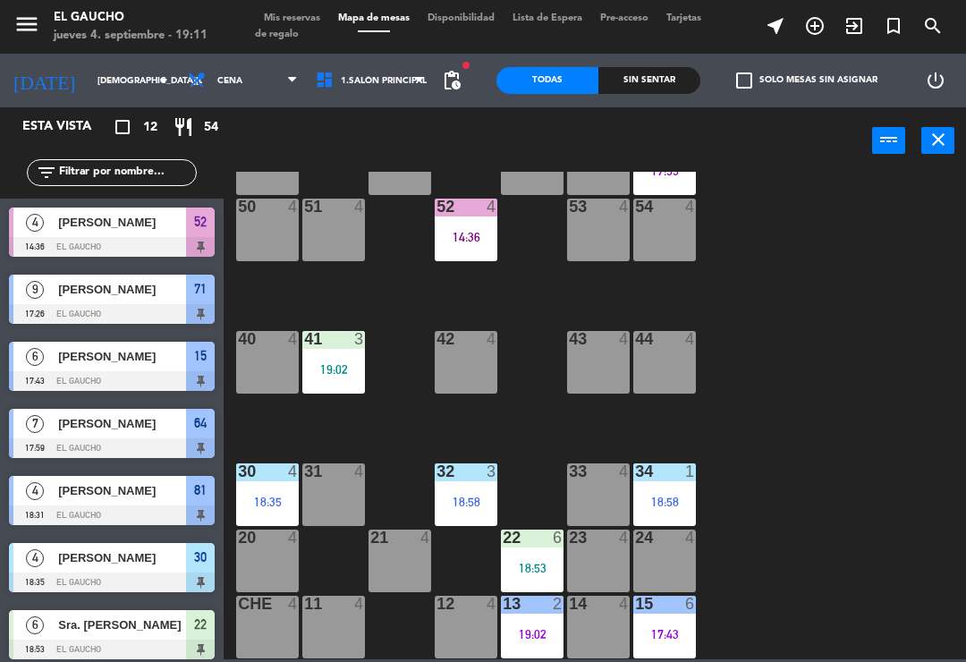
scroll to position [21, 0]
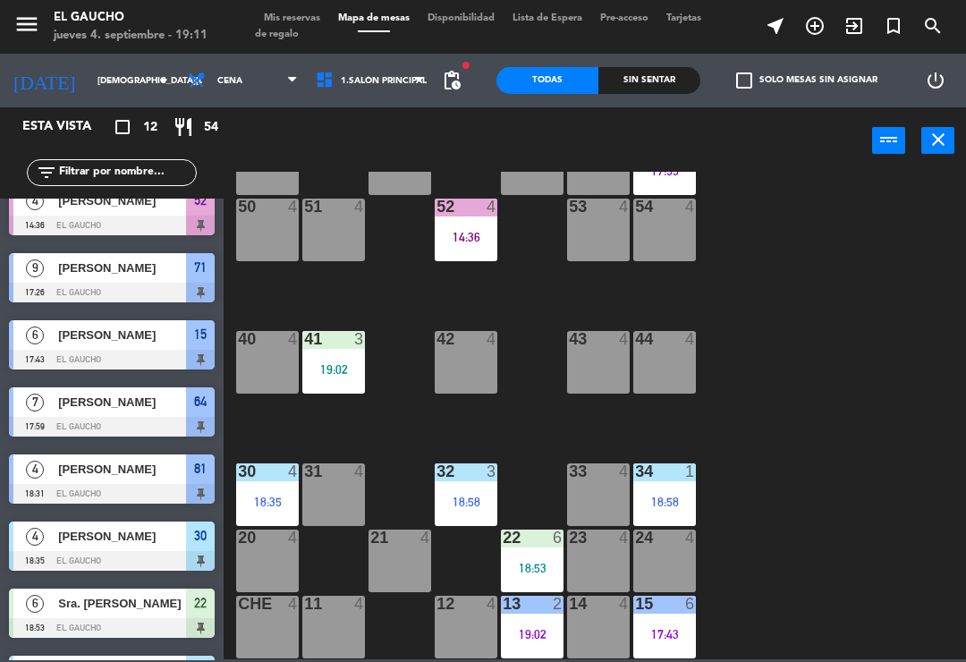
click at [339, 384] on div "41 3 19:02" at bounding box center [333, 362] width 63 height 63
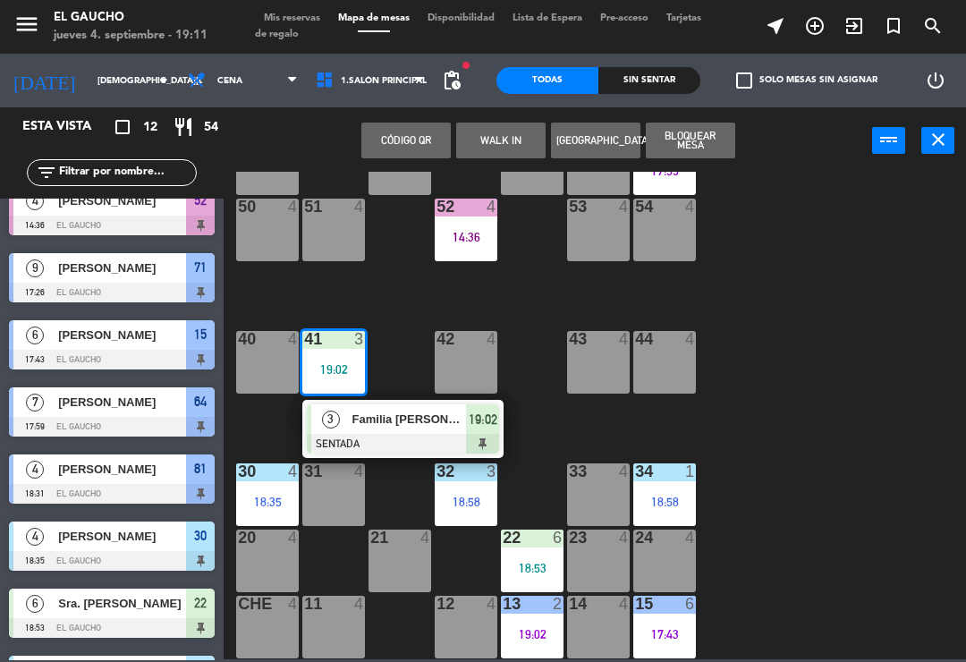
click at [420, 418] on span "Familia [PERSON_NAME]" at bounding box center [409, 419] width 114 height 19
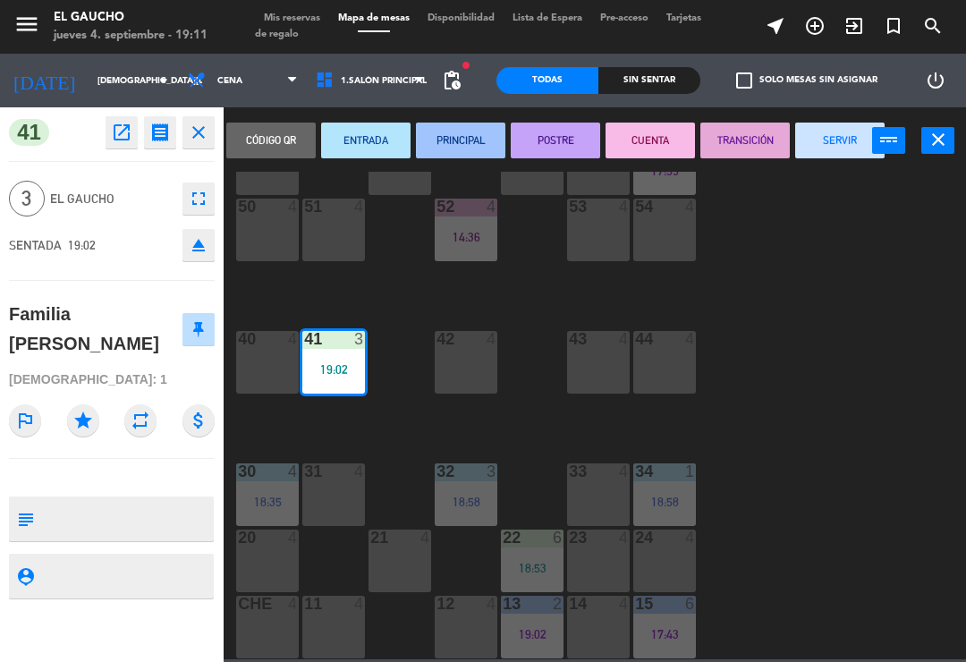
click at [375, 131] on button "ENTRADA" at bounding box center [365, 140] width 89 height 36
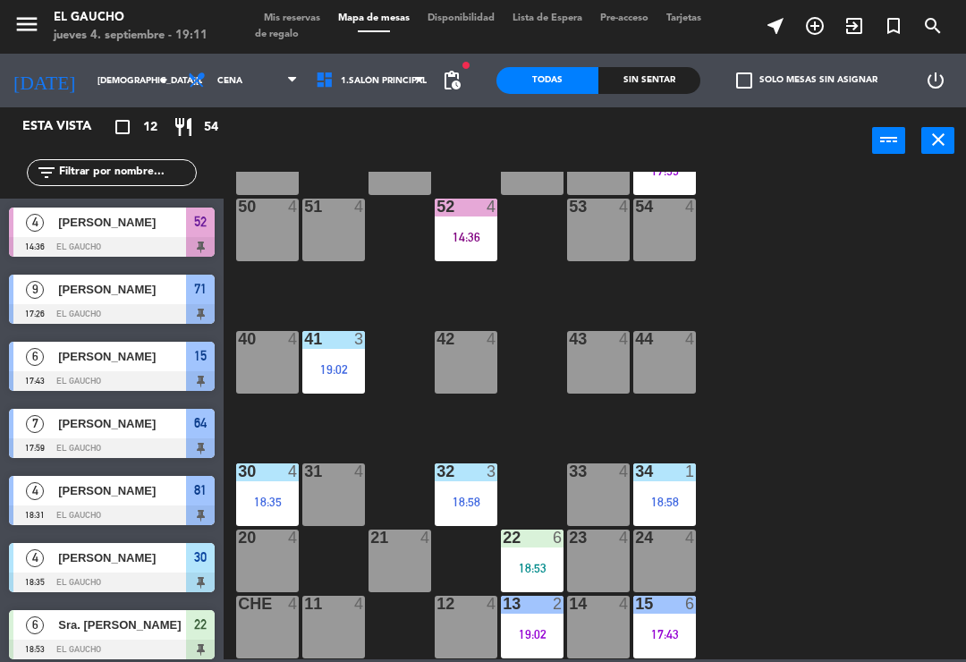
scroll to position [0, 0]
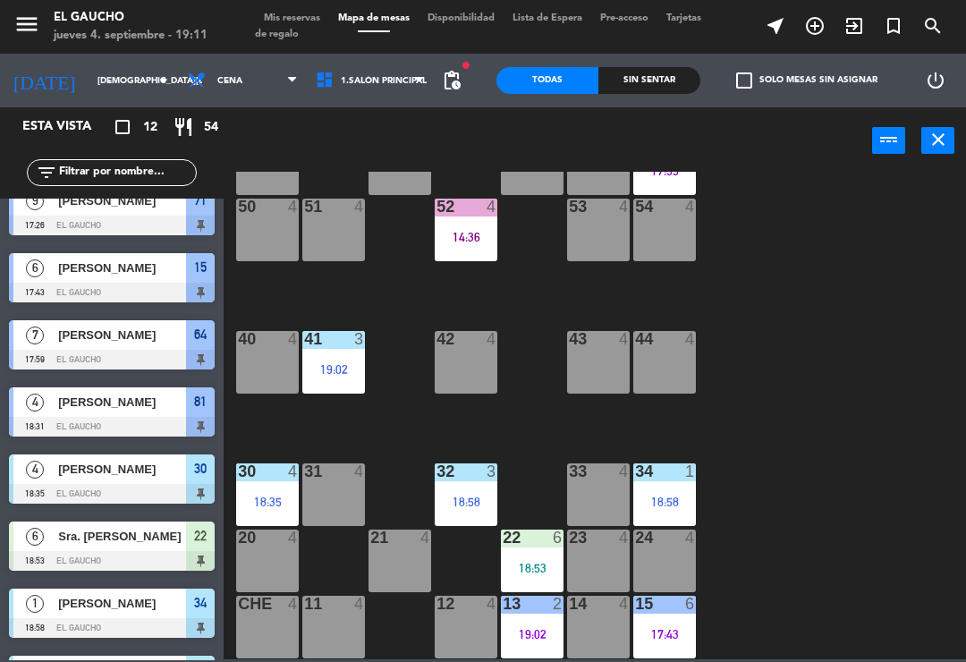
click at [279, 503] on div "18:35" at bounding box center [267, 501] width 63 height 13
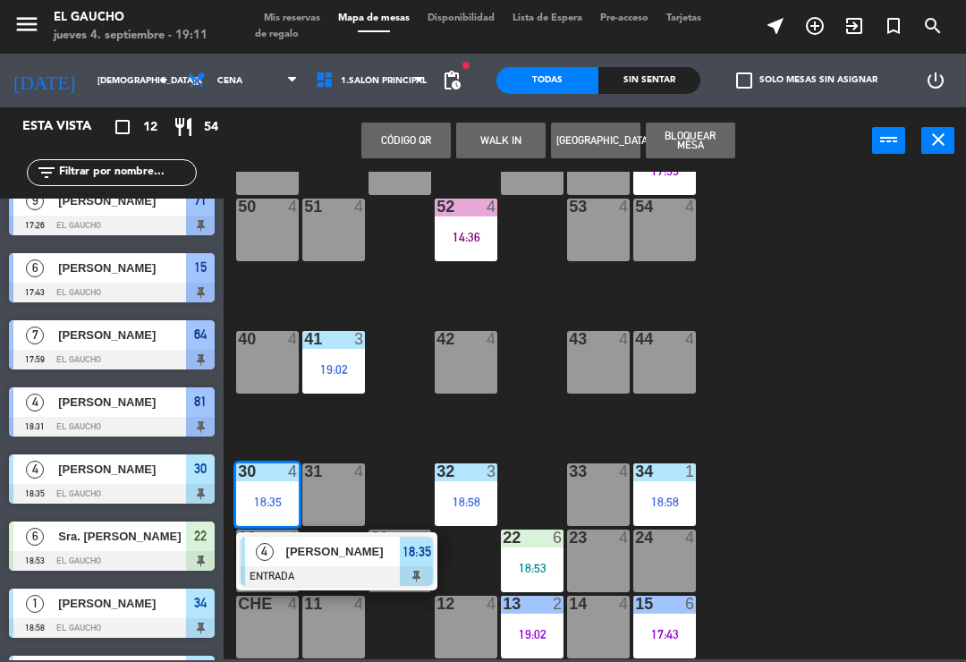
click at [335, 572] on div at bounding box center [337, 576] width 192 height 20
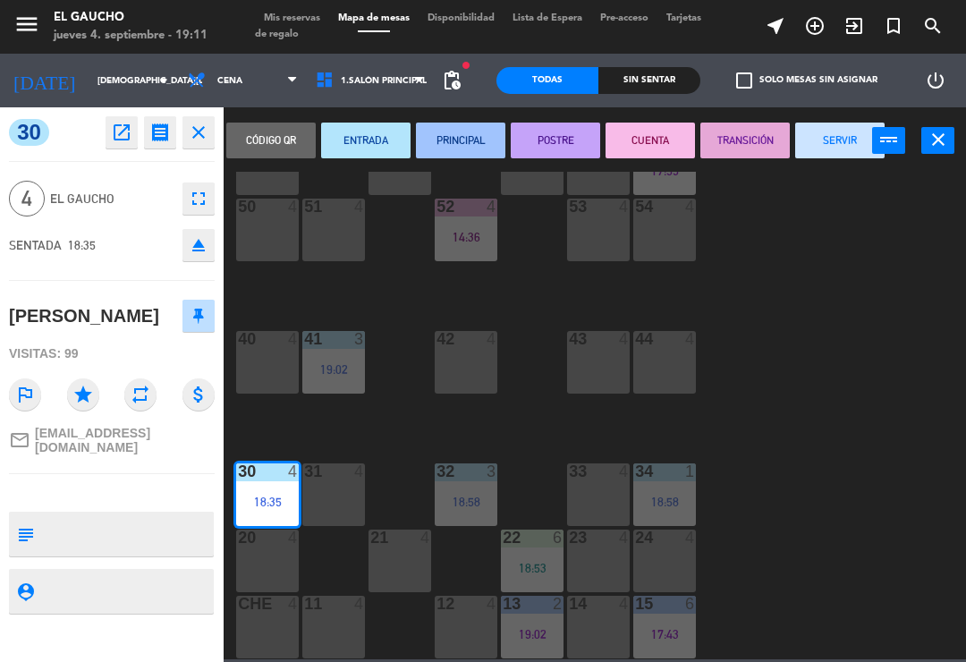
click at [460, 152] on button "PRINCIPAL" at bounding box center [460, 140] width 89 height 36
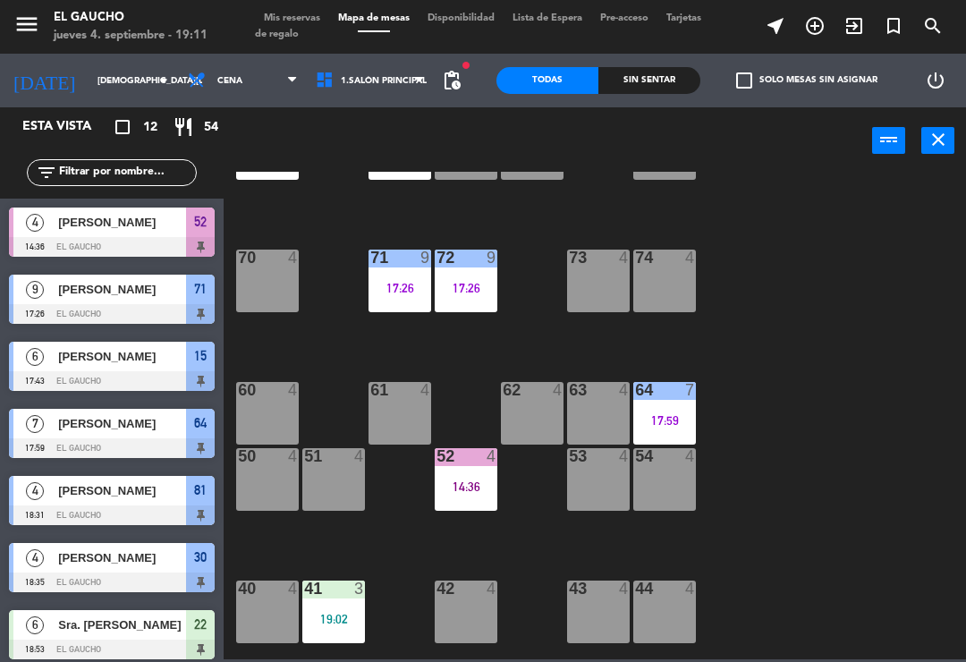
scroll to position [86, 0]
click at [672, 417] on div "17:59" at bounding box center [664, 420] width 63 height 13
click at [716, 510] on div "84 4 80 5 19:06 83 4 82 4 81 4 18:31 70 4 71 9 17:26 72 9 17:26 73 4 74 4 63 4 …" at bounding box center [599, 415] width 732 height 487
click at [791, 372] on div "84 4 80 5 19:06 83 4 82 4 81 4 18:31 70 4 71 9 17:26 72 9 17:26 73 4 74 4 63 4 …" at bounding box center [599, 415] width 732 height 487
click at [677, 427] on div "17:59" at bounding box center [664, 420] width 63 height 13
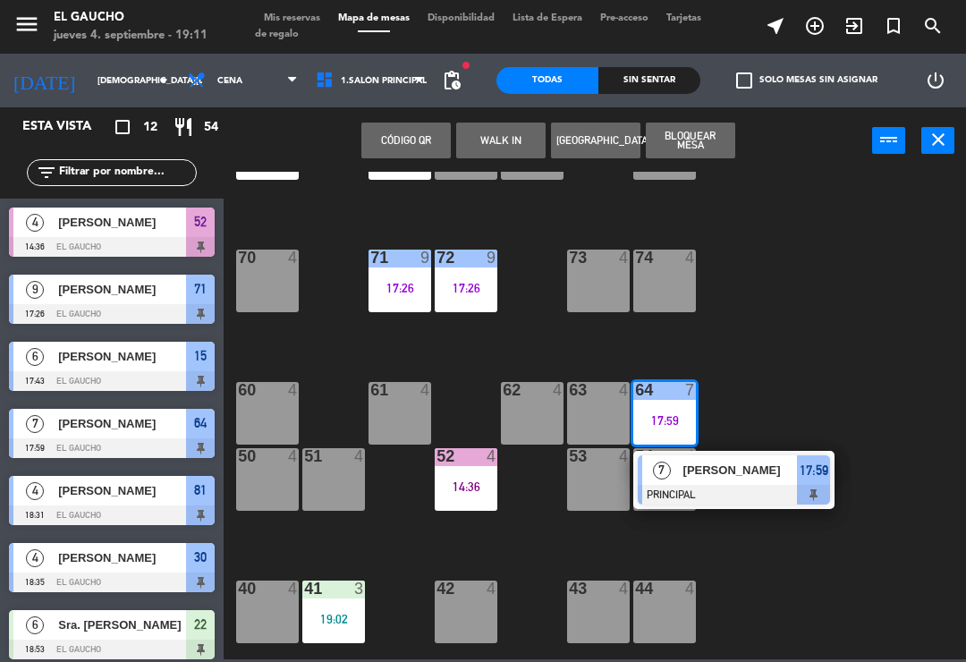
click at [729, 487] on div at bounding box center [734, 495] width 192 height 20
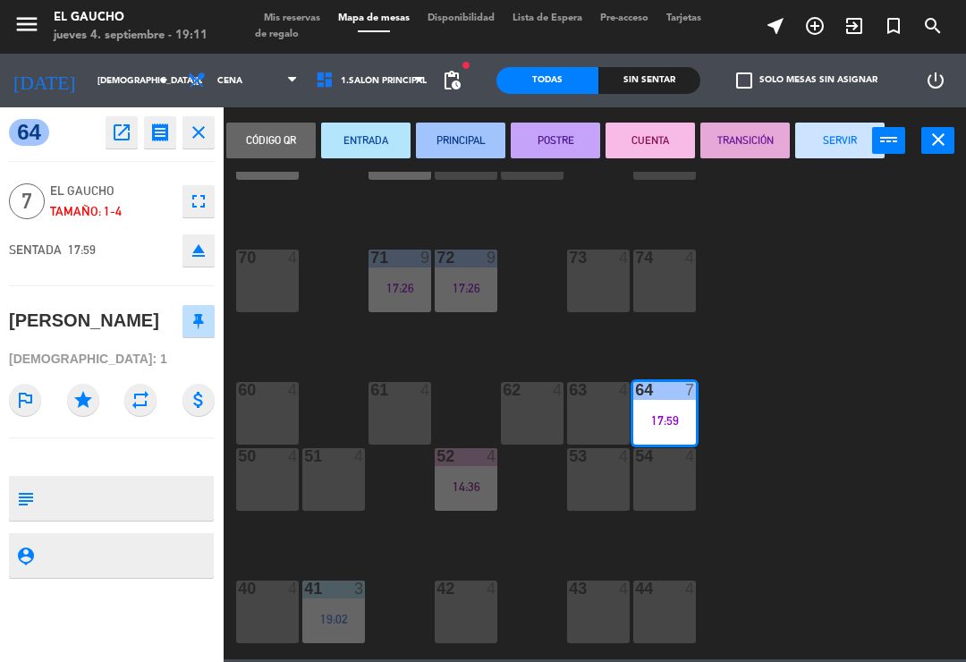
click at [732, 157] on button "TRANSICIÓN" at bounding box center [744, 140] width 89 height 36
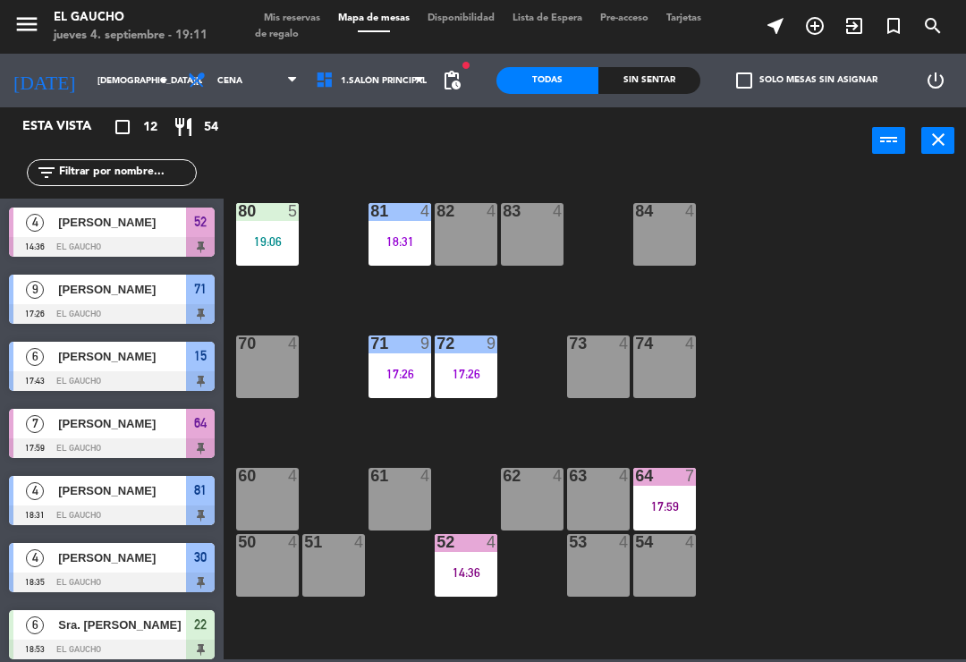
scroll to position [0, 0]
click at [279, 231] on div "80 5 19:06" at bounding box center [267, 234] width 63 height 63
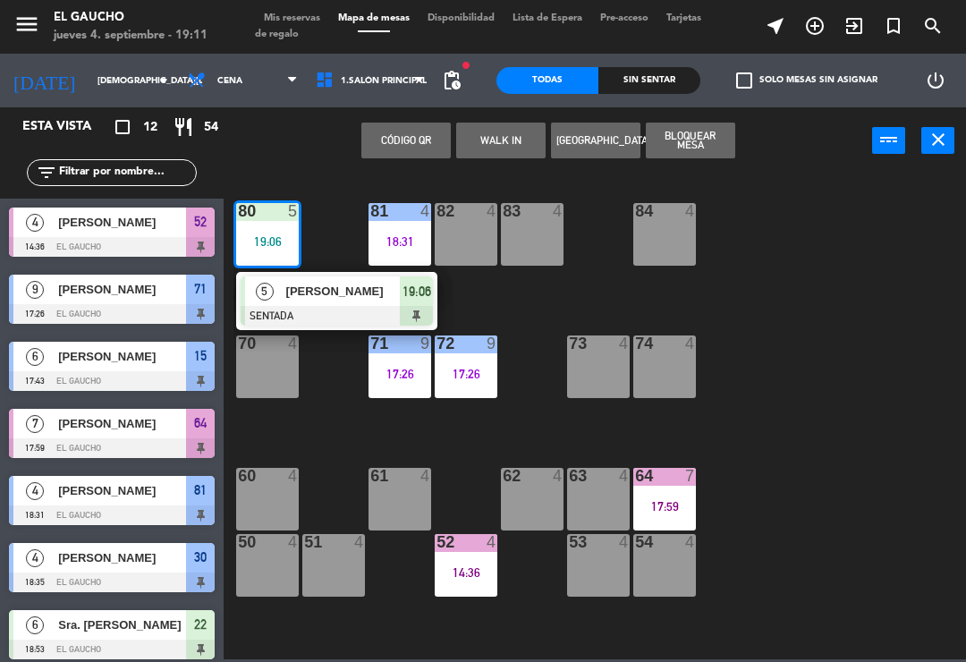
click at [318, 300] on span "[PERSON_NAME]" at bounding box center [343, 291] width 114 height 19
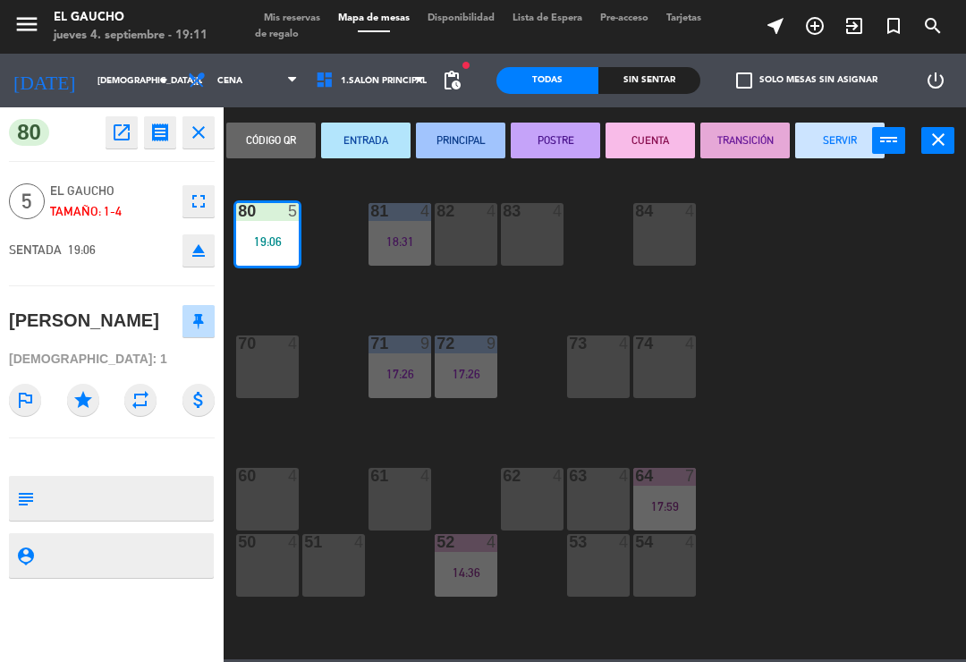
click at [464, 139] on button "PRINCIPAL" at bounding box center [460, 140] width 89 height 36
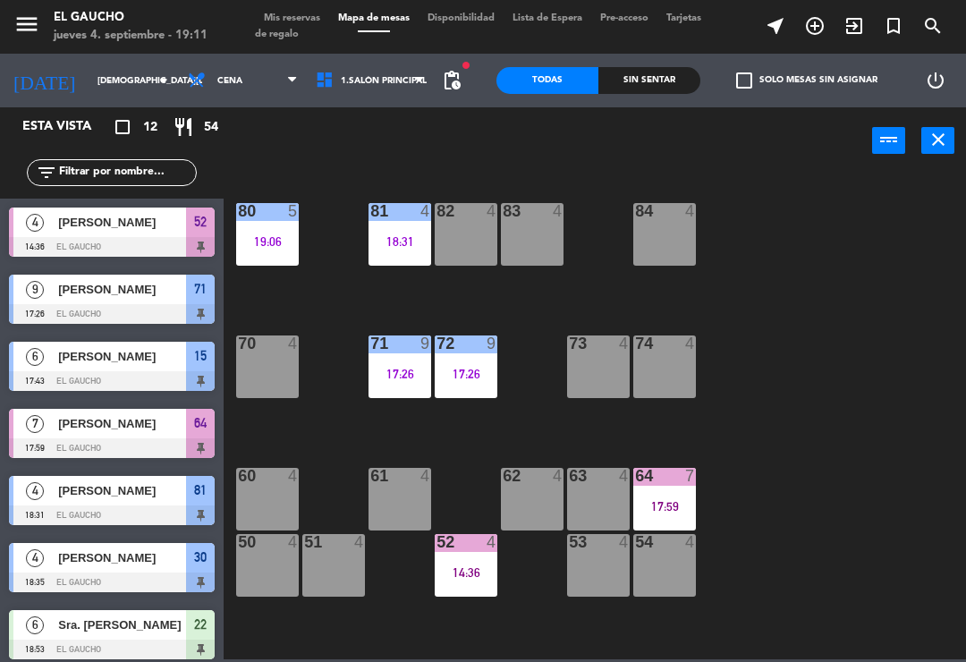
scroll to position [223, 0]
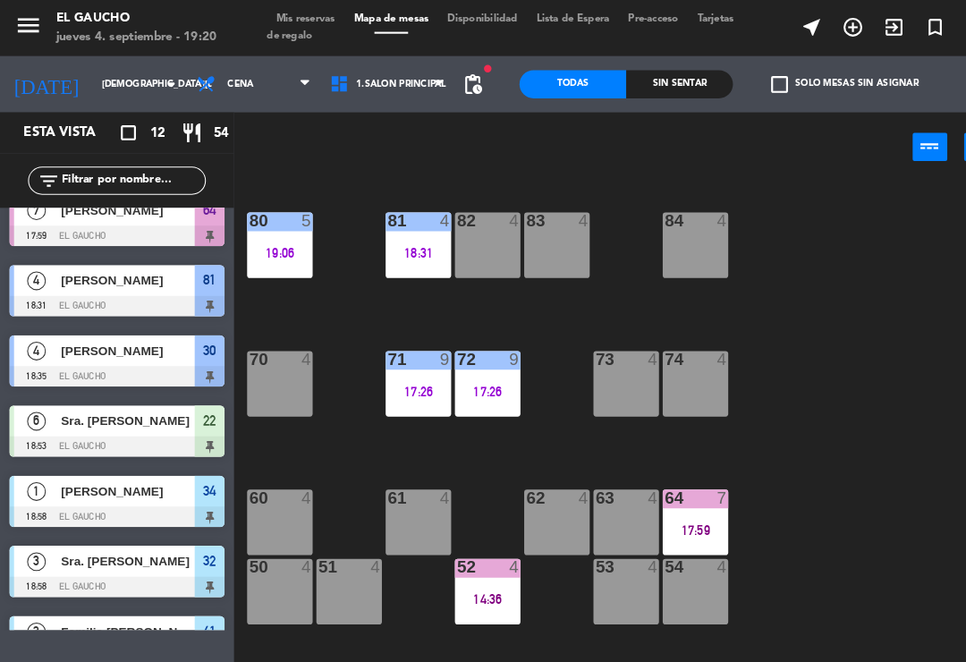
click at [656, 227] on div "84 4" at bounding box center [664, 234] width 63 height 63
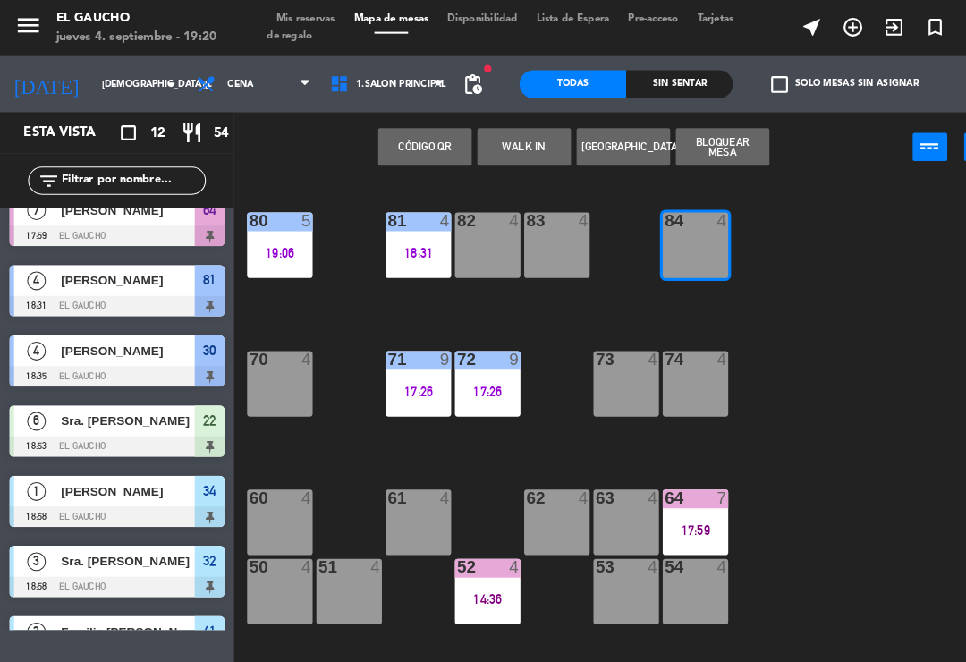
click at [510, 131] on button "WALK IN" at bounding box center [500, 140] width 89 height 36
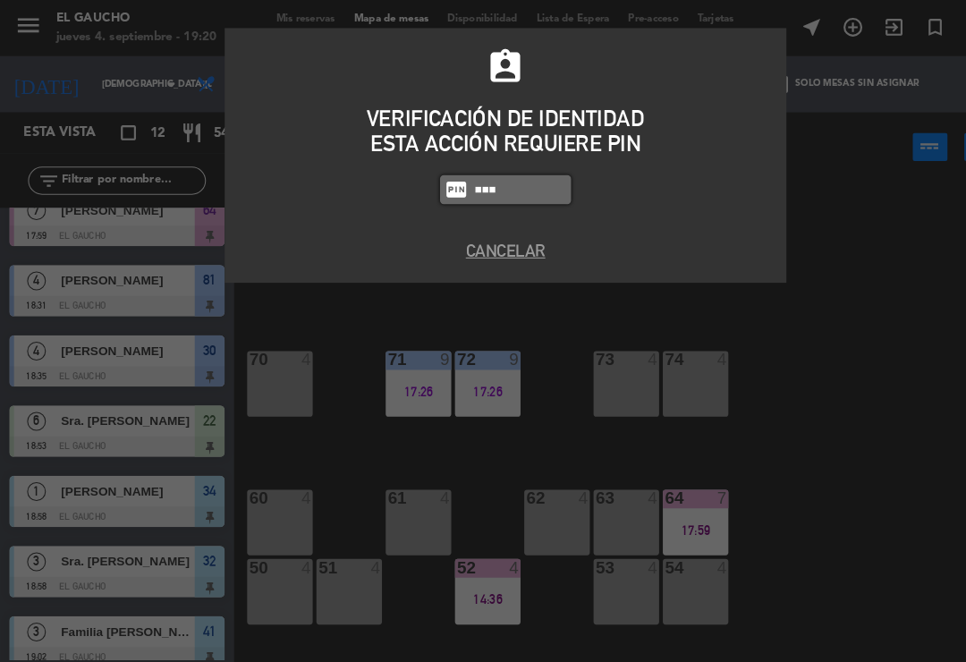
type input "3124"
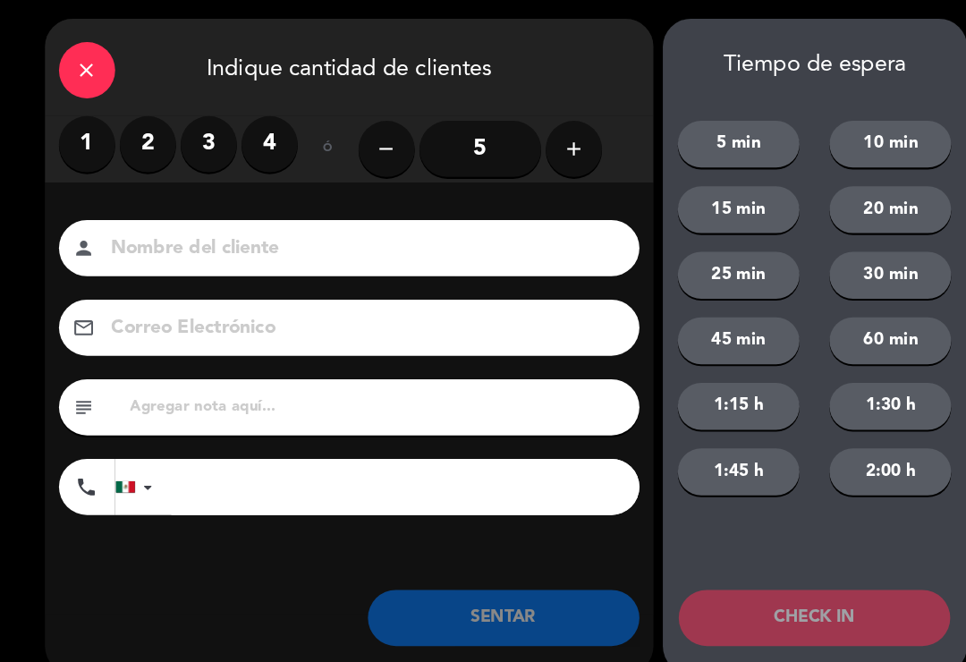
click at [129, 133] on label "2" at bounding box center [141, 138] width 54 height 54
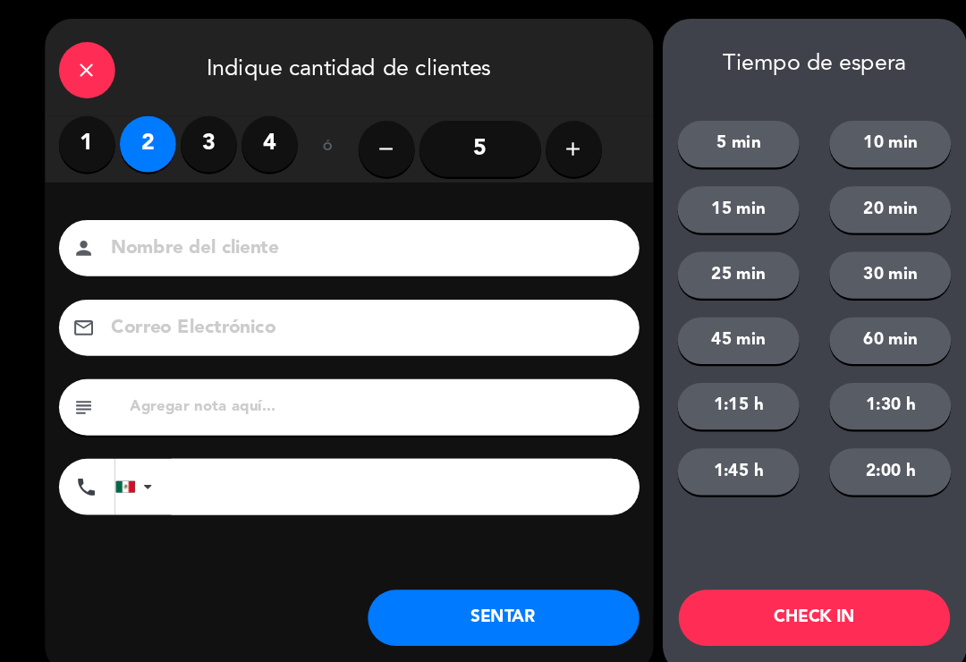
click at [499, 588] on button "SENTAR" at bounding box center [480, 590] width 259 height 54
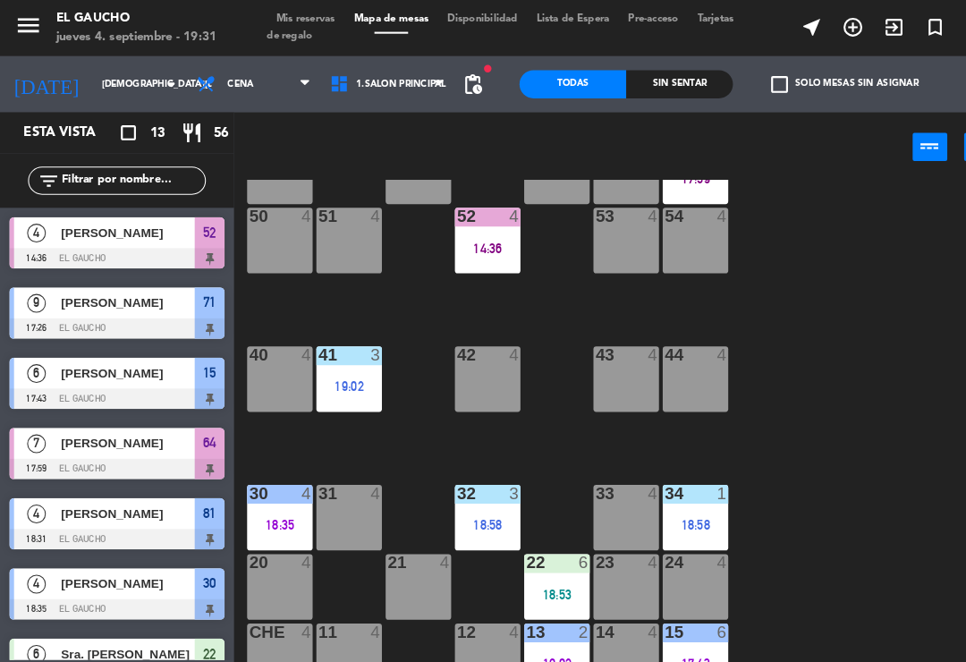
scroll to position [335, 0]
click at [408, 550] on div "21 4" at bounding box center [399, 560] width 63 height 63
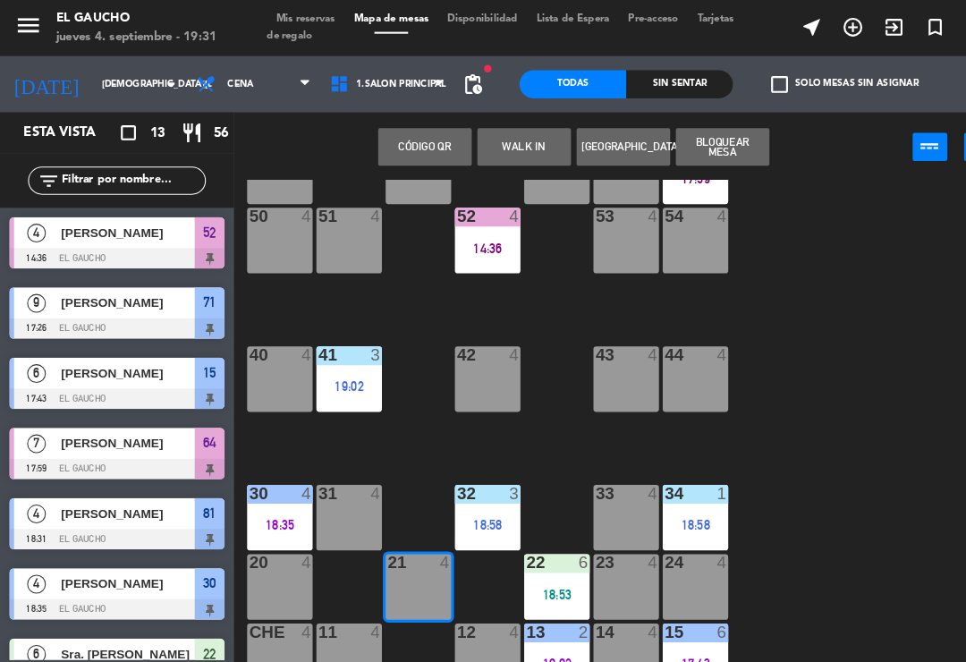
click at [498, 129] on button "WALK IN" at bounding box center [500, 140] width 89 height 36
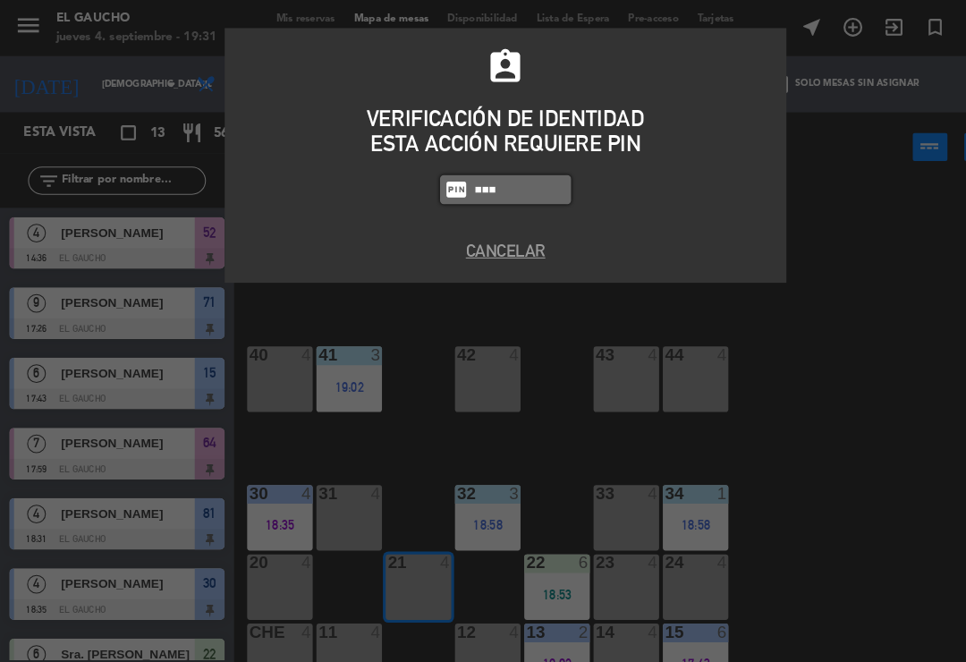
type input "3124"
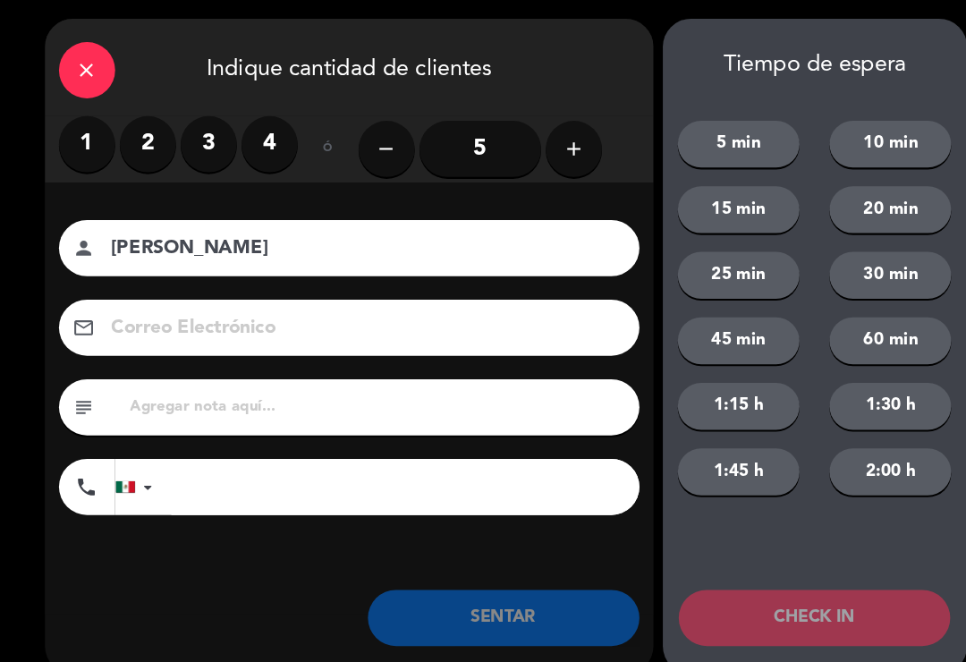
type input "[PERSON_NAME]"
click at [150, 133] on label "2" at bounding box center [141, 138] width 54 height 54
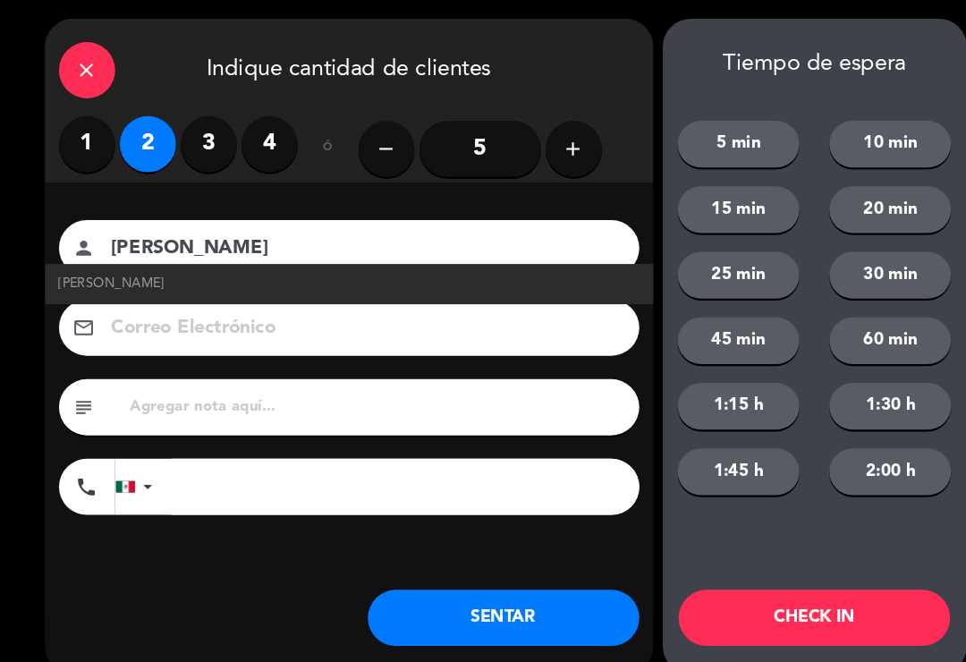
click at [175, 307] on input at bounding box center [346, 313] width 483 height 31
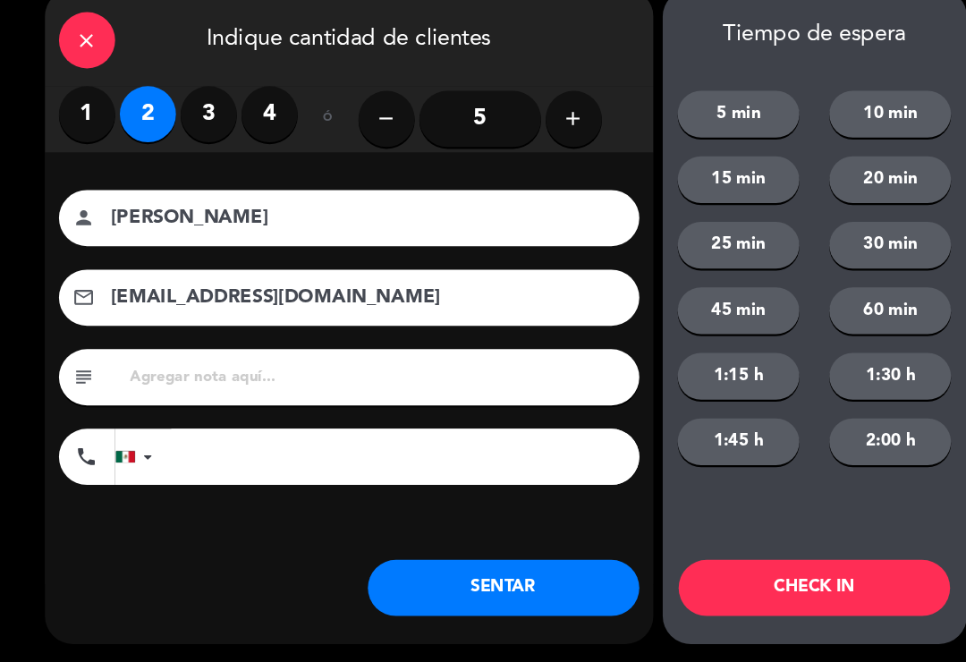
type input "[EMAIL_ADDRESS][DOMAIN_NAME]"
click at [473, 563] on button "SENTAR" at bounding box center [480, 590] width 259 height 54
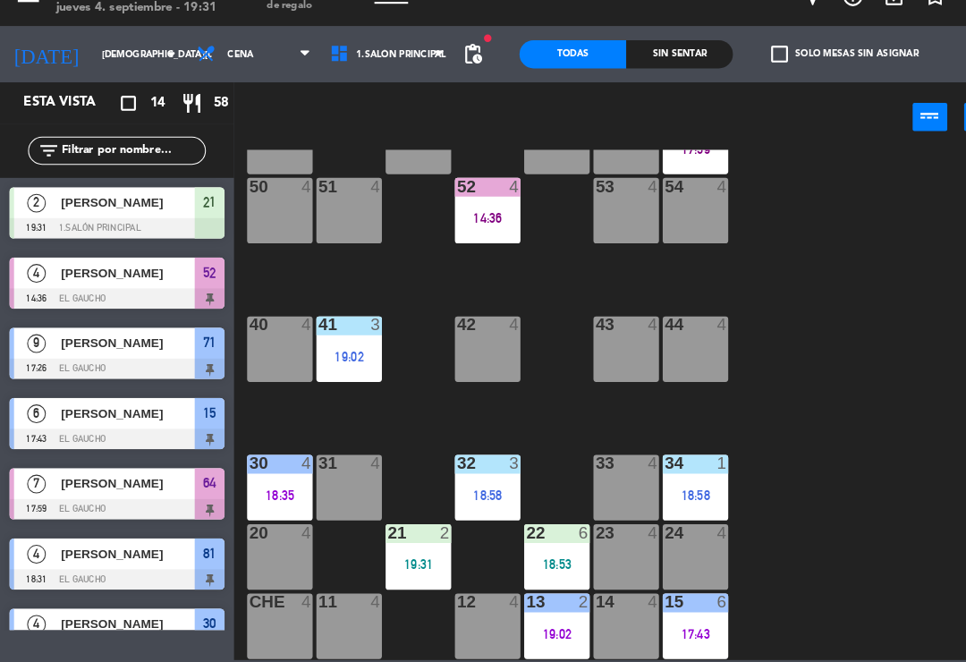
click at [245, 331] on div "40 4" at bounding box center [267, 362] width 63 height 63
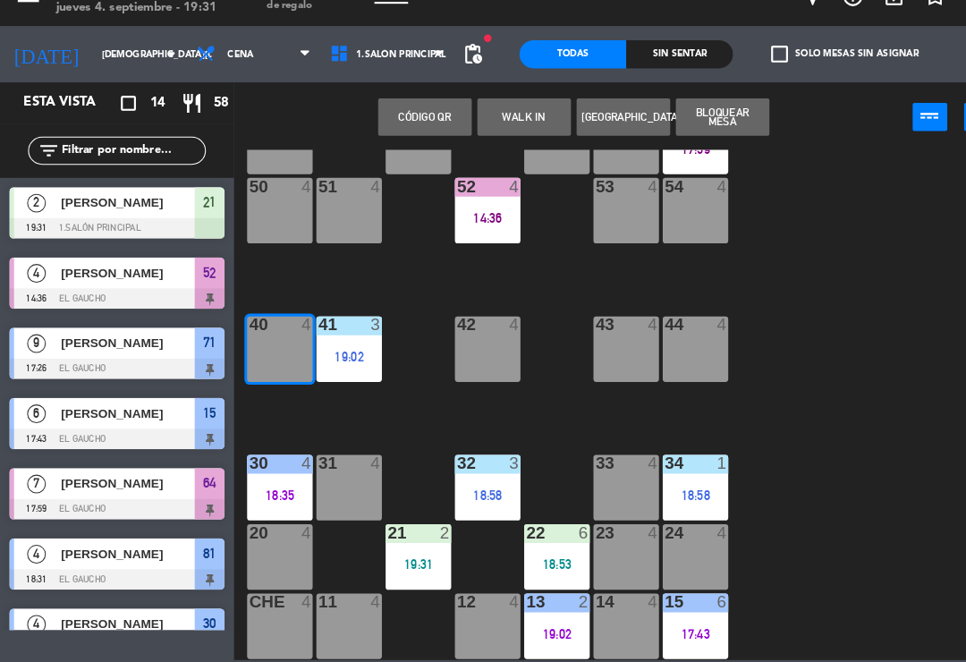
click at [490, 122] on button "WALK IN" at bounding box center [500, 140] width 89 height 36
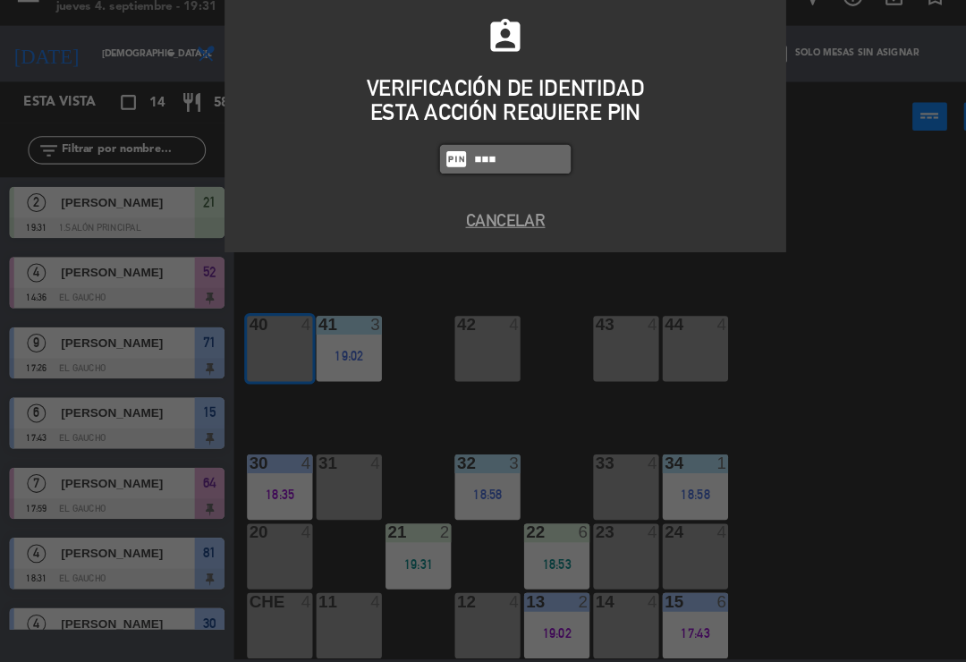
type input "3124"
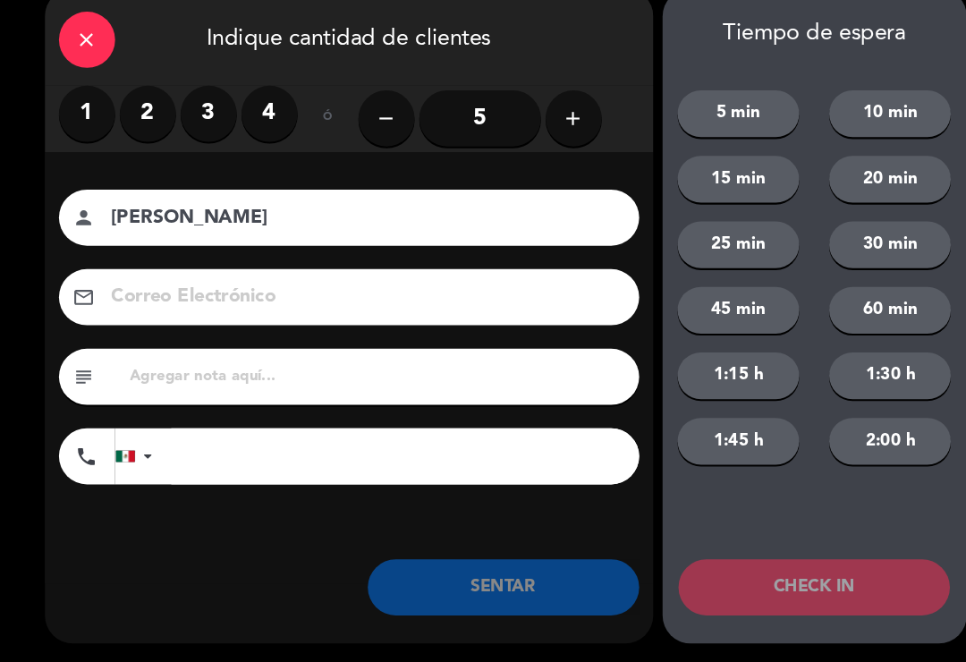
click at [202, 116] on label "3" at bounding box center [200, 138] width 54 height 54
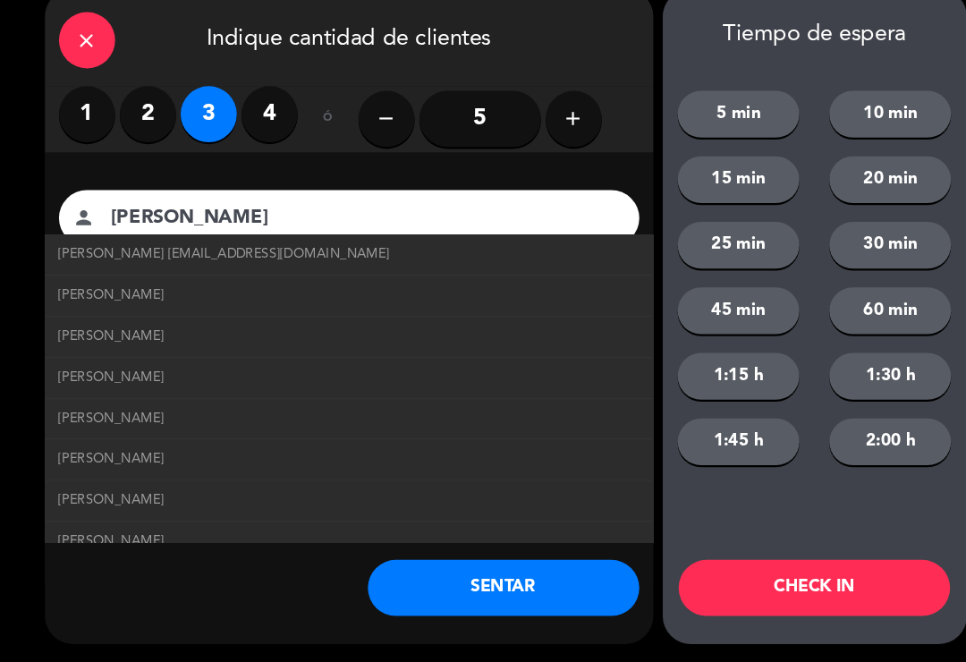
click at [140, 261] on span "[PERSON_NAME] [EMAIL_ADDRESS][DOMAIN_NAME]" at bounding box center [214, 271] width 317 height 21
type input "[PERSON_NAME]"
type input "[EMAIL_ADDRESS][DOMAIN_NAME]"
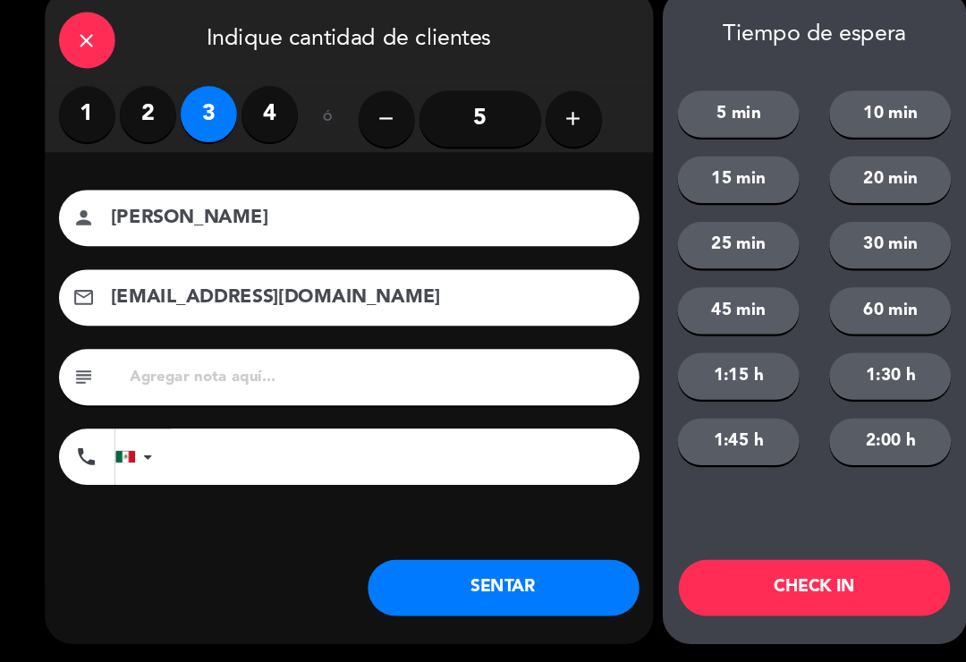
click at [414, 563] on button "SENTAR" at bounding box center [480, 590] width 259 height 54
